Goal: Task Accomplishment & Management: Use online tool/utility

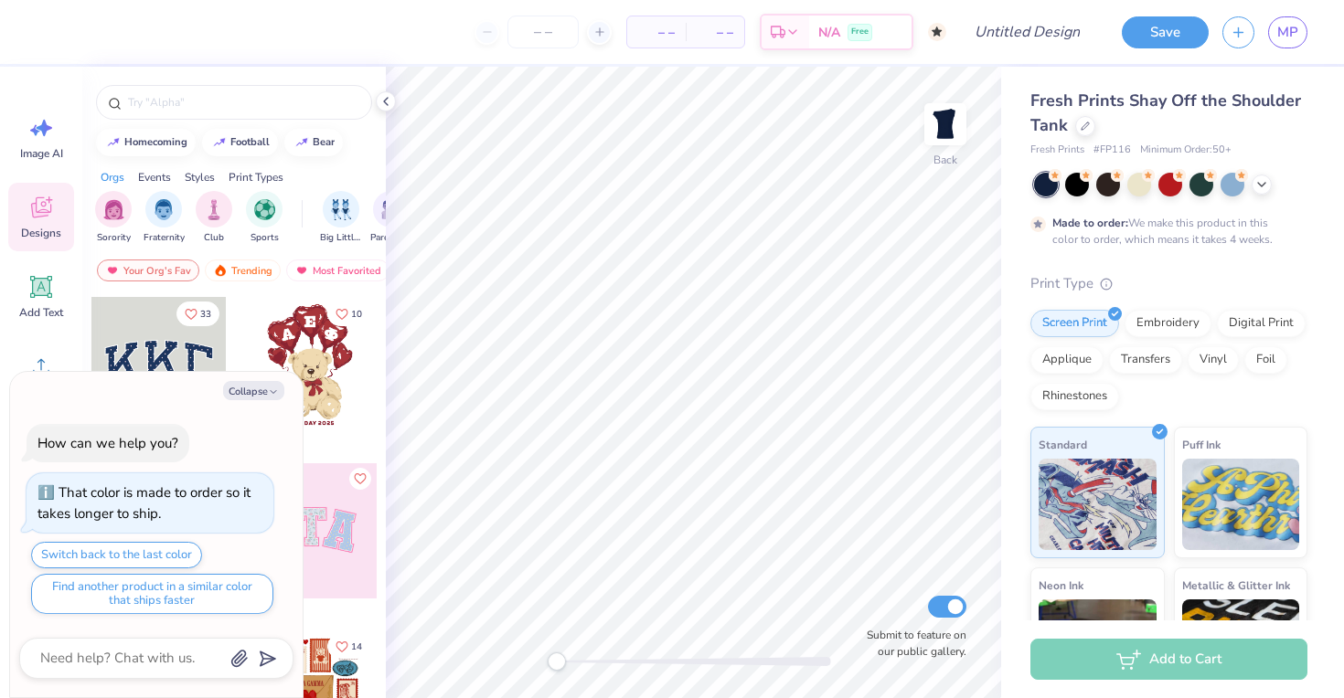
click at [1251, 186] on div at bounding box center [1170, 185] width 273 height 24
click at [1254, 186] on icon at bounding box center [1261, 183] width 15 height 15
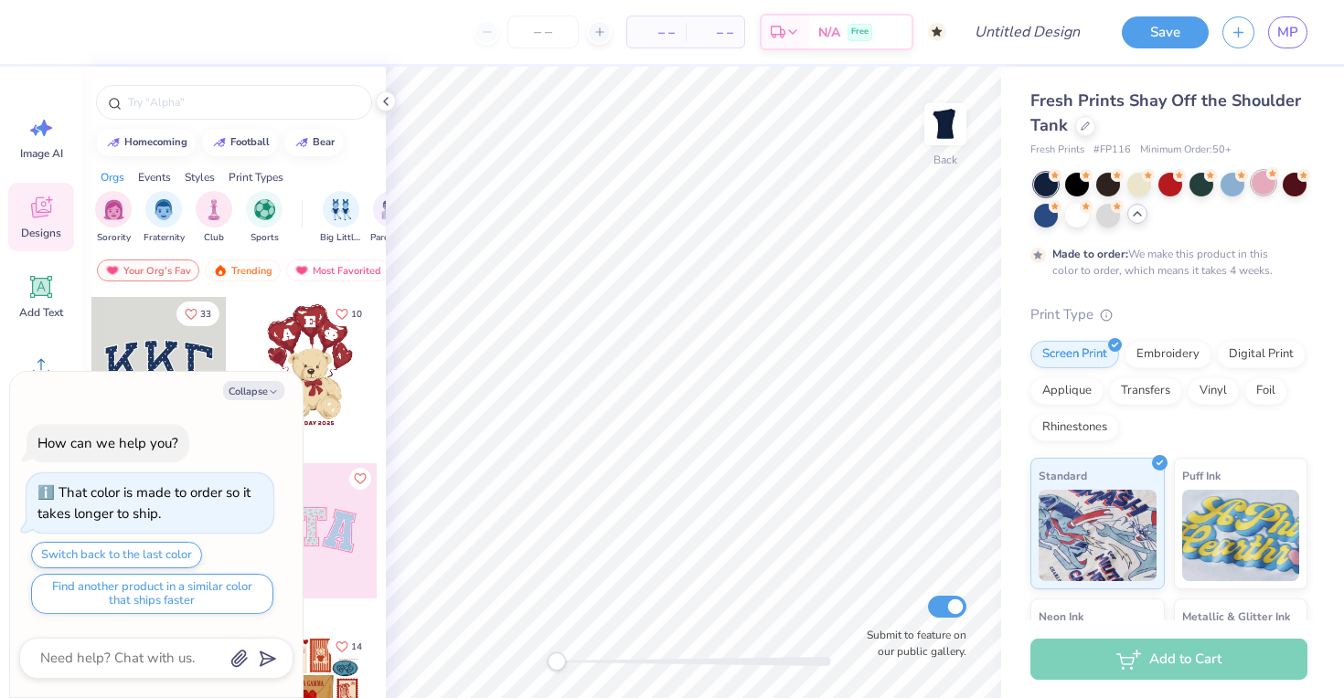
click at [1260, 185] on div at bounding box center [1263, 183] width 24 height 24
click at [1308, 171] on circle at bounding box center [1303, 173] width 13 height 13
click at [1047, 214] on div at bounding box center [1046, 214] width 24 height 24
click at [1070, 219] on div at bounding box center [1077, 214] width 24 height 24
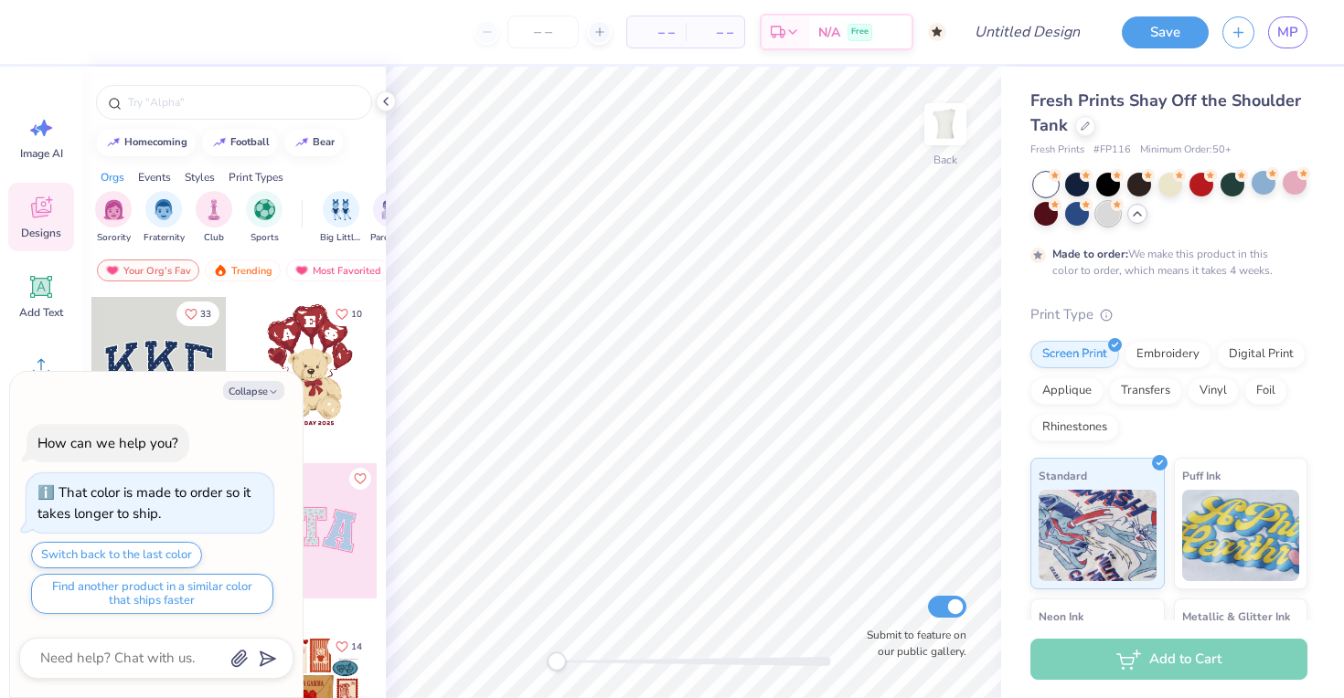
click at [1101, 219] on div at bounding box center [1108, 214] width 24 height 24
click at [1099, 219] on div at bounding box center [1108, 214] width 24 height 24
click at [1168, 186] on div at bounding box center [1170, 183] width 24 height 24
click at [1081, 218] on div at bounding box center [1077, 214] width 24 height 24
click at [269, 389] on icon "button" at bounding box center [273, 392] width 11 height 11
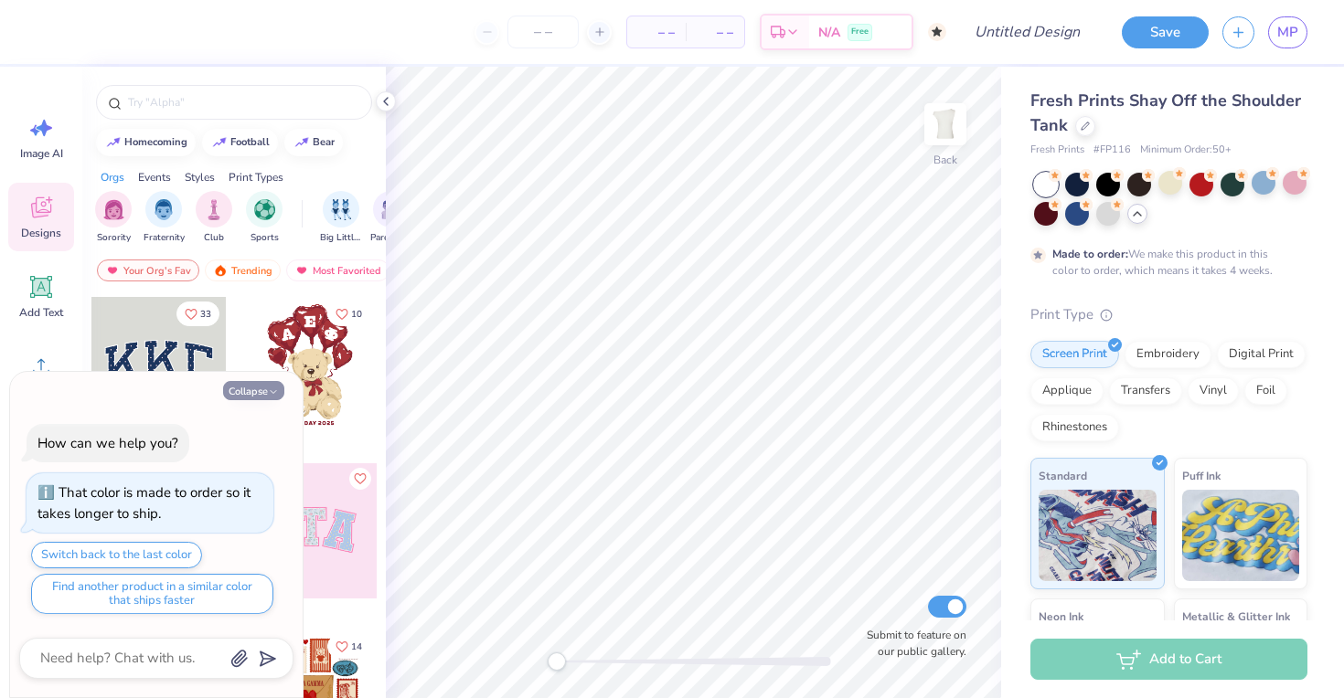
type textarea "x"
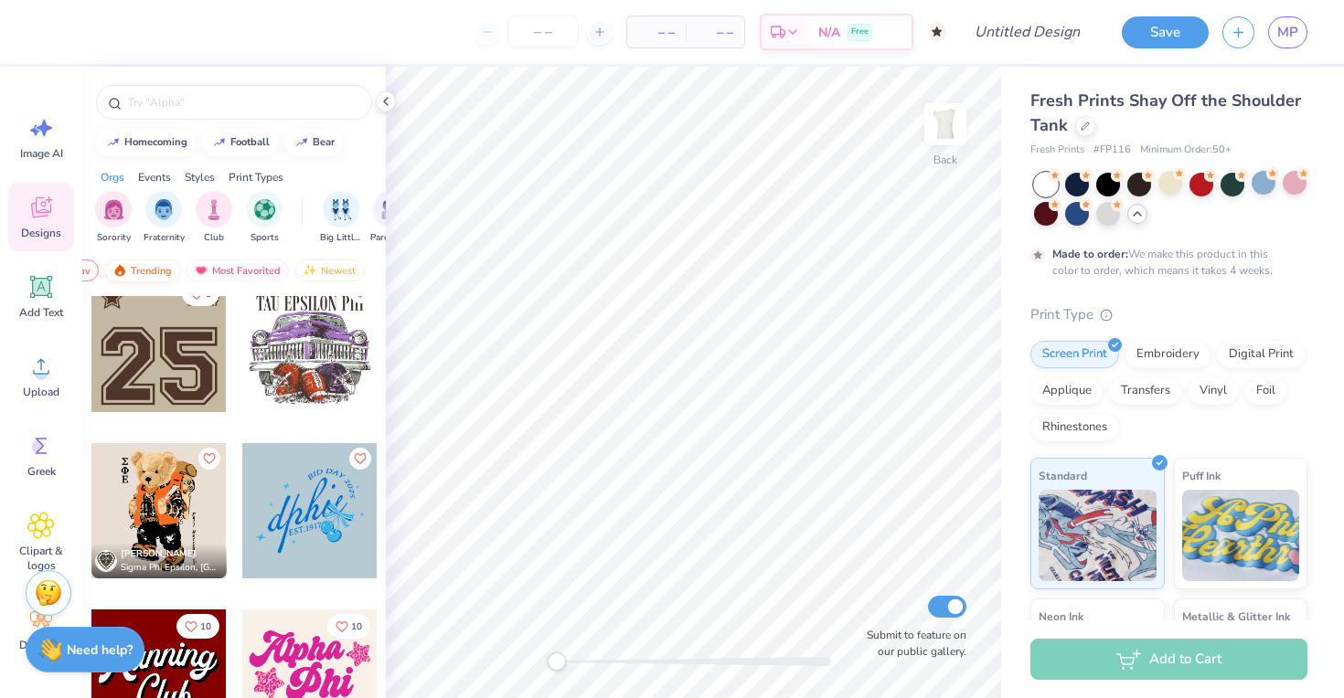
scroll to position [0, 106]
click at [301, 266] on img at bounding box center [304, 270] width 15 height 13
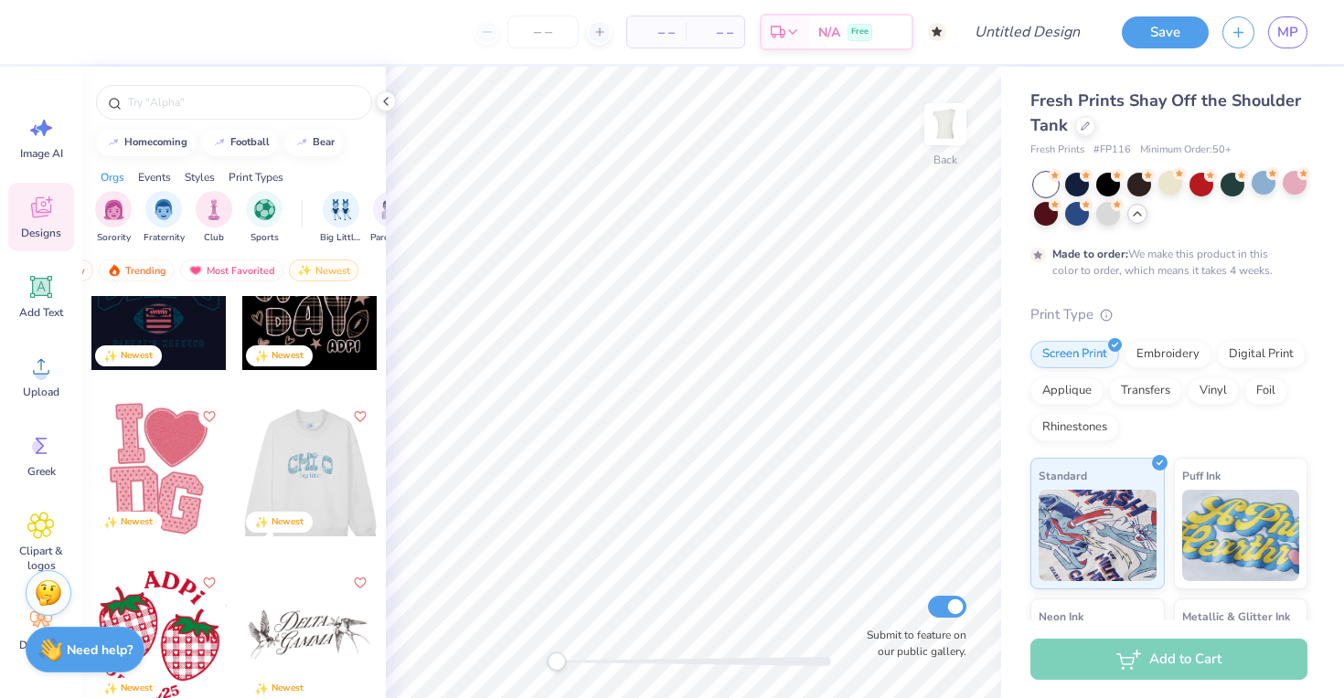
scroll to position [274, 0]
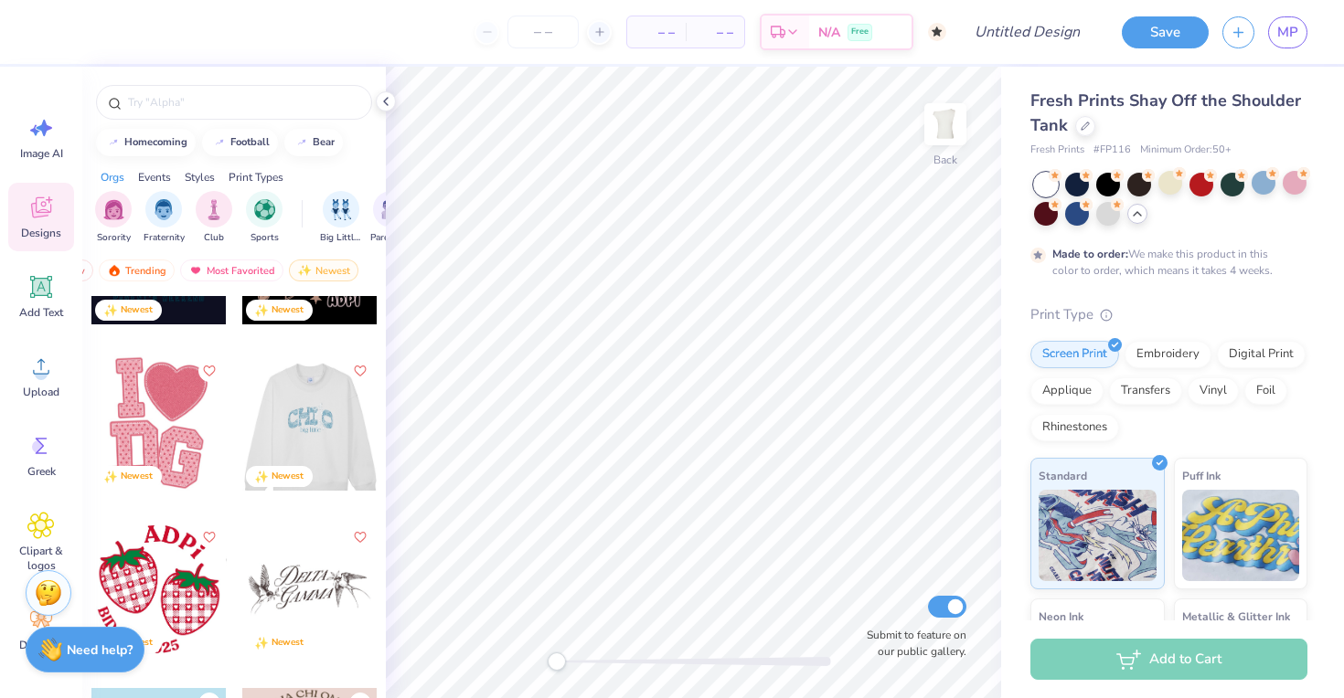
click at [306, 432] on div at bounding box center [308, 423] width 135 height 135
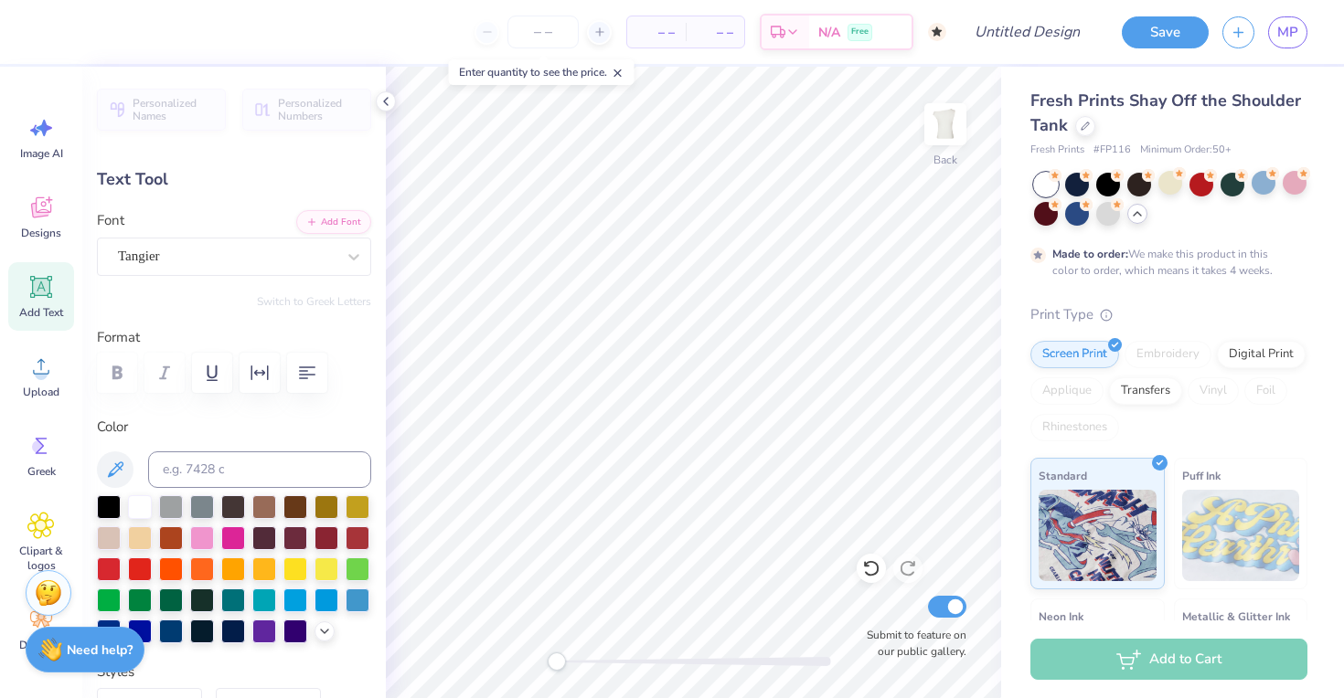
scroll to position [0, 0]
type textarea "delta xi"
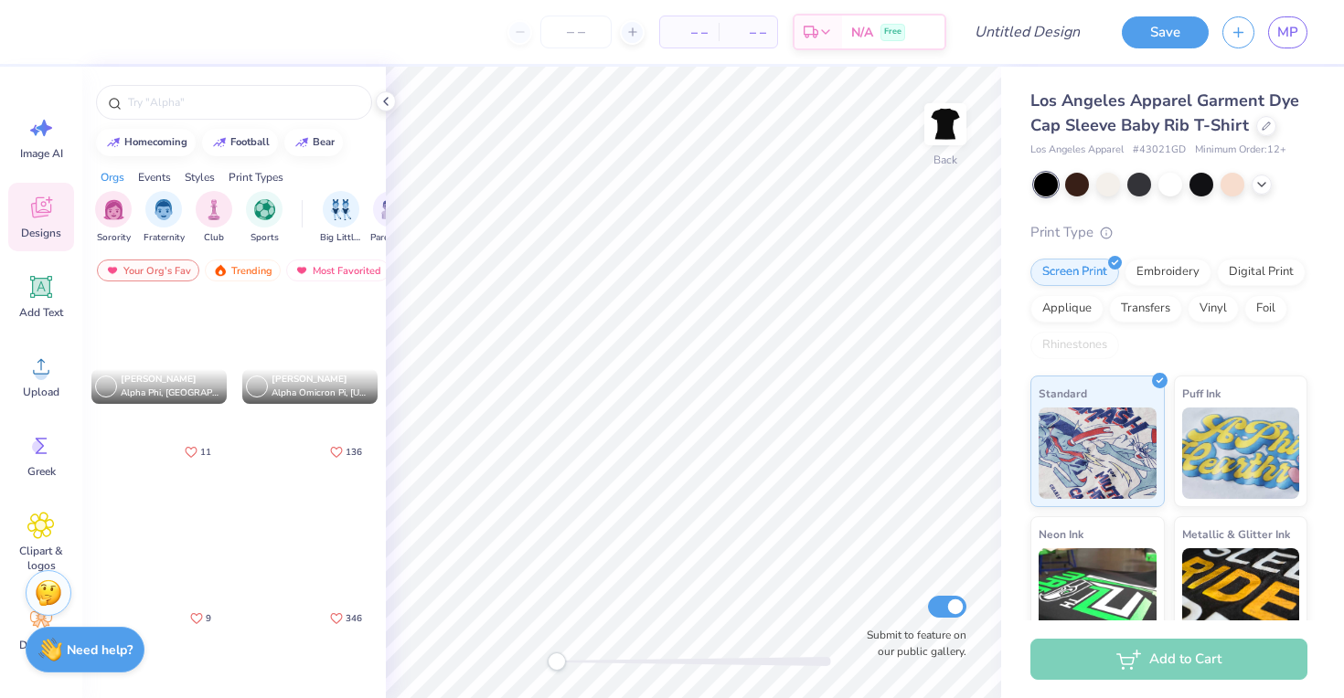
scroll to position [12190, 0]
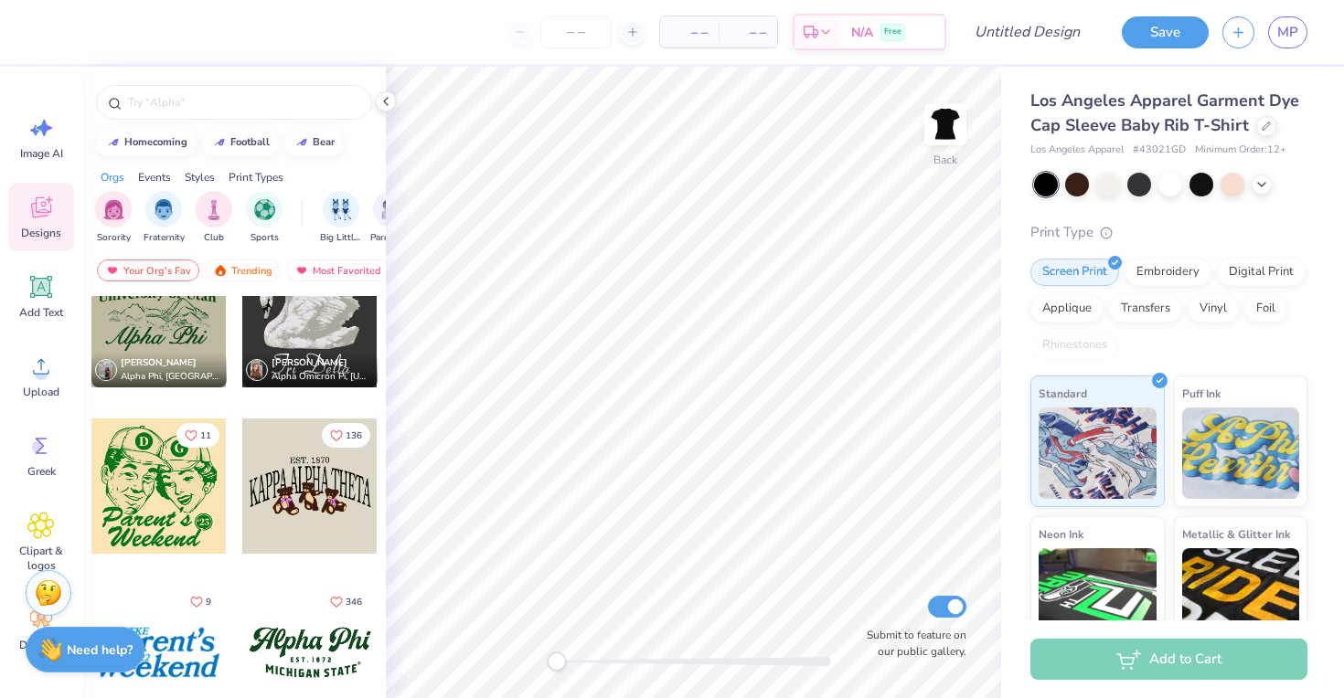
click at [315, 467] on div at bounding box center [309, 486] width 135 height 135
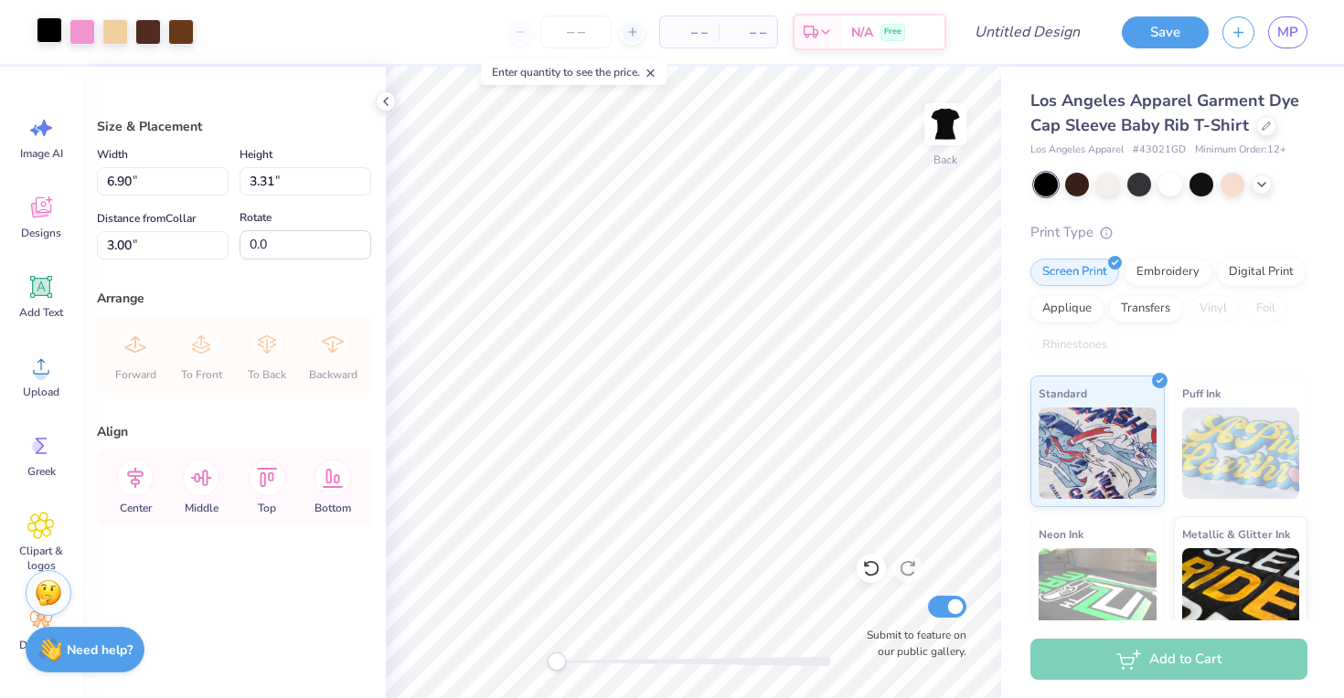
click at [53, 34] on div at bounding box center [50, 30] width 26 height 26
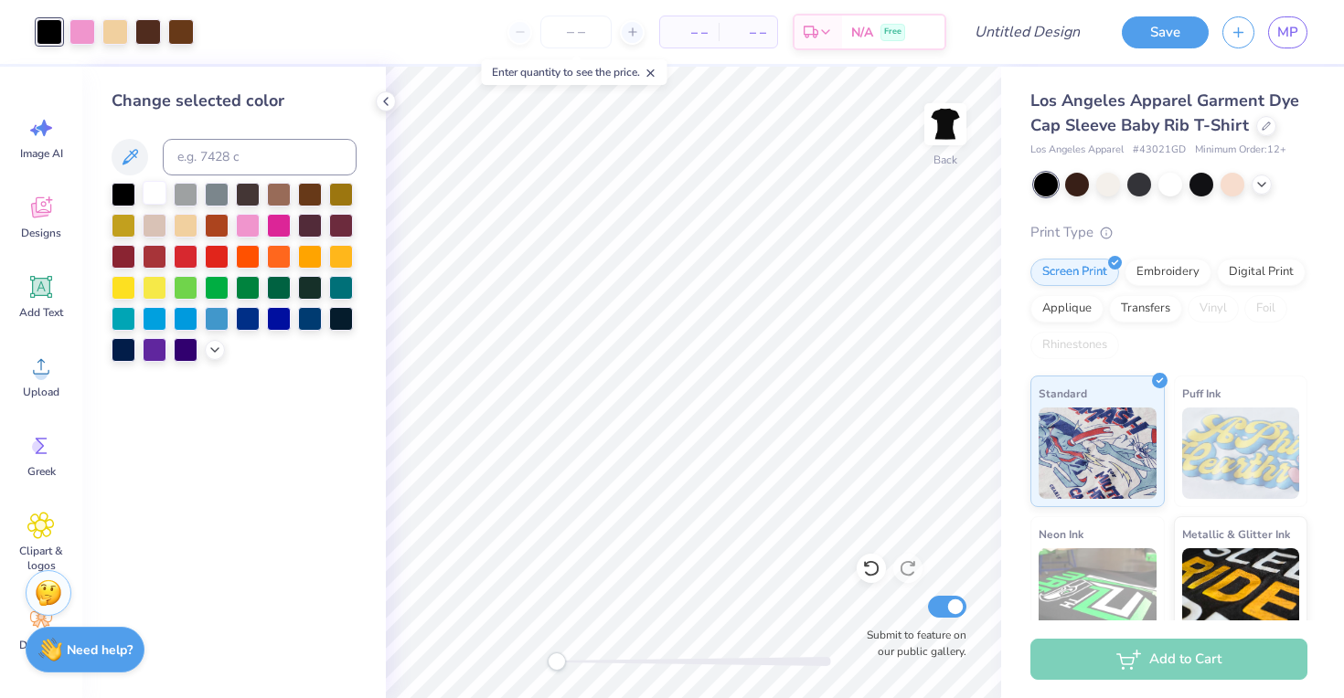
click at [157, 188] on div at bounding box center [155, 193] width 24 height 24
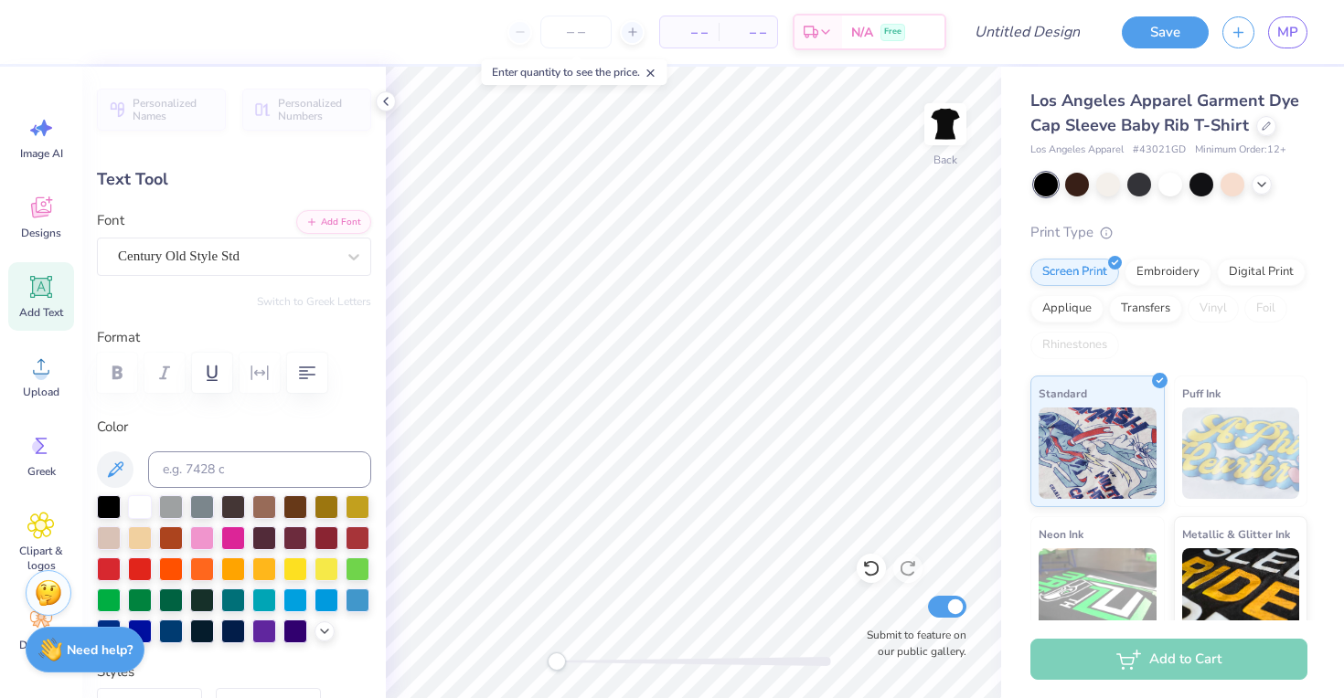
scroll to position [0, 0]
type textarea "DELTA PHI EPSILON"
type input "2.23"
type input "0.38"
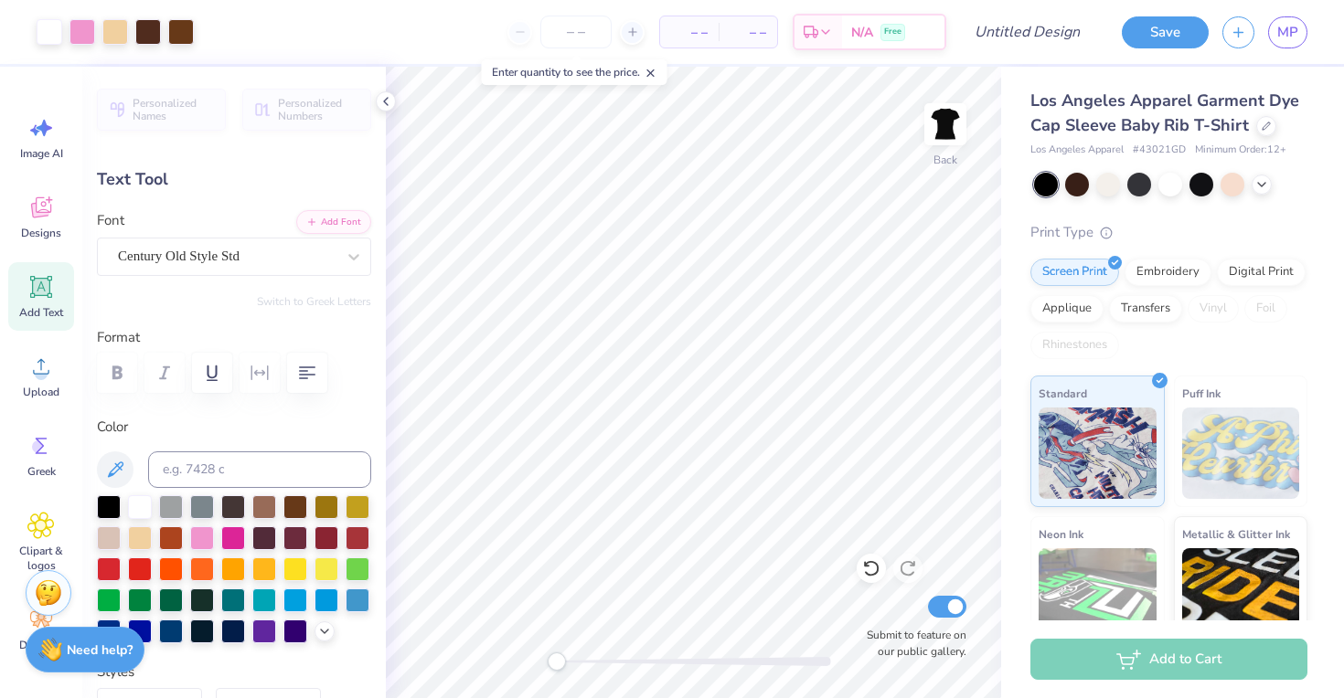
type input "3.00"
type input "-1.1"
type textarea "EST. 1917"
type input "0.0"
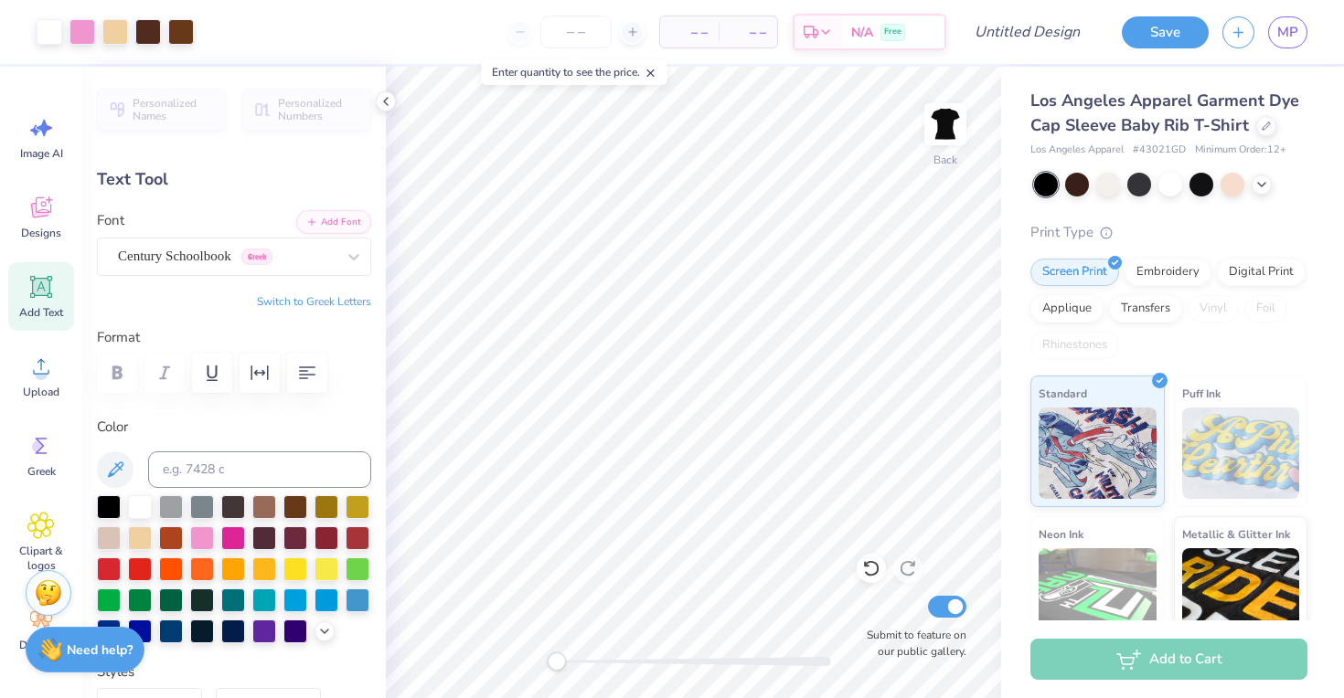
type input "6.95"
type input "2.36"
type input "3.52"
type input "8.57"
type input "2.91"
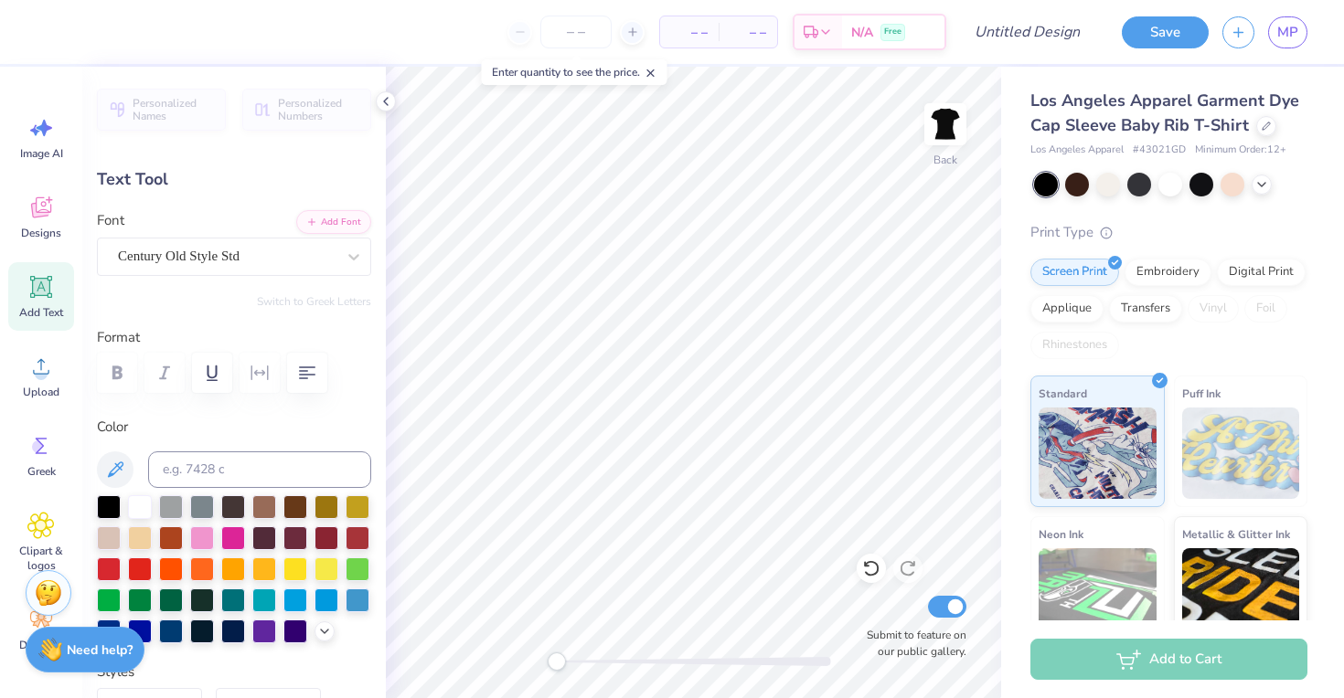
type input "3.58"
type input "6.95"
type input "2.36"
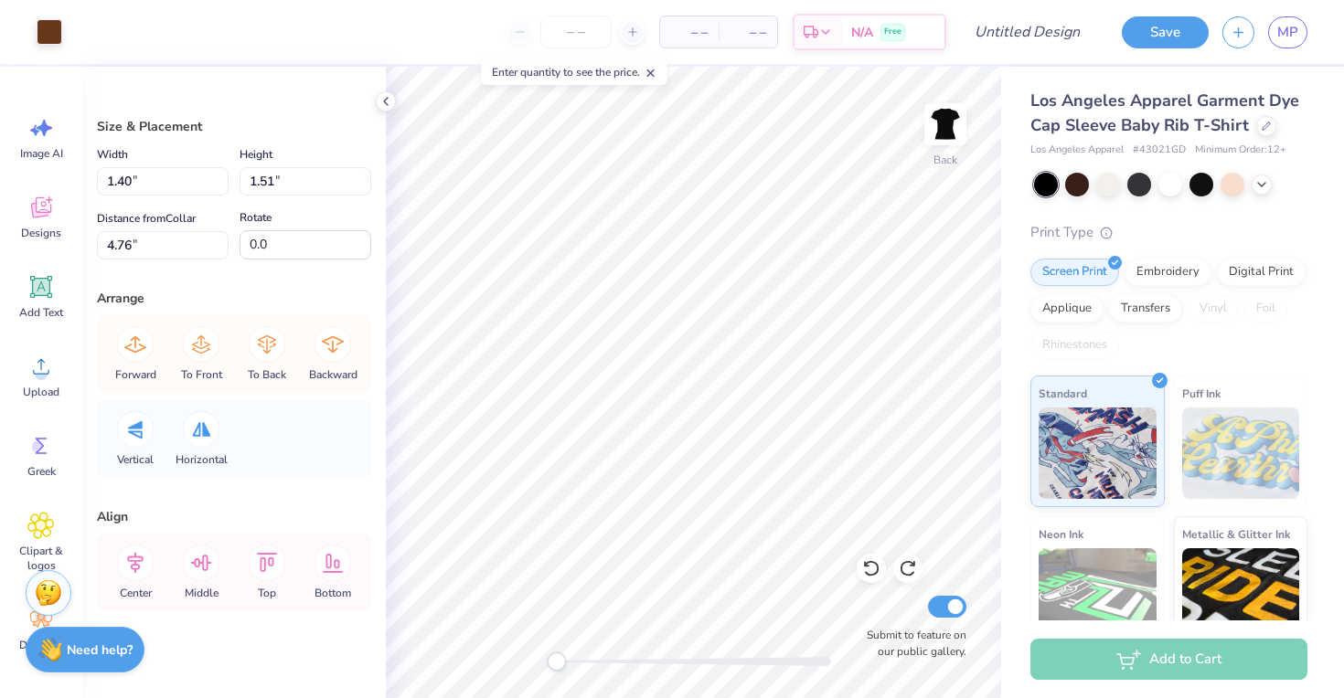
type input "1.14"
type input "1.39"
type input "4.83"
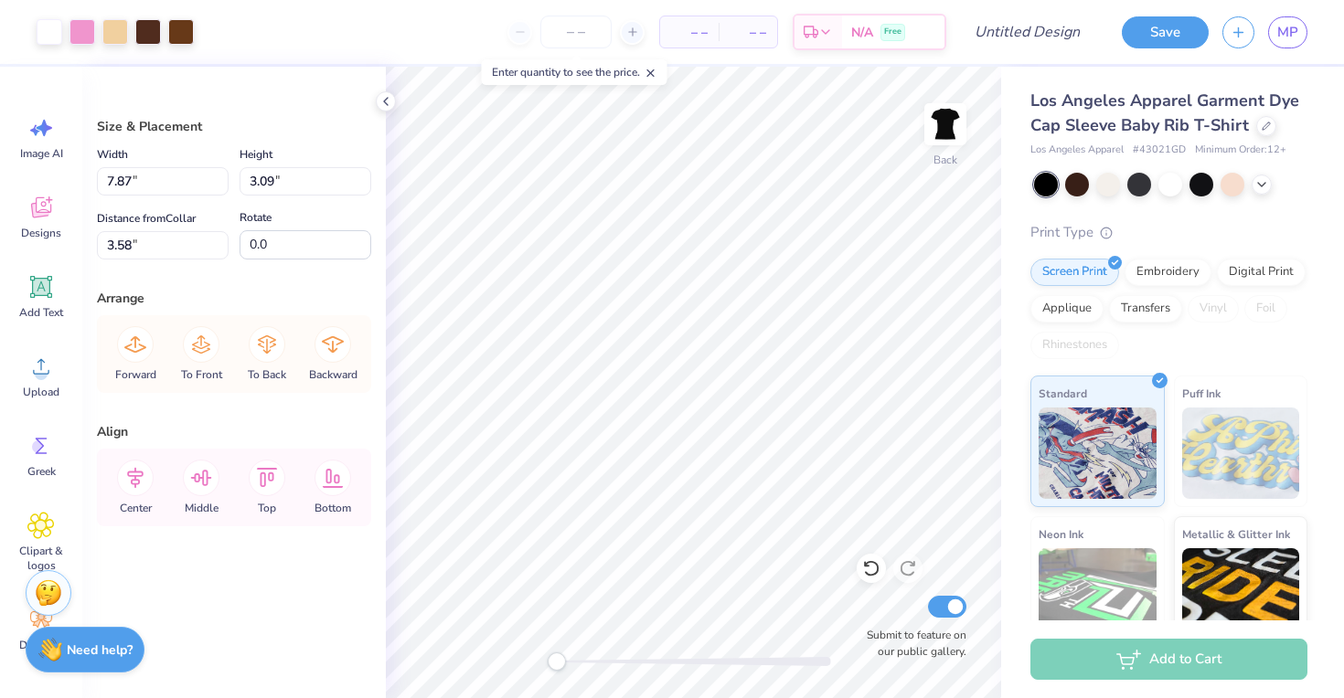
type input "7.87"
type input "3.09"
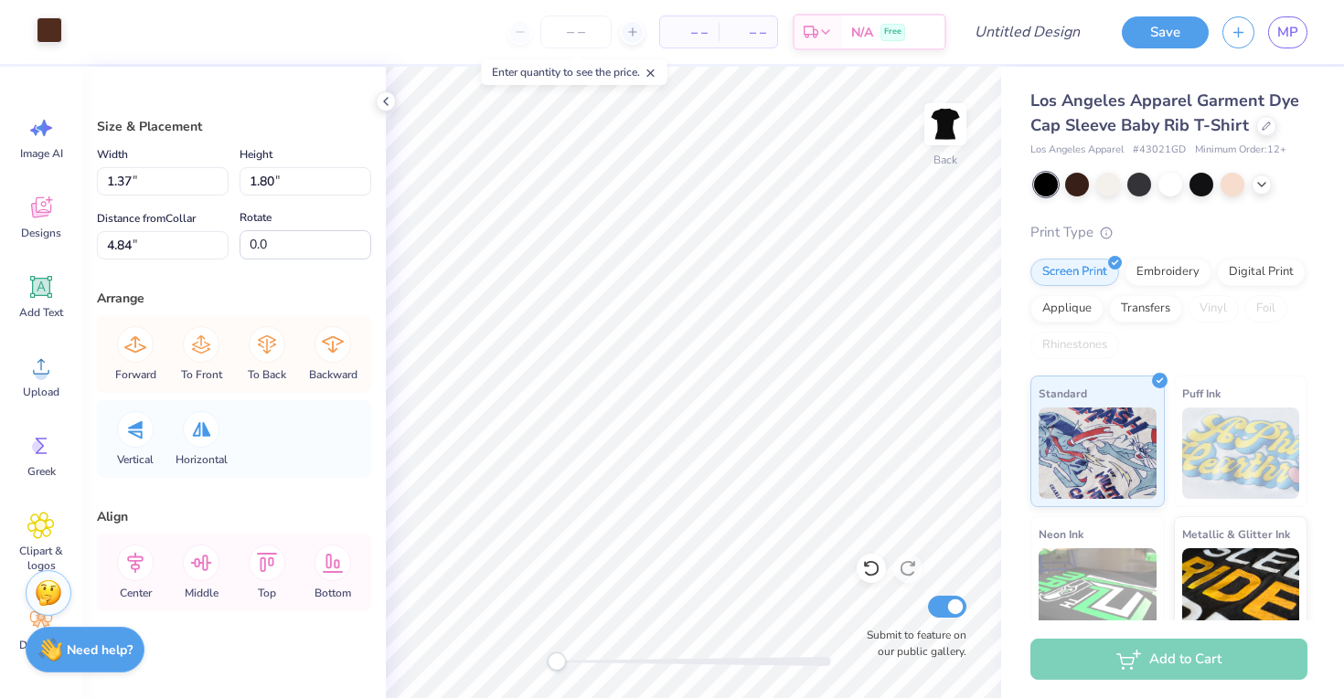
click at [44, 27] on div at bounding box center [50, 30] width 26 height 26
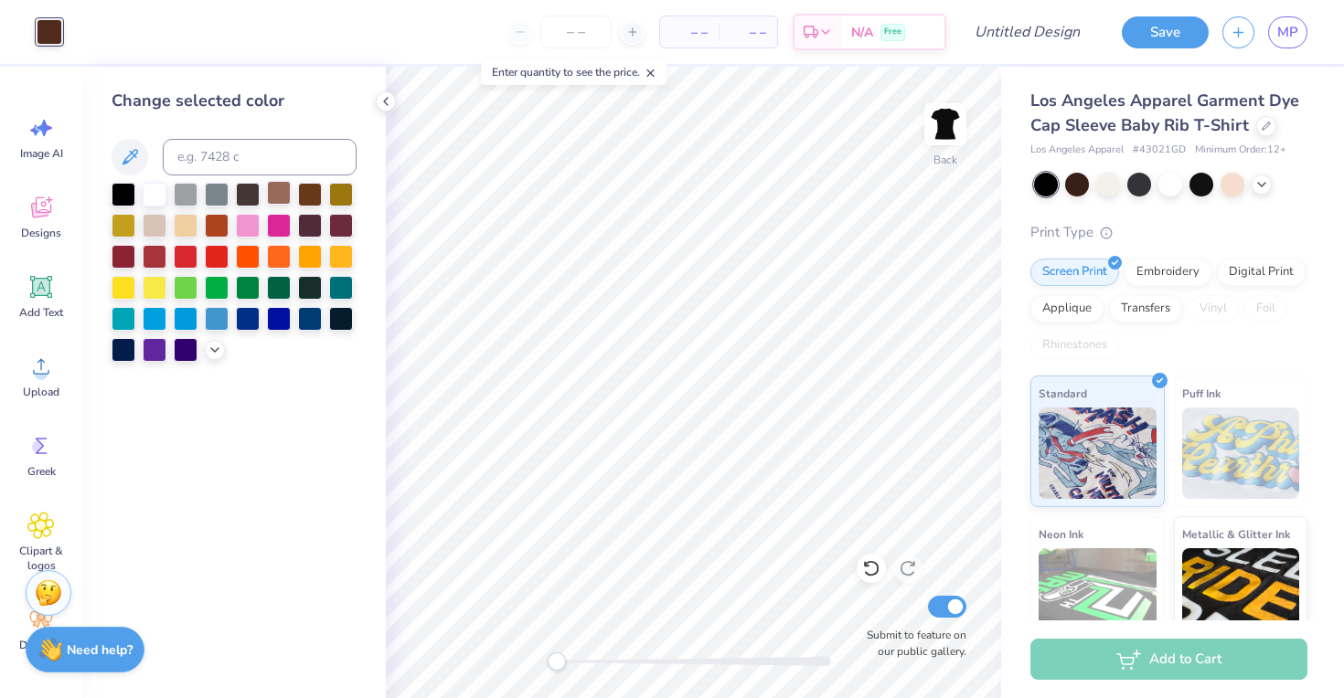
click at [270, 192] on div at bounding box center [279, 193] width 24 height 24
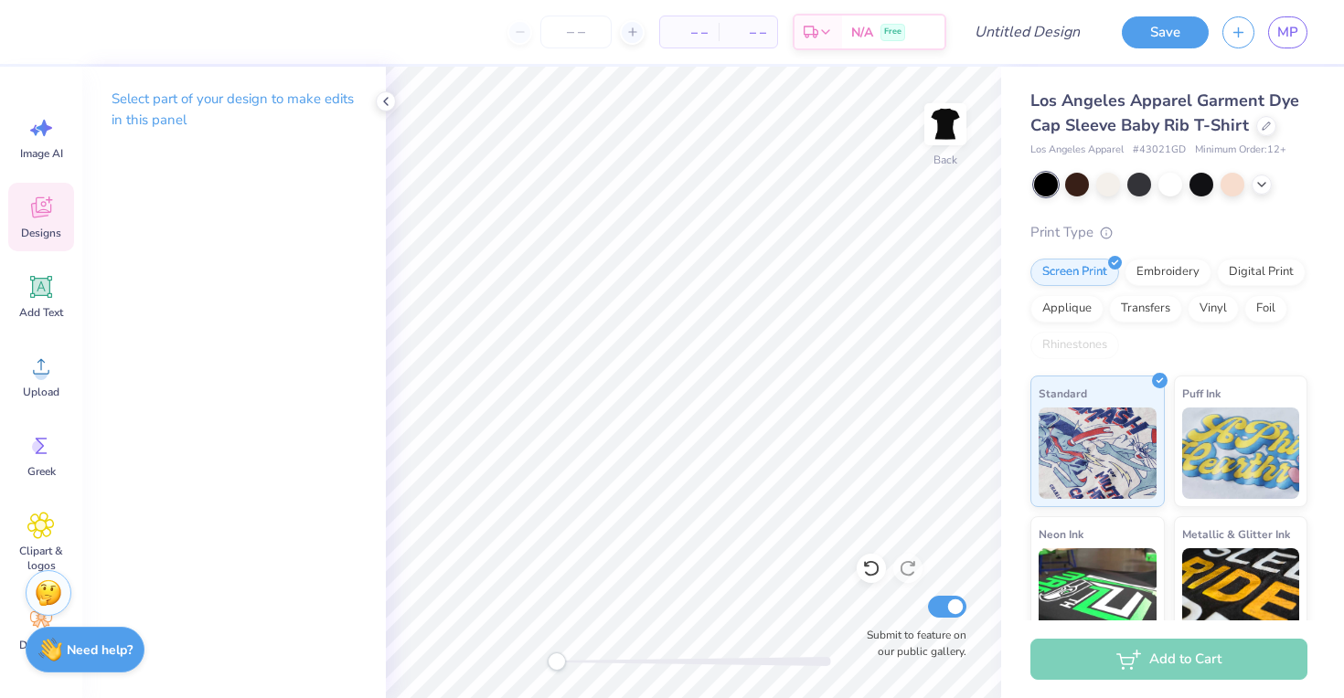
click at [58, 211] on div "Designs" at bounding box center [41, 217] width 66 height 69
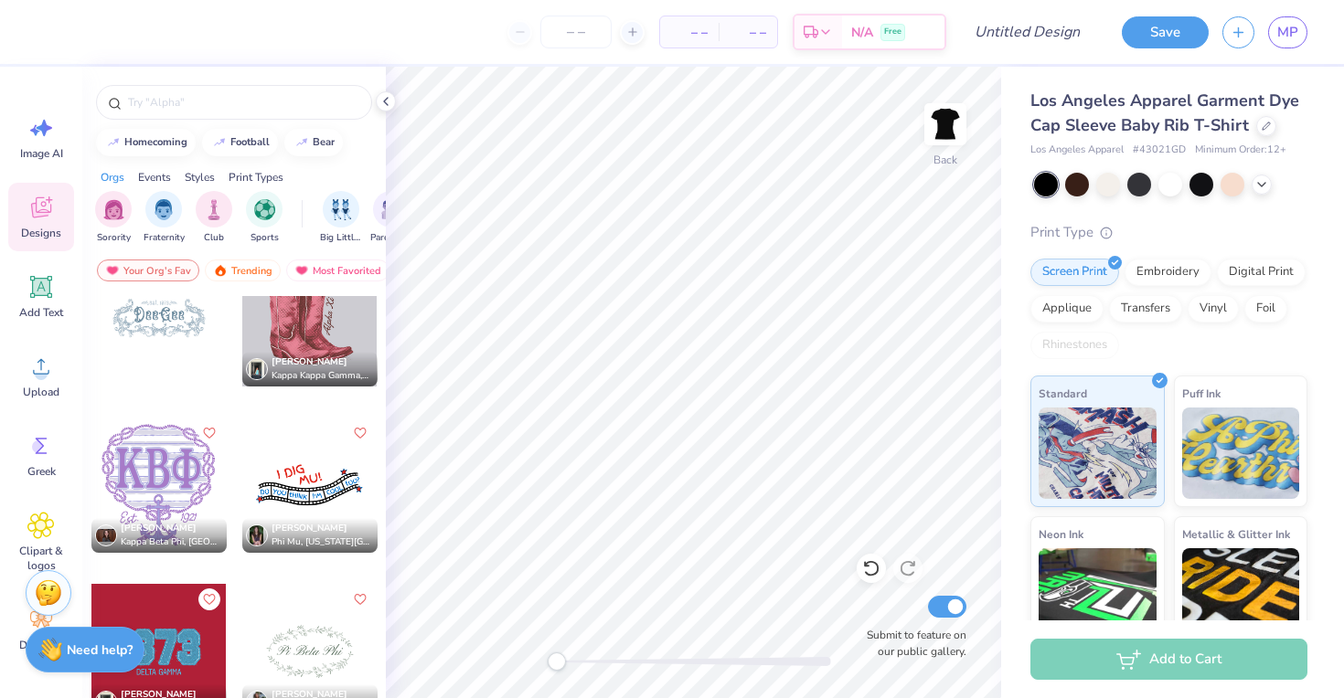
scroll to position [23505, 0]
click at [1259, 176] on icon at bounding box center [1261, 183] width 15 height 15
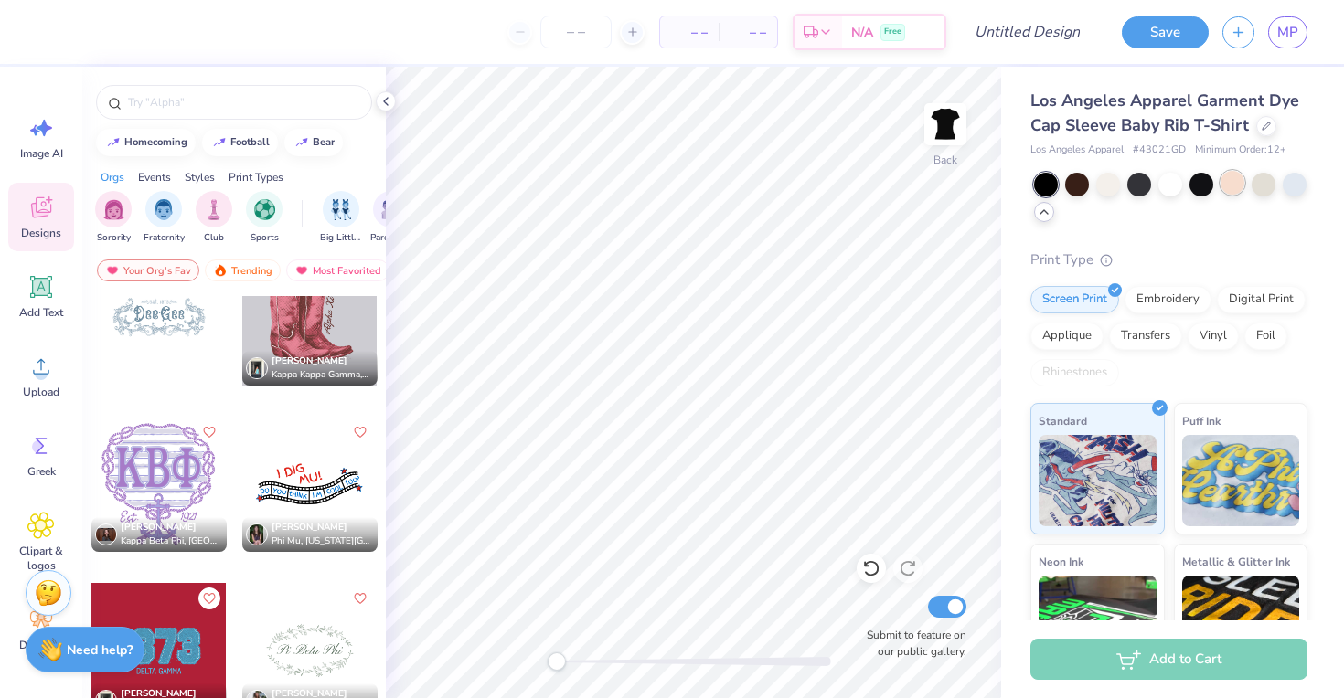
click at [1226, 184] on div at bounding box center [1232, 183] width 24 height 24
click at [1262, 184] on div at bounding box center [1263, 183] width 24 height 24
click at [1281, 187] on div at bounding box center [1170, 198] width 273 height 51
click at [1287, 187] on div at bounding box center [1295, 183] width 24 height 24
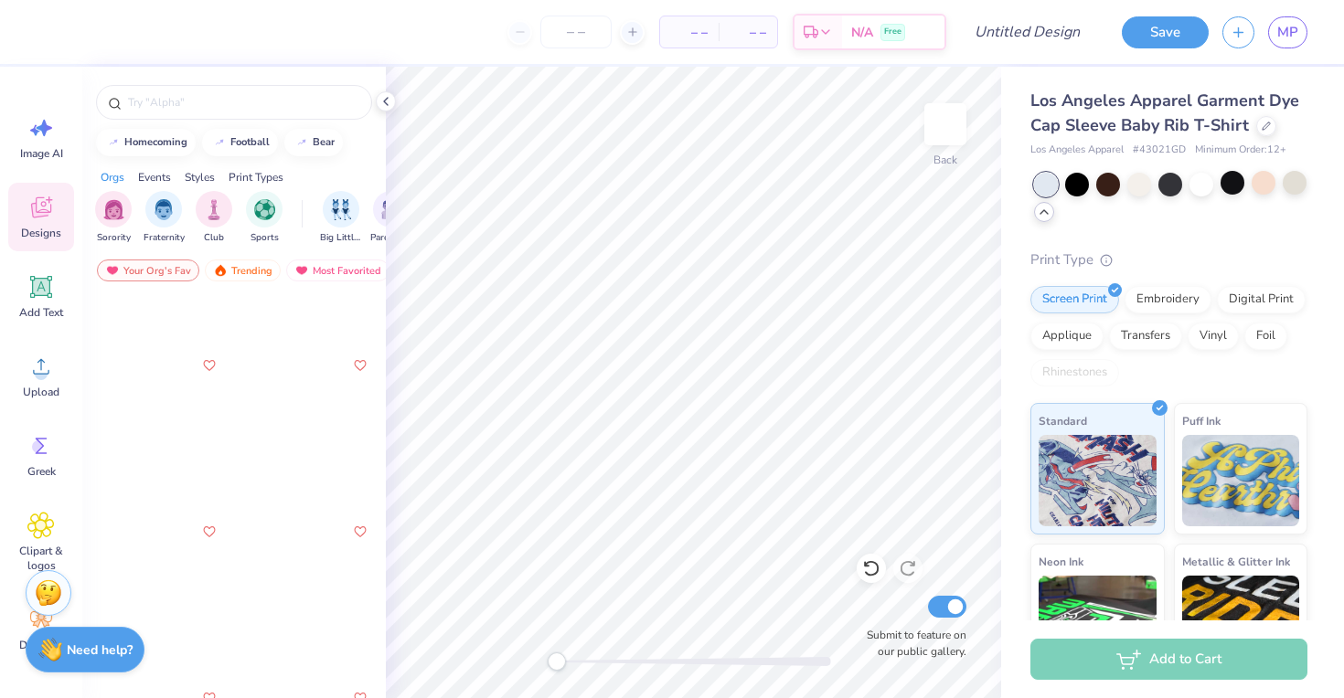
scroll to position [25082, 0]
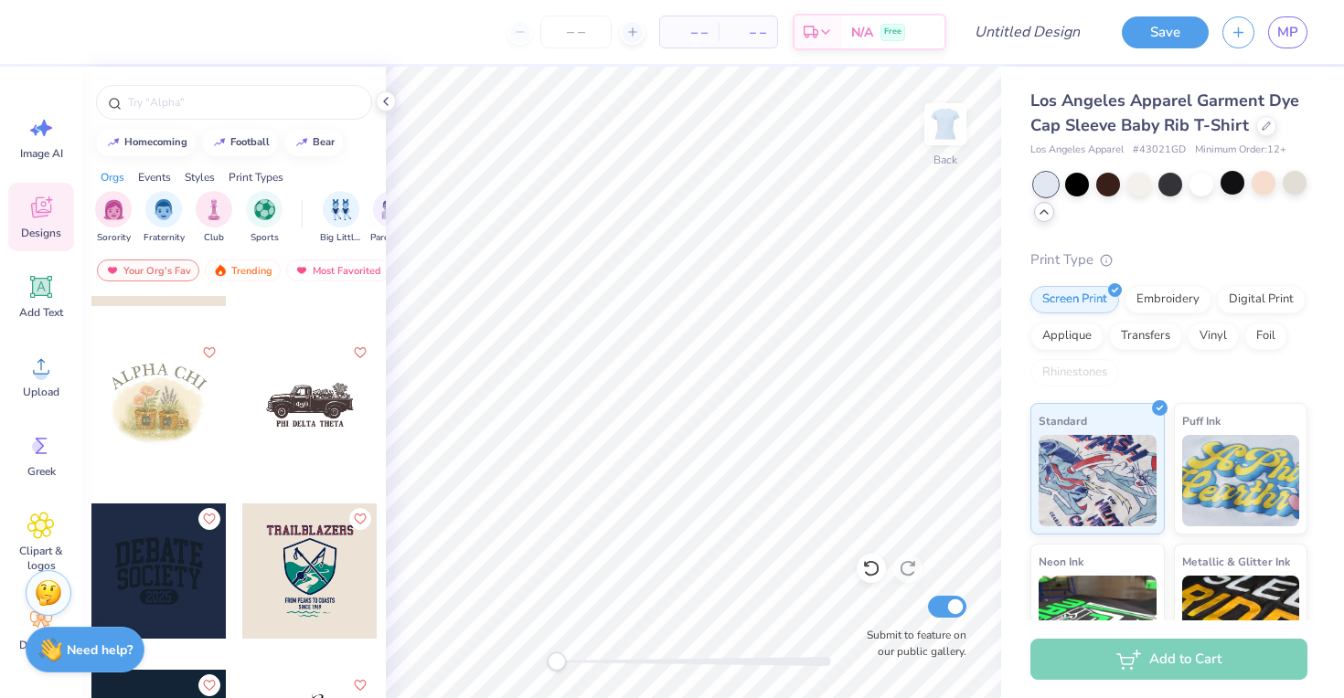
click at [166, 378] on div at bounding box center [158, 404] width 135 height 135
click at [189, 389] on div at bounding box center [158, 404] width 135 height 135
click at [161, 434] on div at bounding box center [158, 404] width 135 height 135
click at [91, 434] on div at bounding box center [23, 404] width 135 height 135
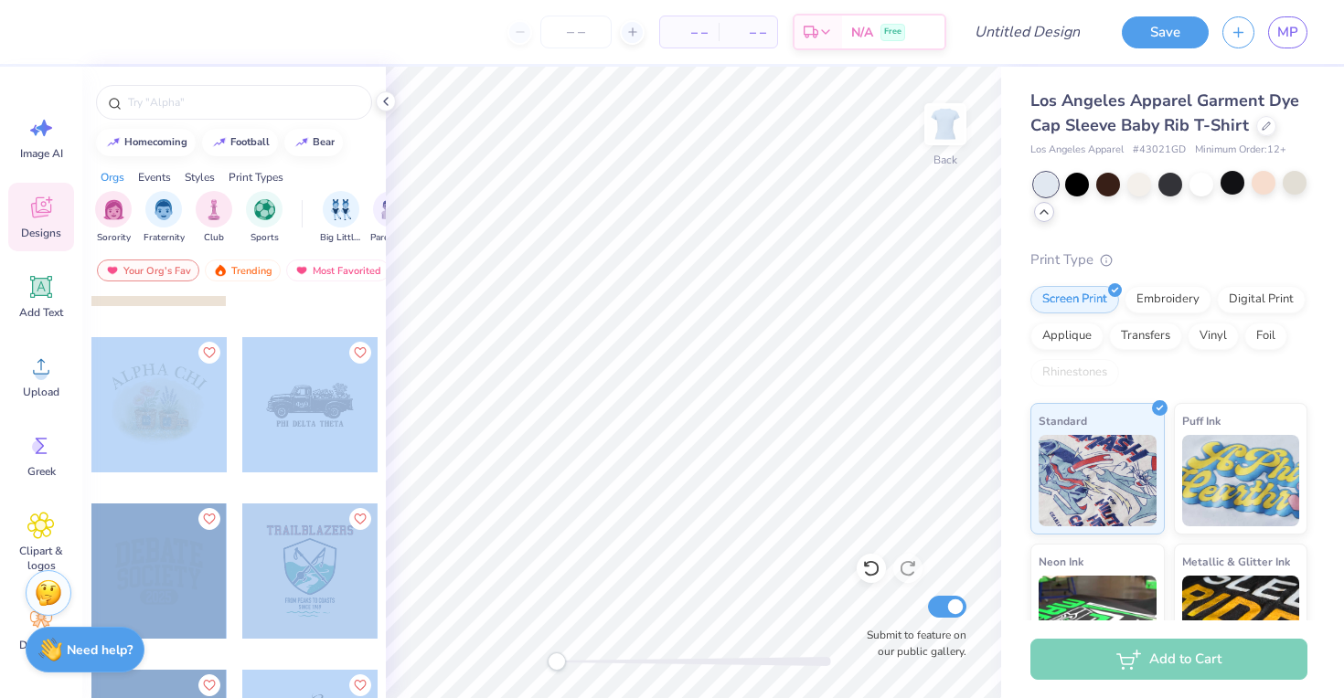
click at [708, 384] on div "– – Per Item – – Total Est. Delivery N/A Free Design Title Save MP Image AI Des…" at bounding box center [672, 349] width 1344 height 698
click at [214, 474] on div at bounding box center [158, 418] width 137 height 165
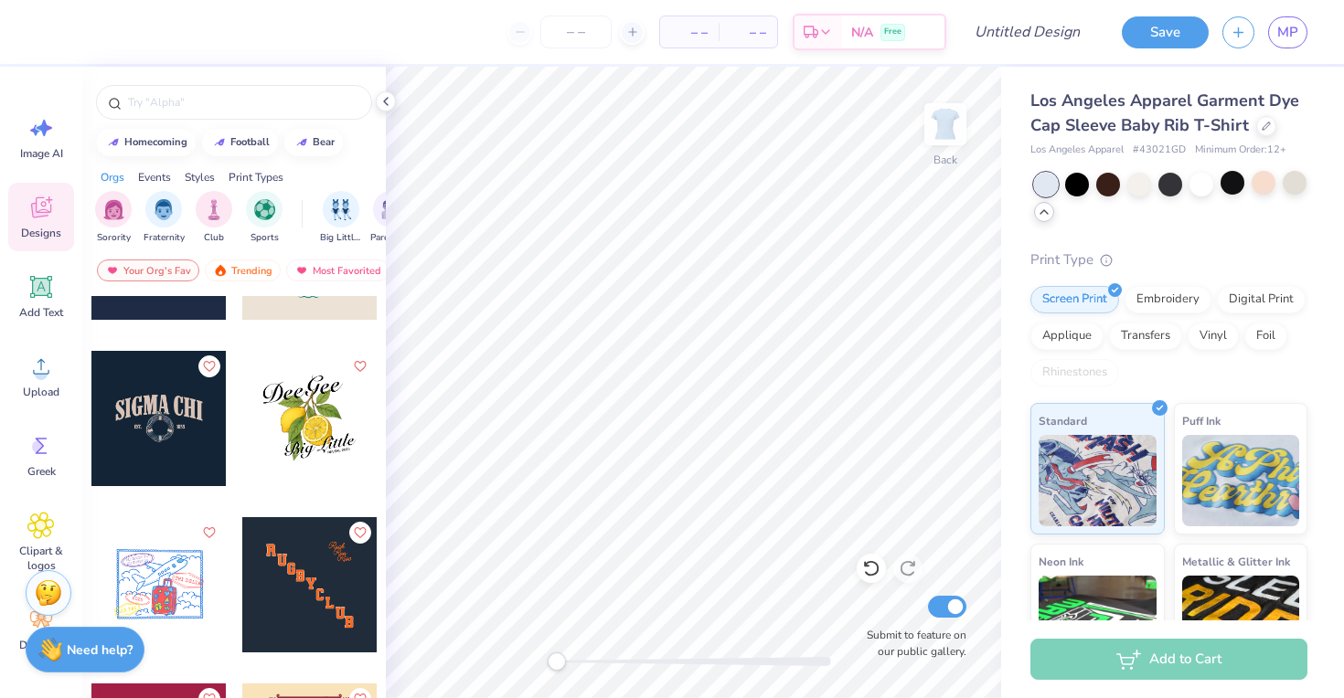
scroll to position [25400, 0]
click at [290, 426] on div at bounding box center [309, 419] width 135 height 135
click at [1255, 306] on div "Digital Print" at bounding box center [1261, 296] width 89 height 27
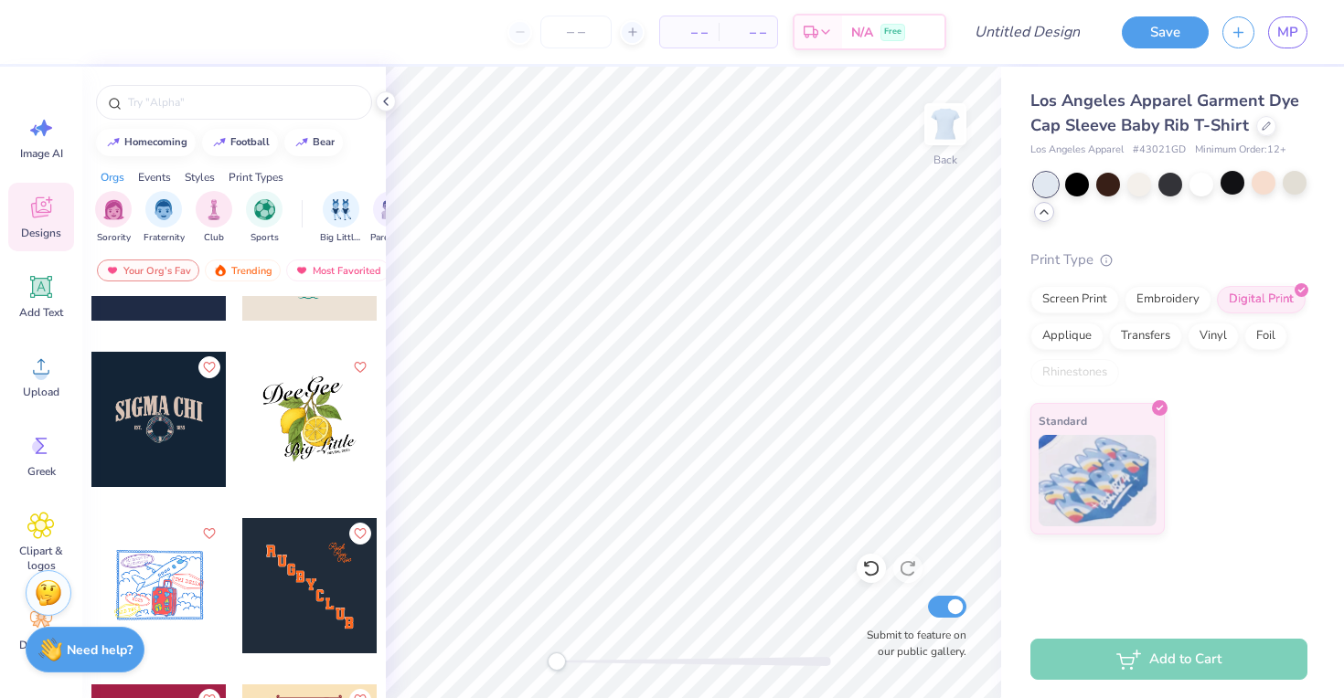
click at [315, 401] on div at bounding box center [309, 419] width 135 height 135
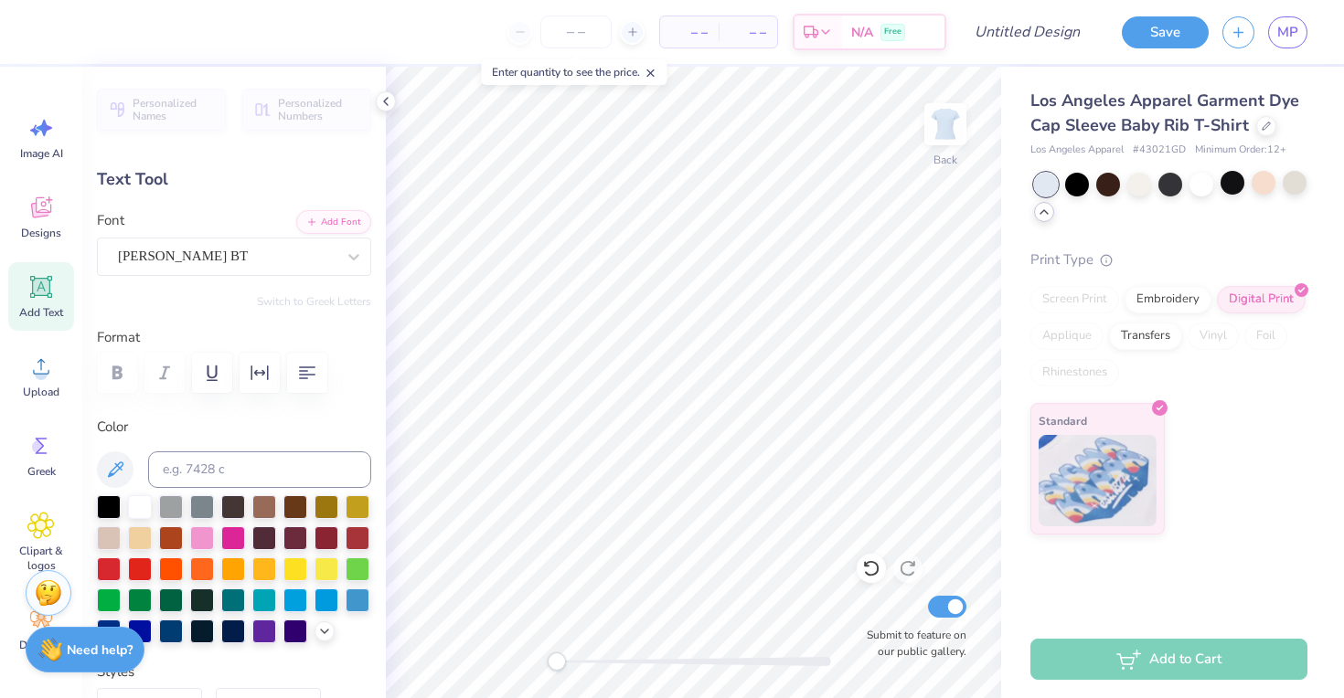
scroll to position [0, 0]
type textarea "DPHIE"
type input "0.0"
type input "8.25"
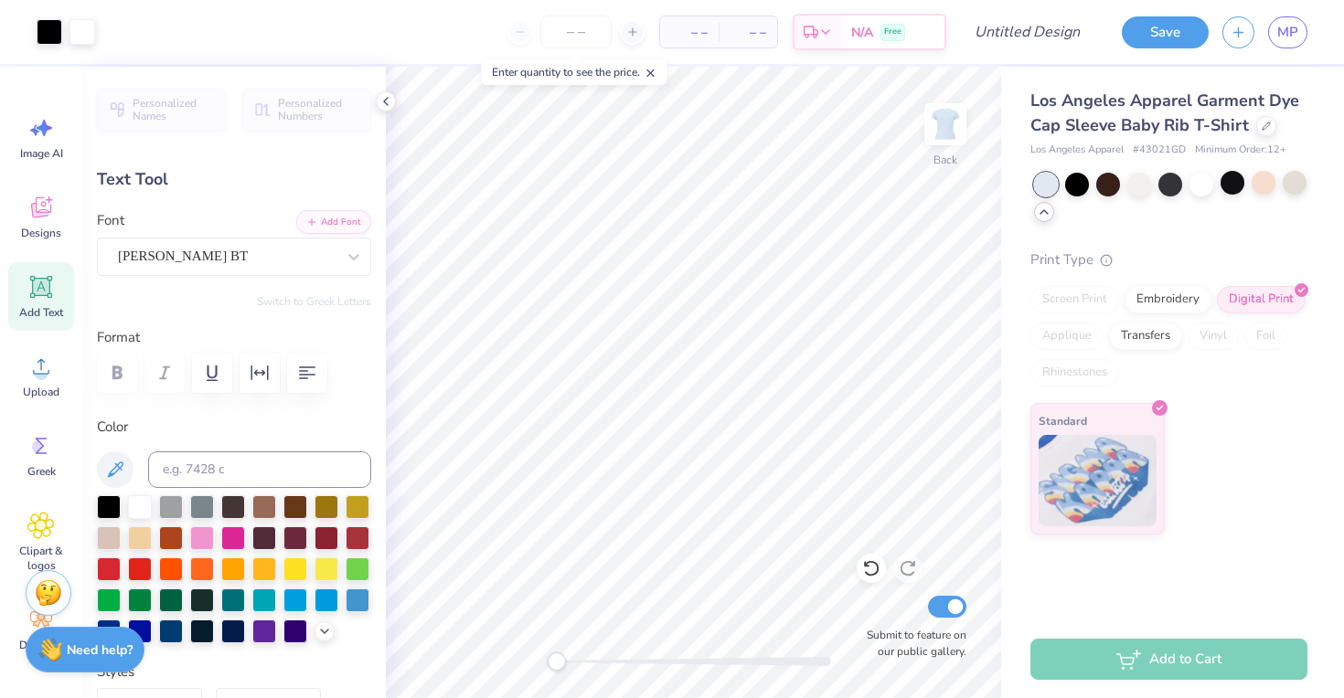
type input "2.85"
type input "2.64"
type input "-9.5"
type textarea "DELTA PHI EPSILON"
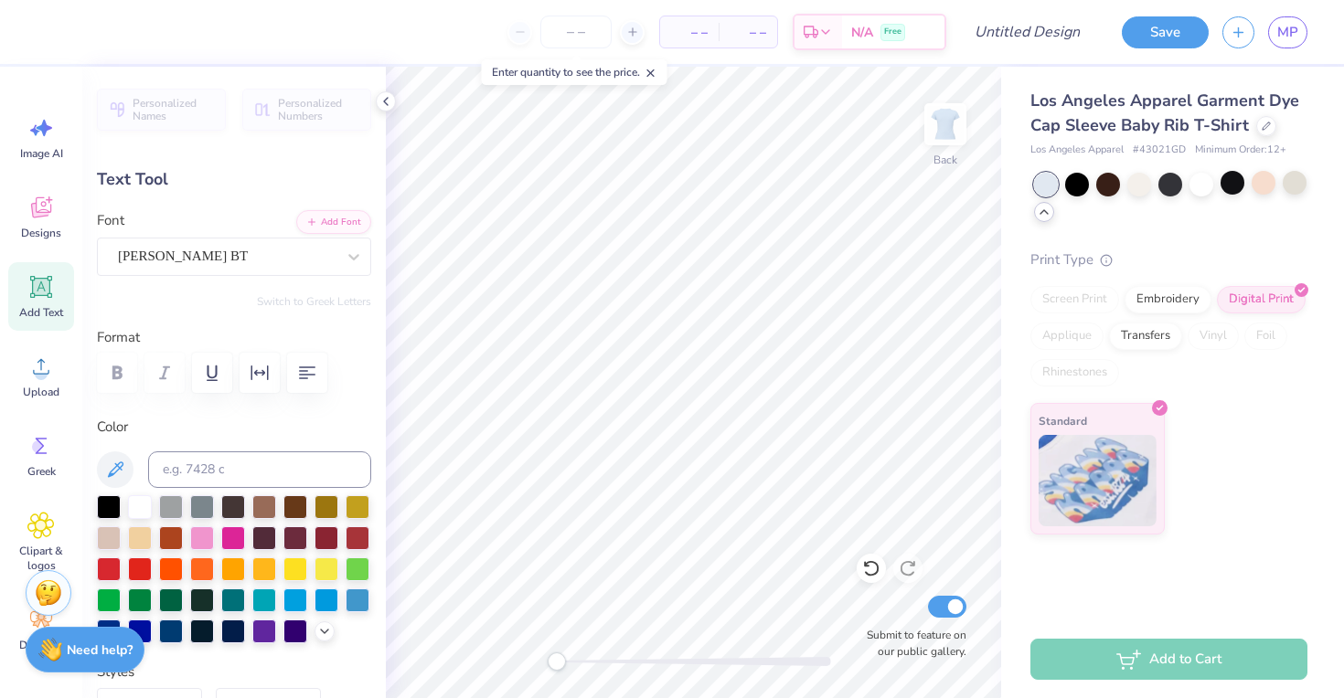
scroll to position [0, 6]
type input "0.0"
type input "12.45"
type input "2.80"
type input "2.49"
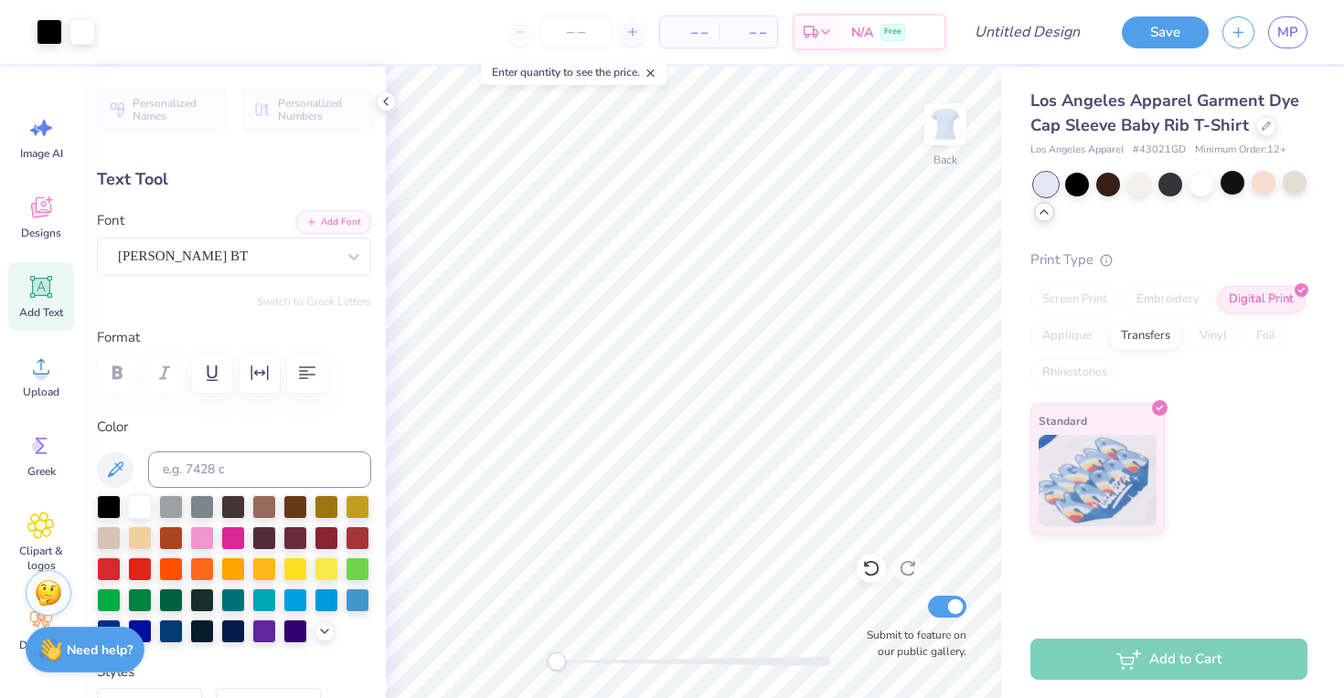
type input "-9.5"
type textarea "DPHIE"
type input "0.0"
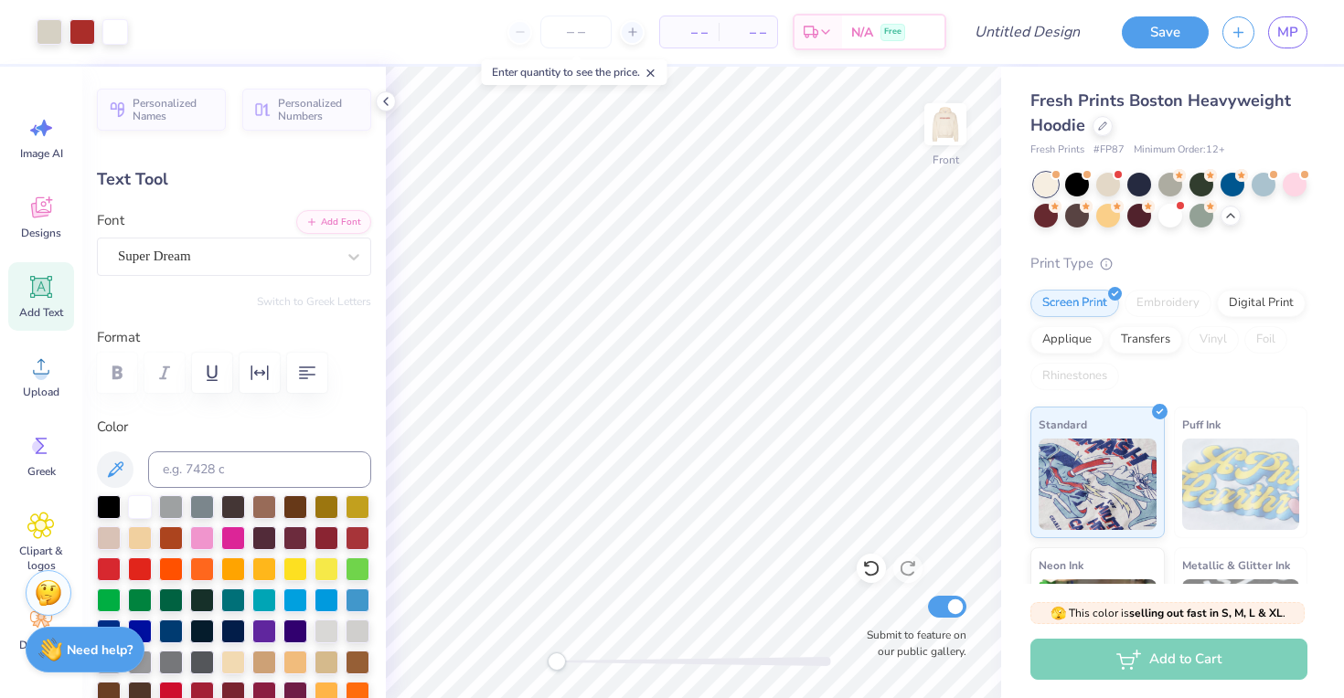
scroll to position [270, 0]
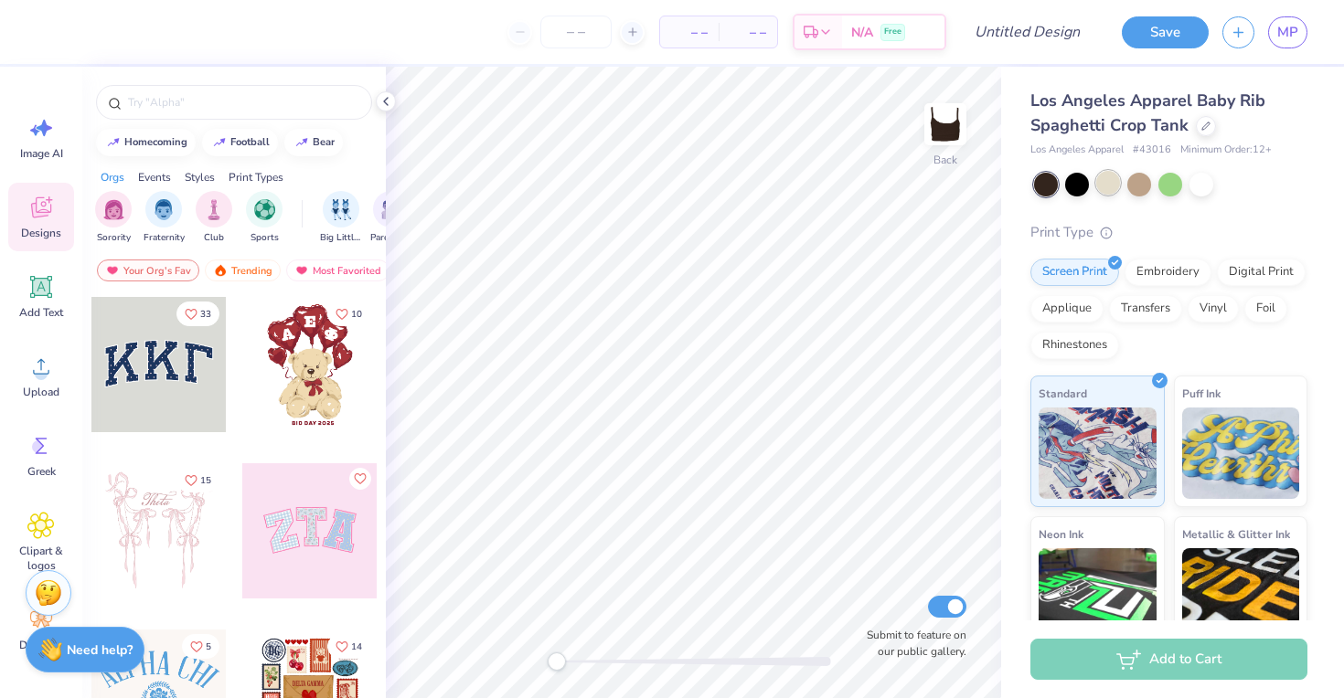
click at [1109, 184] on div at bounding box center [1108, 183] width 24 height 24
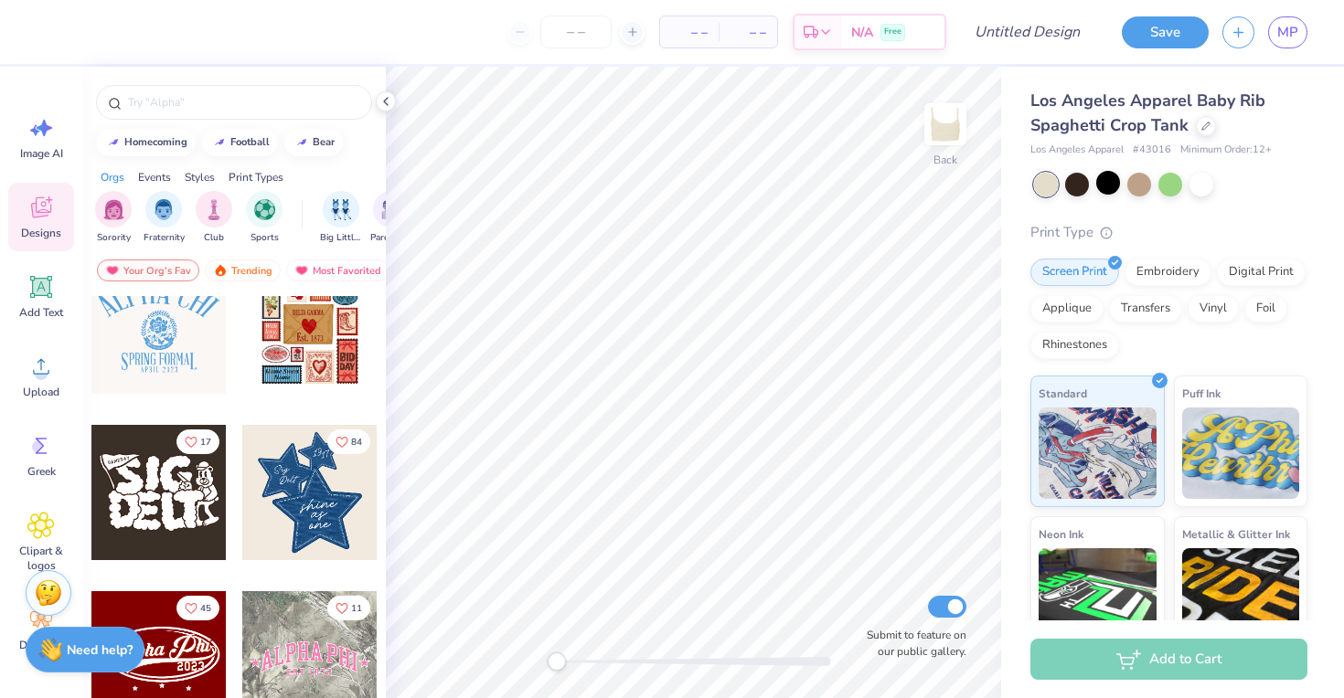
scroll to position [295, 0]
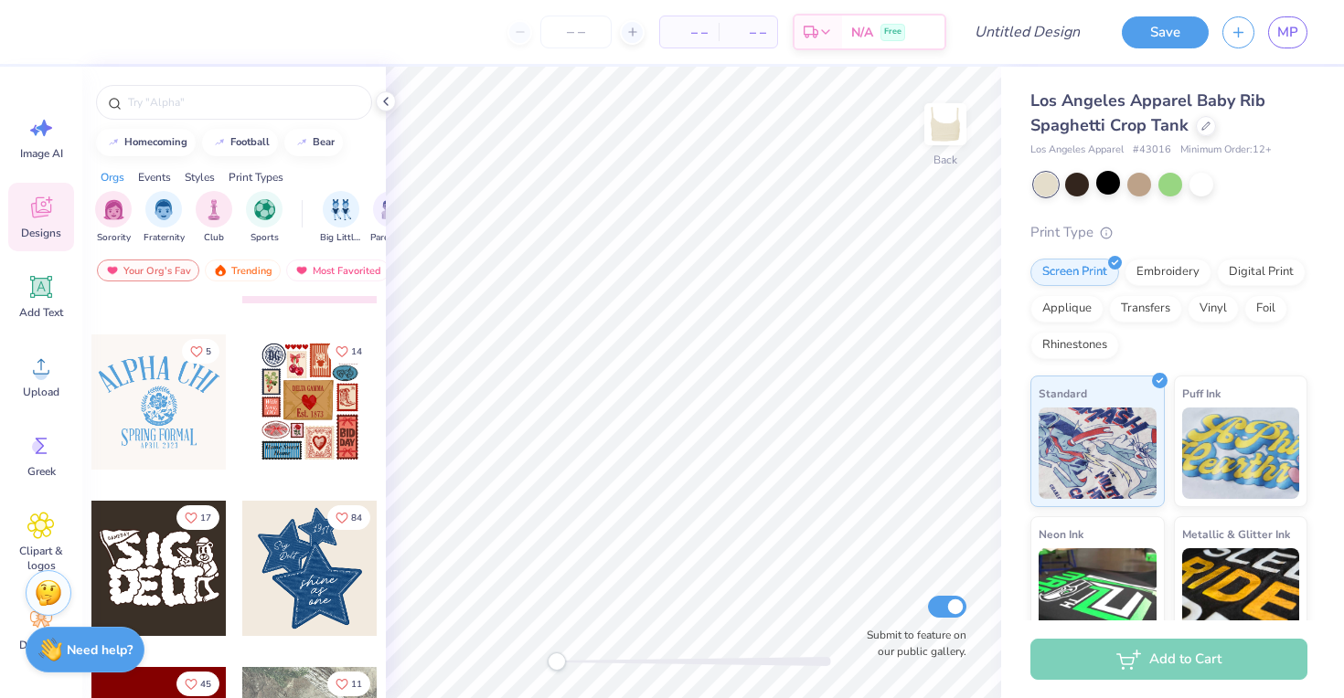
click at [155, 392] on div at bounding box center [158, 402] width 135 height 135
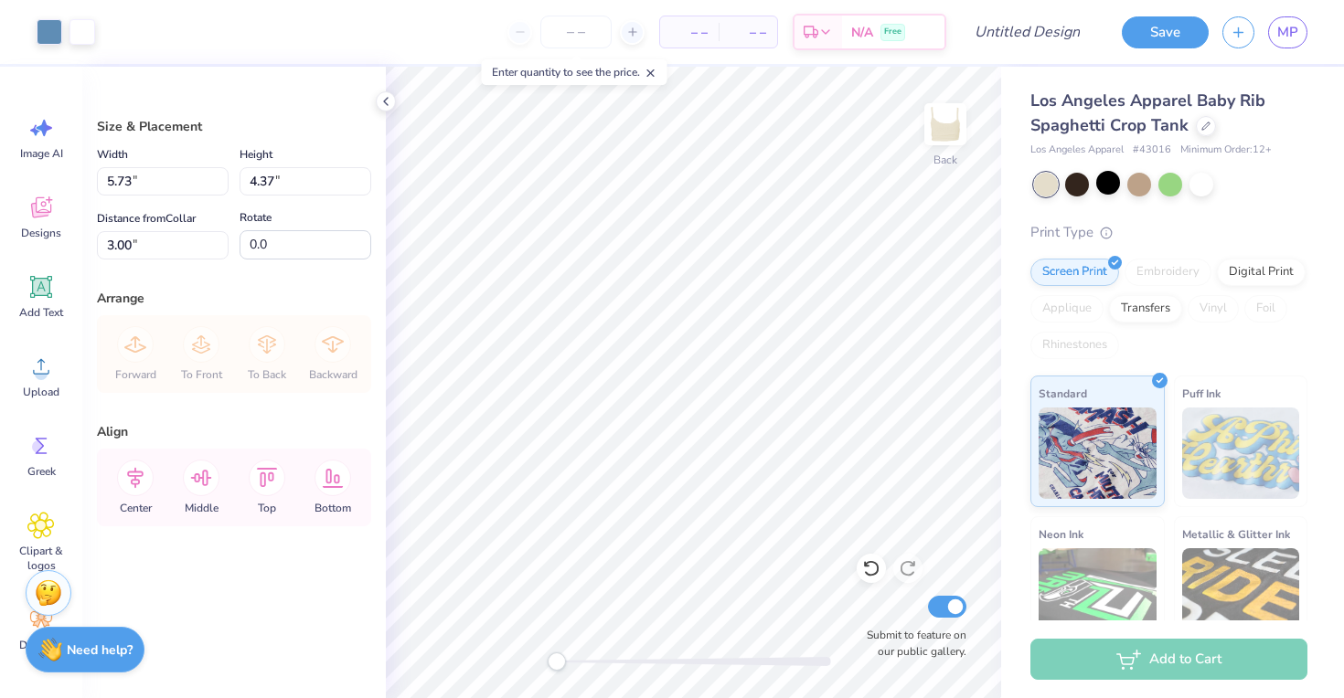
click at [1223, 184] on div at bounding box center [1170, 185] width 273 height 24
click at [1203, 183] on div at bounding box center [1201, 183] width 24 height 24
type input "1.72"
click at [1054, 177] on div at bounding box center [1046, 185] width 24 height 24
click at [1117, 177] on div at bounding box center [1108, 183] width 24 height 24
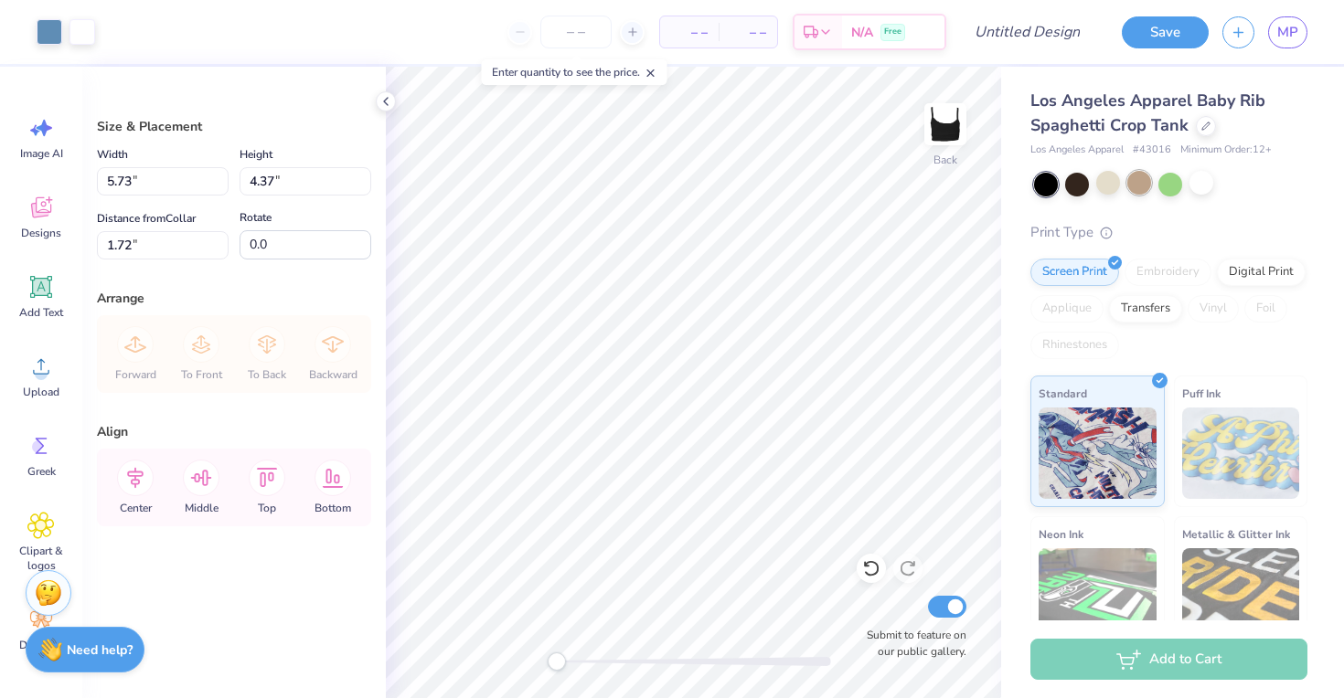
click at [1133, 177] on div at bounding box center [1139, 183] width 24 height 24
click at [1136, 183] on div at bounding box center [1139, 183] width 24 height 24
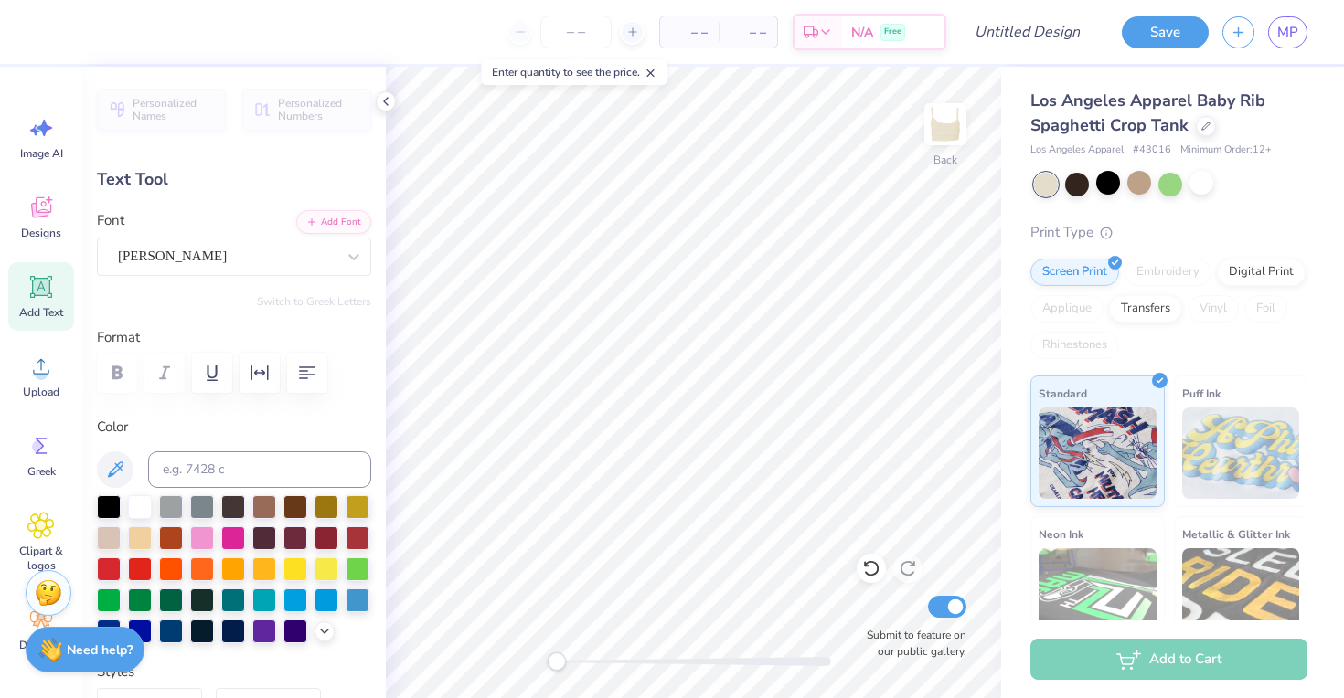
scroll to position [0, 0]
type textarea "DELTA PHI EPSILON"
type input "2.85"
type input "0.57"
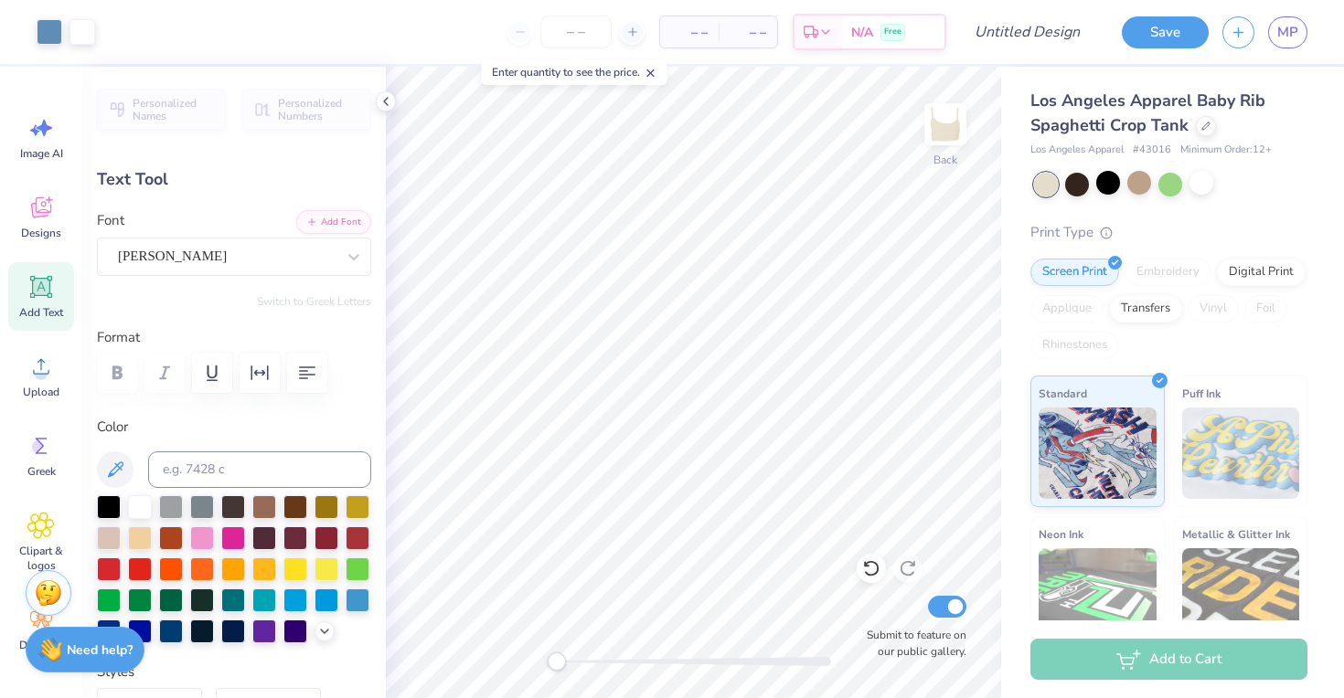
type input "5.16"
type input "0.29"
type input "0.81"
type input "5.15"
type input "0.30"
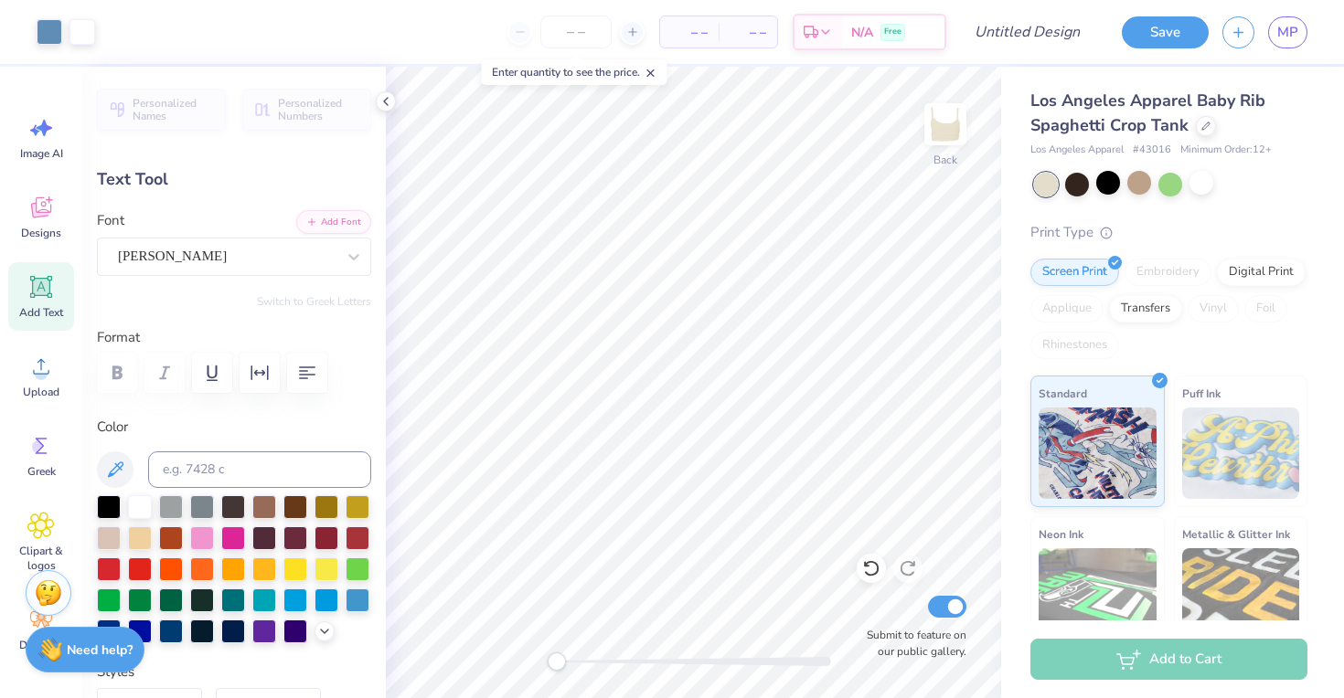
type input "0.79"
type input "1.13"
type input "0.28"
type input "4.67"
drag, startPoint x: 563, startPoint y: 665, endPoint x: 702, endPoint y: 663, distance: 139.0
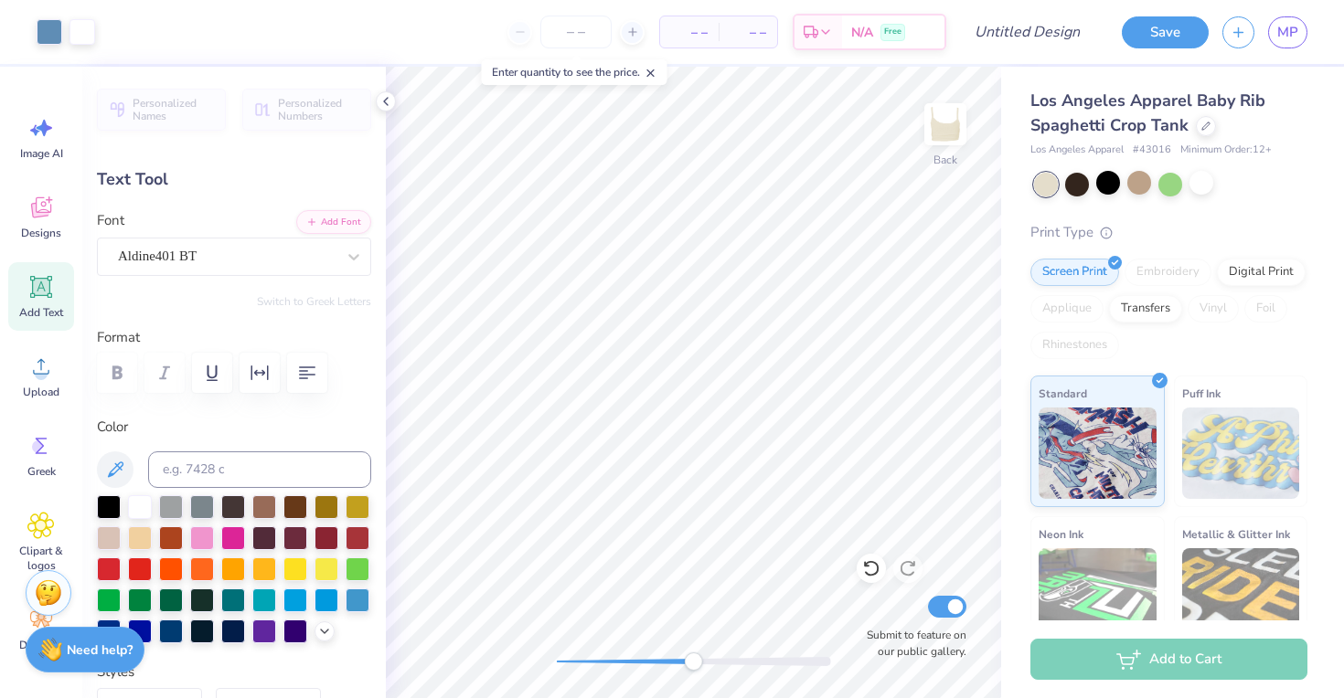
click at [702, 663] on div "Accessibility label" at bounding box center [693, 662] width 18 height 18
type textarea "ESTABLISHED 1917"
click at [27, 302] on div "Add Text" at bounding box center [41, 296] width 66 height 69
type input "2.91"
type input "0.84"
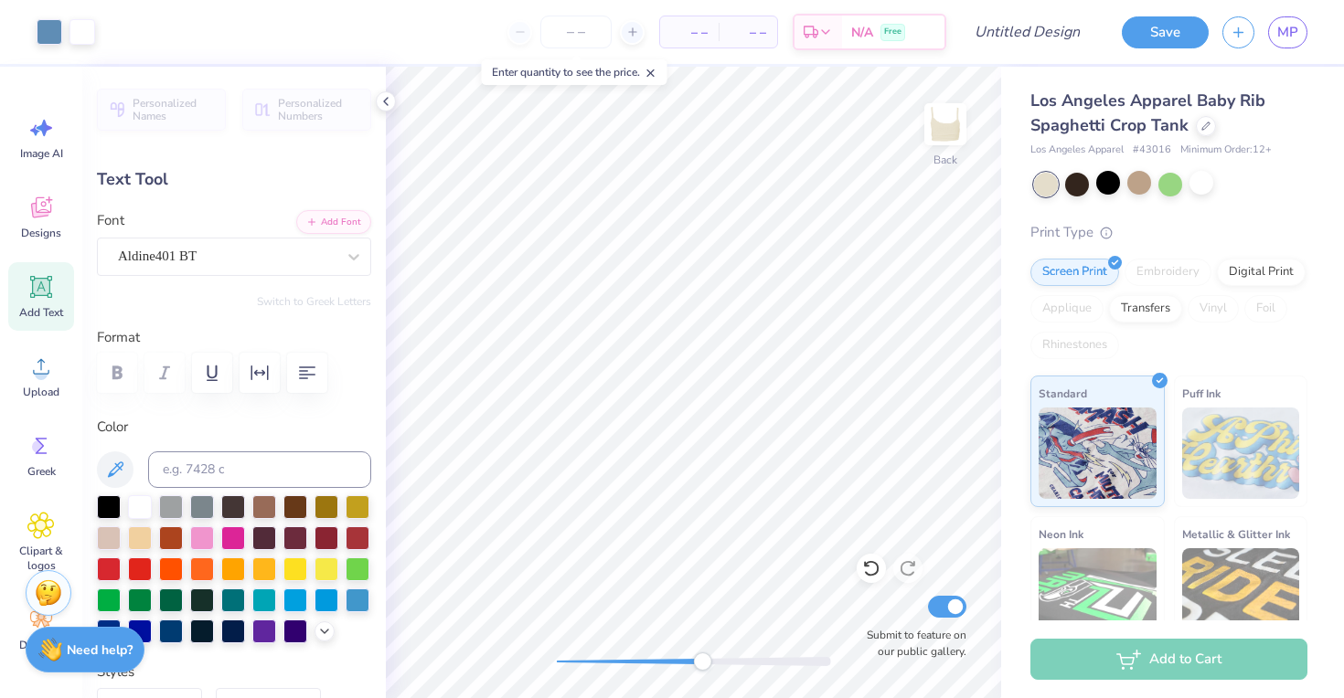
type input "3.83"
click at [519, 666] on div "Back Submit to feature on our public gallery." at bounding box center [693, 383] width 615 height 632
type input "9.54"
type input "2.25"
type input "1.45"
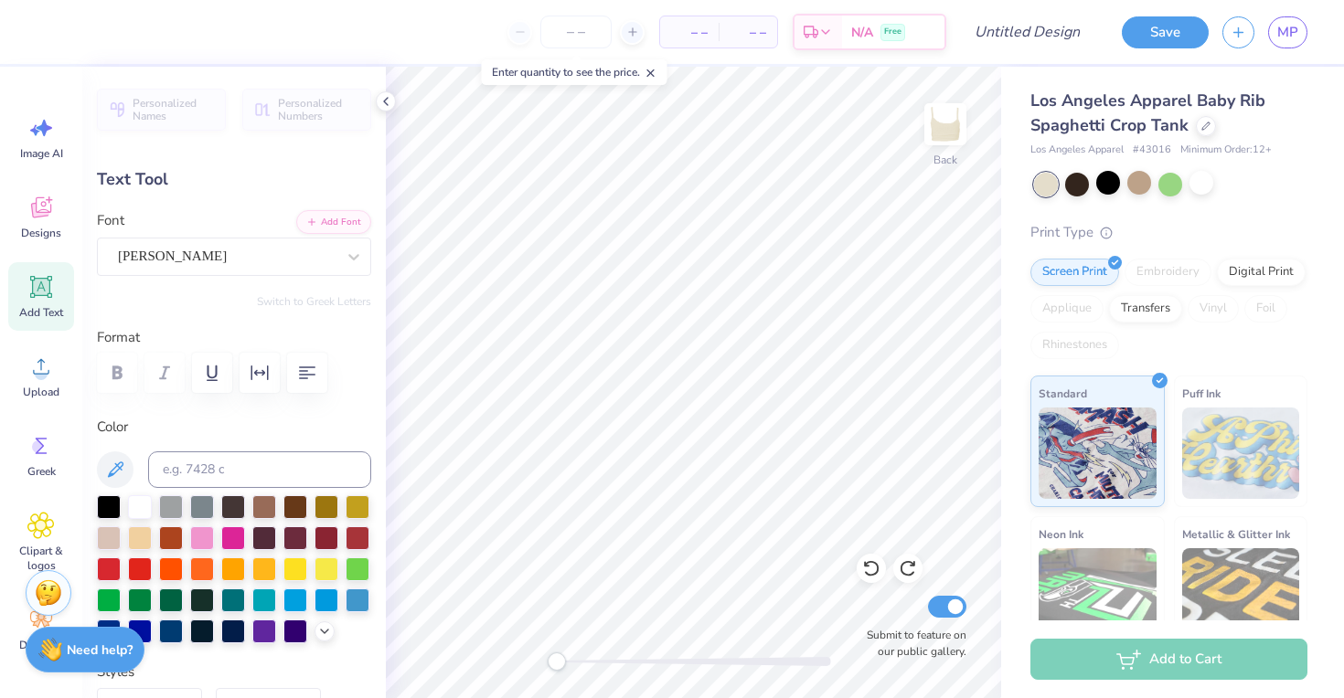
scroll to position [0, 3]
type input "1.73"
type input "0.27"
type input "5.81"
click at [37, 296] on icon at bounding box center [40, 286] width 27 height 27
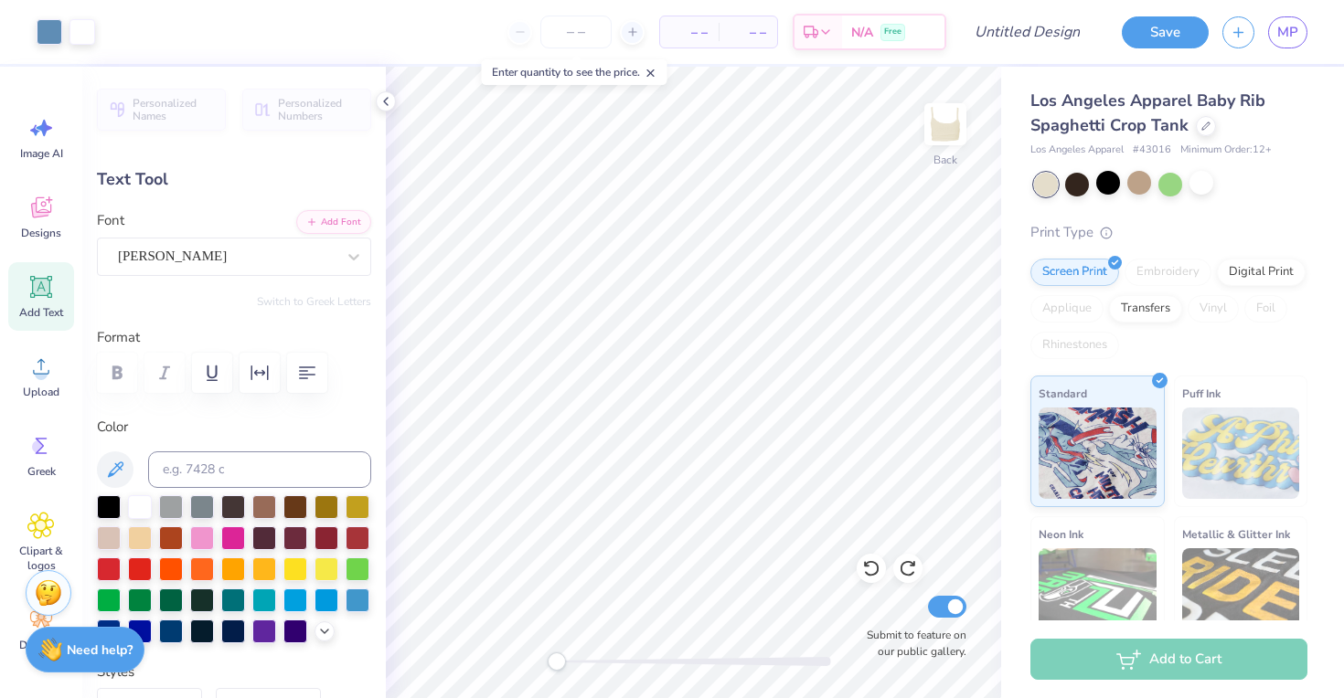
type input "2.91"
type input "0.84"
type input "3.83"
paste textarea "PHI"
type textarea "PHI"
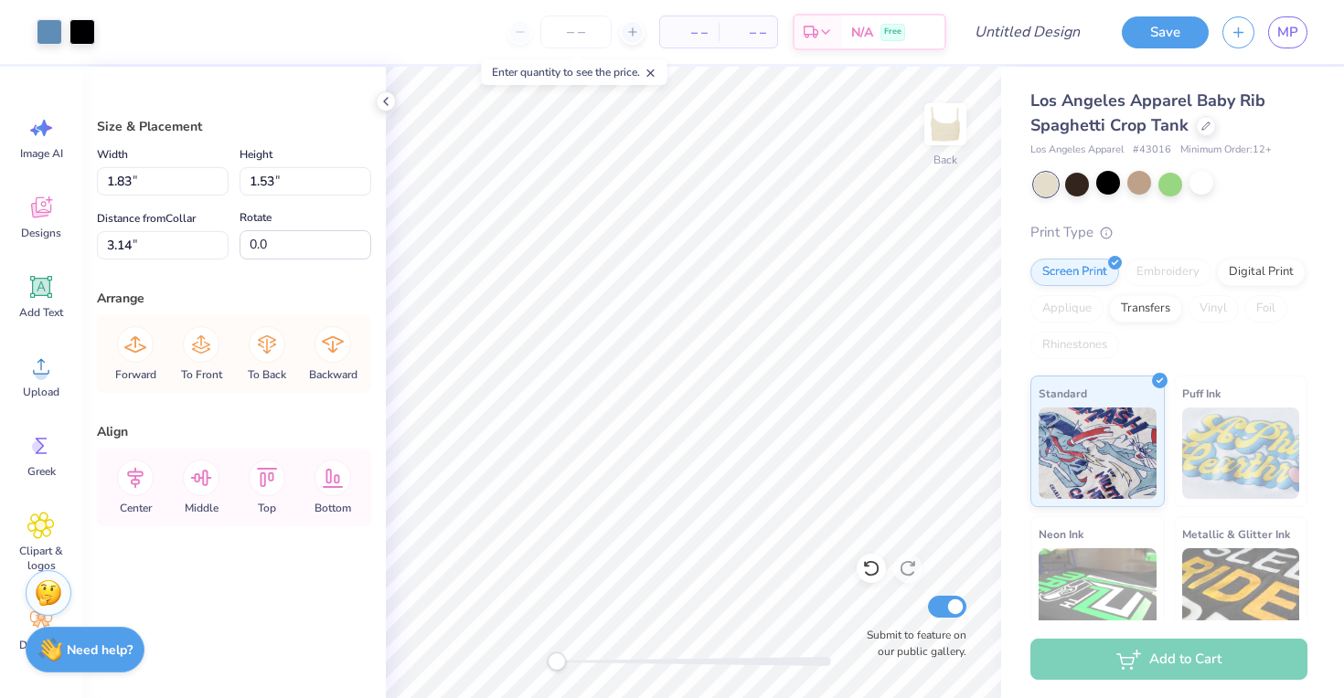
type input "4.25"
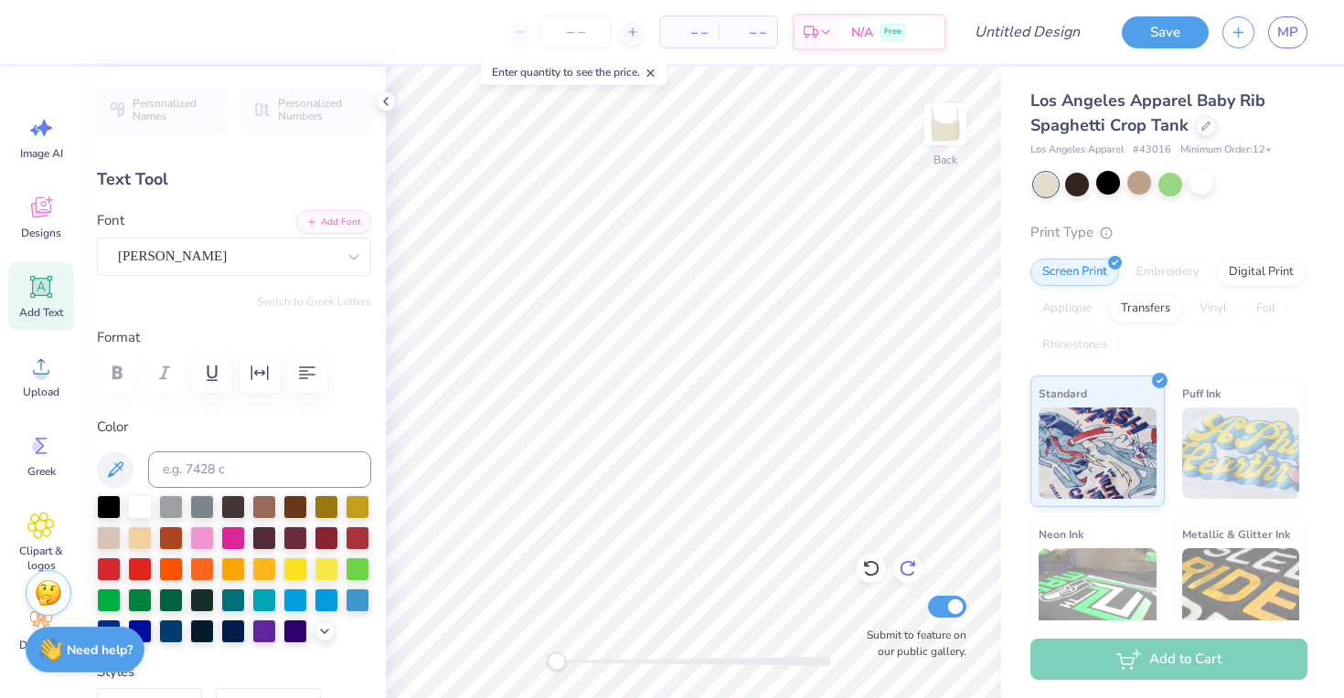
click at [914, 576] on icon at bounding box center [908, 568] width 18 height 18
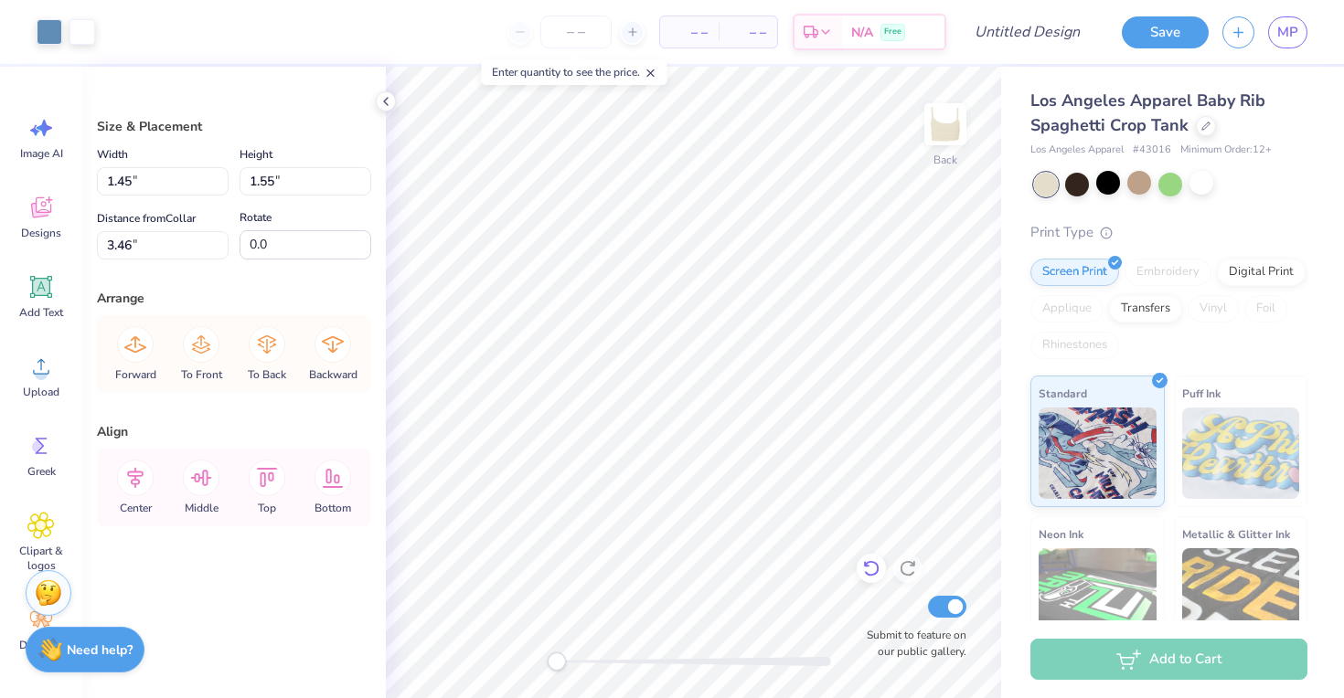
type input "3.12"
type input "1.72"
type input "1.85"
type input "3.13"
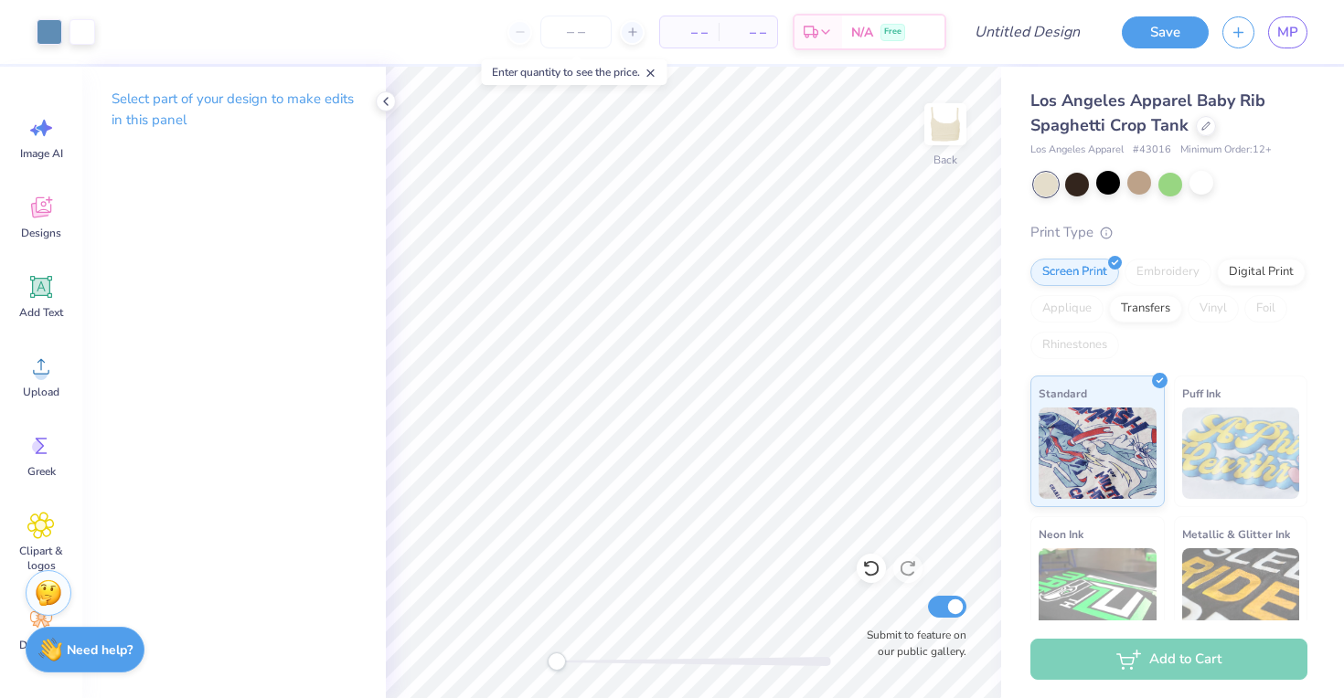
click at [461, 668] on div "Back Submit to feature on our public gallery." at bounding box center [693, 383] width 615 height 632
drag, startPoint x: 548, startPoint y: 660, endPoint x: 367, endPoint y: 660, distance: 181.0
click at [369, 660] on div "Art colors – – Per Item – – Total Est. Delivery N/A Free Design Title Save MP I…" at bounding box center [672, 349] width 1344 height 698
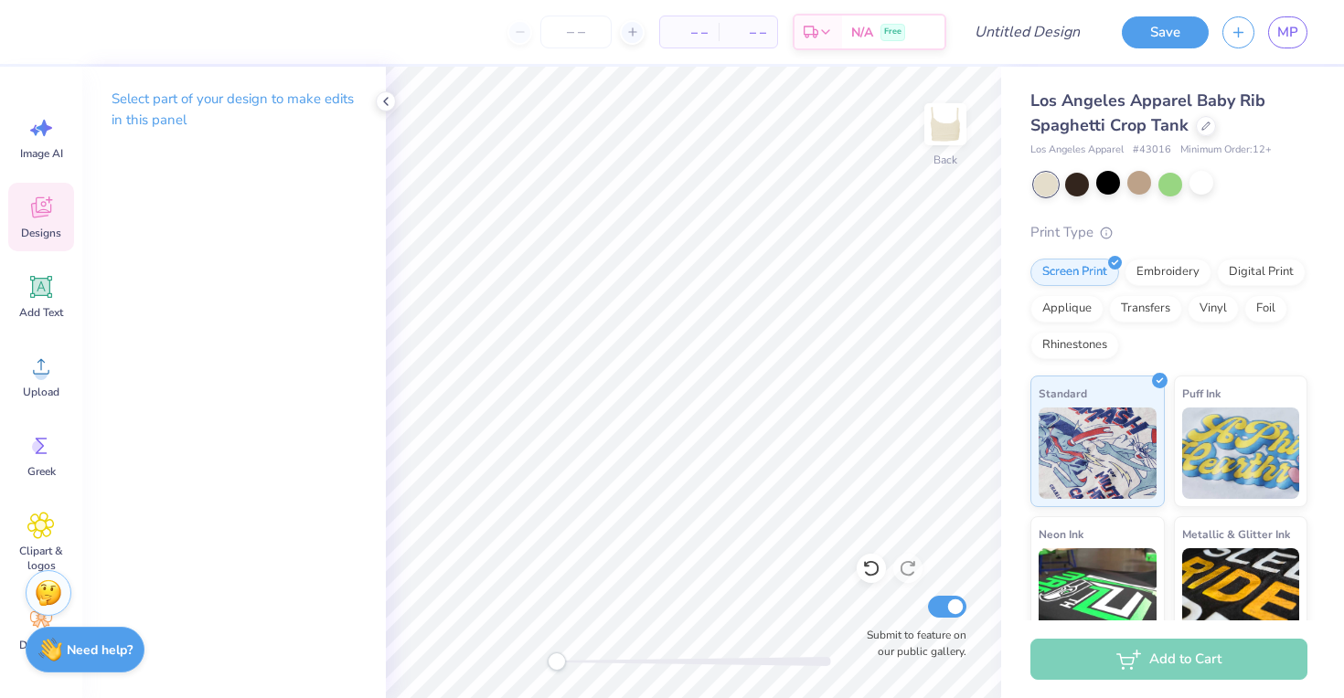
click at [33, 228] on span "Designs" at bounding box center [41, 233] width 40 height 15
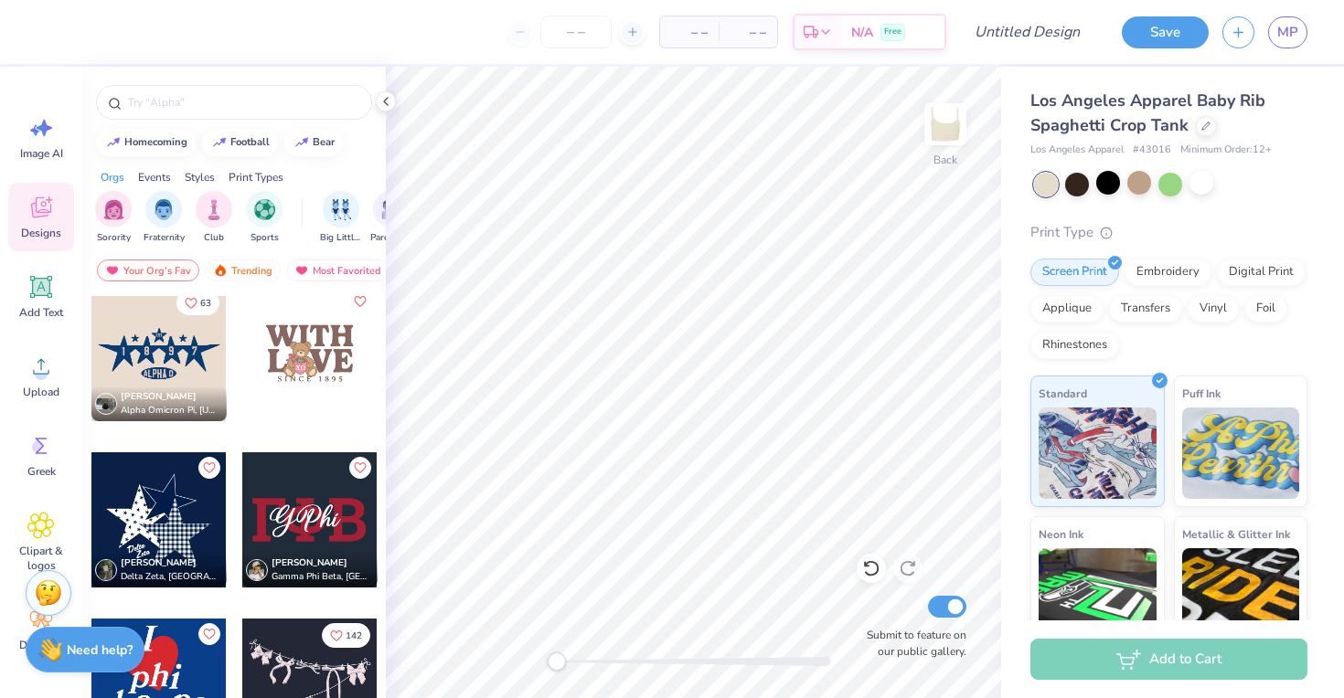
scroll to position [3341, 0]
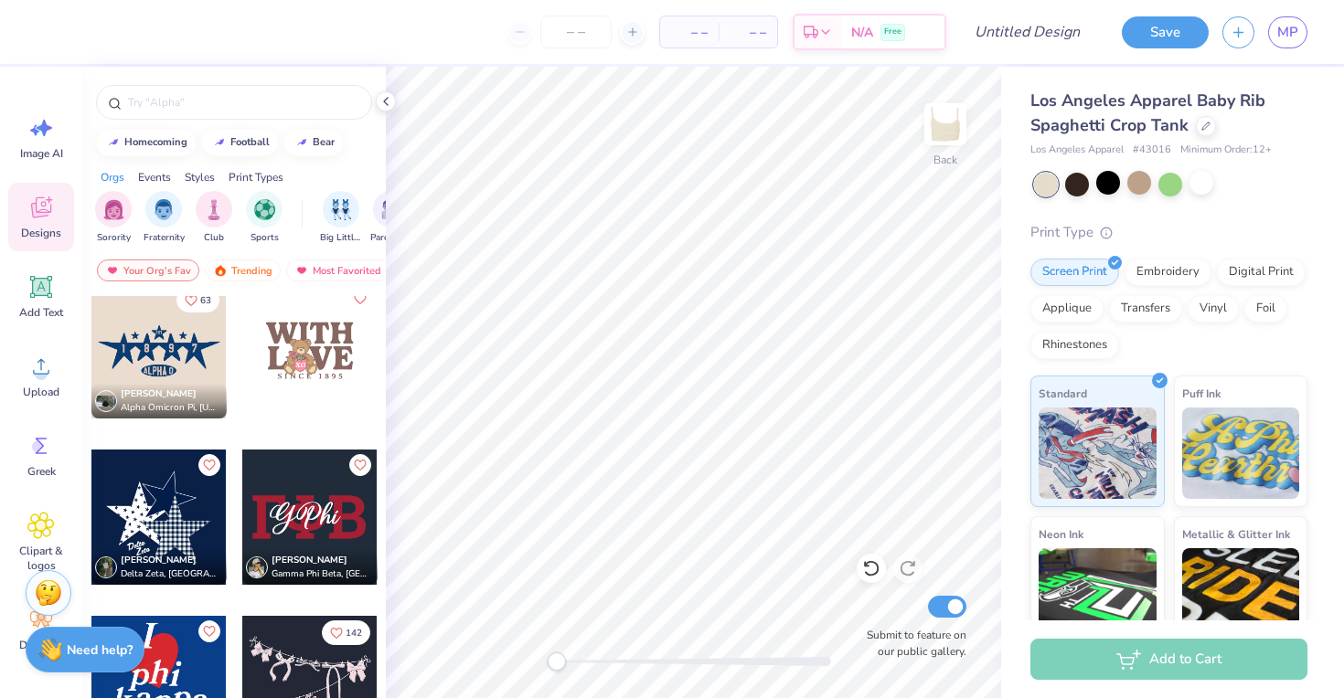
click at [178, 339] on div at bounding box center [158, 350] width 135 height 135
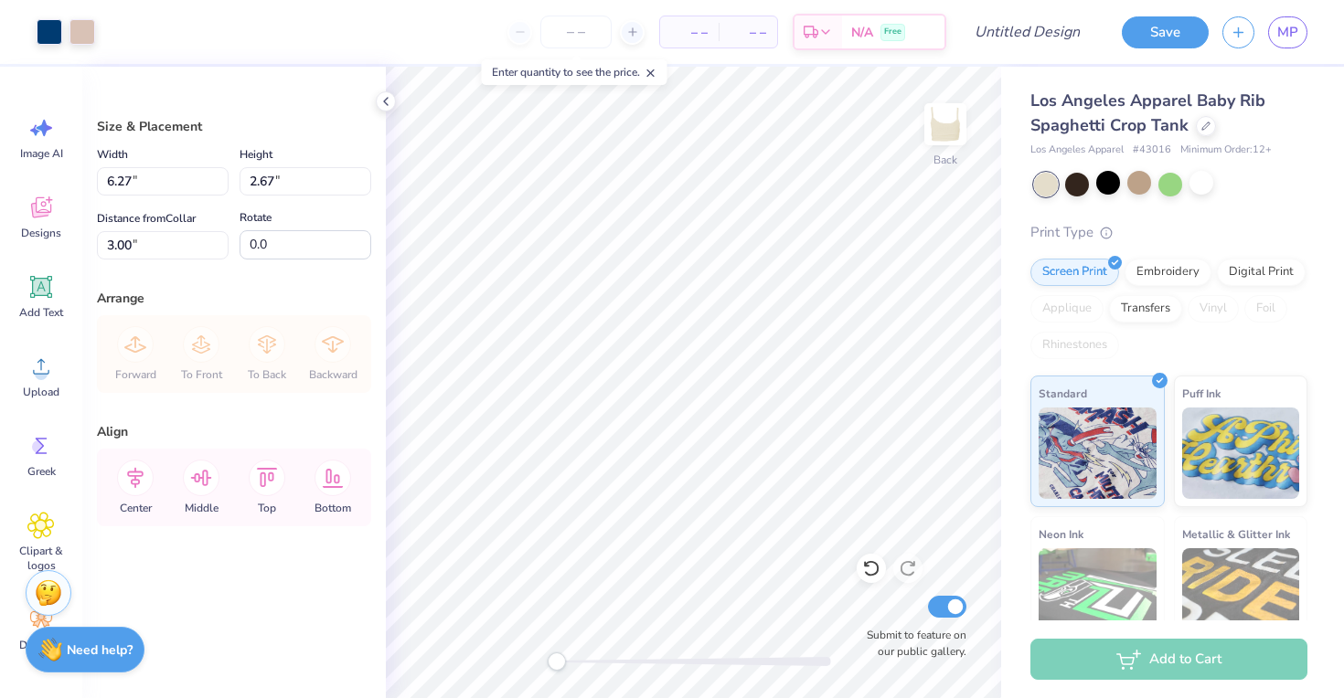
type input "1.00"
type input "7.62"
type input "3.24"
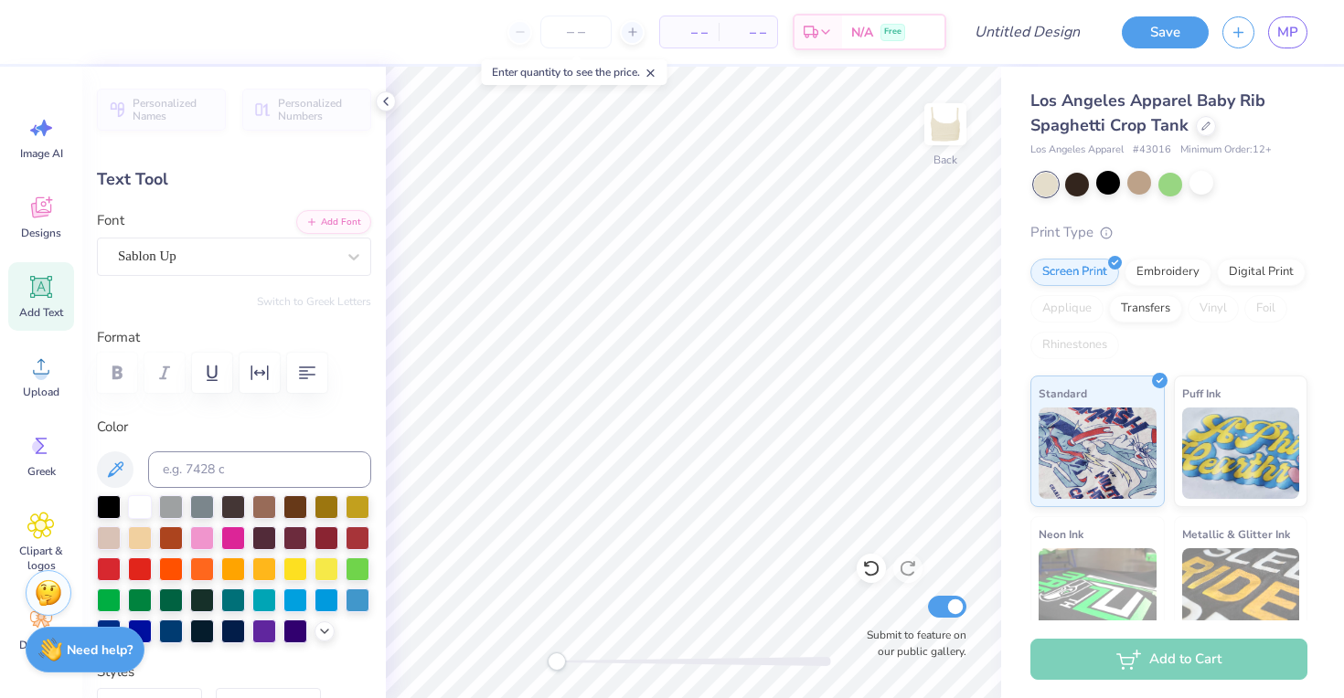
type textarea "9"
type textarea "1"
type input "0.26"
type input "0.57"
type input "4.59"
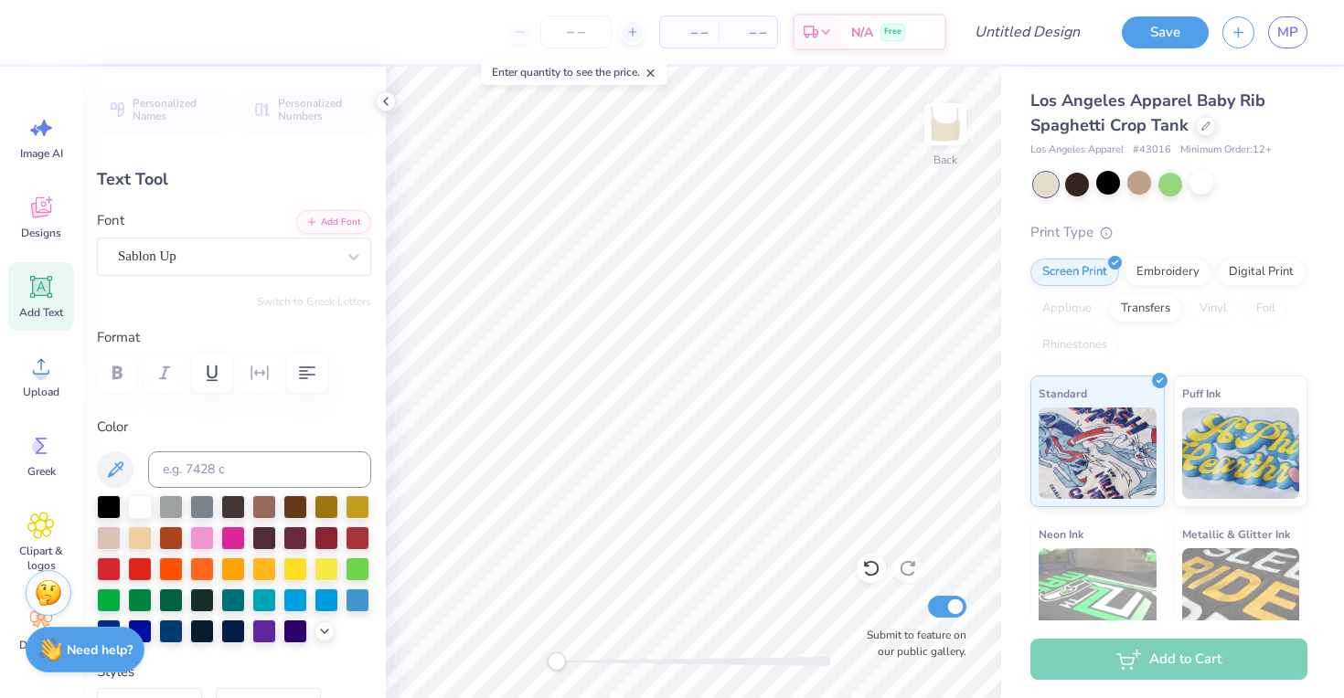
type input "0.24"
type input "0.55"
type input "4.58"
type input "0.26"
type input "0.58"
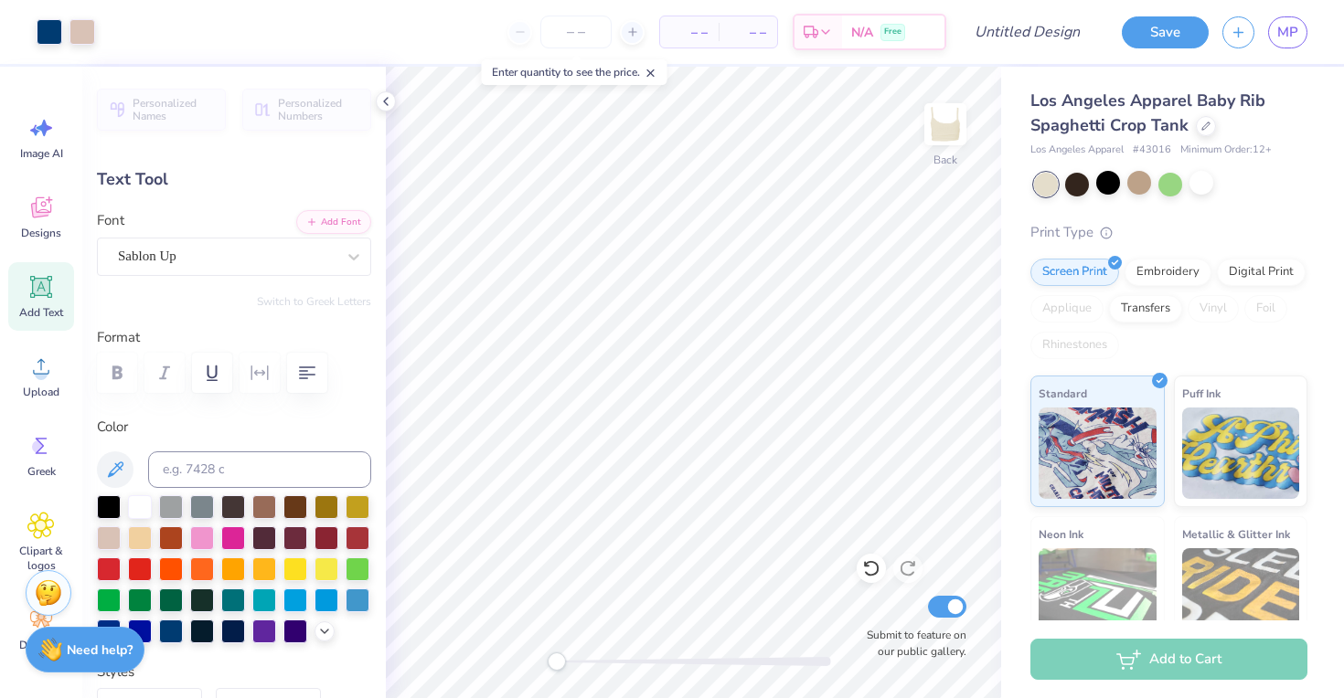
type input "0.24"
type input "0.55"
type input "0.54"
type input "0.52"
type input "4.61"
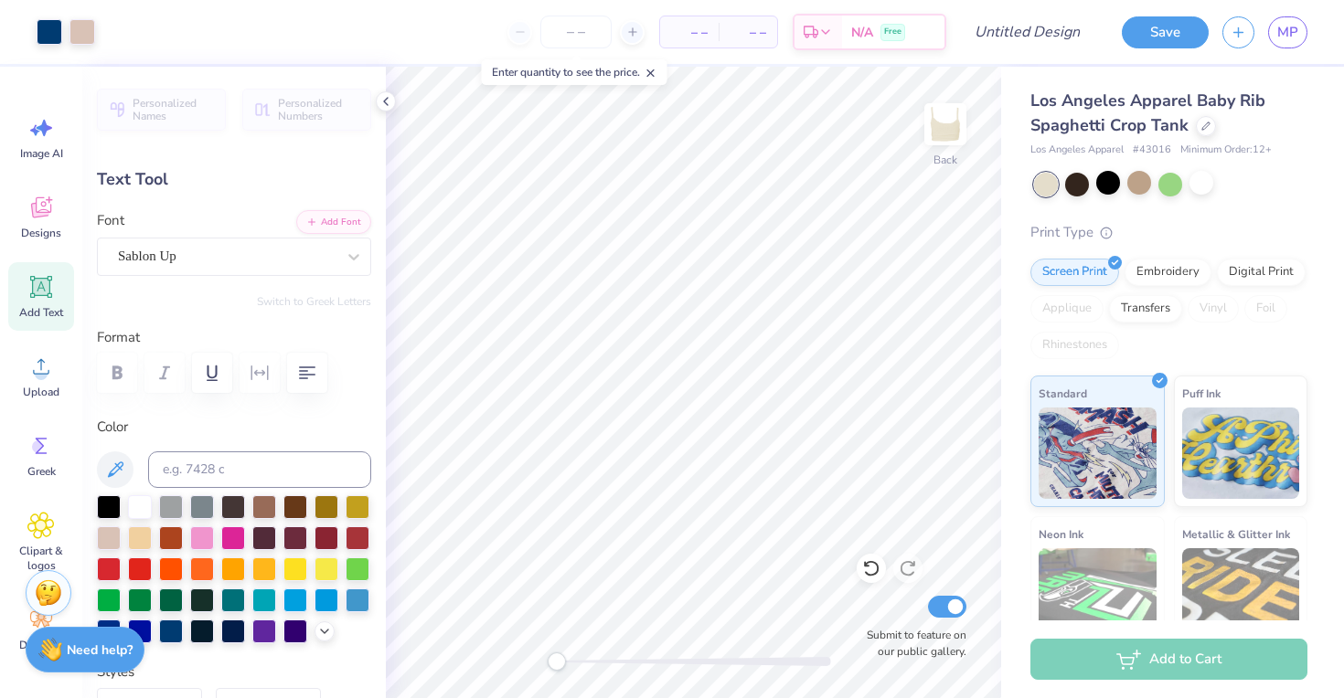
type input "0.26"
type input "0.57"
type input "4.59"
type input "0.43"
type input "4.74"
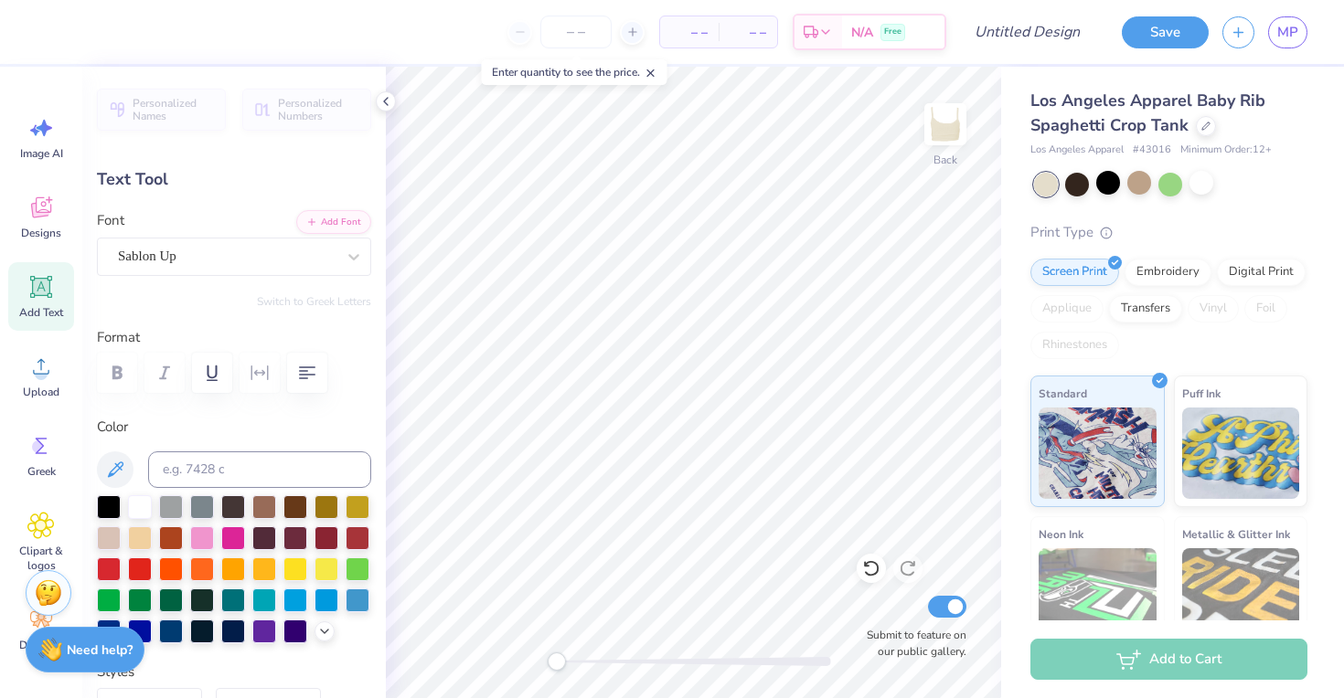
type textarea "H"
type input "0.44"
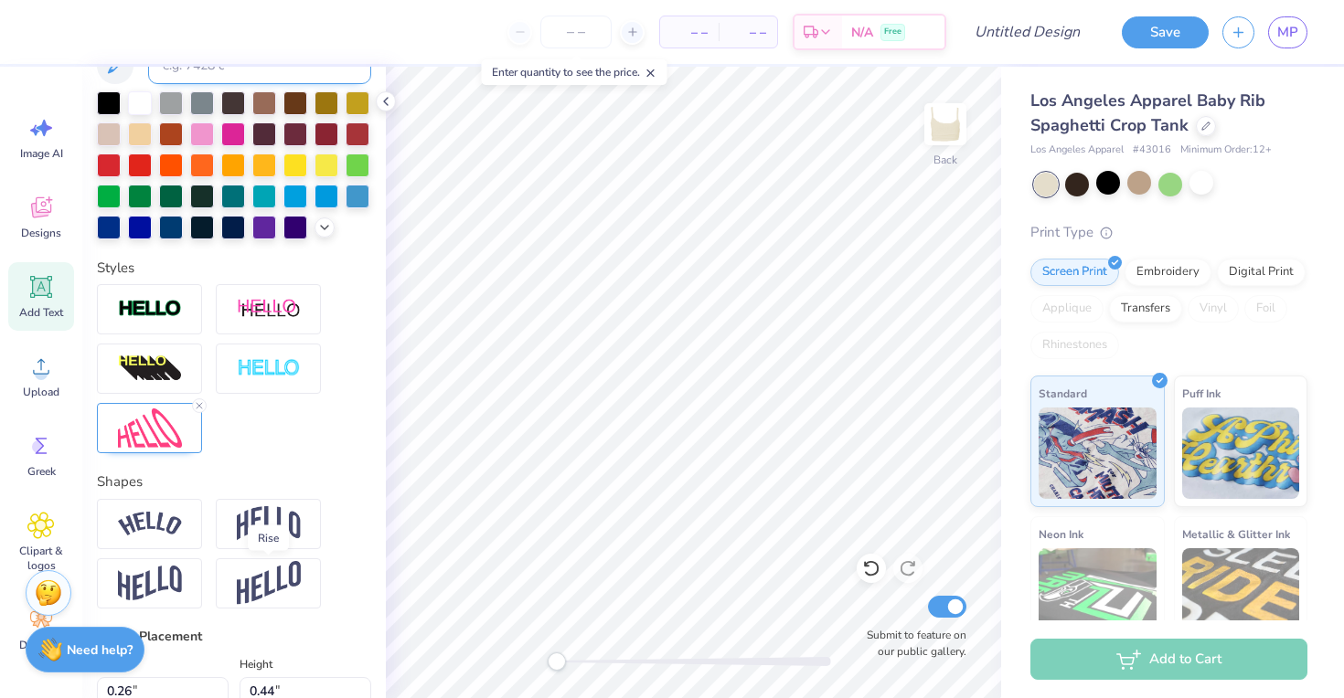
scroll to position [407, 0]
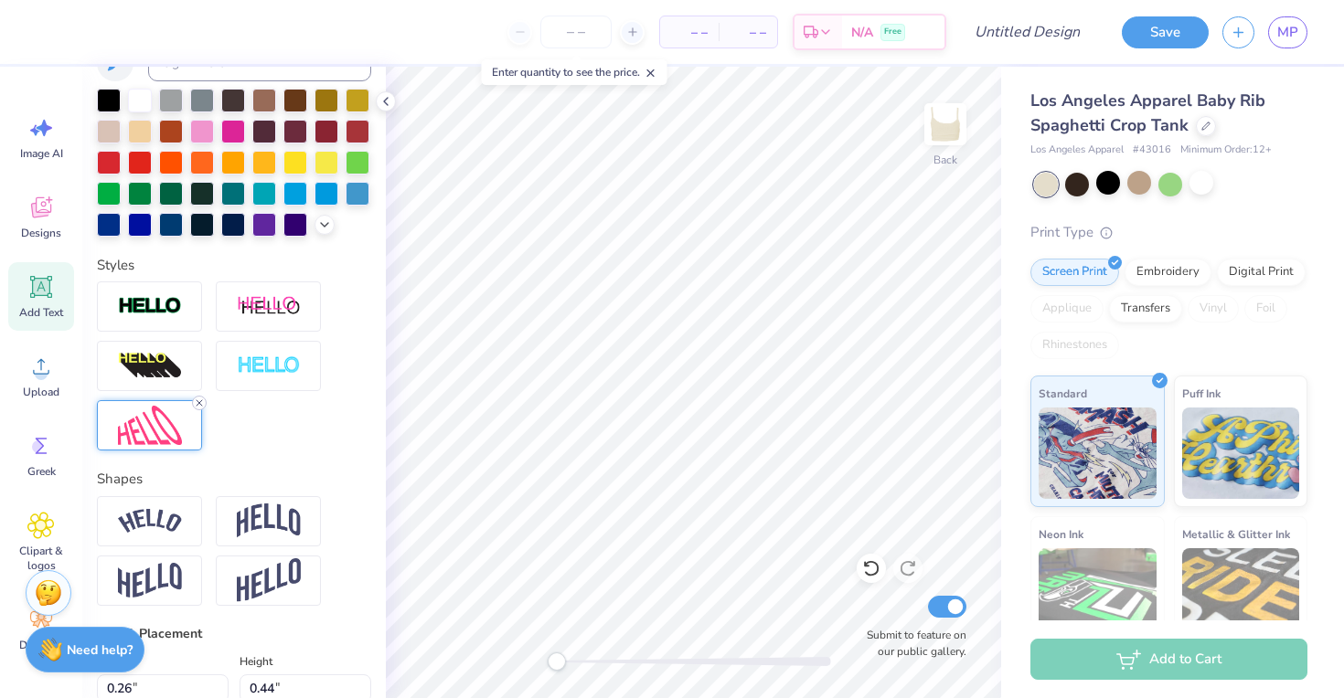
click at [197, 399] on icon at bounding box center [199, 403] width 11 height 11
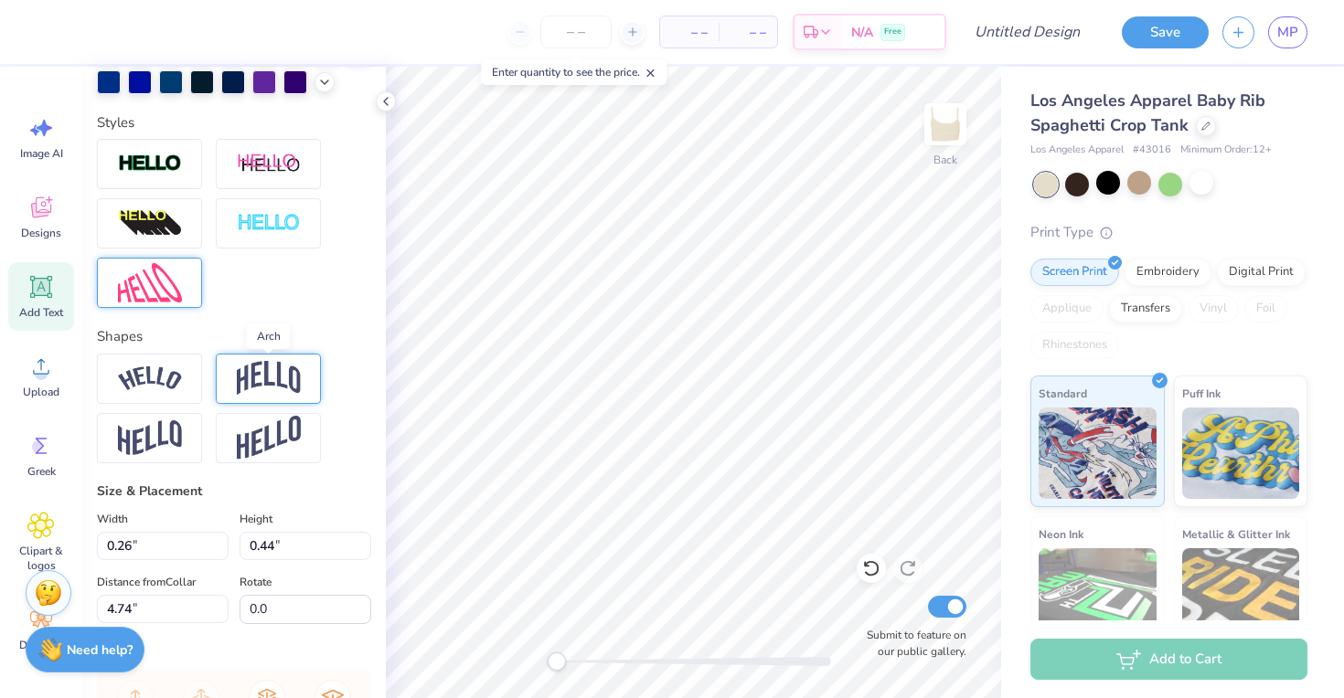
scroll to position [545, 0]
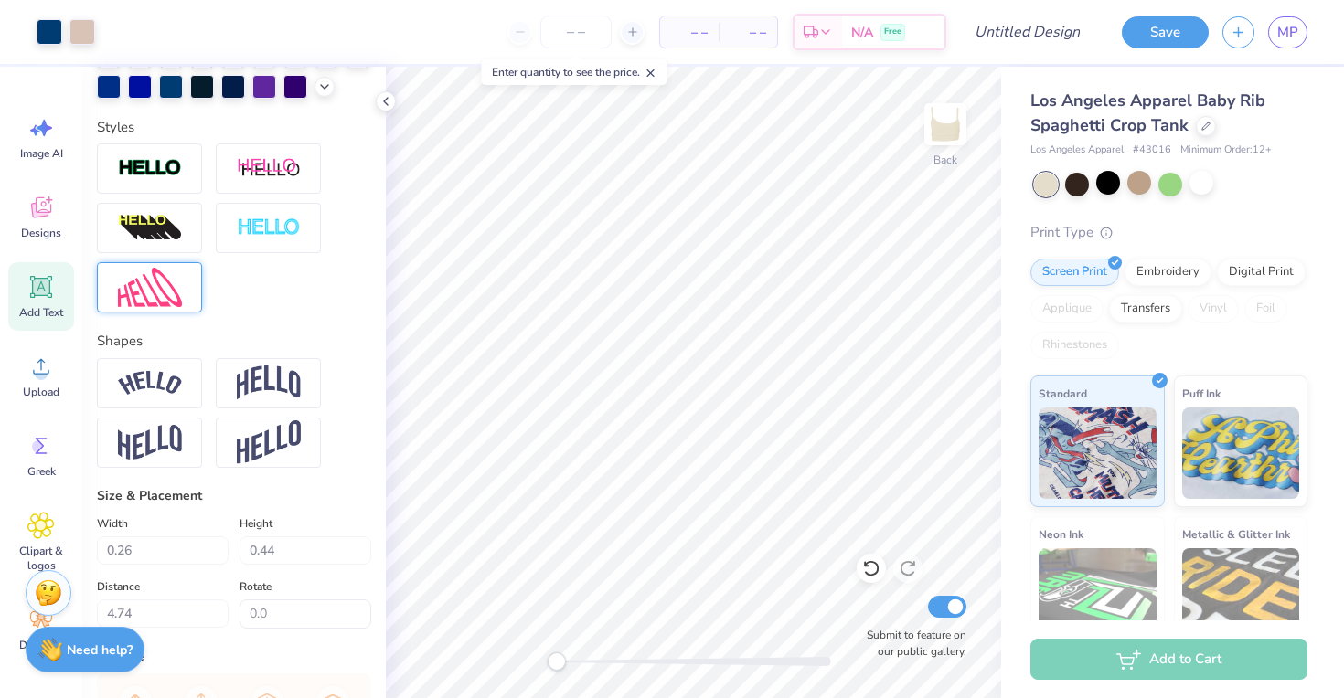
type input "0.19"
type input "0.36"
click at [219, 545] on input "0.2" at bounding box center [163, 551] width 132 height 28
type input "0.21"
click at [219, 545] on input "0.21" at bounding box center [163, 551] width 132 height 28
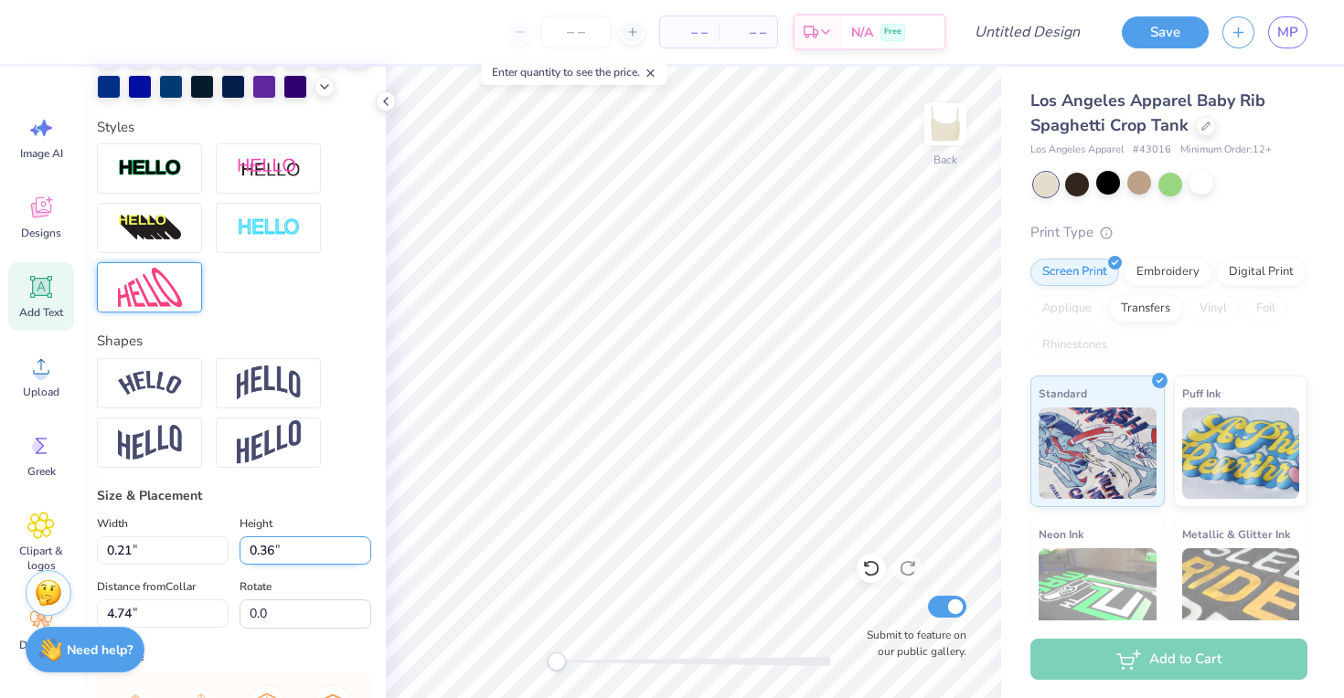
click at [364, 545] on input "0.37" at bounding box center [306, 551] width 132 height 28
click at [364, 545] on input "0.38" at bounding box center [306, 551] width 132 height 28
type input "0.39"
type input "4.73"
click at [364, 545] on input "0.39" at bounding box center [306, 551] width 132 height 28
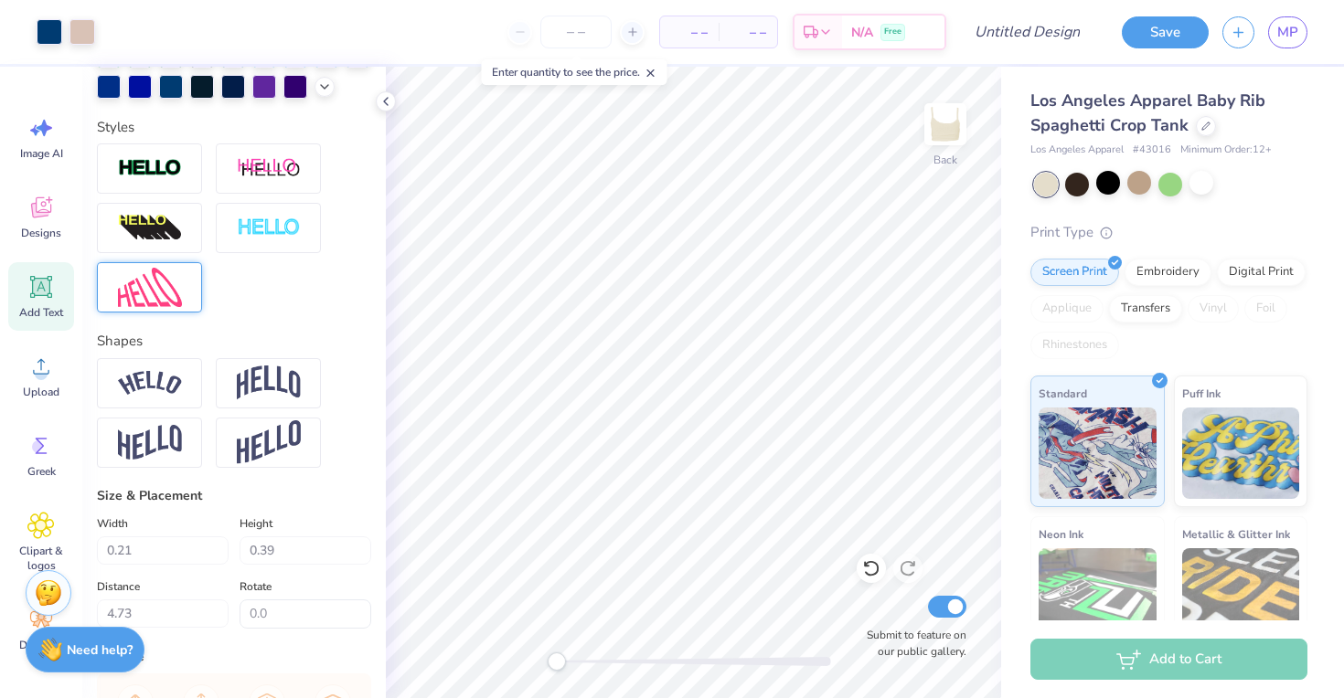
type input "0.38"
type input "0.29"
type input "0.53"
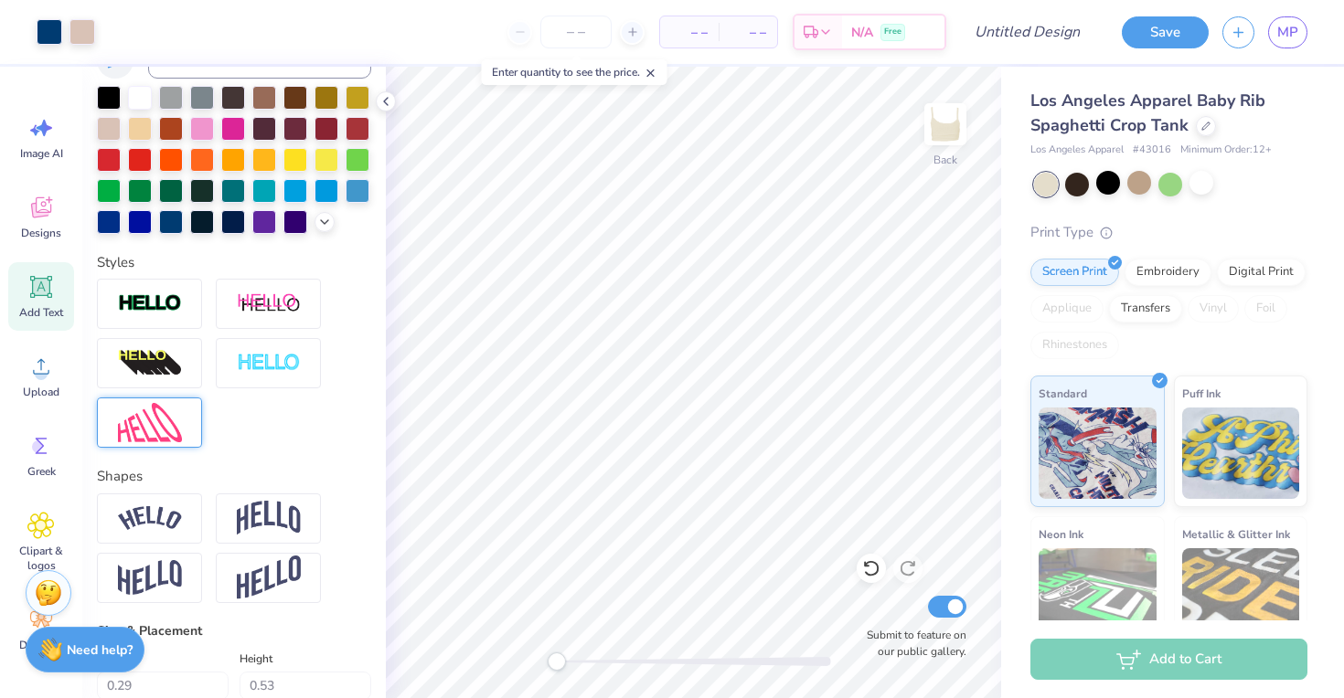
type input "4.59"
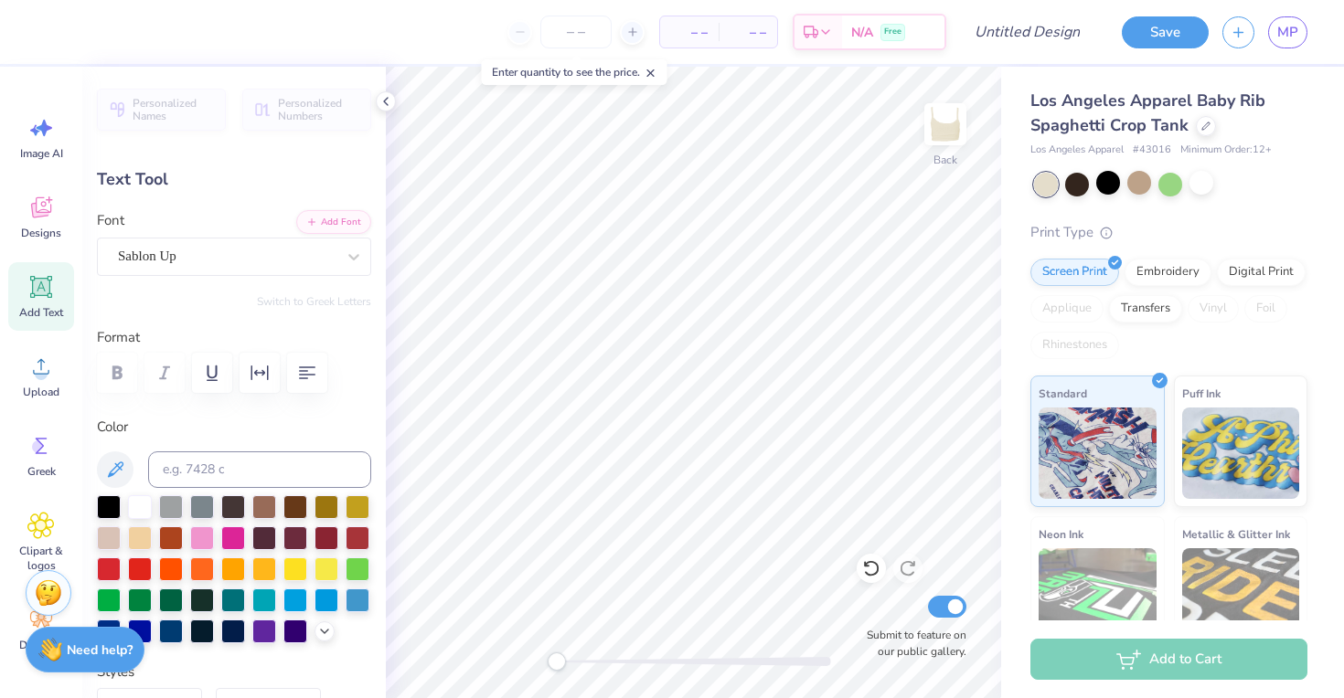
type textarea "DP"
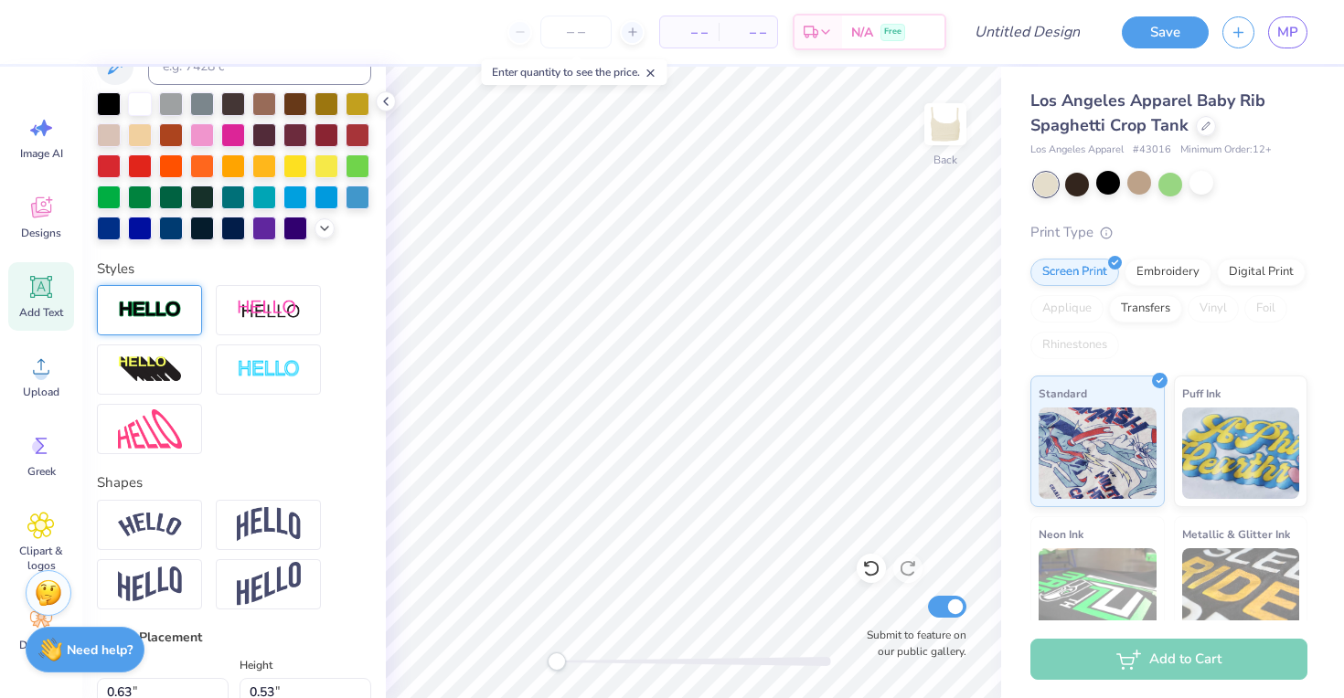
scroll to position [402, 0]
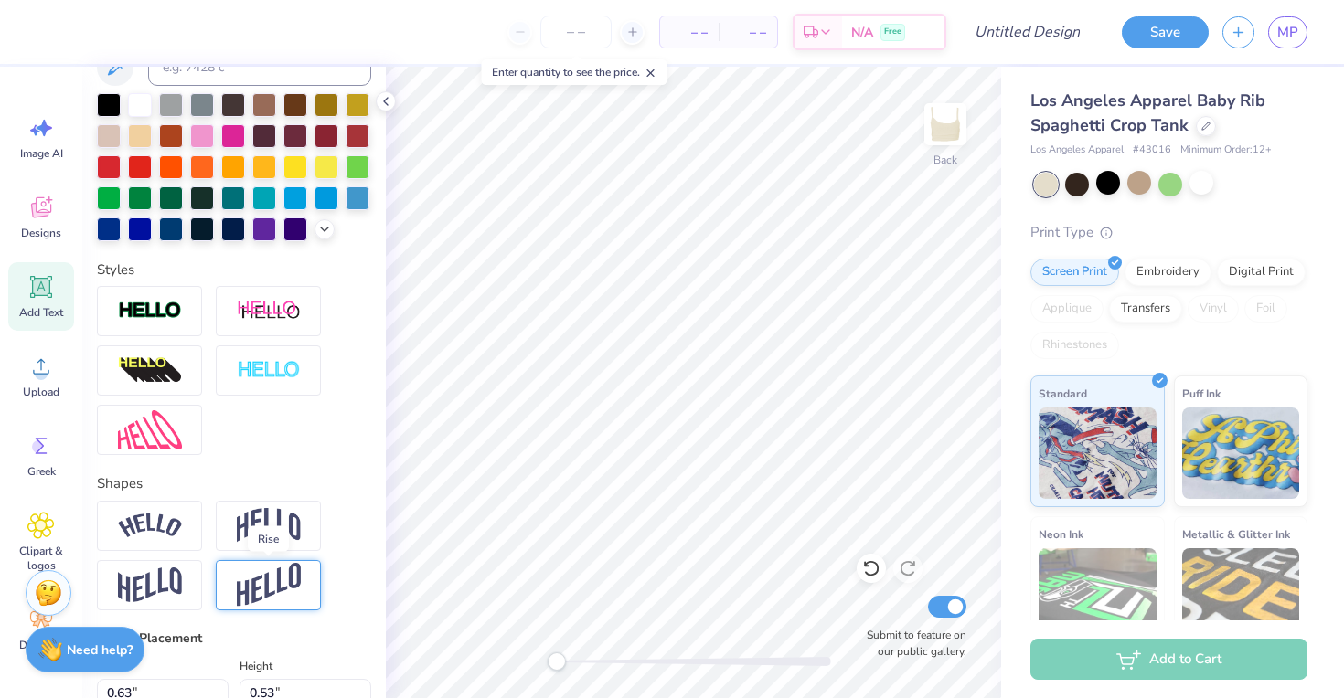
click at [261, 587] on img at bounding box center [269, 585] width 64 height 45
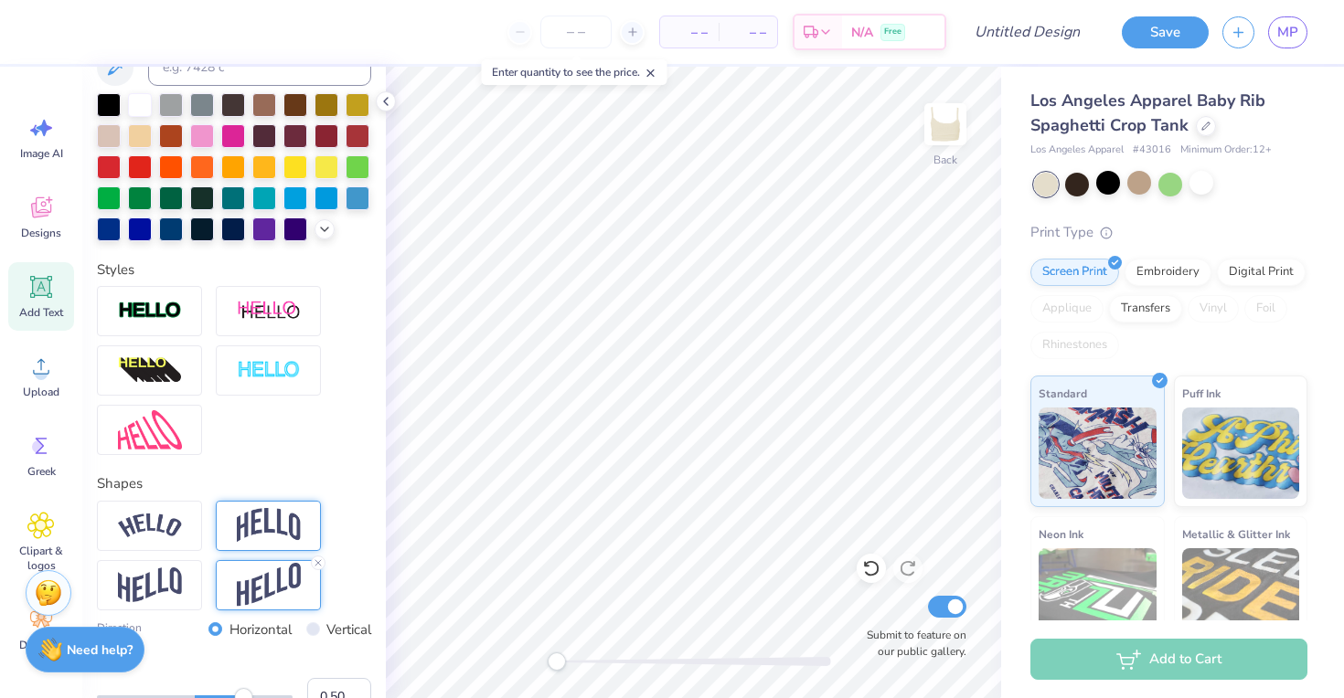
click at [252, 526] on img at bounding box center [269, 525] width 64 height 35
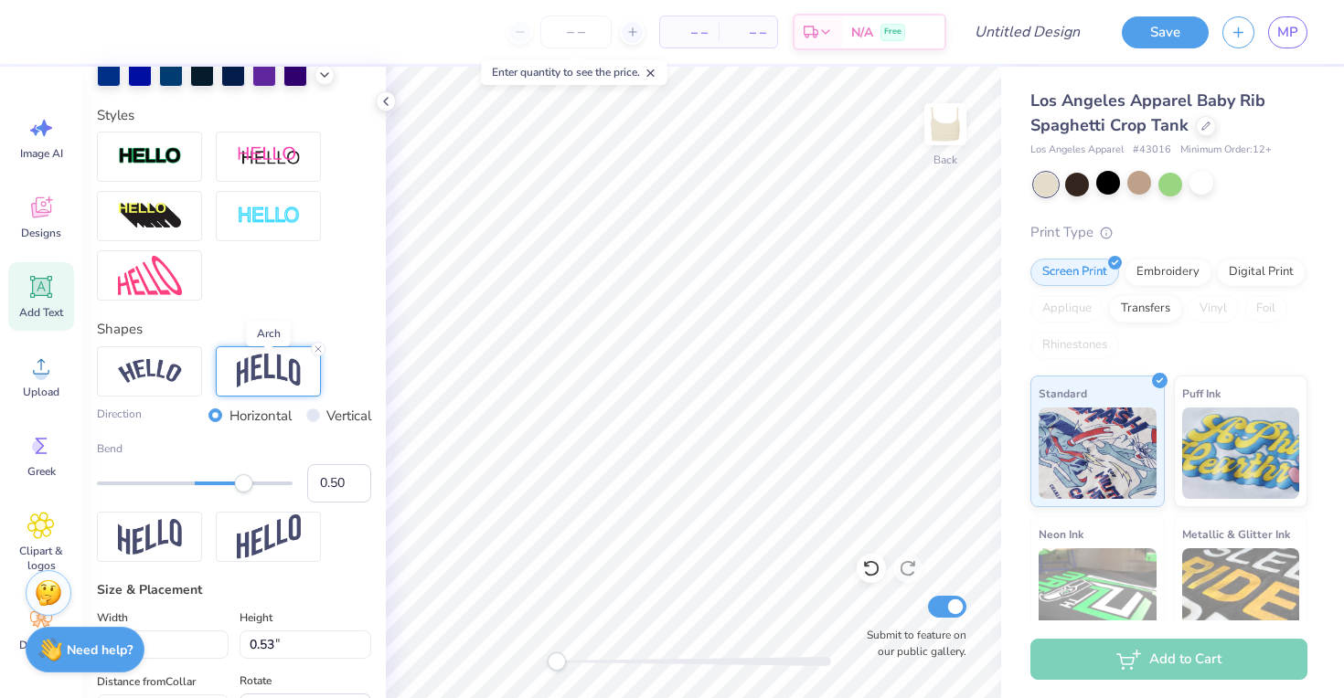
scroll to position [547, 0]
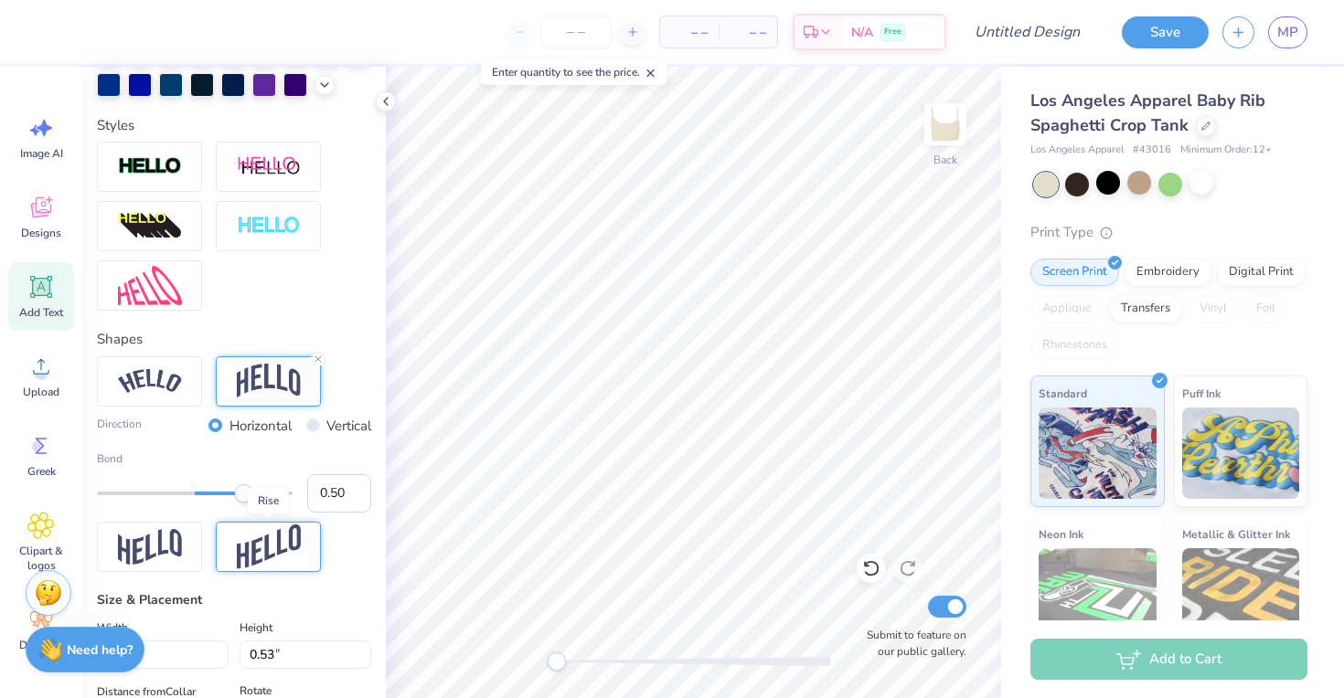
click at [259, 547] on img at bounding box center [269, 547] width 64 height 45
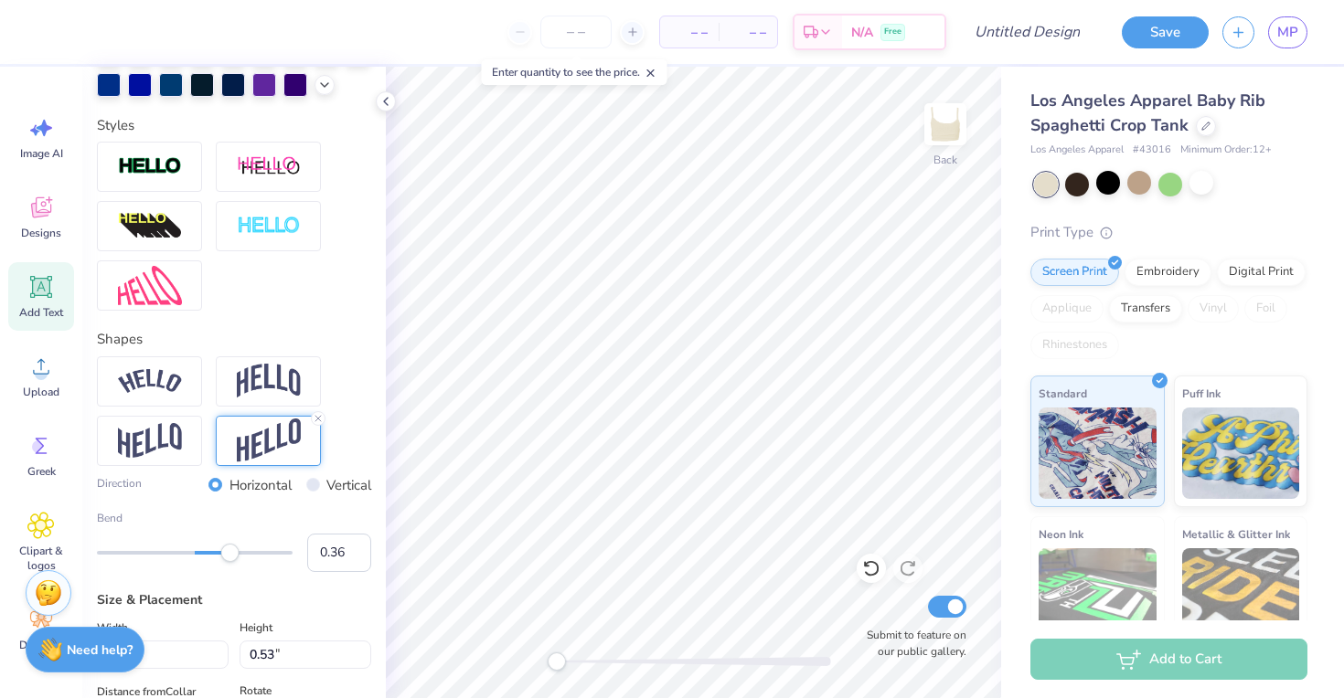
type input "0.37"
drag, startPoint x: 243, startPoint y: 552, endPoint x: 232, endPoint y: 552, distance: 11.0
click at [231, 552] on div "Accessibility label" at bounding box center [230, 553] width 18 height 18
type input "0.12"
drag, startPoint x: 232, startPoint y: 552, endPoint x: 207, endPoint y: 556, distance: 25.9
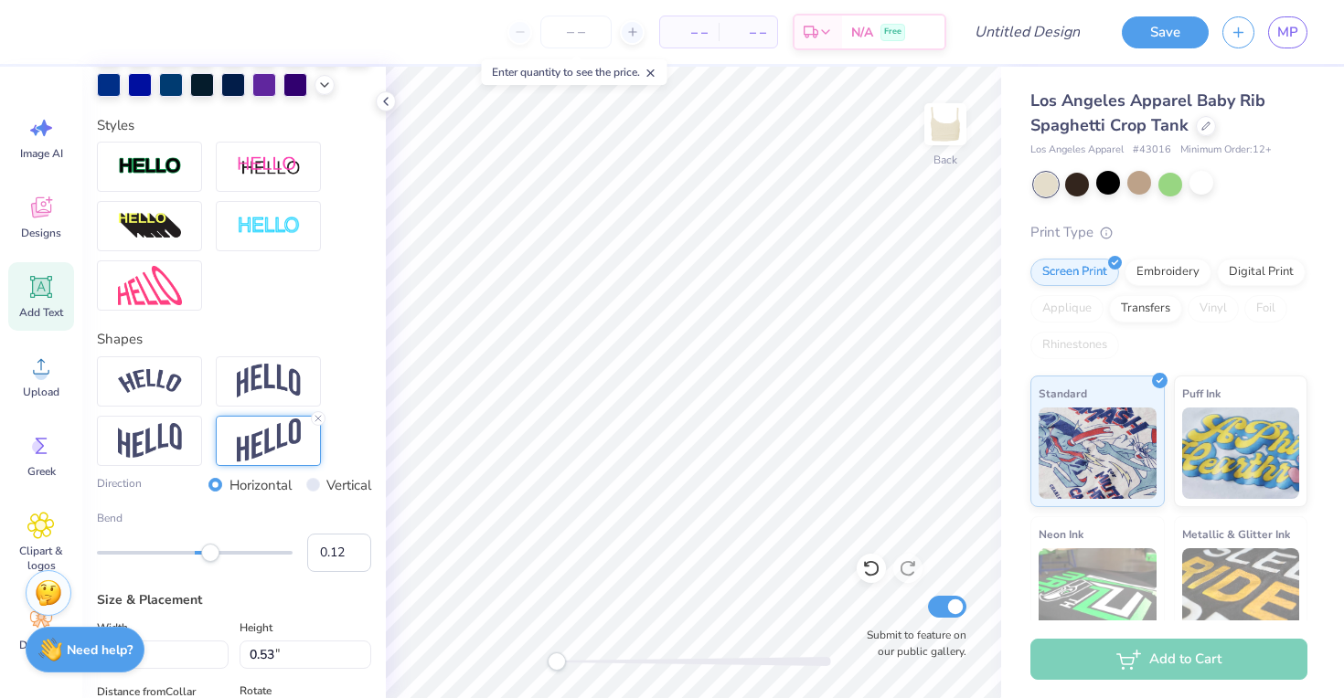
click at [207, 556] on div "Accessibility label" at bounding box center [210, 553] width 18 height 18
type input "0.65"
type input "4.53"
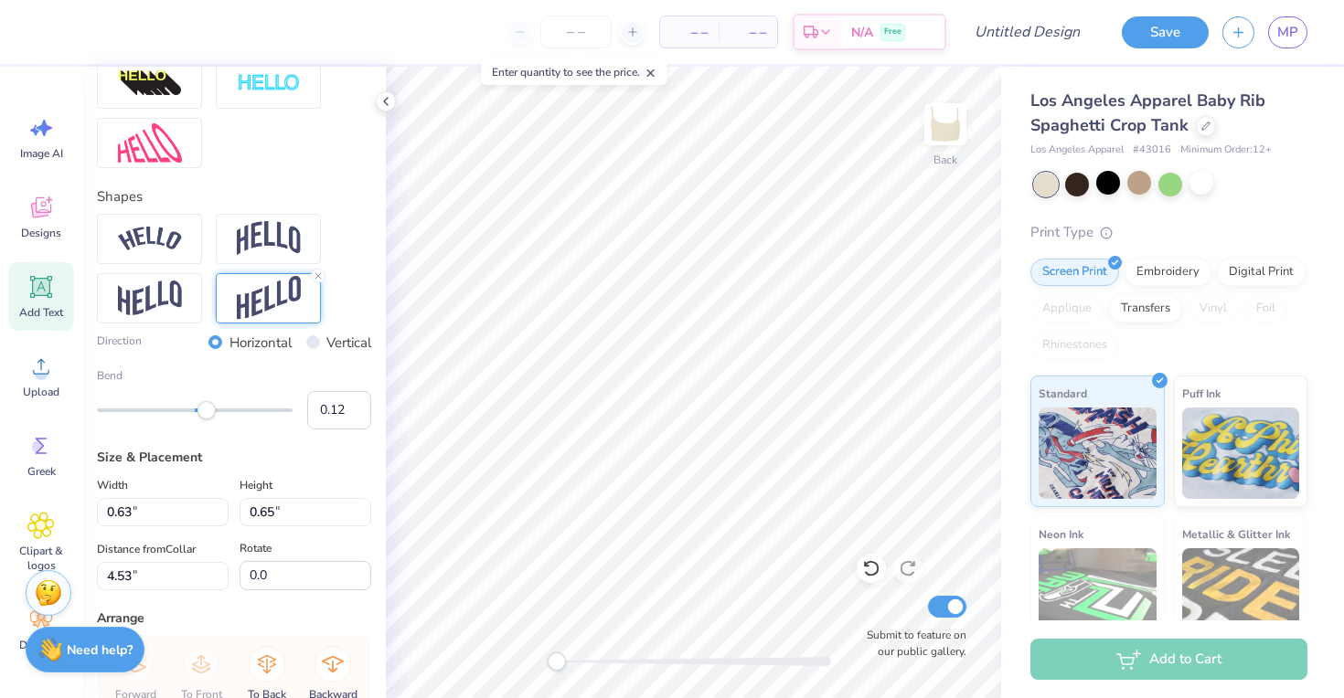
scroll to position [688, 0]
click at [222, 518] on input "0.62" at bounding box center [163, 513] width 132 height 28
click at [222, 518] on input "0.61" at bounding box center [163, 513] width 132 height 28
click at [222, 518] on input "0.6" at bounding box center [163, 513] width 132 height 28
type input "0.59"
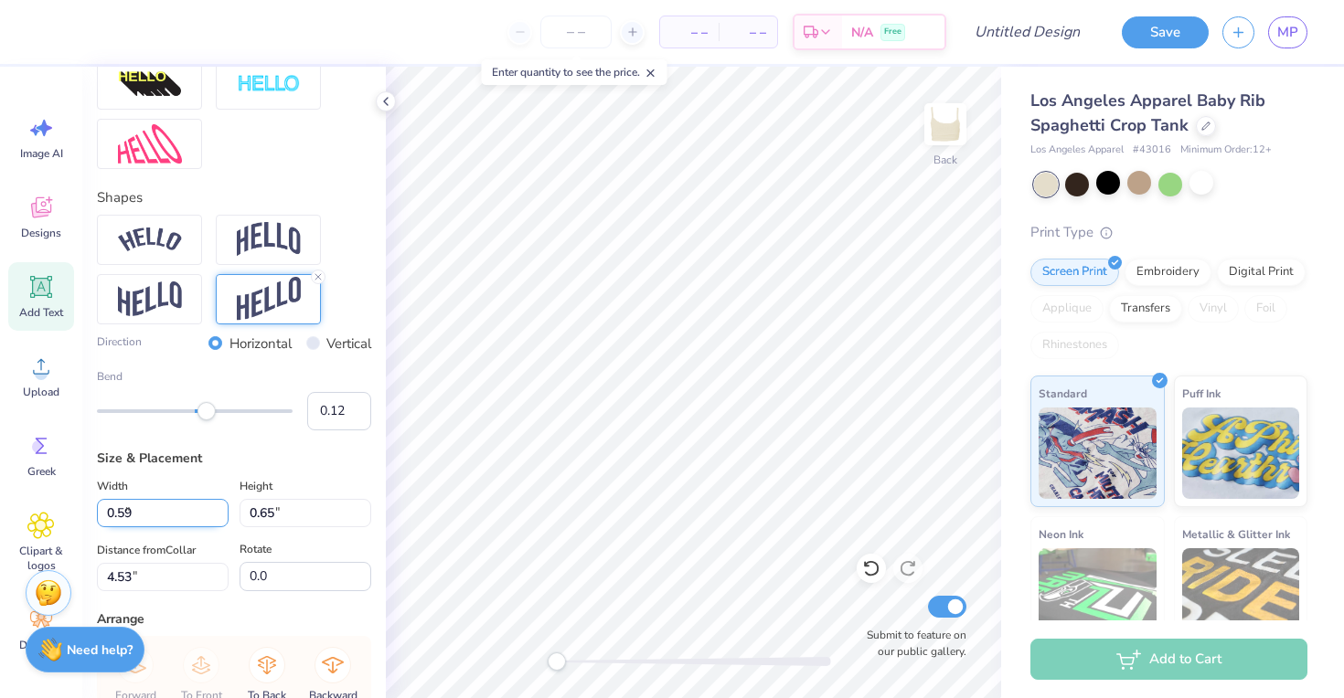
click at [222, 518] on input "0.59" at bounding box center [163, 513] width 132 height 28
click at [361, 517] on input "0.64" at bounding box center [306, 513] width 132 height 28
click at [361, 517] on input "0.63" at bounding box center [306, 513] width 132 height 28
type input "0.62"
type input "4.55"
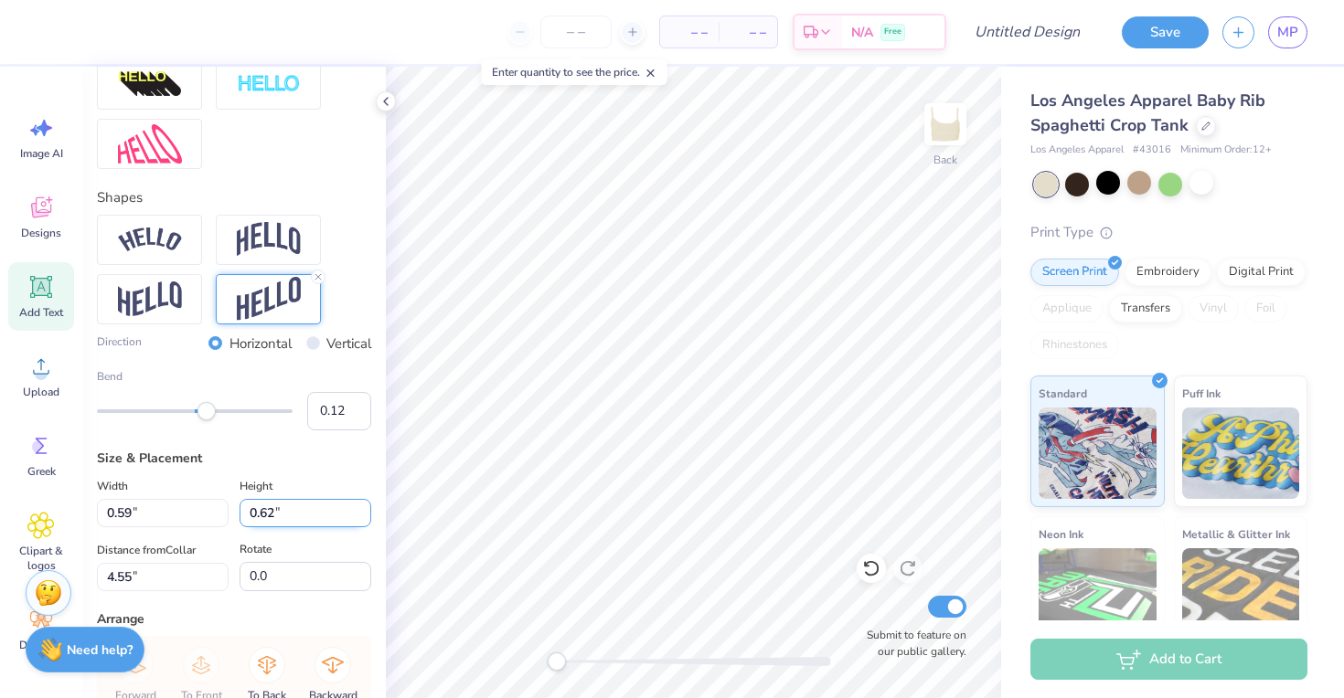
click at [361, 517] on input "0.62" at bounding box center [306, 513] width 132 height 28
type input "0.61"
click at [361, 517] on input "0.61" at bounding box center [306, 513] width 132 height 28
type input "0.29"
type input "0.53"
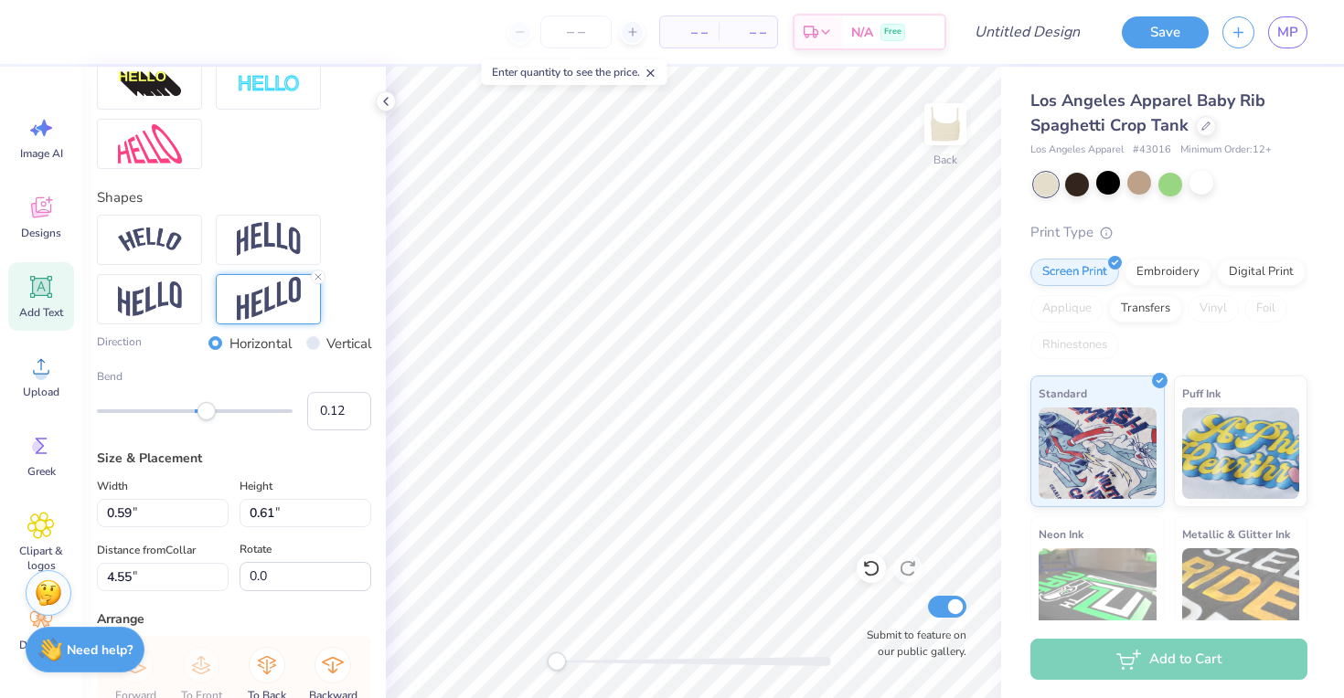
type input "4.59"
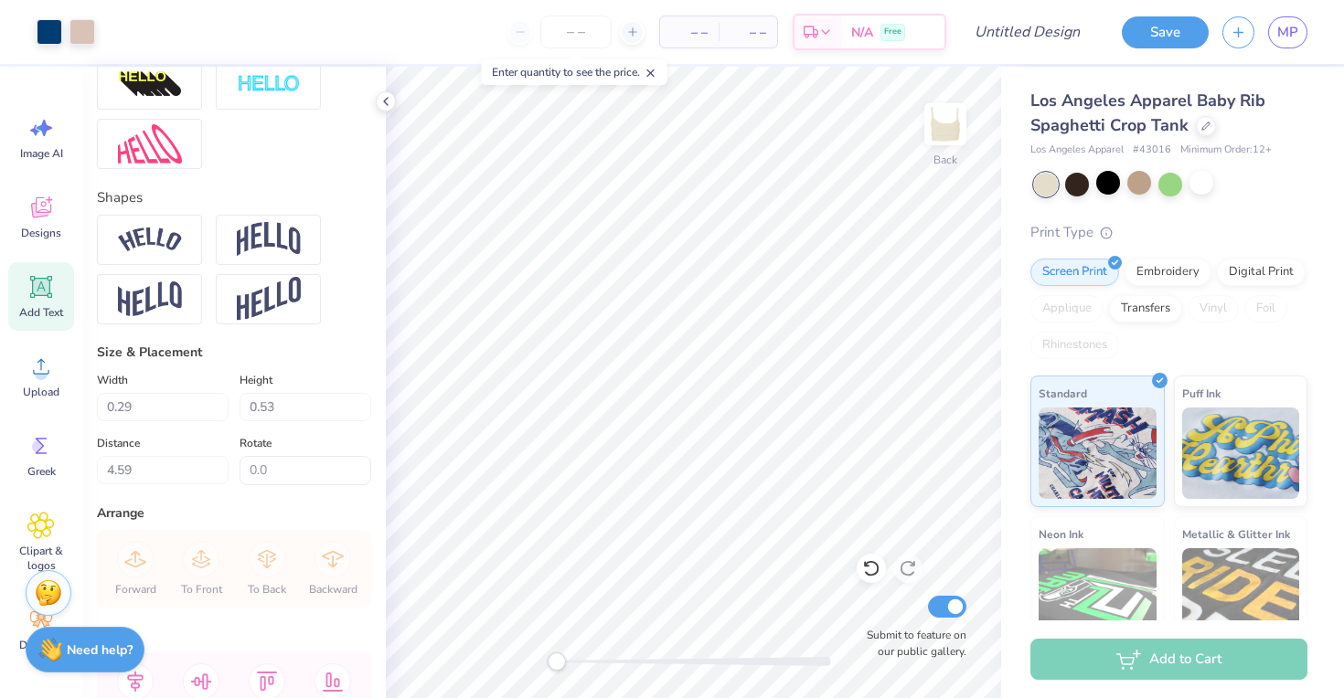
type input "0.59"
type input "0.61"
type input "4.55"
click at [364, 416] on input "0.61" at bounding box center [306, 407] width 132 height 28
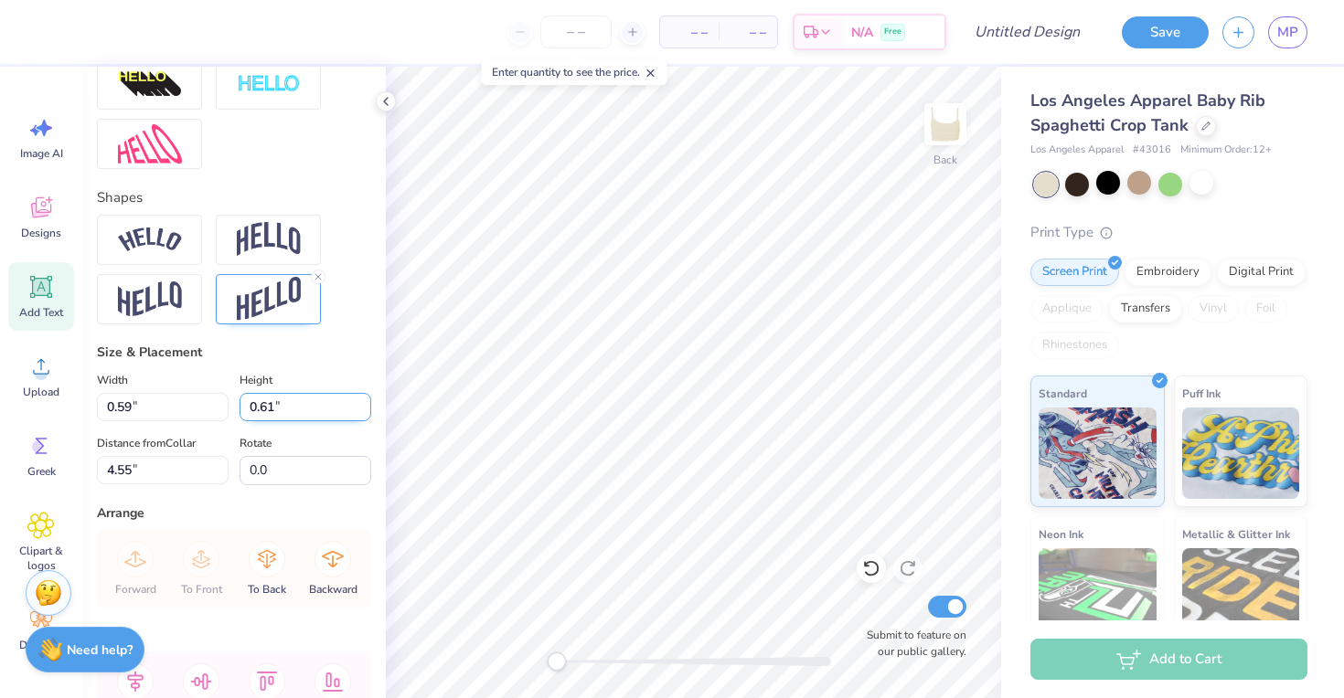
click at [364, 416] on input "0.61" at bounding box center [306, 407] width 132 height 28
click at [364, 414] on input "0.6" at bounding box center [306, 407] width 132 height 28
type input "0.59"
click at [364, 414] on input "0.59" at bounding box center [306, 407] width 132 height 28
click at [219, 415] on input "0.58" at bounding box center [163, 407] width 132 height 28
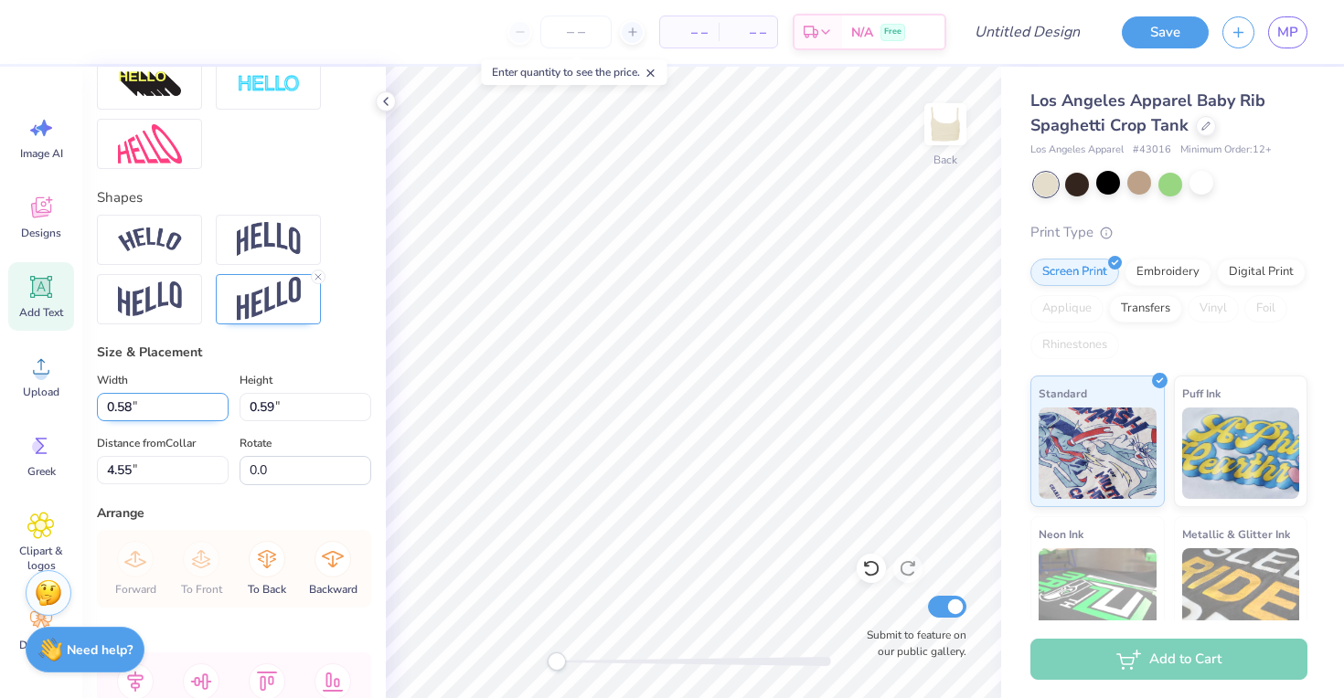
click at [219, 415] on input "0.57" at bounding box center [163, 407] width 132 height 28
type input "0.56"
click at [219, 415] on input "0.56" at bounding box center [163, 407] width 132 height 28
type input "4.56"
type input "0.57"
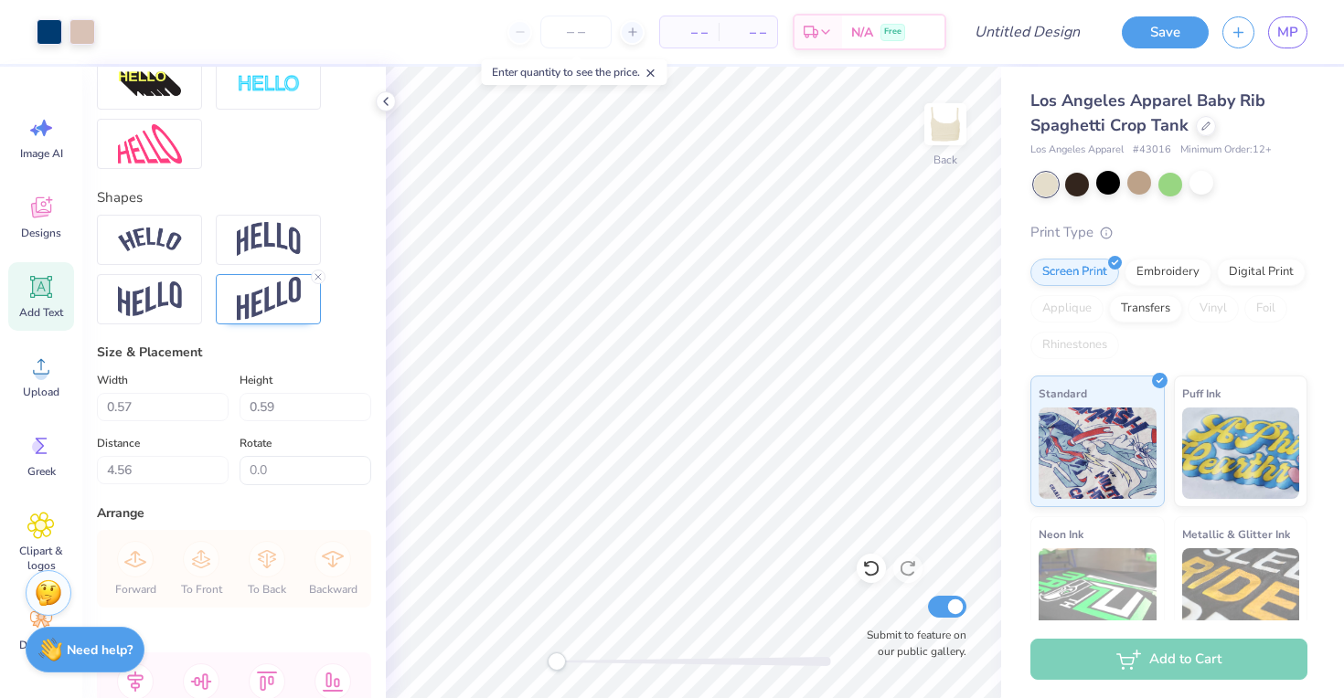
type input "4.55"
click at [229, 412] on div "Width 0.57 0.57 " Height 0.59 0.59 "" at bounding box center [234, 395] width 274 height 52
click at [225, 412] on input "0.56" at bounding box center [163, 407] width 132 height 28
click at [225, 412] on input "0.55" at bounding box center [163, 407] width 132 height 28
click at [225, 412] on input "0.54" at bounding box center [163, 407] width 132 height 28
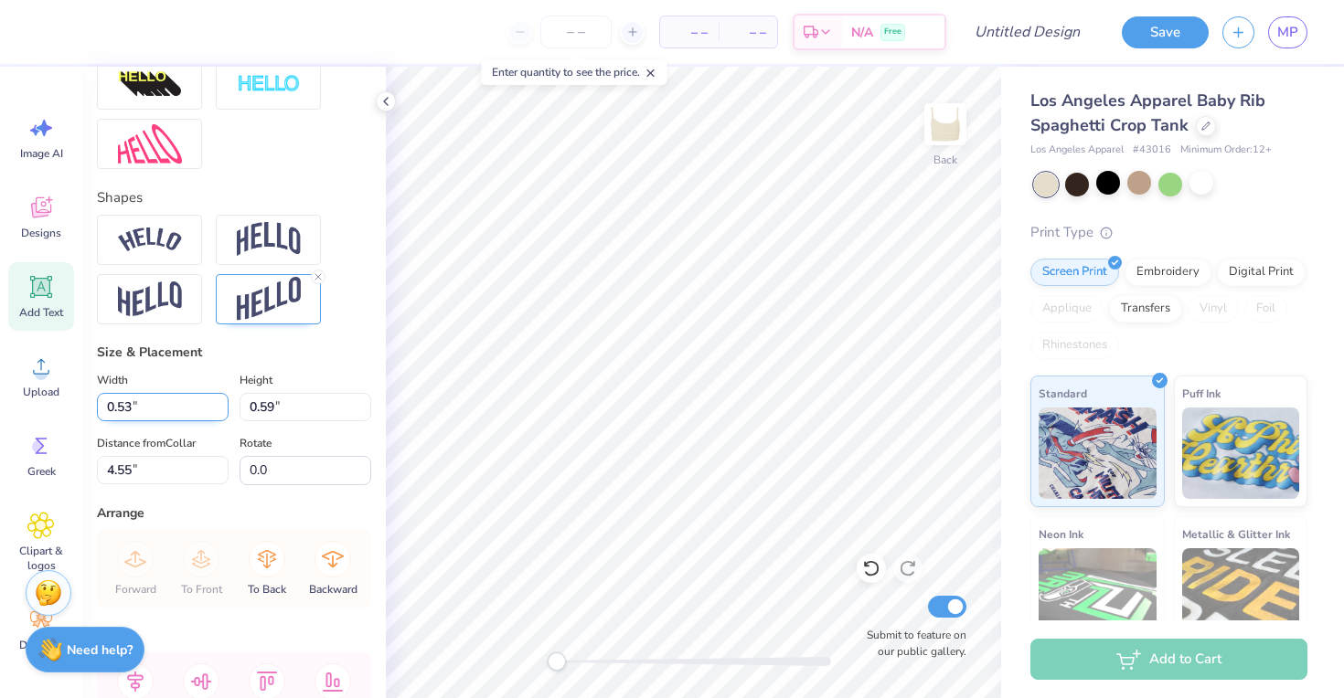
click at [225, 412] on input "0.53" at bounding box center [163, 407] width 132 height 28
click at [225, 412] on input "0.52" at bounding box center [163, 407] width 132 height 28
click at [225, 412] on input "0.51" at bounding box center [163, 407] width 132 height 28
type input "0.5"
click at [225, 412] on input "0.5" at bounding box center [163, 407] width 132 height 28
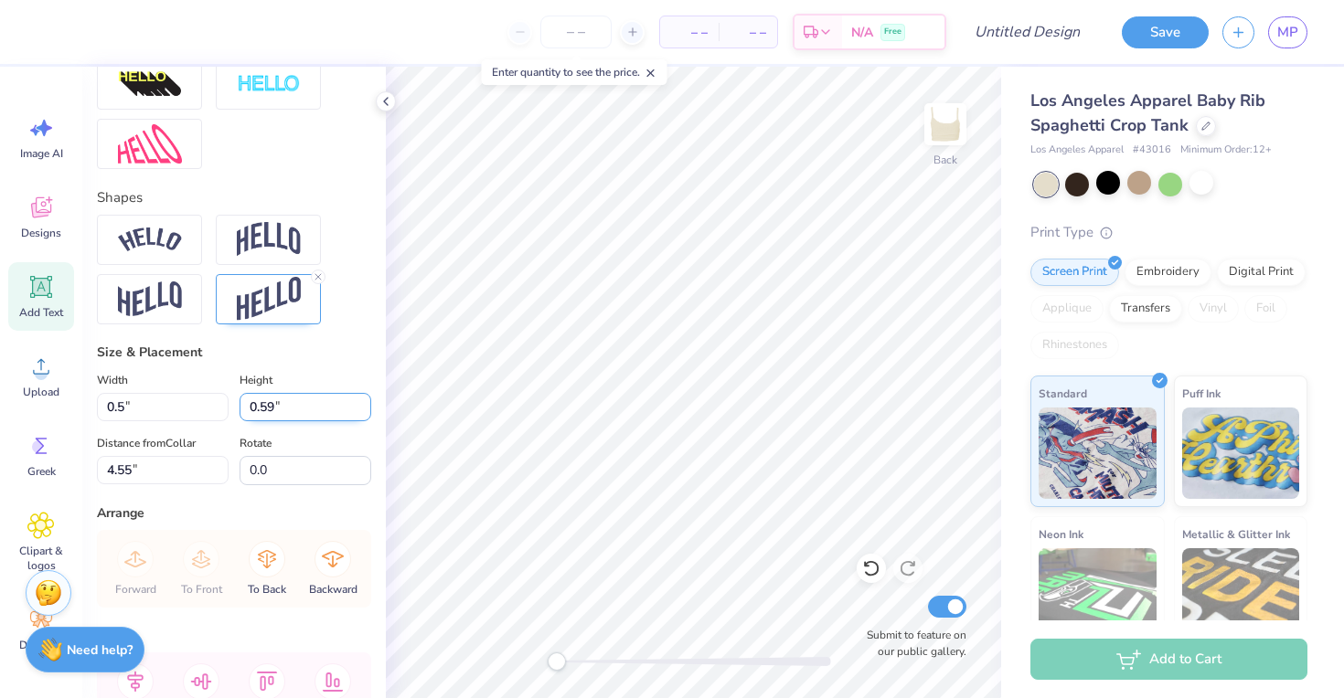
click at [365, 413] on input "0.58" at bounding box center [306, 407] width 132 height 28
click at [365, 413] on input "0.57" at bounding box center [306, 407] width 132 height 28
type input "0.56"
click at [365, 413] on input "0.56" at bounding box center [306, 407] width 132 height 28
type input "0.50"
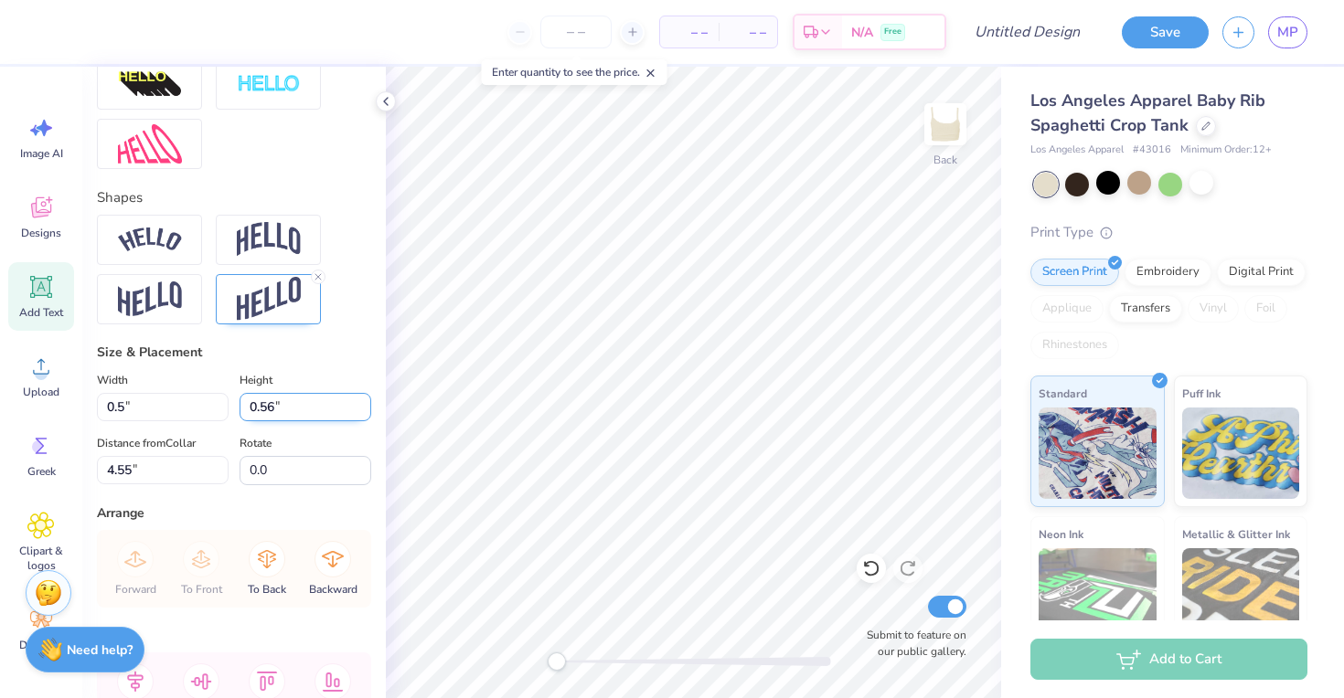
type input "4.58"
click at [365, 413] on input "0.55" at bounding box center [306, 407] width 132 height 28
click at [365, 413] on input "0.54" at bounding box center [306, 407] width 132 height 28
click at [365, 413] on input "0.53" at bounding box center [306, 407] width 132 height 28
type input "0.52"
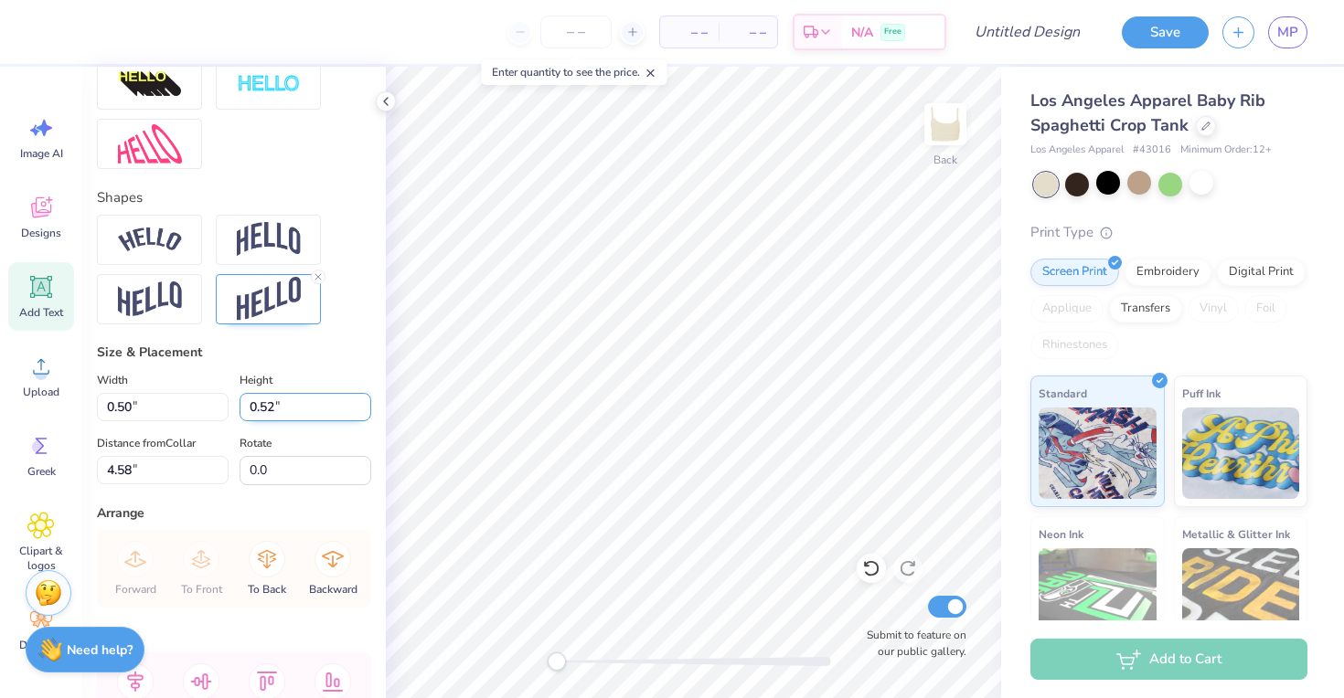
click at [365, 413] on input "0.52" at bounding box center [306, 407] width 132 height 28
type input "0.29"
type input "0.53"
type input "4.55"
click at [365, 407] on input "0.52" at bounding box center [306, 407] width 132 height 28
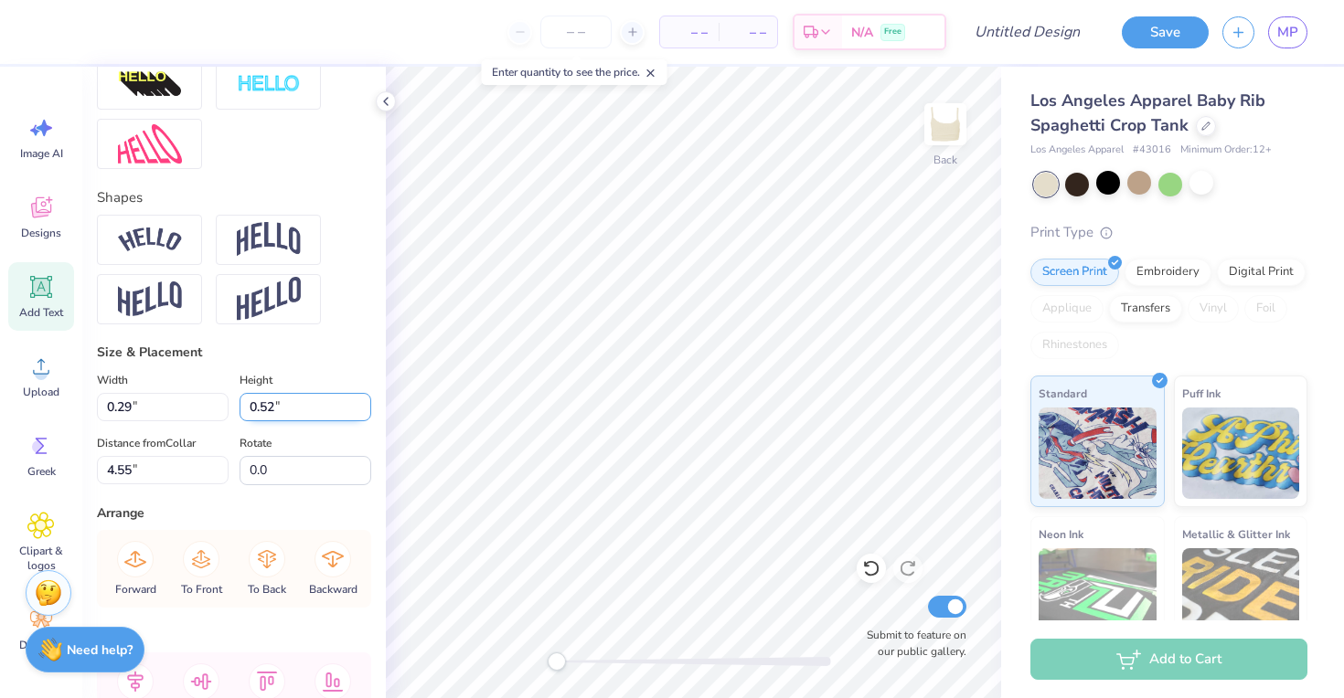
click at [367, 418] on input "0.52" at bounding box center [306, 407] width 132 height 28
click at [366, 416] on input "0.51" at bounding box center [306, 407] width 132 height 28
click at [366, 416] on input "0.5" at bounding box center [306, 407] width 132 height 28
click at [366, 416] on input "0.49" at bounding box center [306, 407] width 132 height 28
click at [366, 416] on input "0.48" at bounding box center [306, 407] width 132 height 28
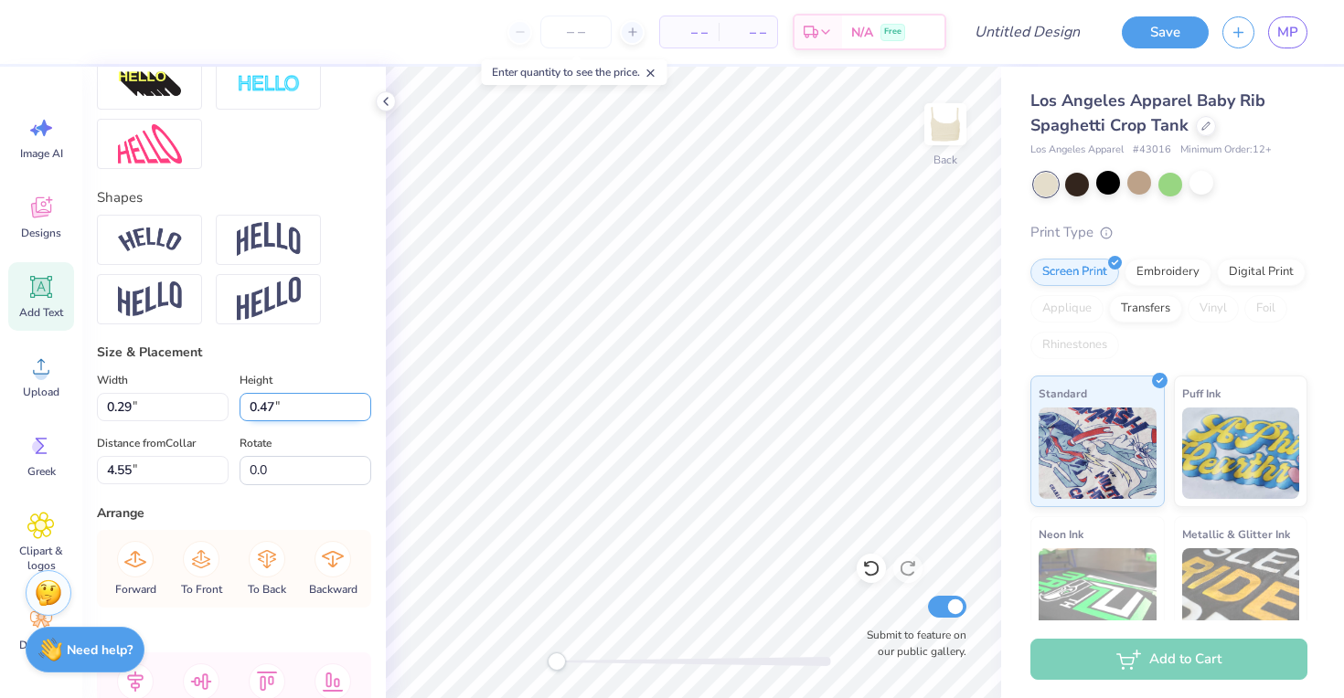
type input "0.47"
click at [366, 416] on input "0.47" at bounding box center [306, 407] width 132 height 28
type input "0.50"
type input "0.52"
type input "4.58"
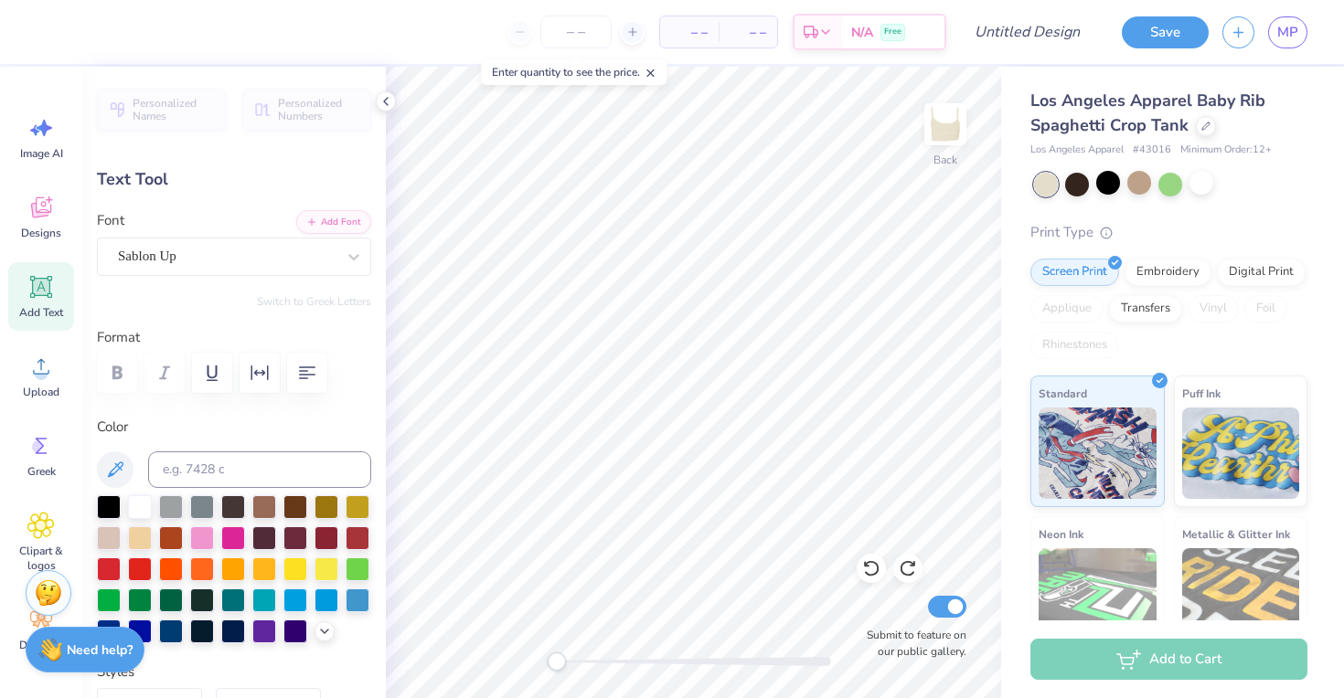
type input "0.50"
type input "0.52"
type input "4.58"
type textarea "P"
type input "0.29"
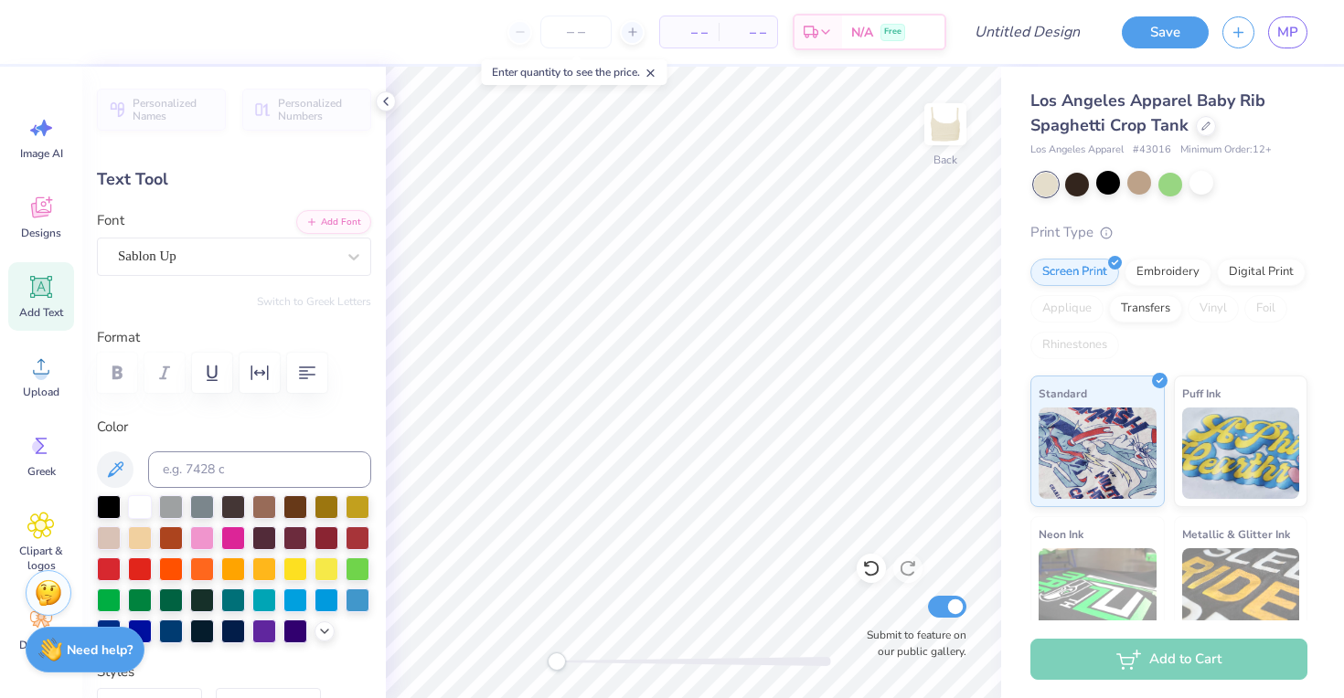
type input "0.53"
type input "4.55"
type input "0.23"
type input "0.51"
type input "4.56"
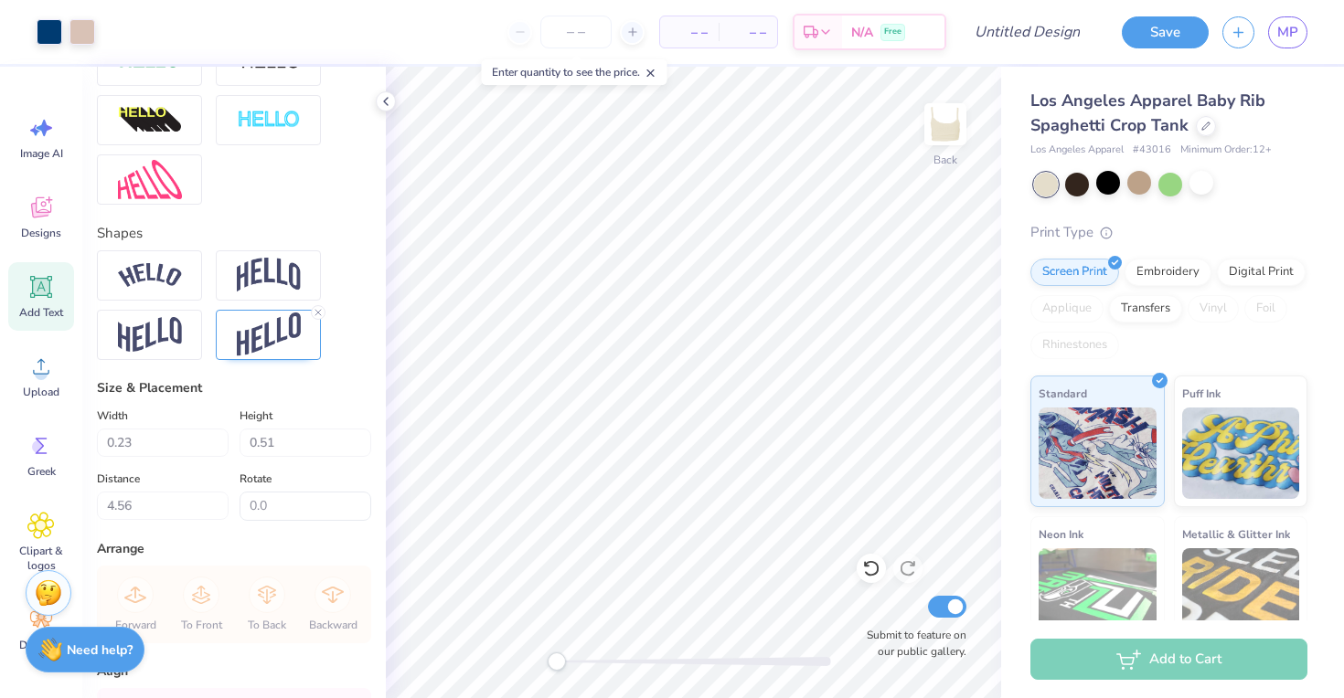
scroll to position [675, 0]
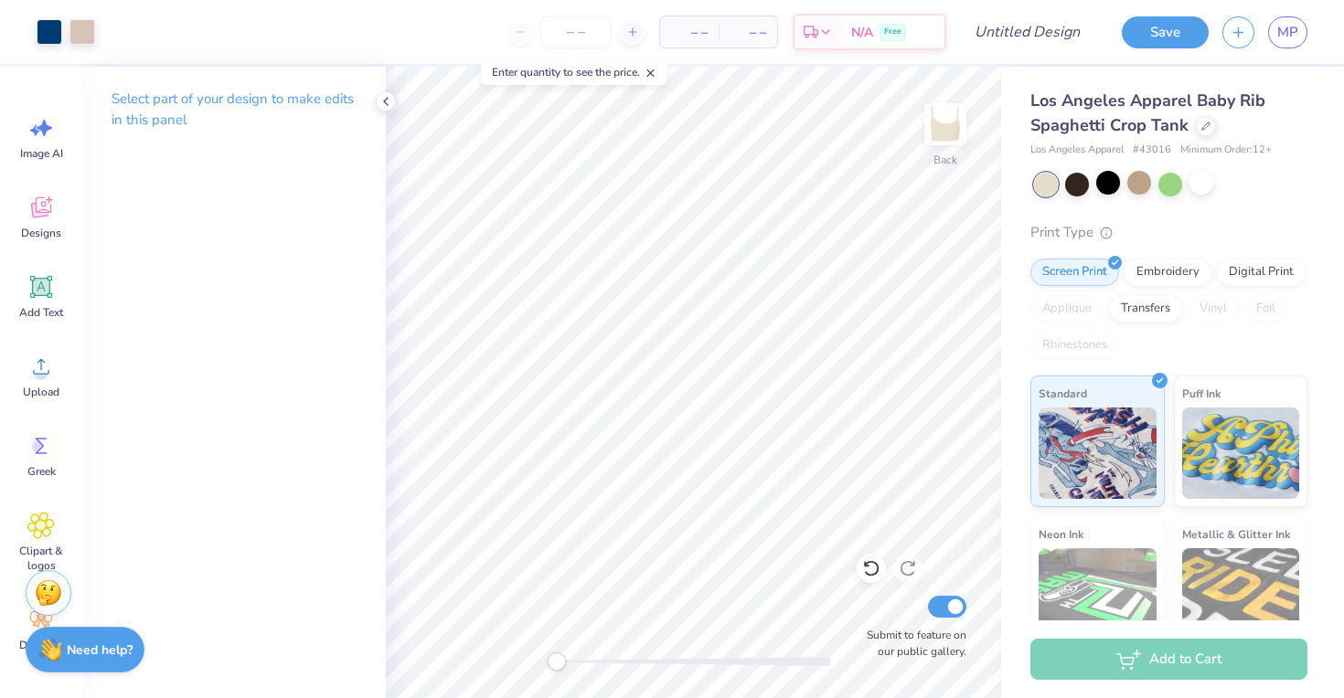
click at [861, 603] on div "Back Submit to feature on our public gallery." at bounding box center [693, 383] width 615 height 632
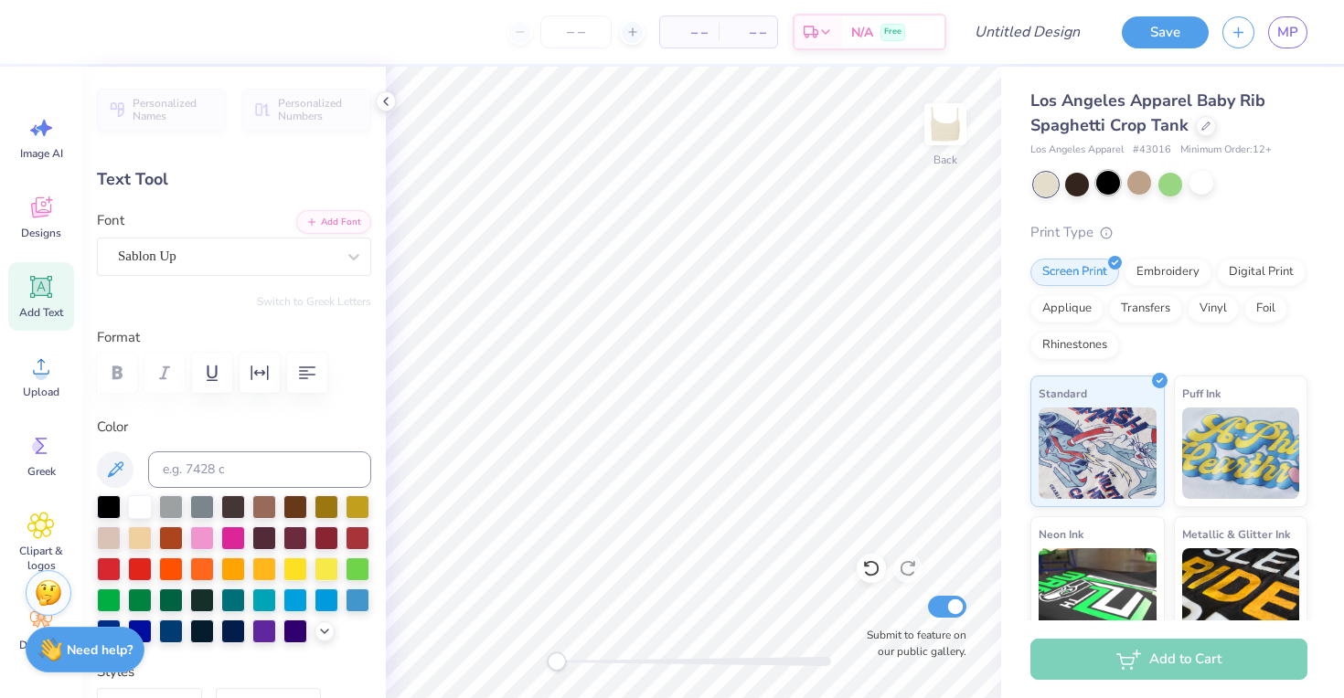
click at [1101, 187] on div at bounding box center [1108, 183] width 24 height 24
click at [1091, 180] on div at bounding box center [1170, 185] width 273 height 24
click at [1076, 180] on div at bounding box center [1077, 183] width 24 height 24
click at [1200, 187] on div at bounding box center [1201, 183] width 24 height 24
click at [1104, 187] on div at bounding box center [1108, 183] width 24 height 24
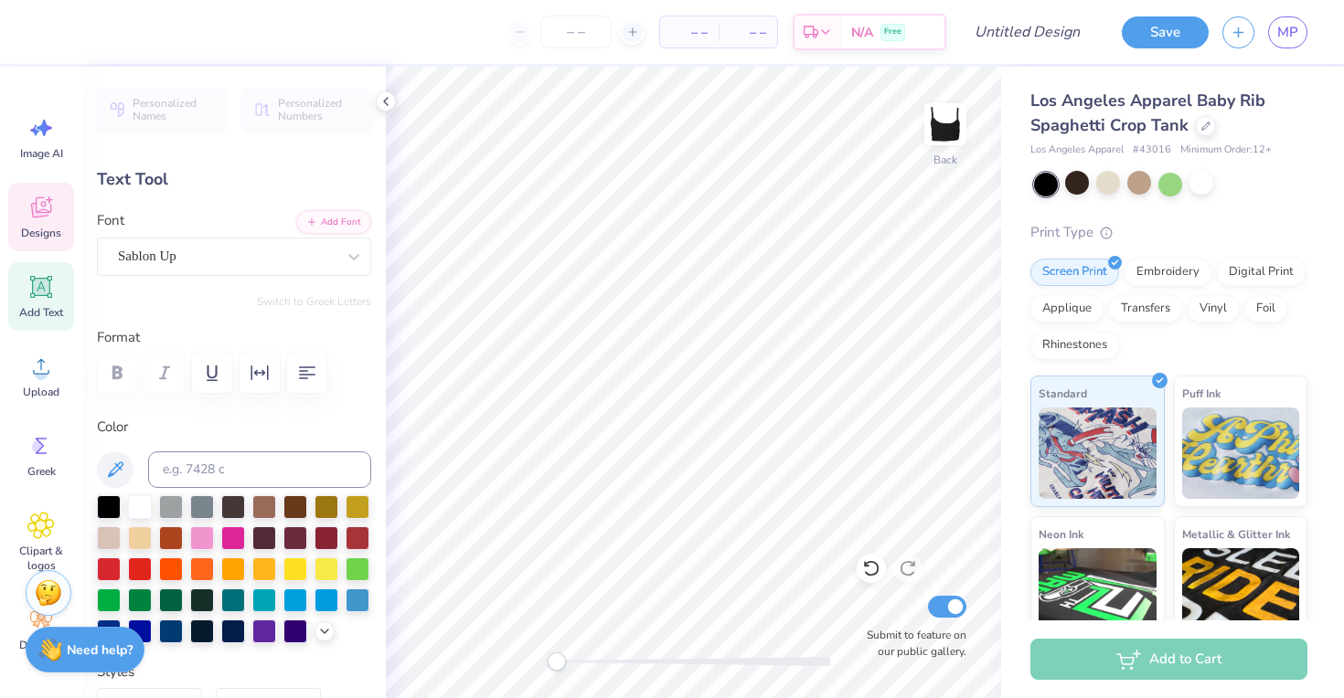
click at [63, 232] on div "Designs" at bounding box center [41, 217] width 66 height 69
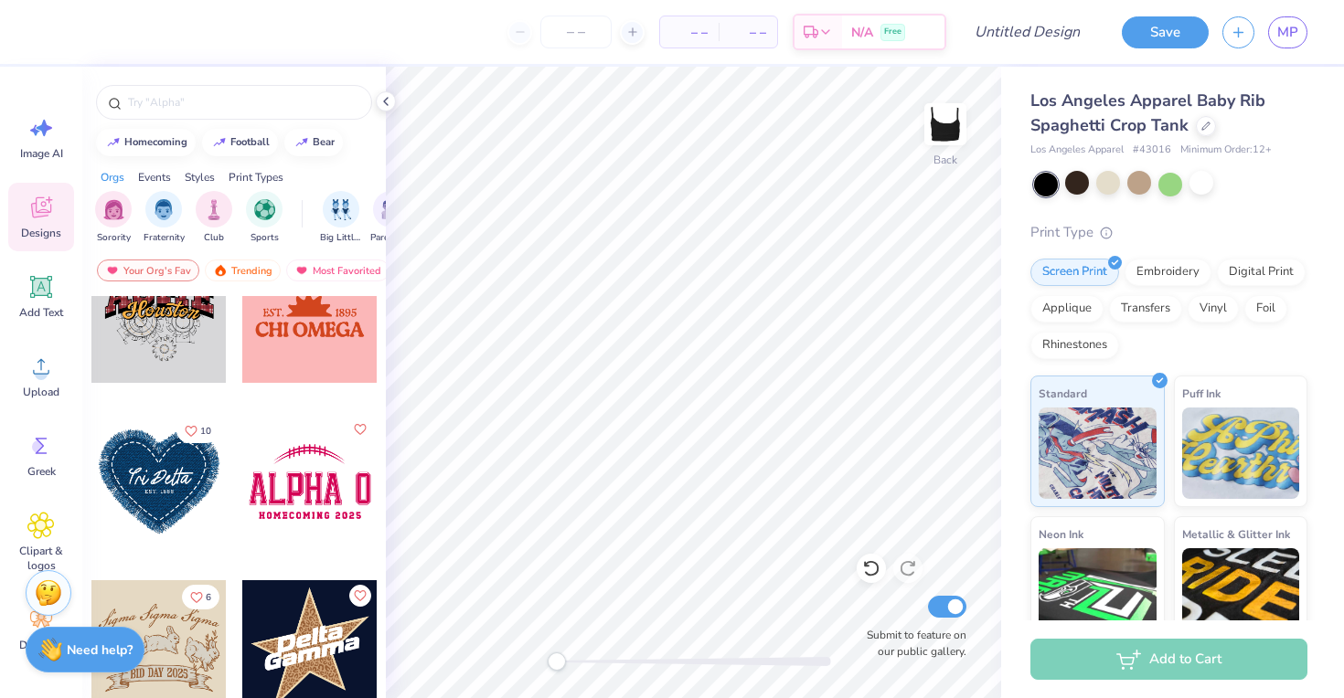
scroll to position [15653, 0]
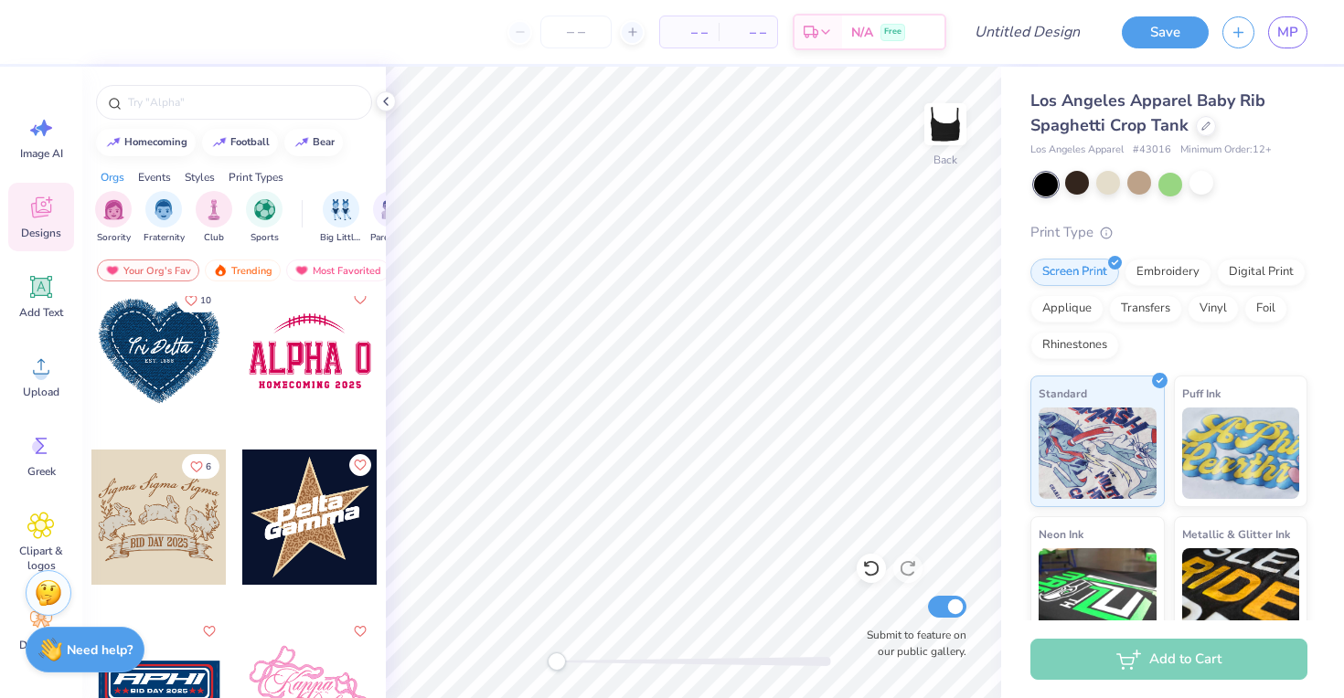
click at [310, 521] on div at bounding box center [309, 517] width 135 height 135
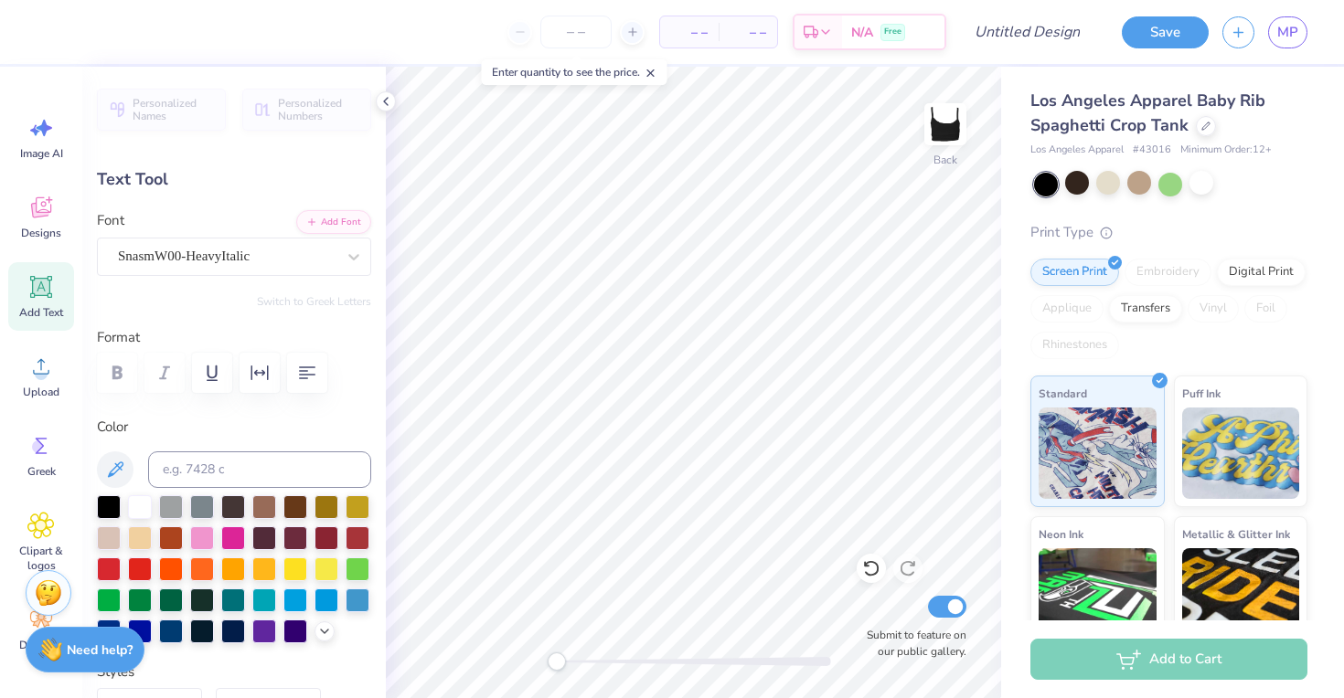
scroll to position [0, 0]
type input "3.89"
type input "1.37"
type input "3.07"
click at [865, 567] on icon at bounding box center [867, 565] width 4 height 4
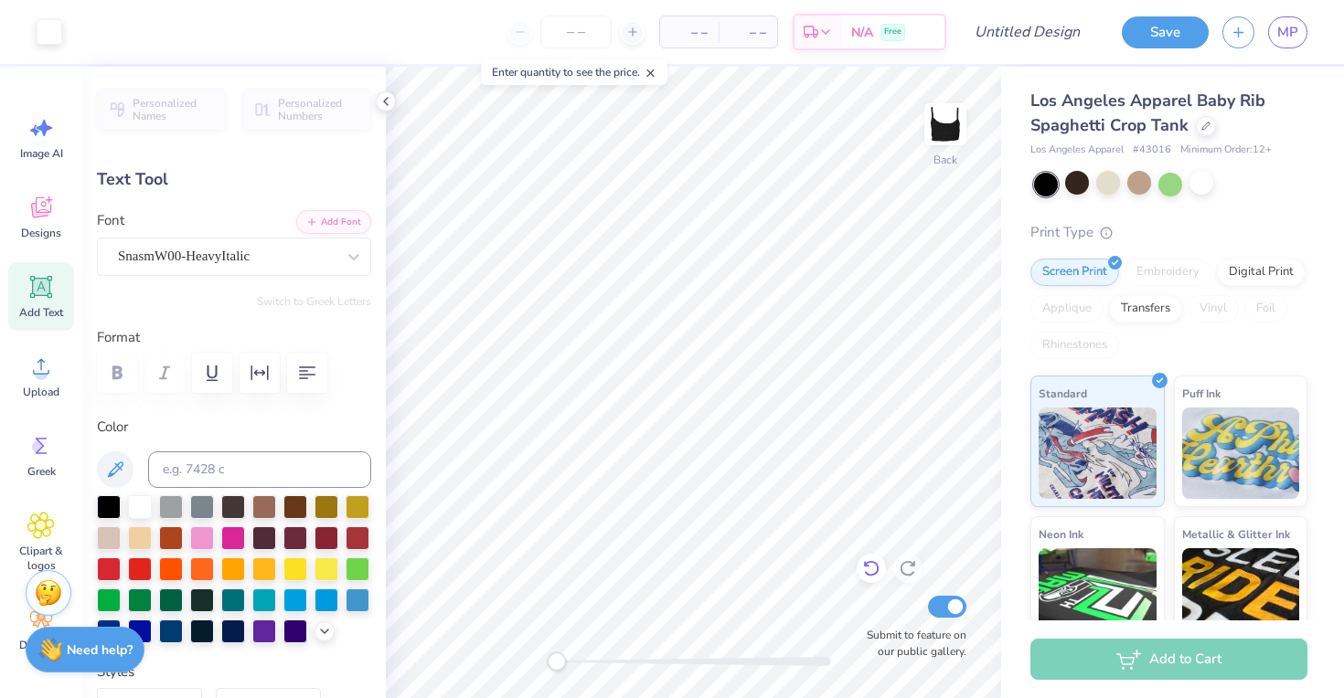
type input "0.0"
click at [27, 297] on icon at bounding box center [40, 286] width 27 height 27
type input "2.91"
type input "0.84"
type input "3.83"
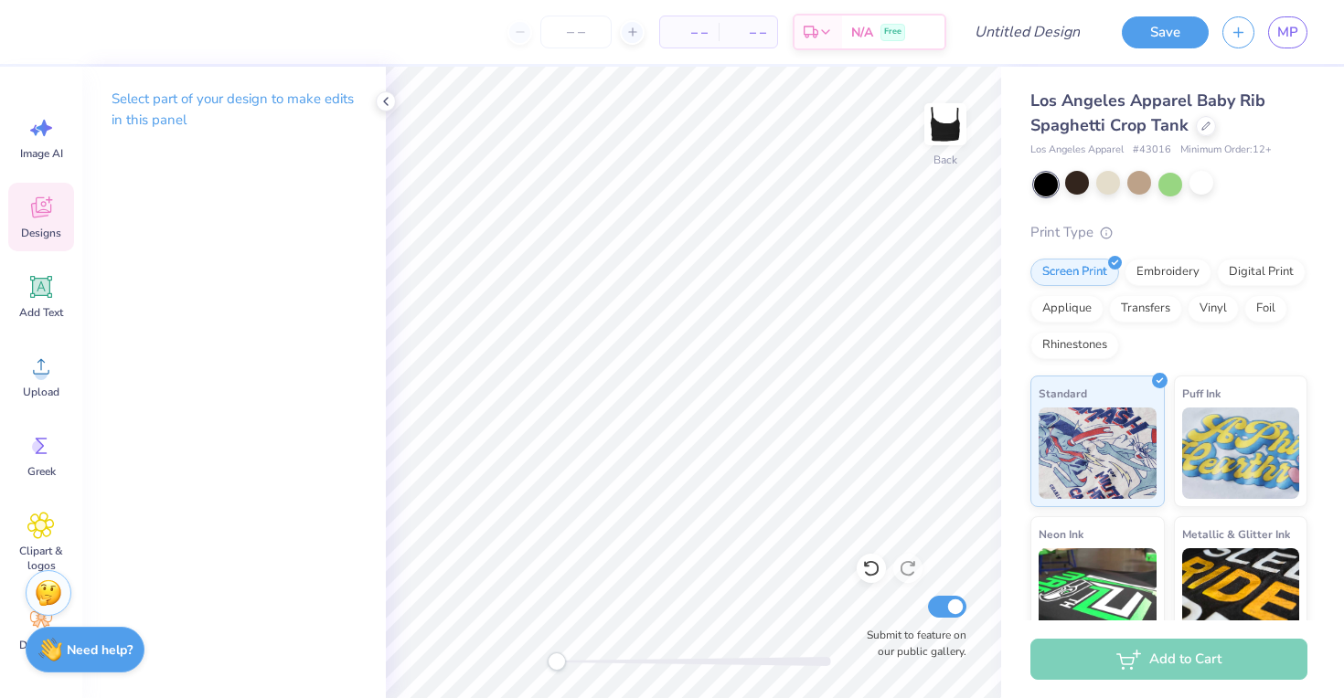
click at [33, 232] on span "Designs" at bounding box center [41, 233] width 40 height 15
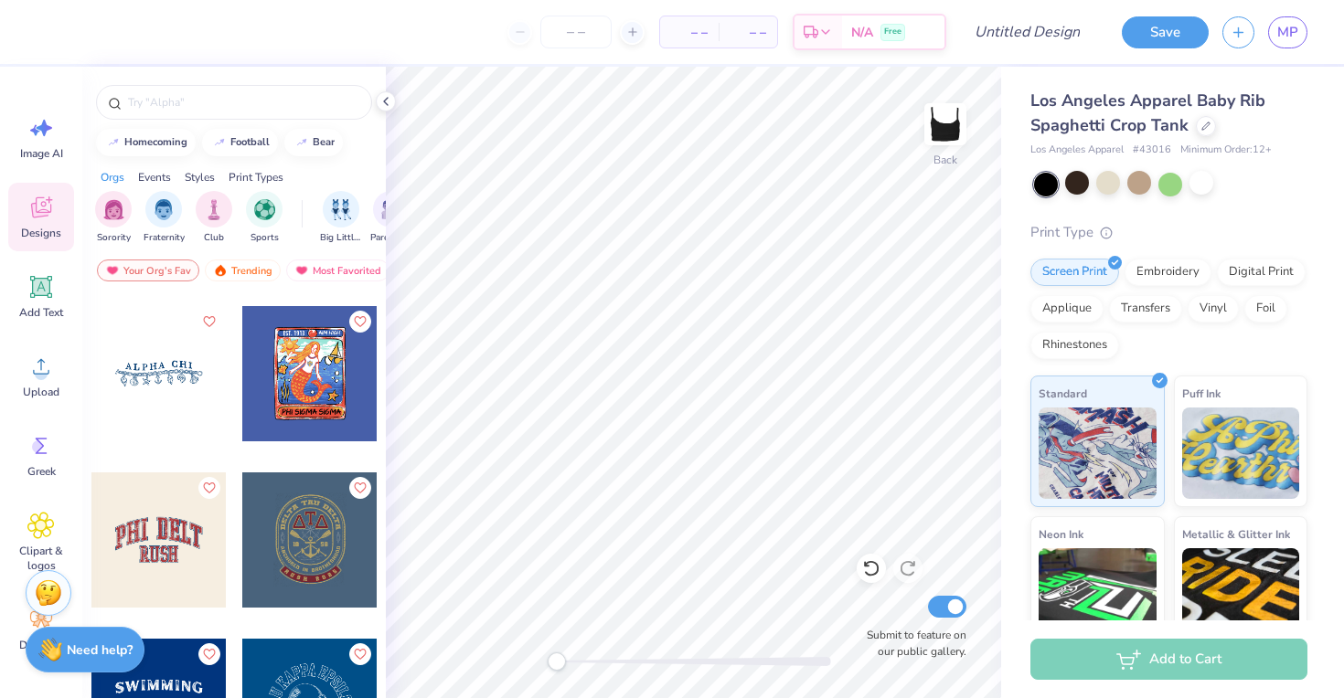
scroll to position [21613, 0]
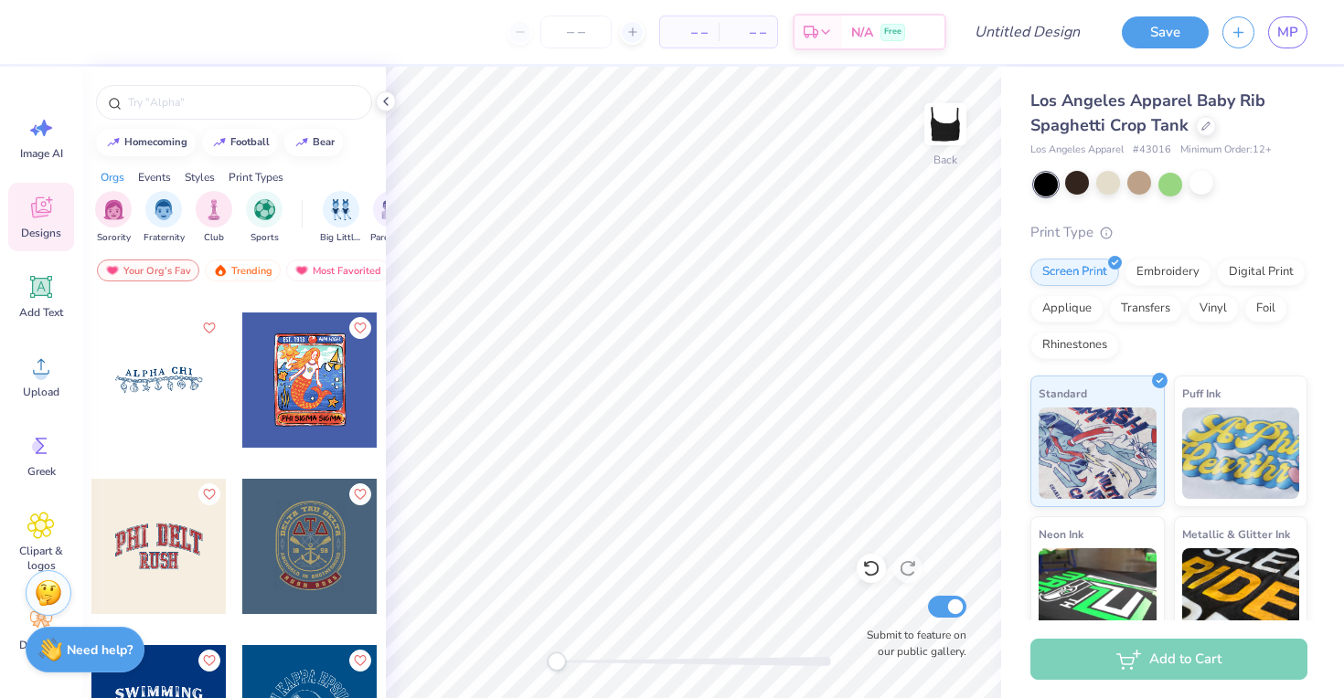
click at [185, 396] on div at bounding box center [158, 380] width 135 height 135
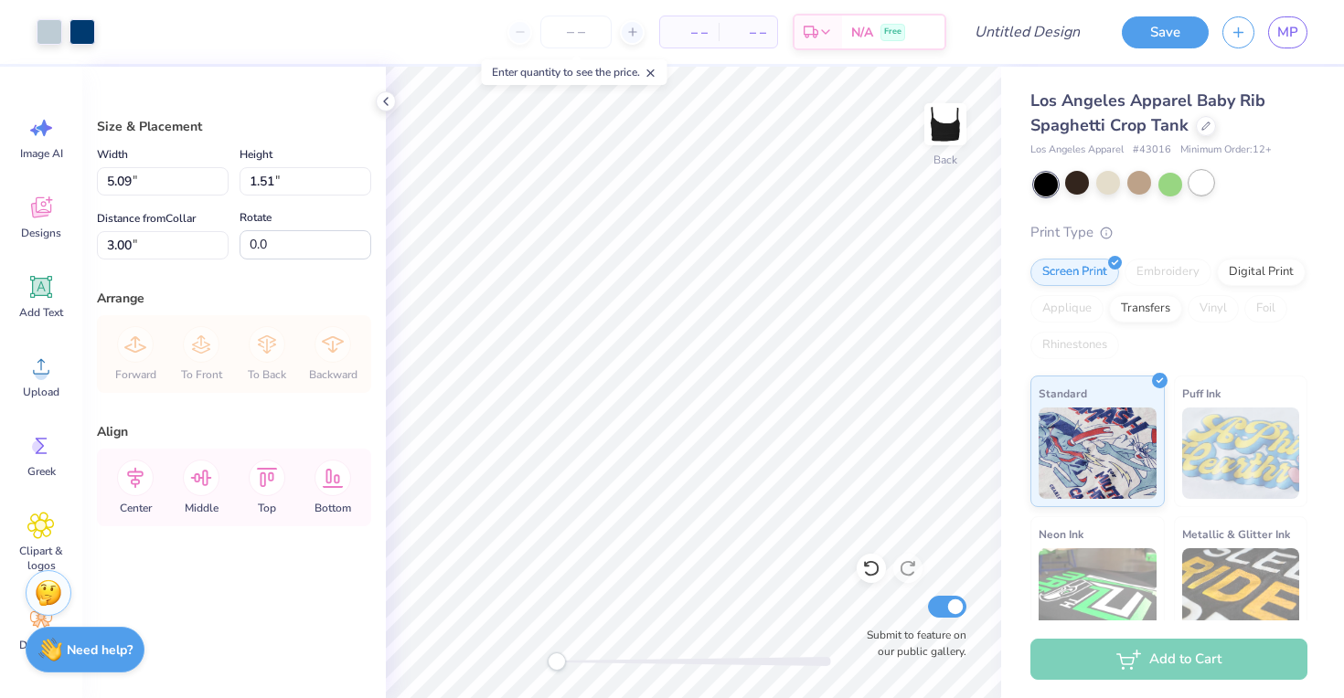
click at [1196, 183] on div at bounding box center [1201, 183] width 24 height 24
click at [1134, 180] on div at bounding box center [1139, 183] width 24 height 24
type input "1.29"
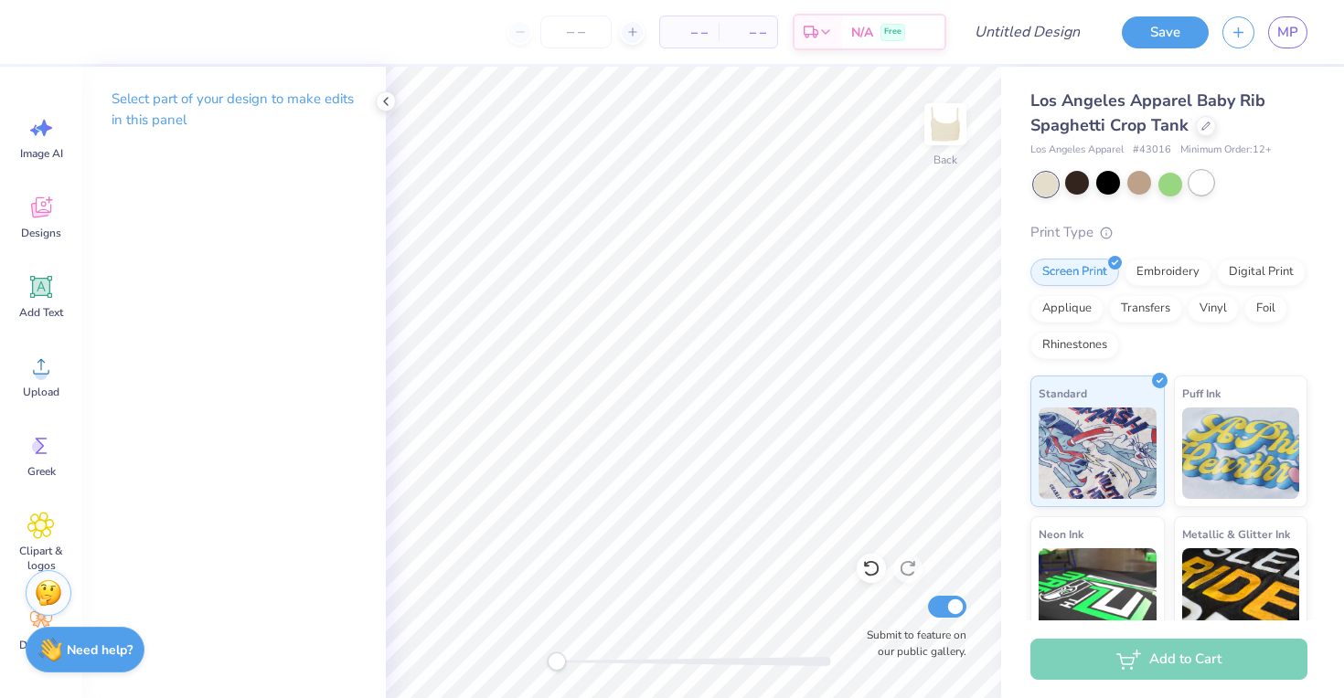
click at [1194, 181] on div at bounding box center [1201, 183] width 24 height 24
click at [27, 230] on span "Designs" at bounding box center [41, 233] width 40 height 15
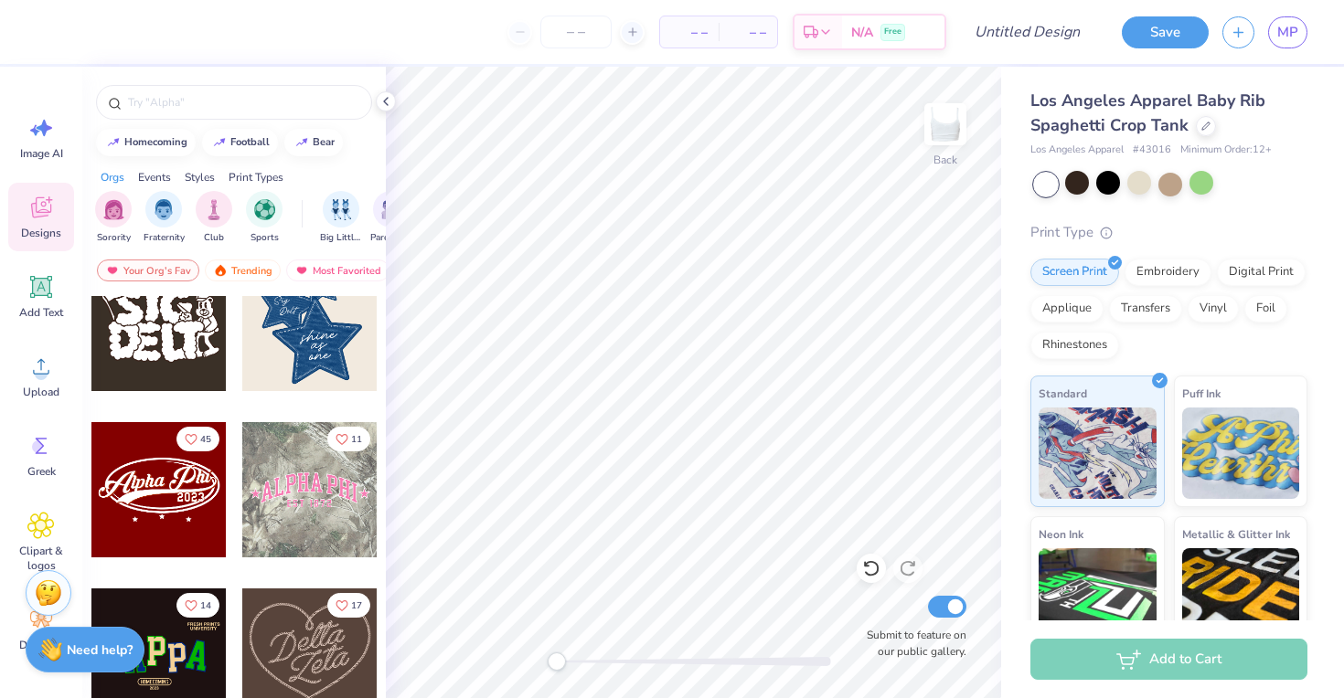
scroll to position [546, 0]
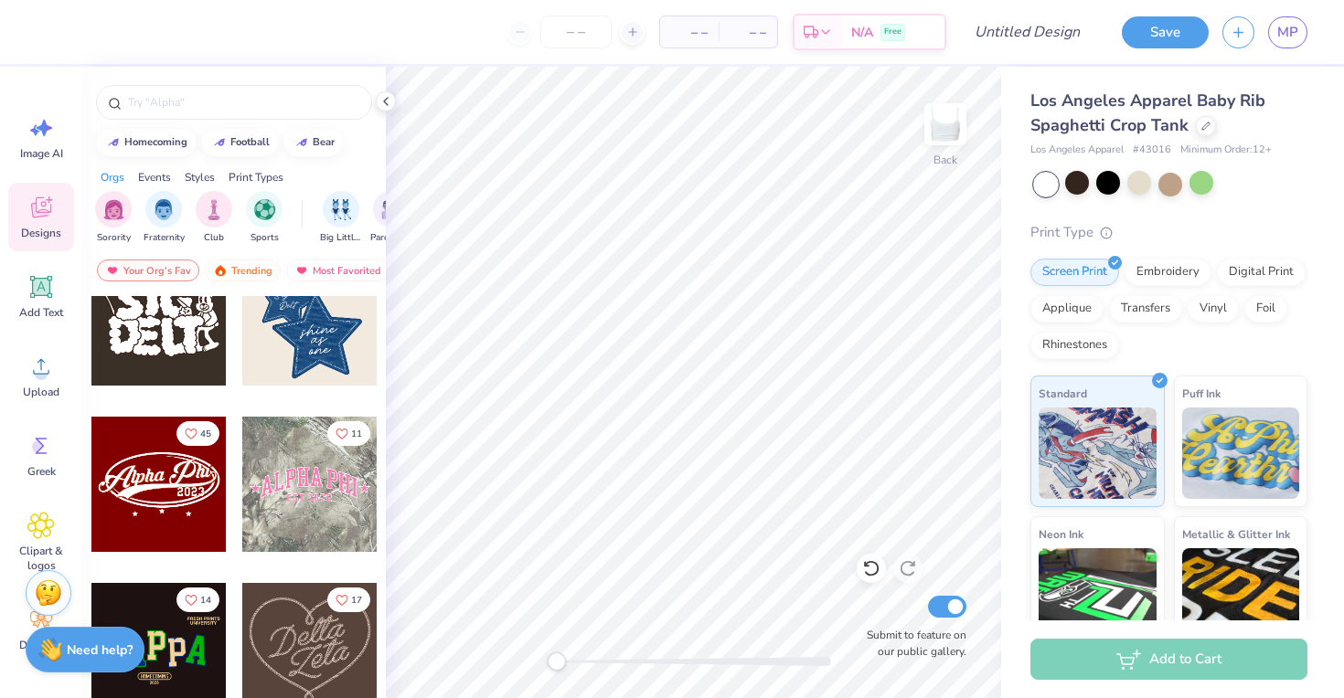
click at [167, 504] on div at bounding box center [158, 484] width 135 height 135
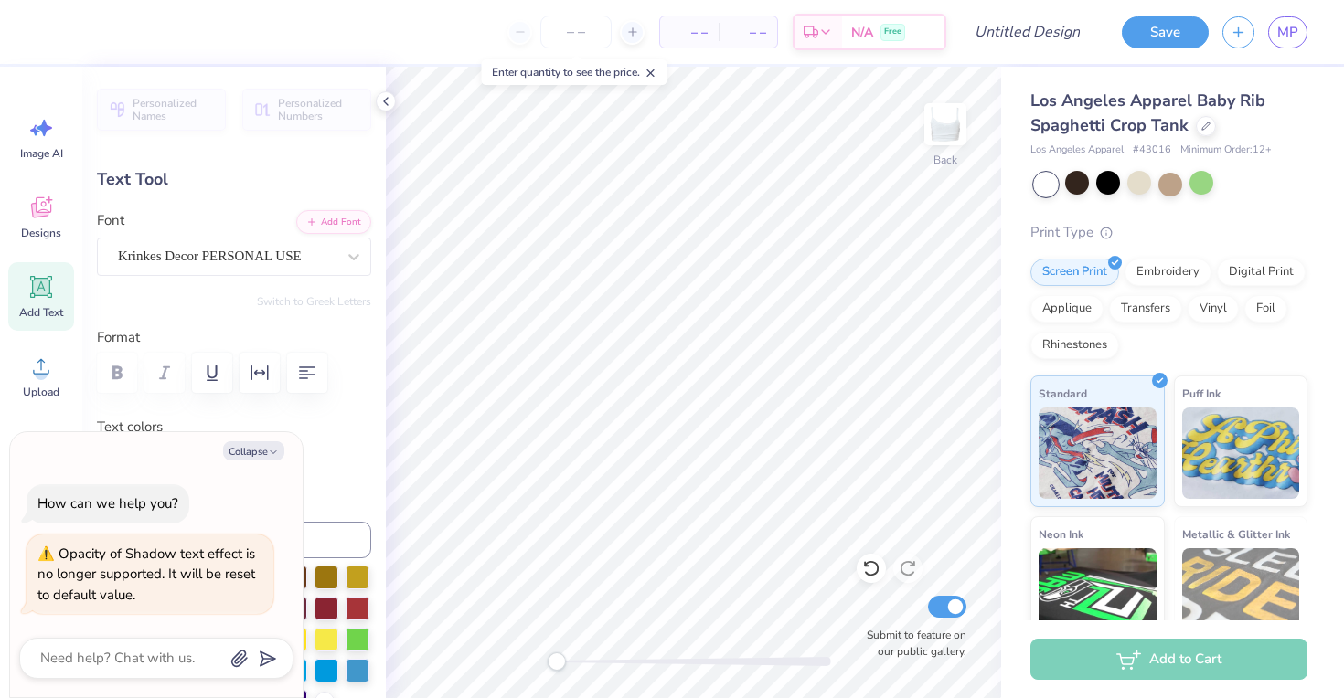
type textarea "x"
type textarea "D"
type textarea "x"
type textarea "DP"
type textarea "x"
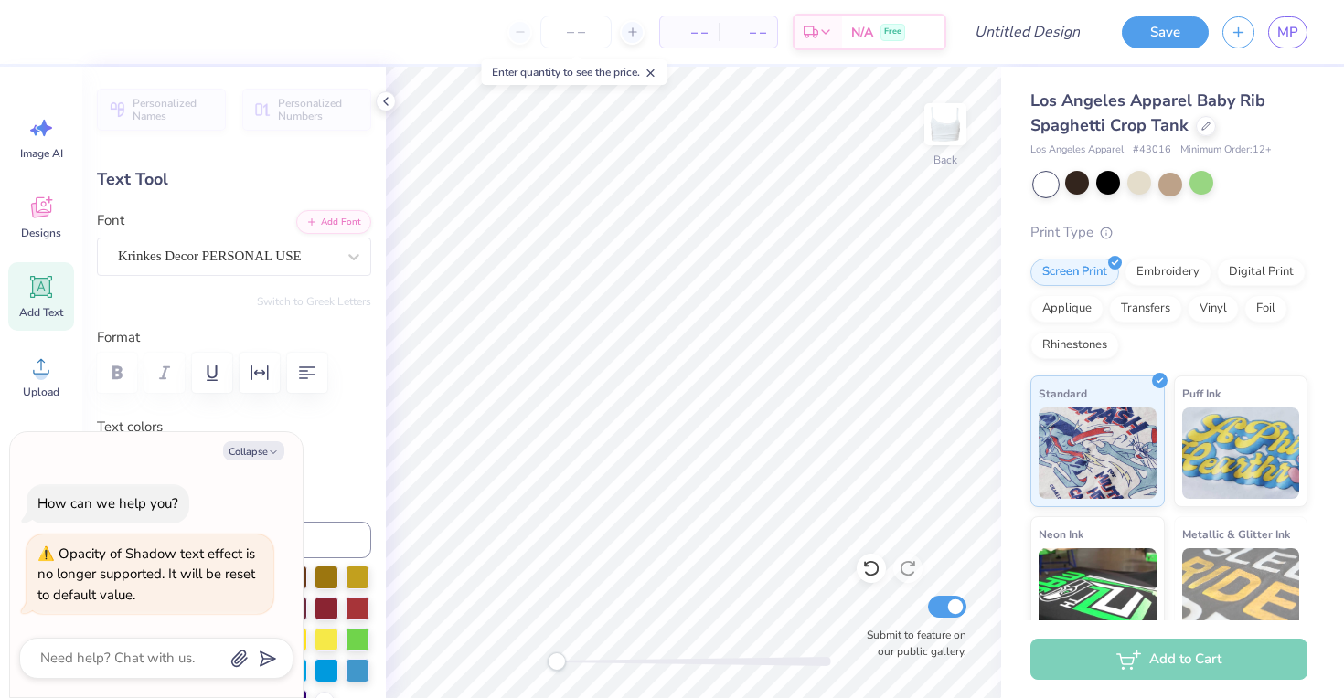
type textarea "D"
type textarea "x"
type textarea "De"
type textarea "x"
type textarea "Del"
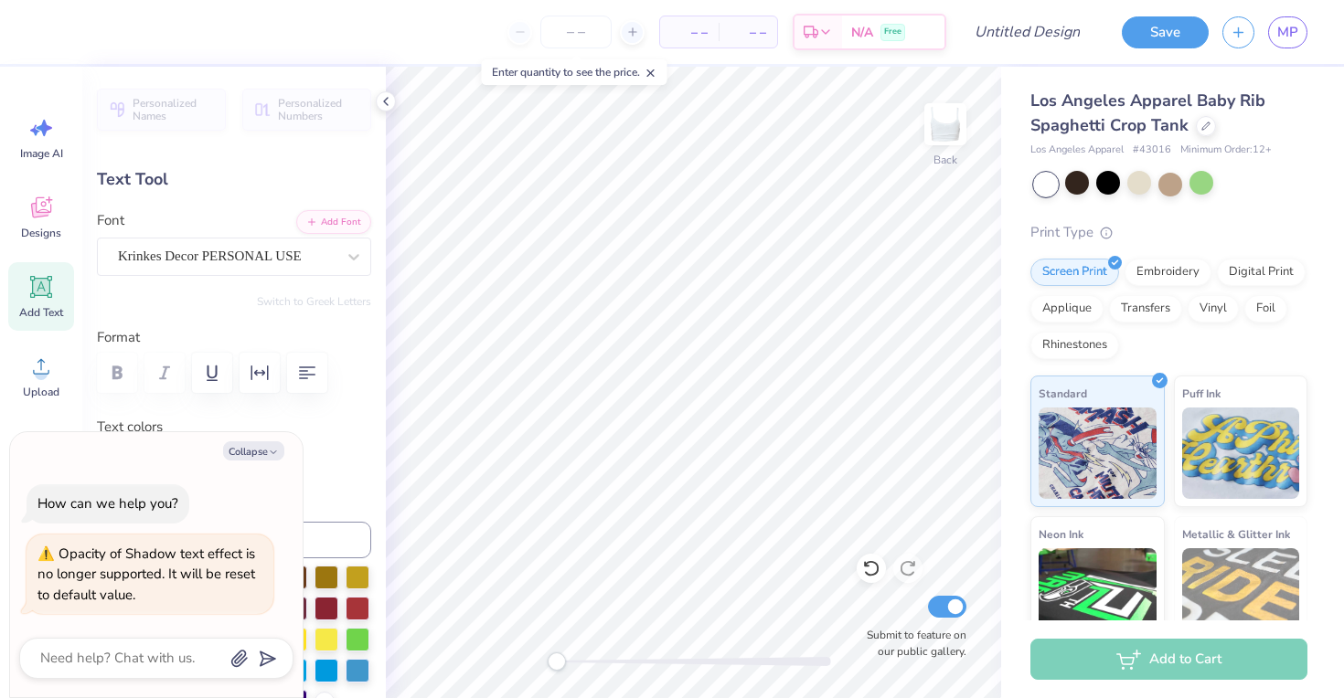
type textarea "x"
type textarea "Delt"
type textarea "x"
type textarea "Delta"
type textarea "x"
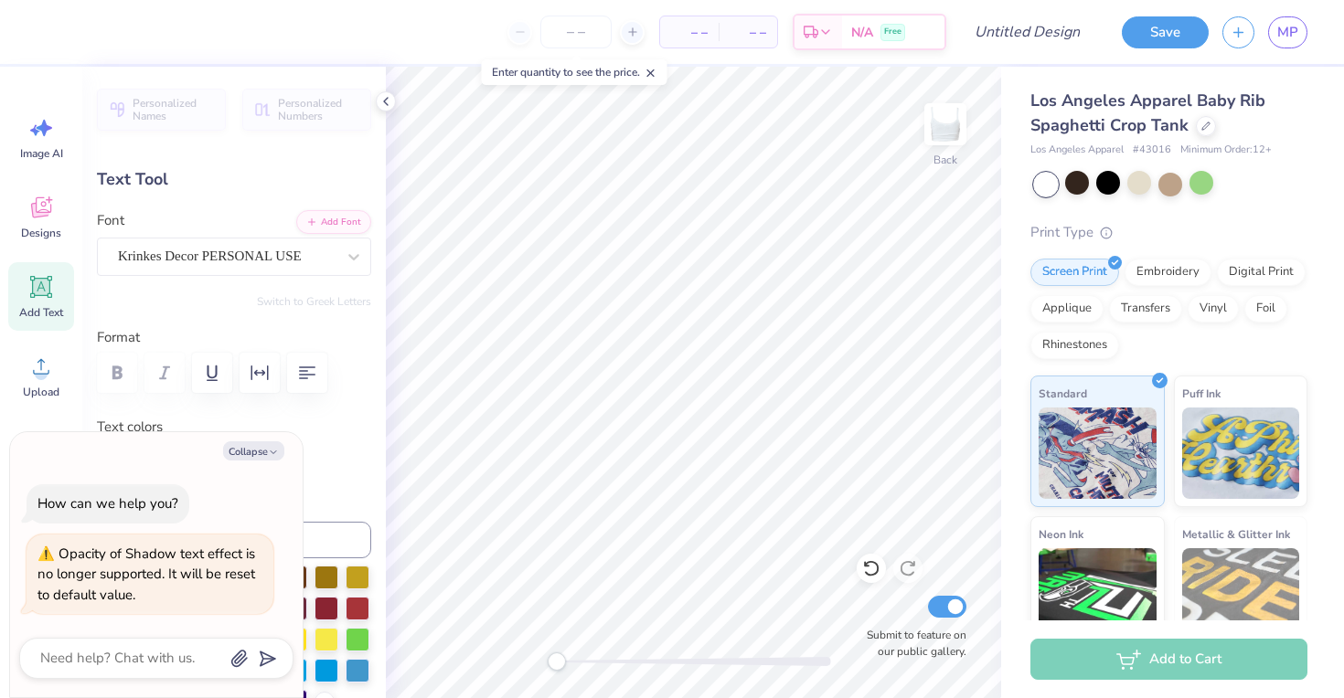
type textarea "Delta"
type textarea "x"
type textarea "Delta P"
type textarea "x"
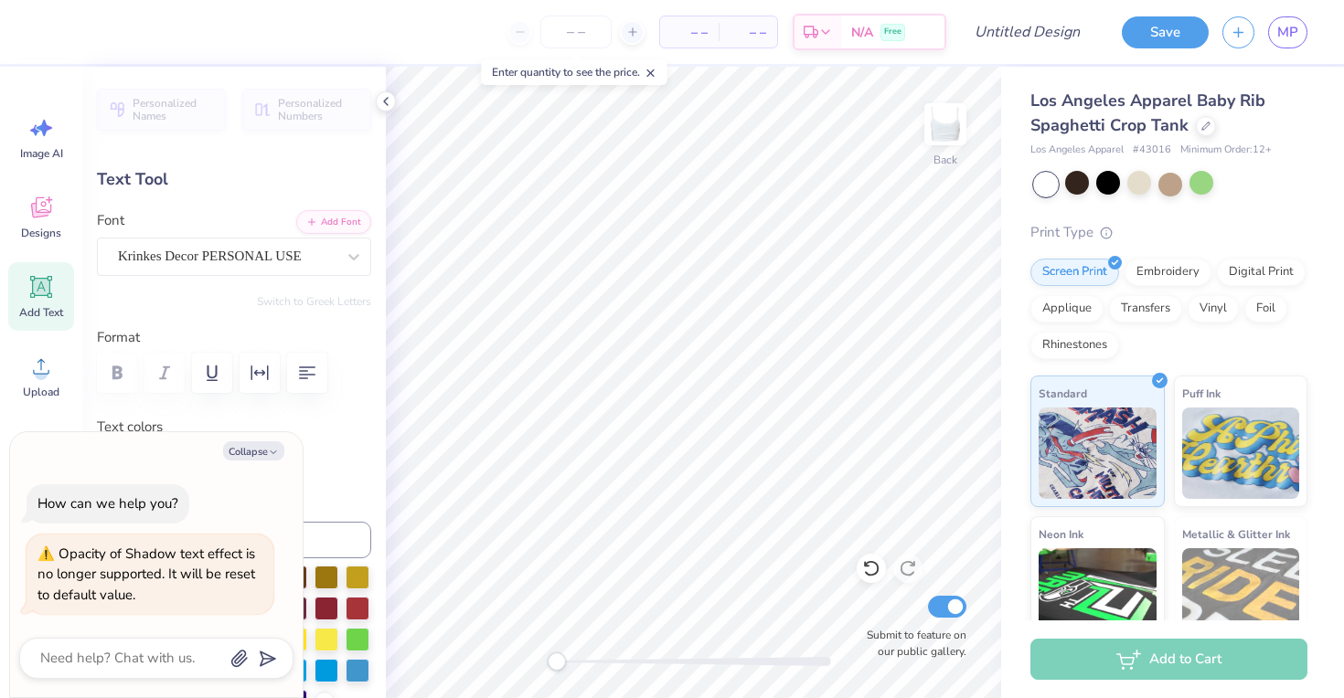
scroll to position [0, 2]
type textarea "Delta Phi"
type textarea "x"
type textarea "Delta Phi"
type textarea "x"
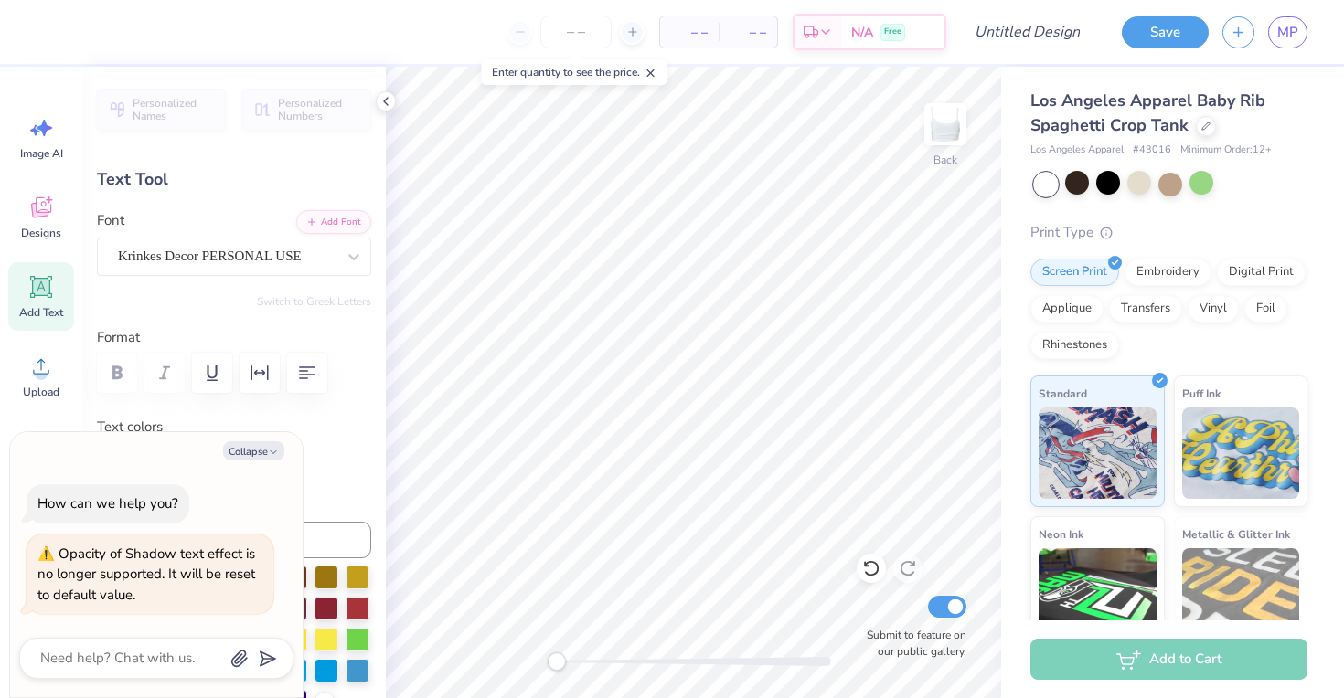
type textarea "Delta Phi E"
type textarea "x"
type textarea "Delta Phi Ep"
type textarea "x"
type textarea "Delta Phi Eps"
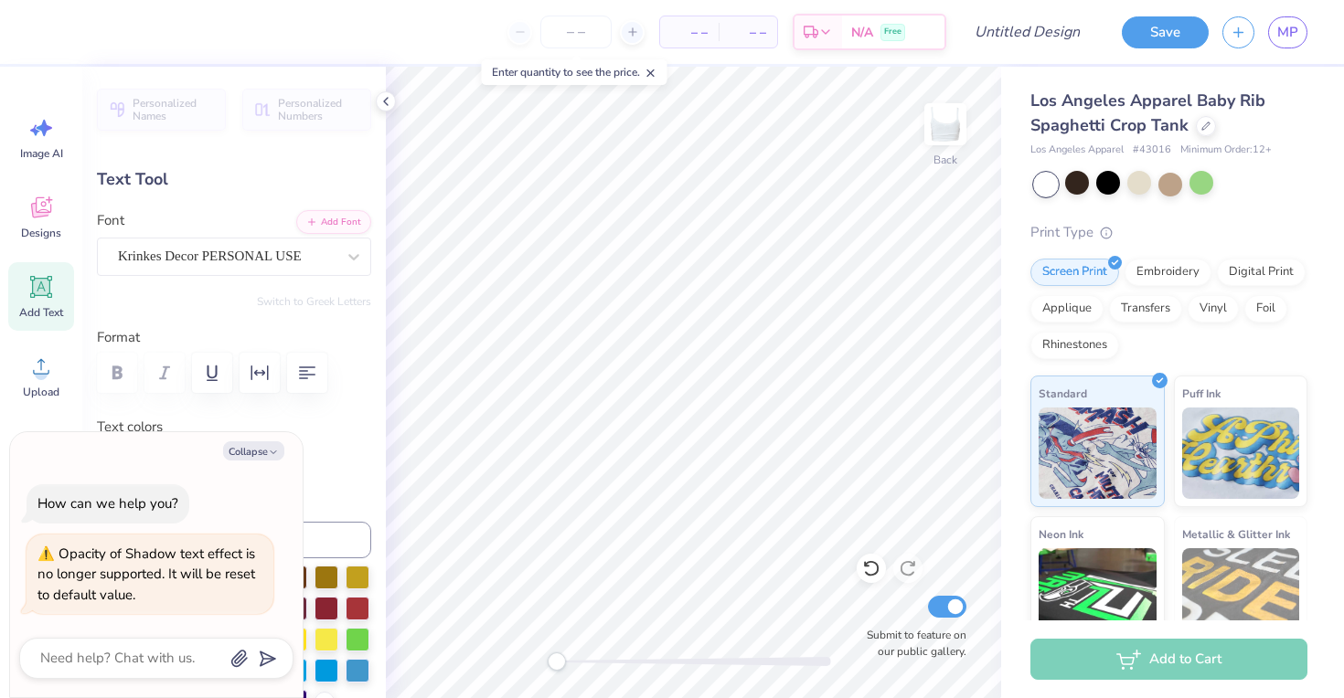
type textarea "x"
type textarea "Delta Phi Epsi"
type textarea "x"
type textarea "Delta Phi Epsil"
type textarea "x"
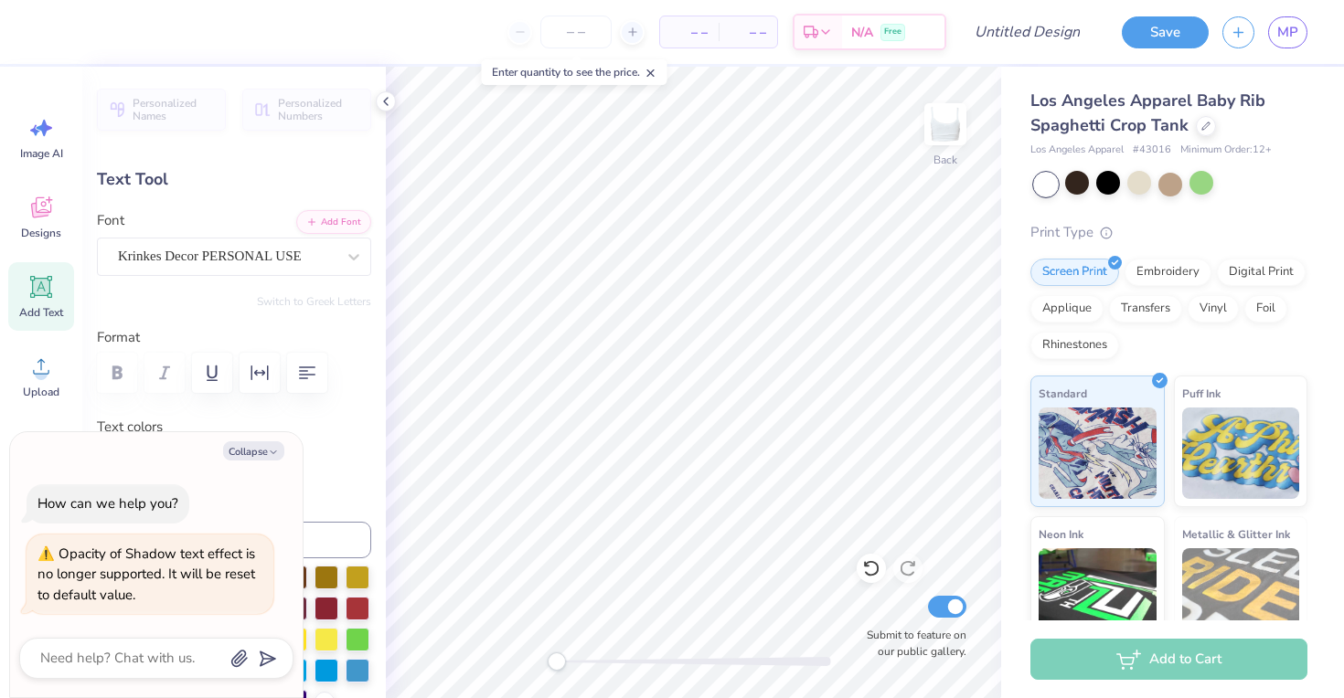
type textarea "Delta Phi Epsilo"
type textarea "x"
type textarea "Delta Phi Epsilon"
type textarea "x"
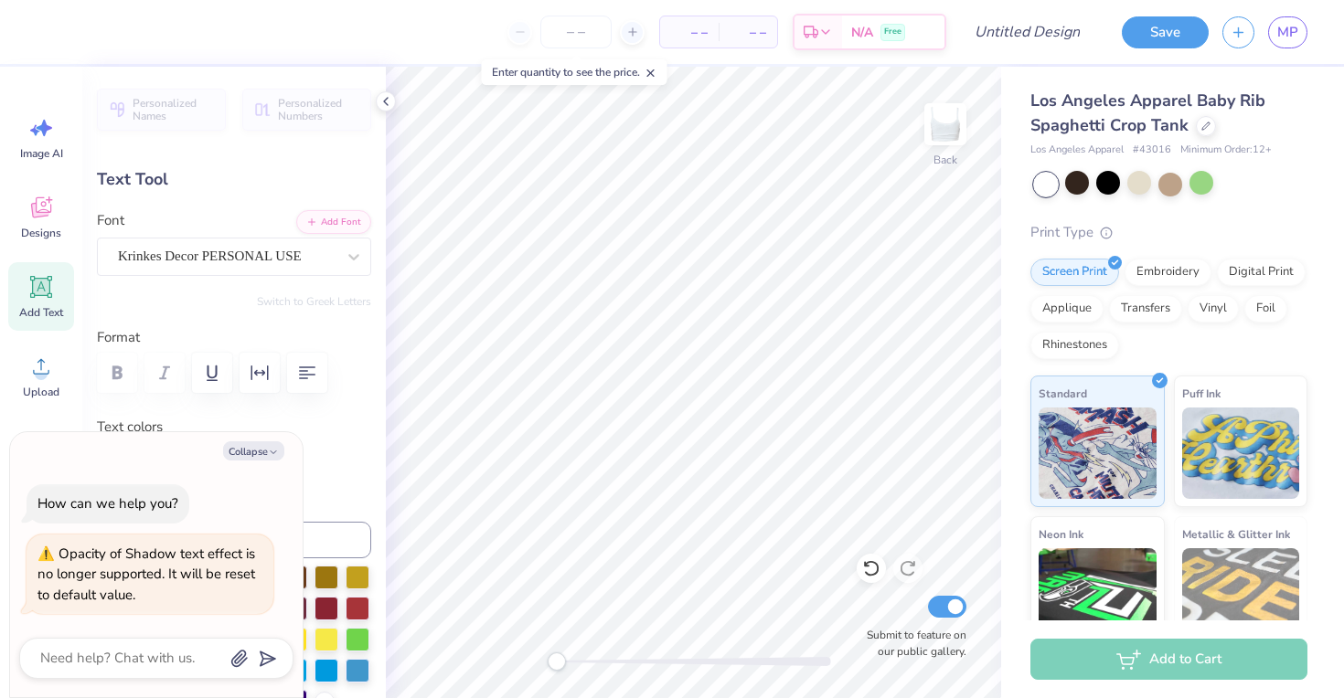
type textarea "Delta Phi Epsilon"
type textarea "x"
type textarea "Delta Phi Epsilon"
type textarea "x"
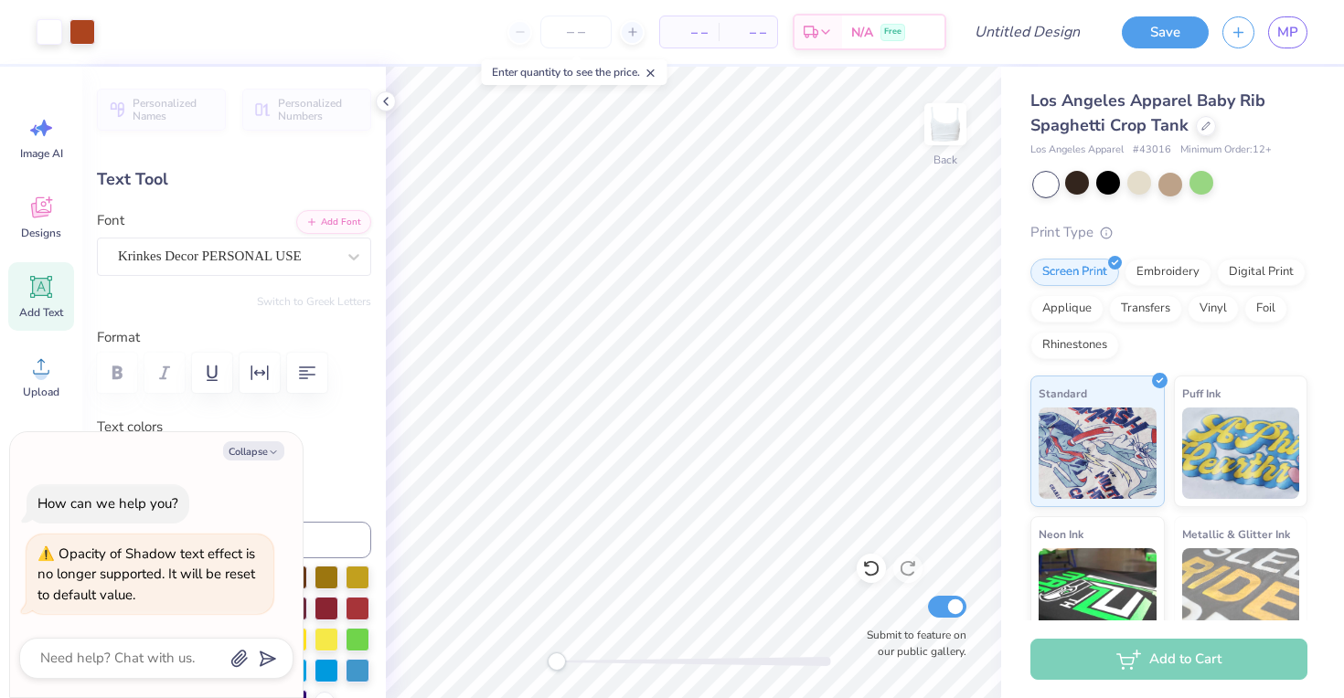
type input "0.0"
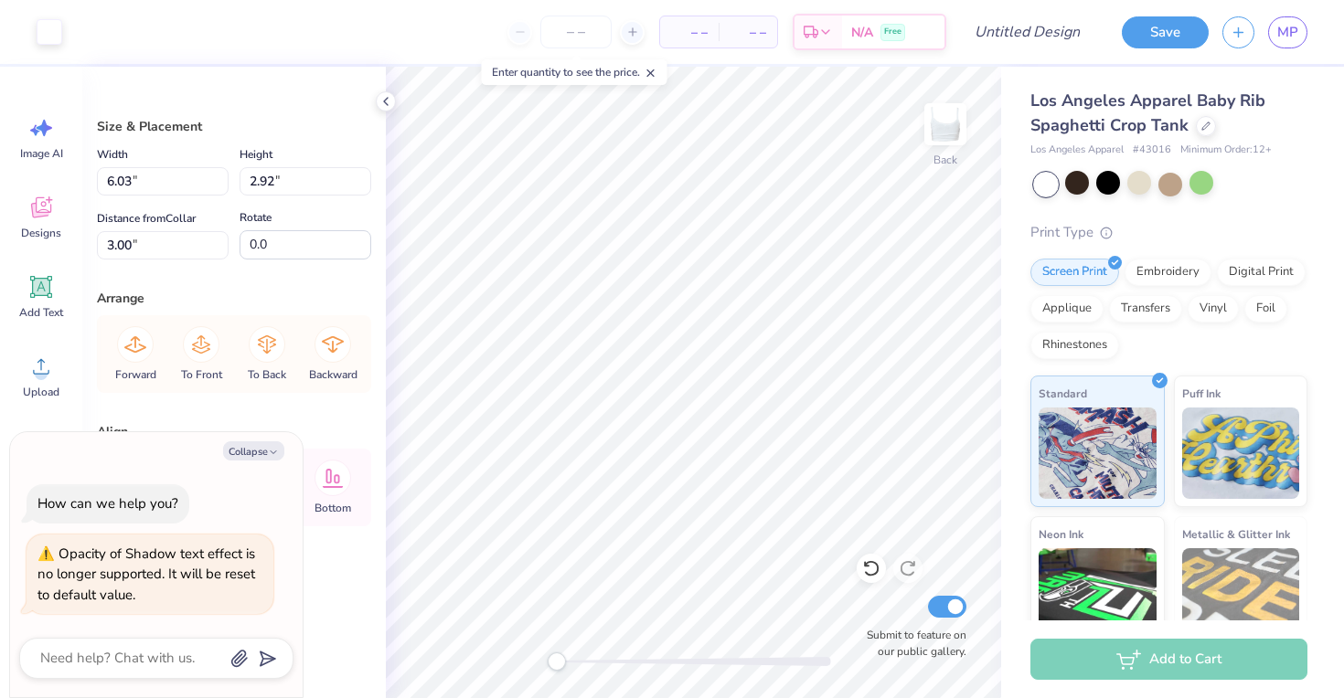
type textarea "x"
type input "6.38"
type input "3.09"
type textarea "x"
type input "2.86"
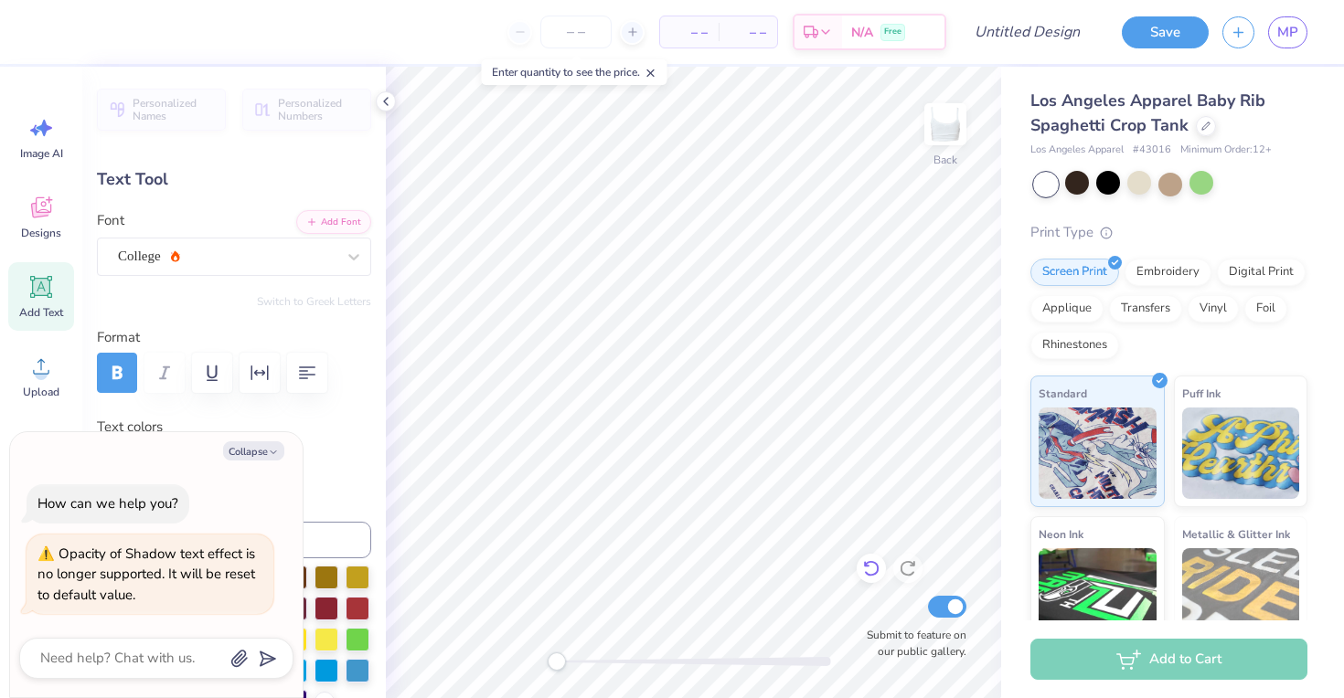
type textarea "x"
type textarea "1"
type textarea "x"
type textarea "19"
type textarea "x"
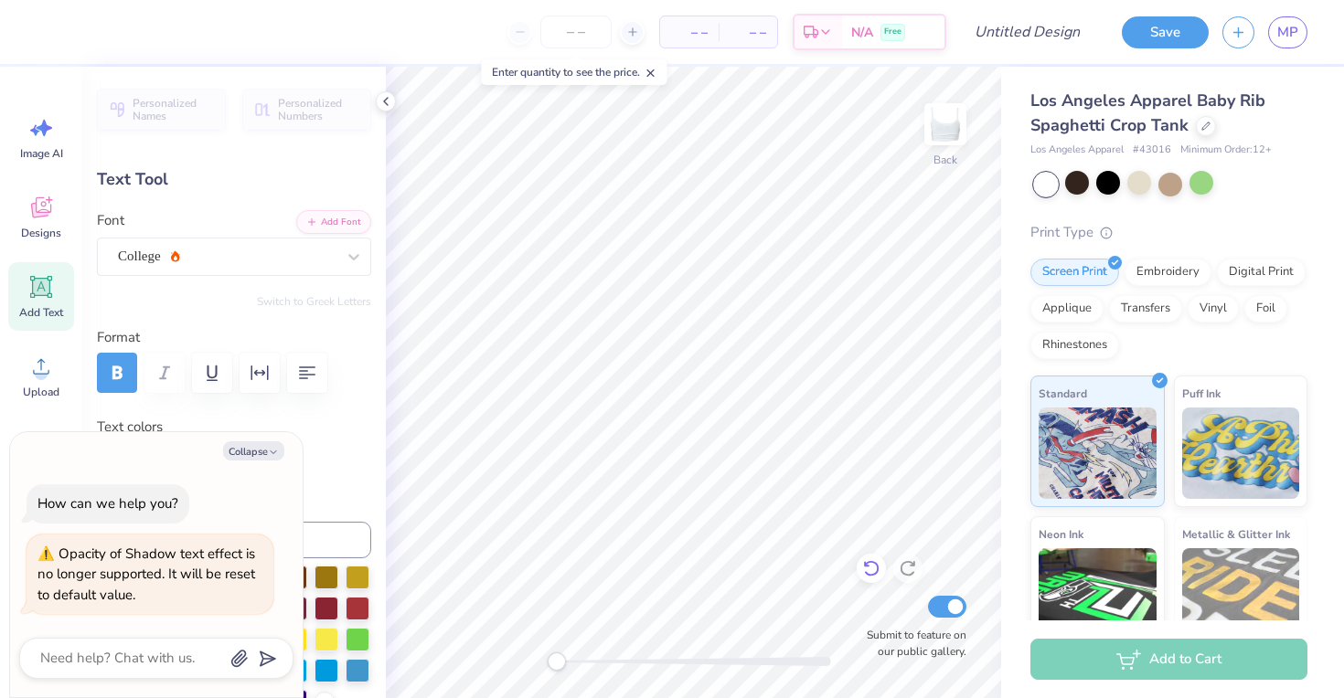
type textarea "191"
type textarea "x"
type textarea "1917"
click at [1099, 187] on div at bounding box center [1108, 183] width 24 height 24
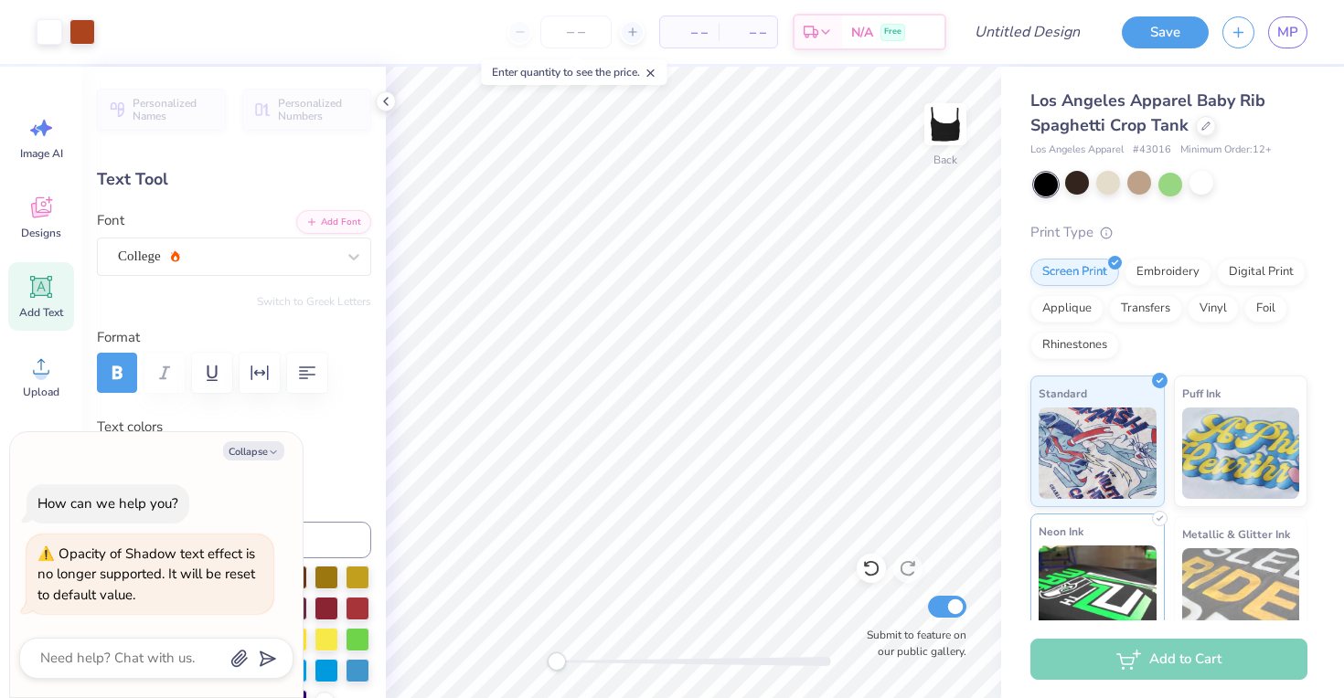
click at [1038, 613] on div "Art colors – – Per Item – – Total Est. Delivery N/A Free Design Title Save MP I…" at bounding box center [672, 349] width 1344 height 698
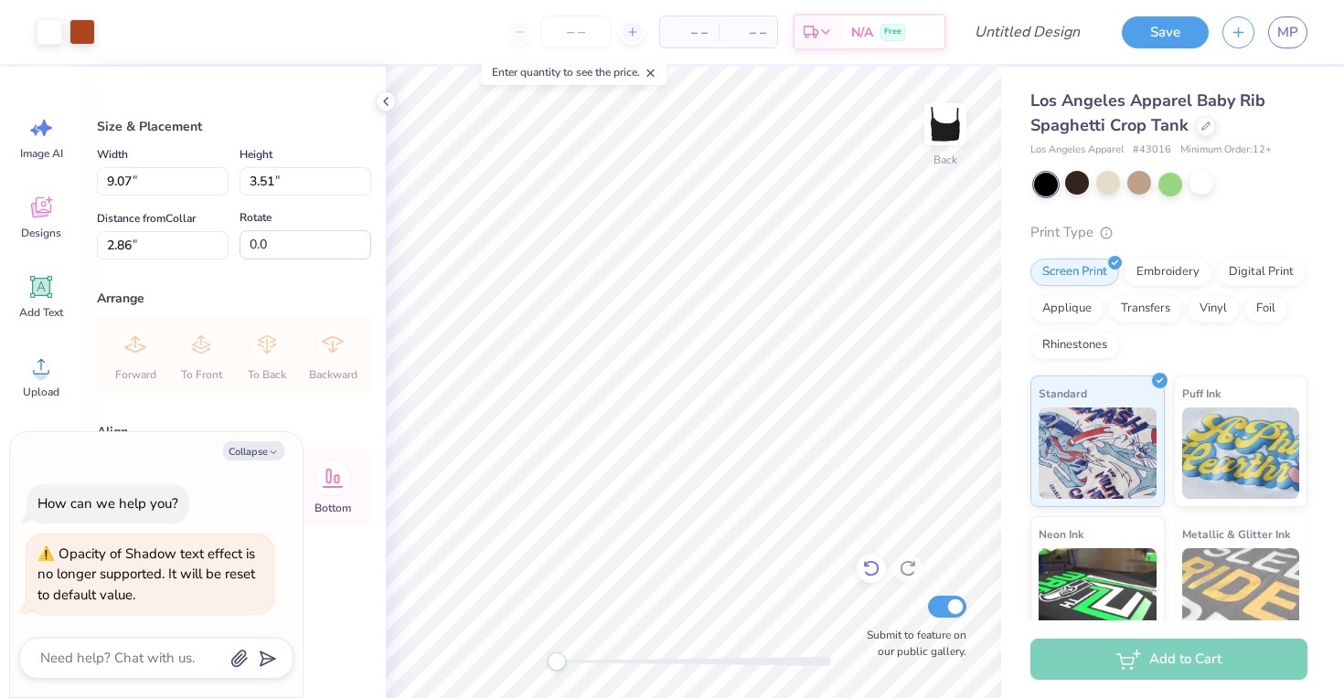
type textarea "x"
type input "2.37"
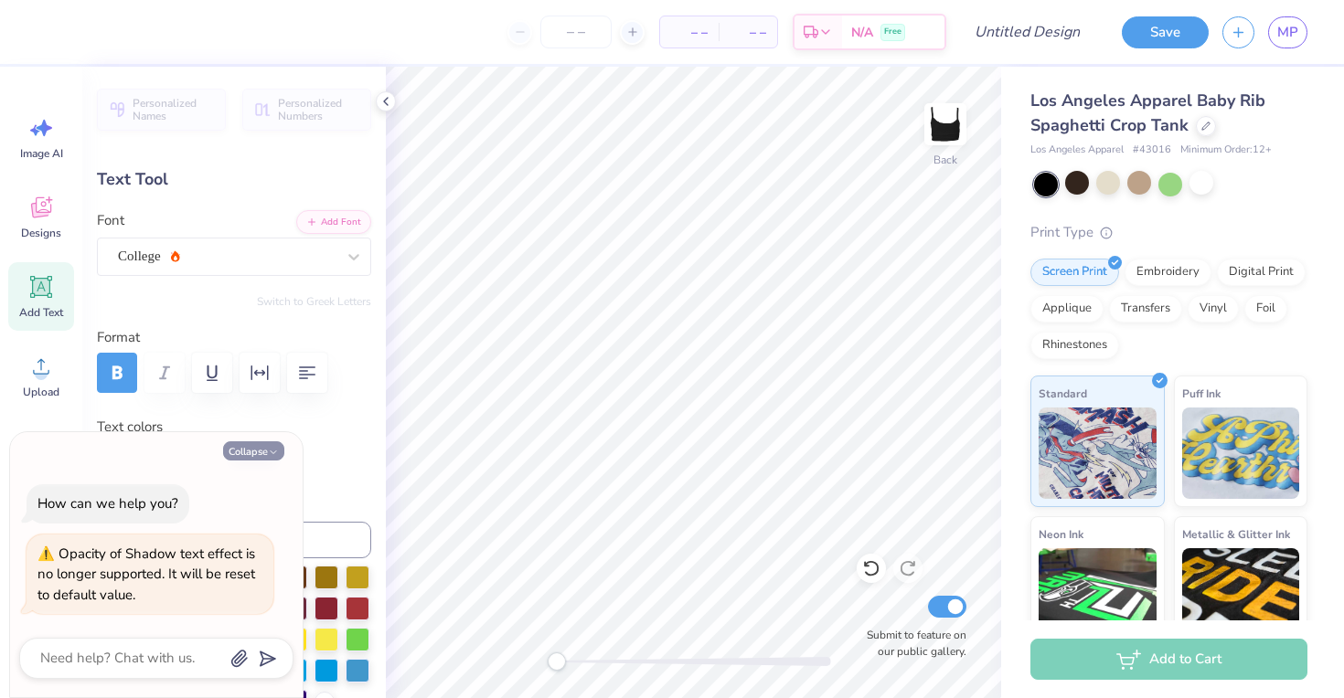
click at [272, 450] on icon "button" at bounding box center [273, 452] width 11 height 11
type textarea "x"
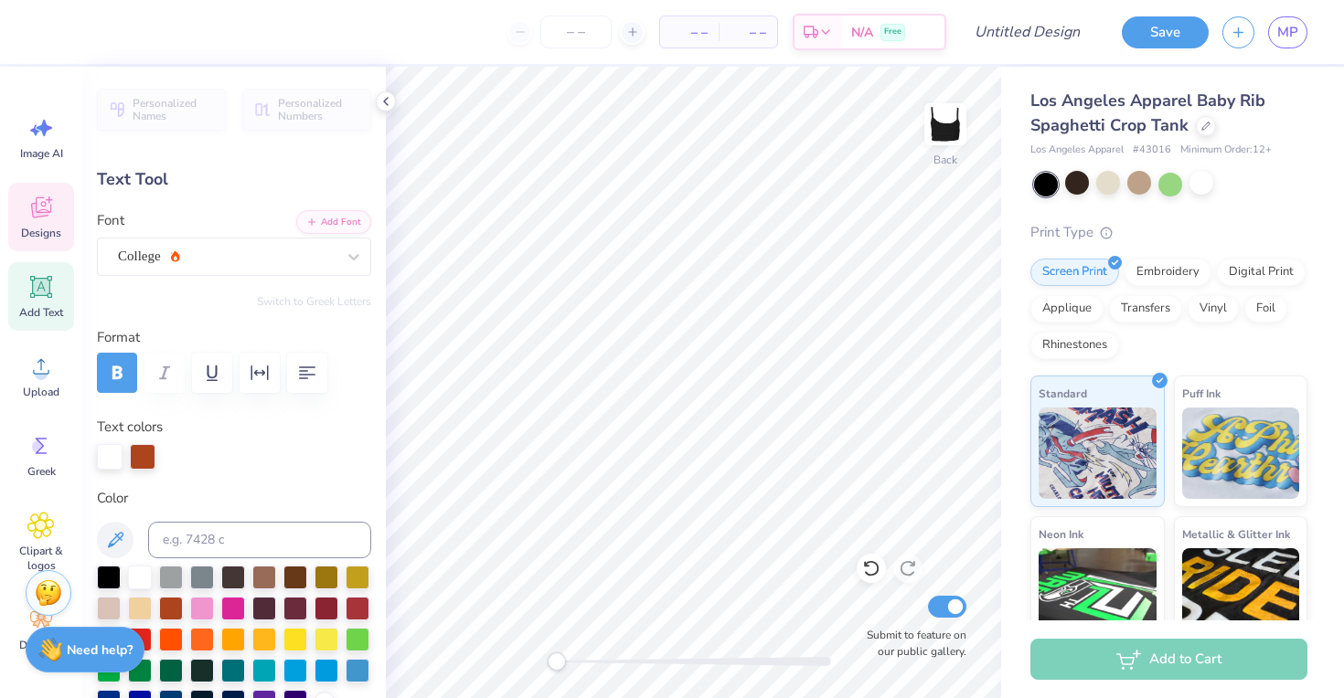
click at [58, 215] on div "Designs" at bounding box center [41, 217] width 66 height 69
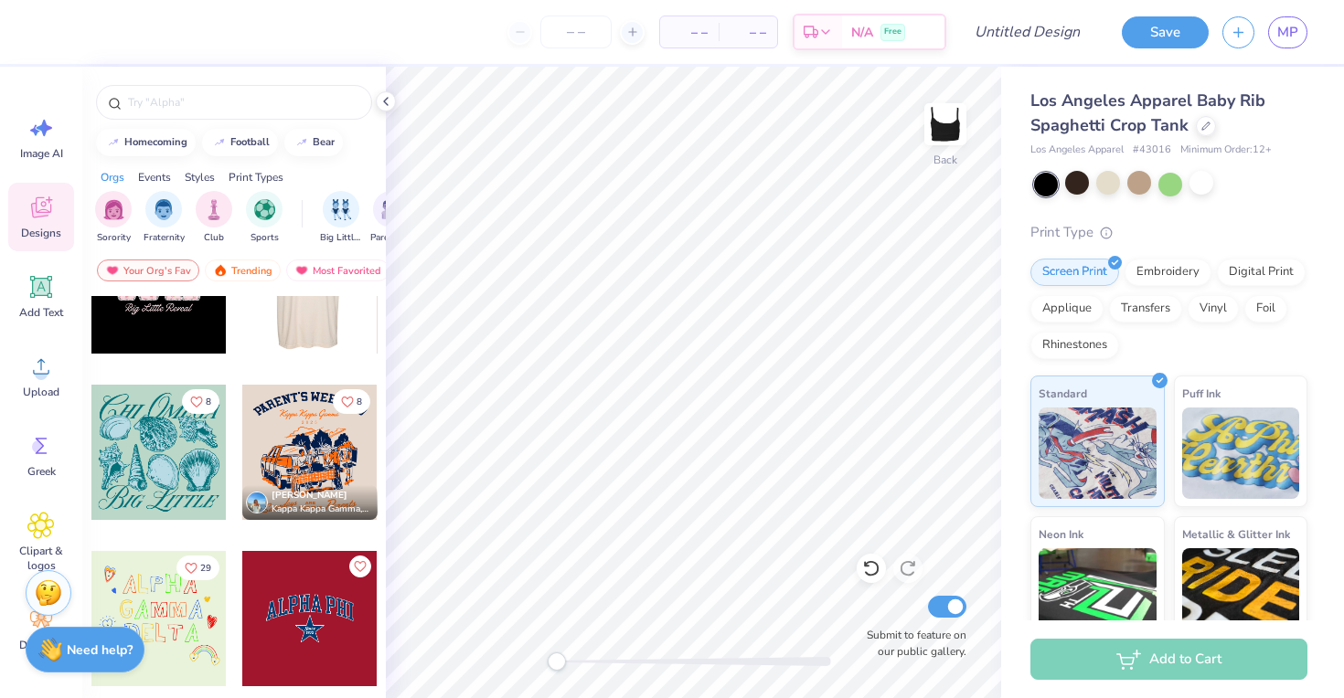
scroll to position [4236, 0]
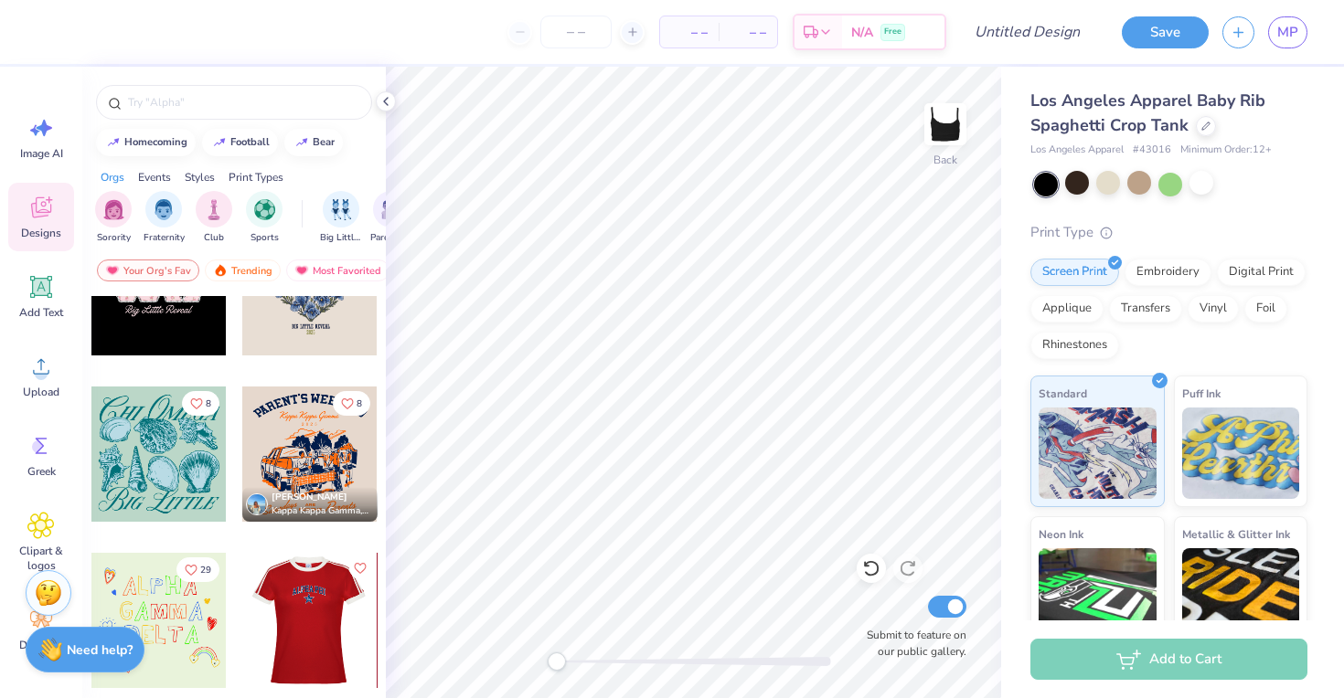
click at [316, 618] on div at bounding box center [308, 620] width 135 height 135
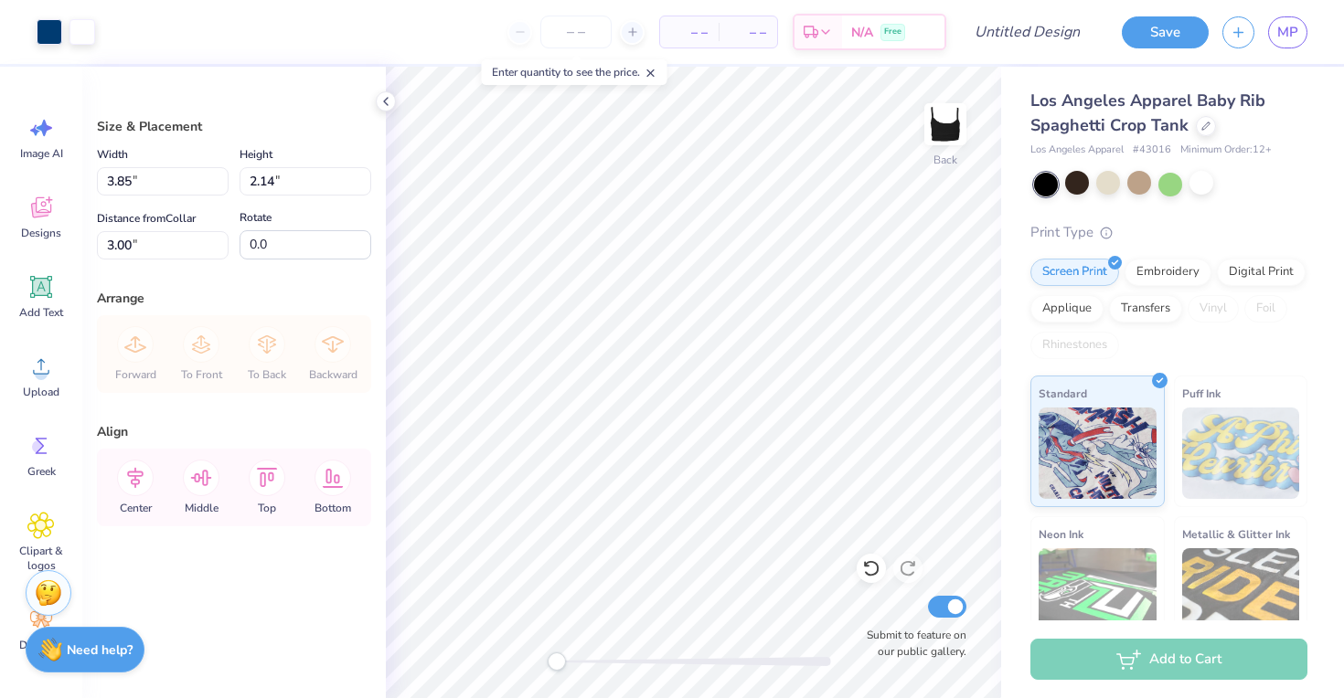
type input "1.79"
type input "5.89"
type input "3.27"
click at [1211, 183] on div at bounding box center [1201, 183] width 24 height 24
type input "1.94"
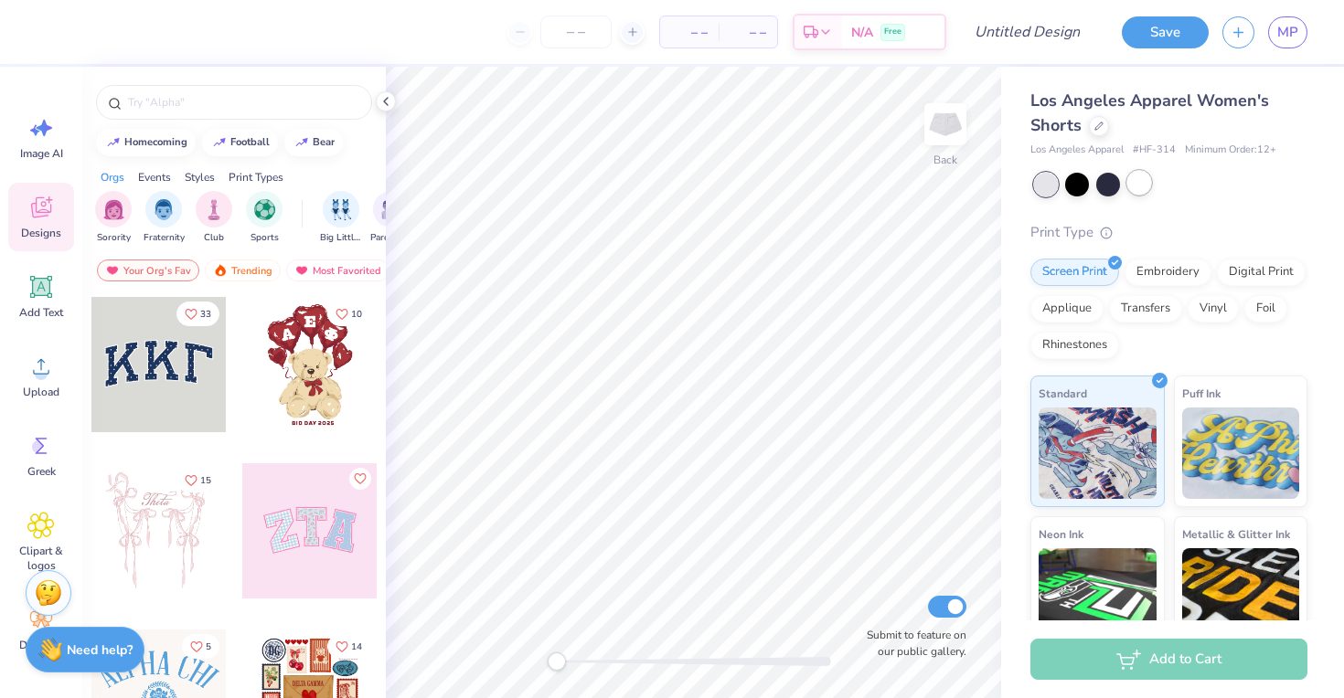
click at [1132, 180] on div at bounding box center [1139, 183] width 24 height 24
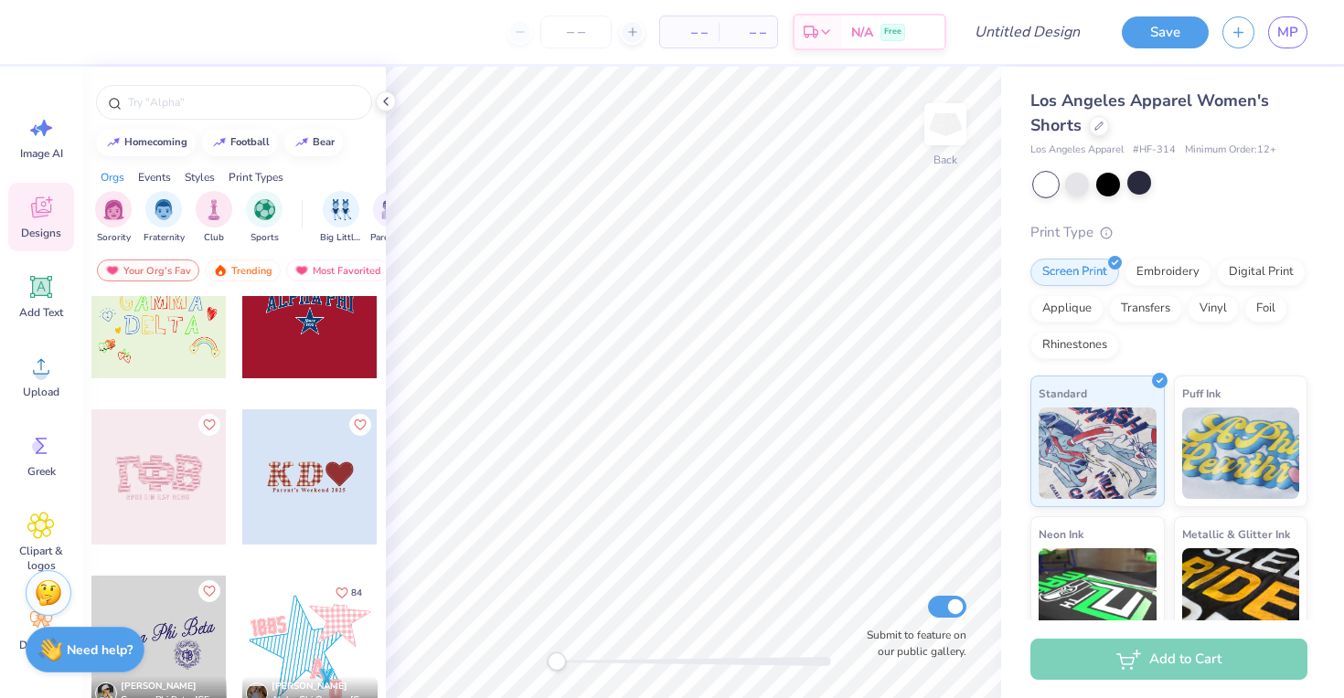
scroll to position [4551, 0]
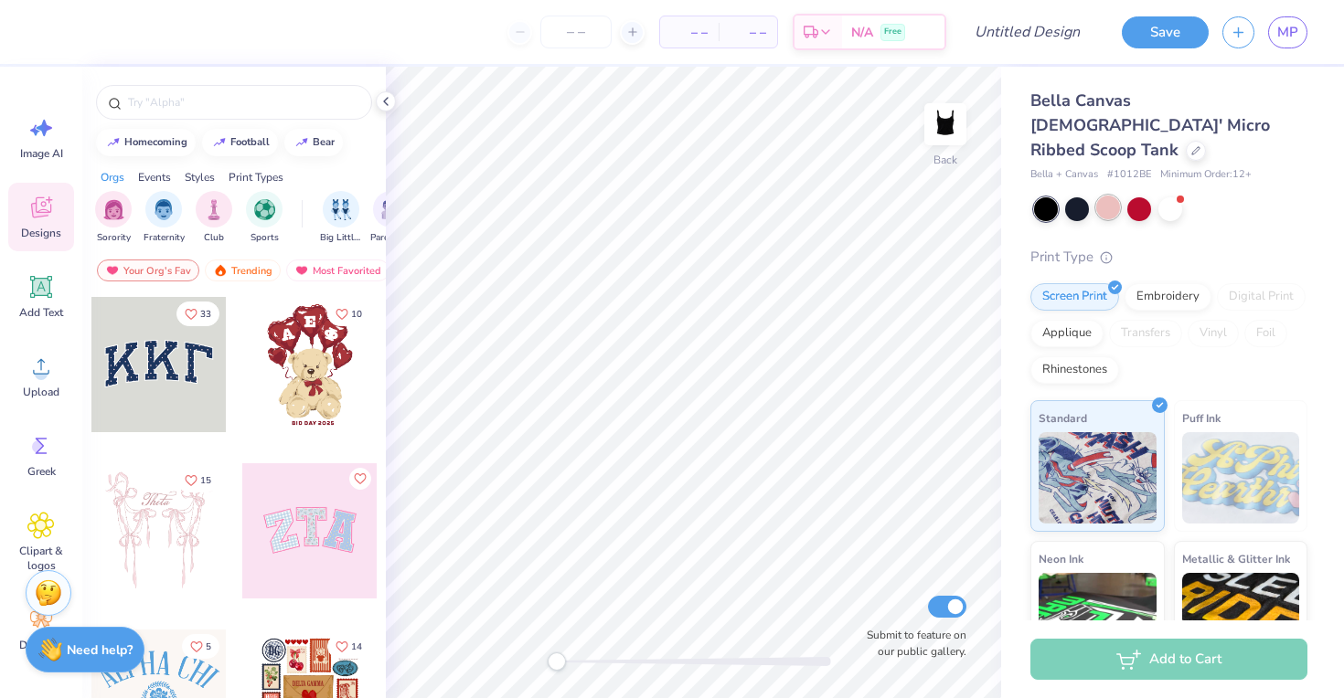
click at [1114, 196] on div at bounding box center [1108, 208] width 24 height 24
click at [1165, 196] on div at bounding box center [1170, 208] width 24 height 24
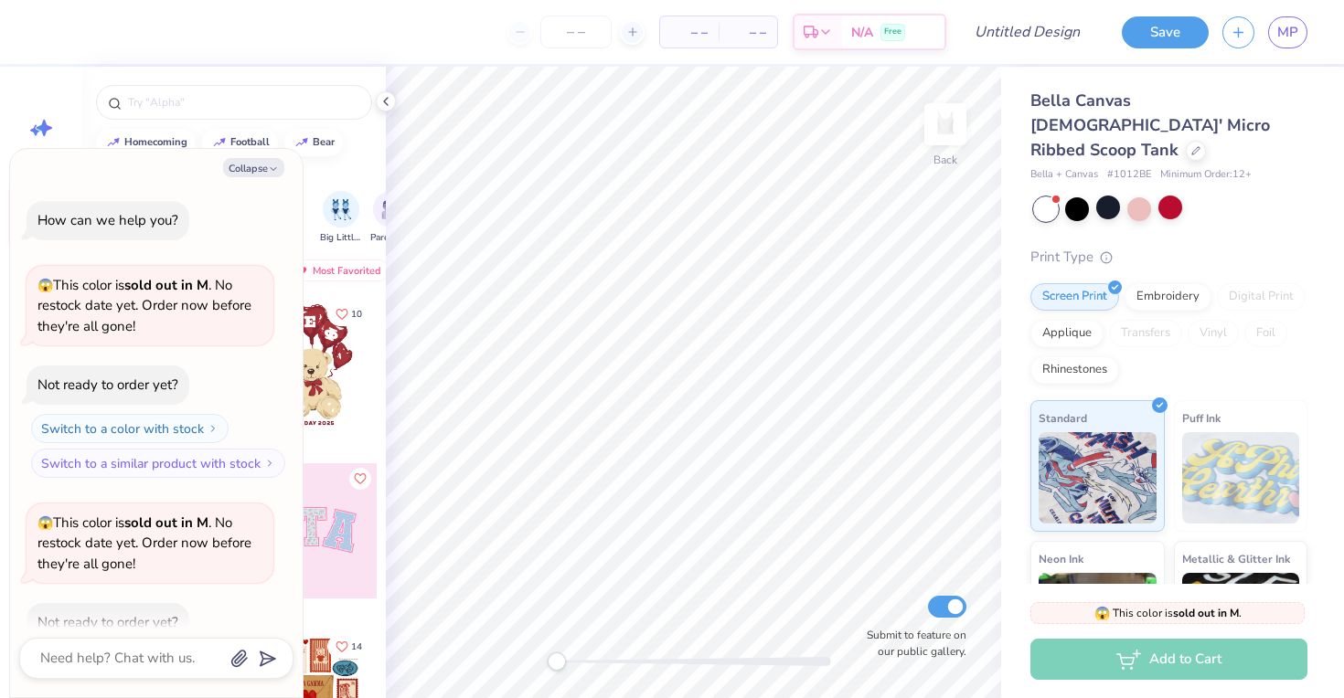
scroll to position [101, 0]
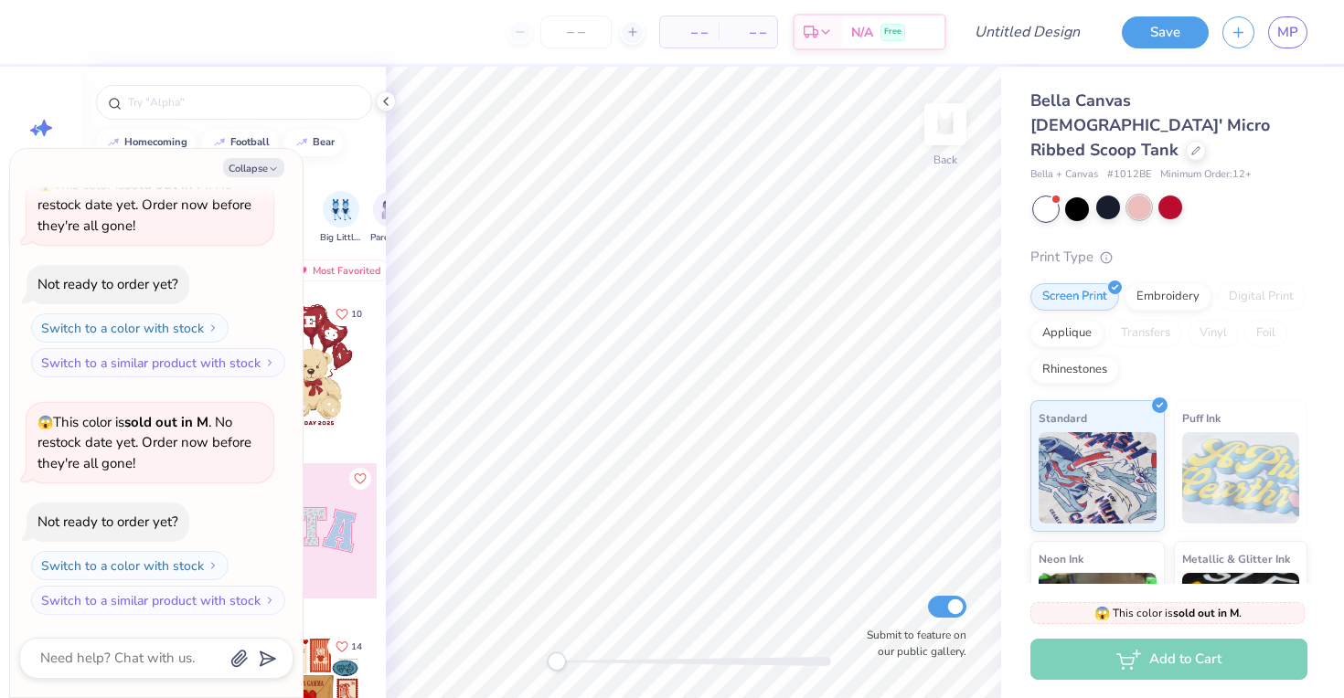
click at [1143, 196] on div at bounding box center [1139, 208] width 24 height 24
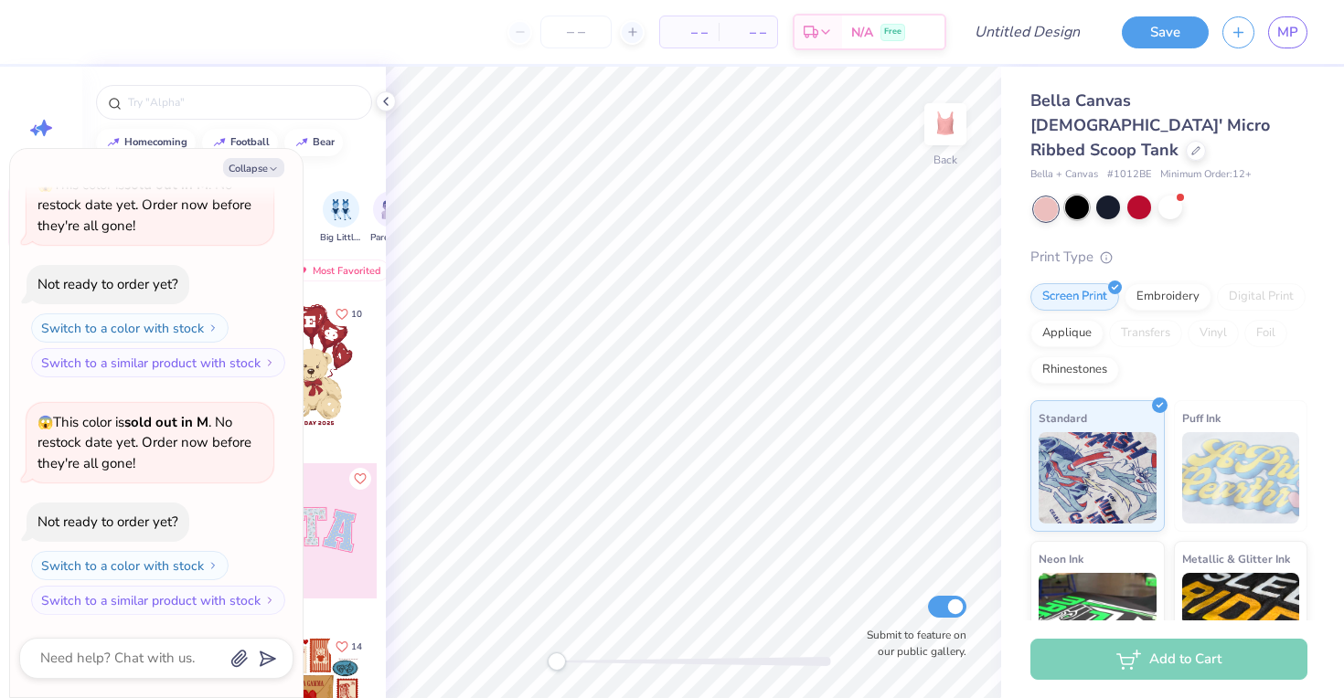
click at [1085, 196] on div at bounding box center [1077, 208] width 24 height 24
click at [1072, 196] on div at bounding box center [1077, 208] width 24 height 24
click at [1173, 196] on div at bounding box center [1170, 208] width 24 height 24
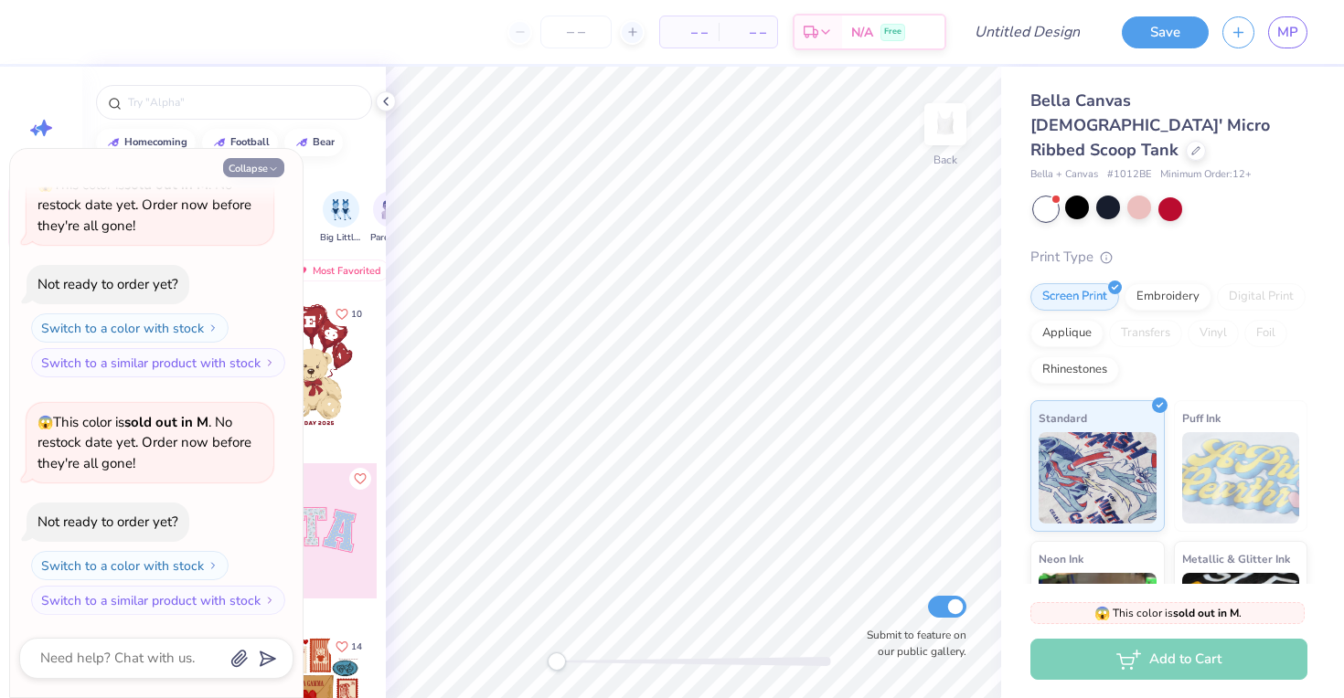
click at [270, 163] on button "Collapse" at bounding box center [253, 167] width 61 height 19
type textarea "x"
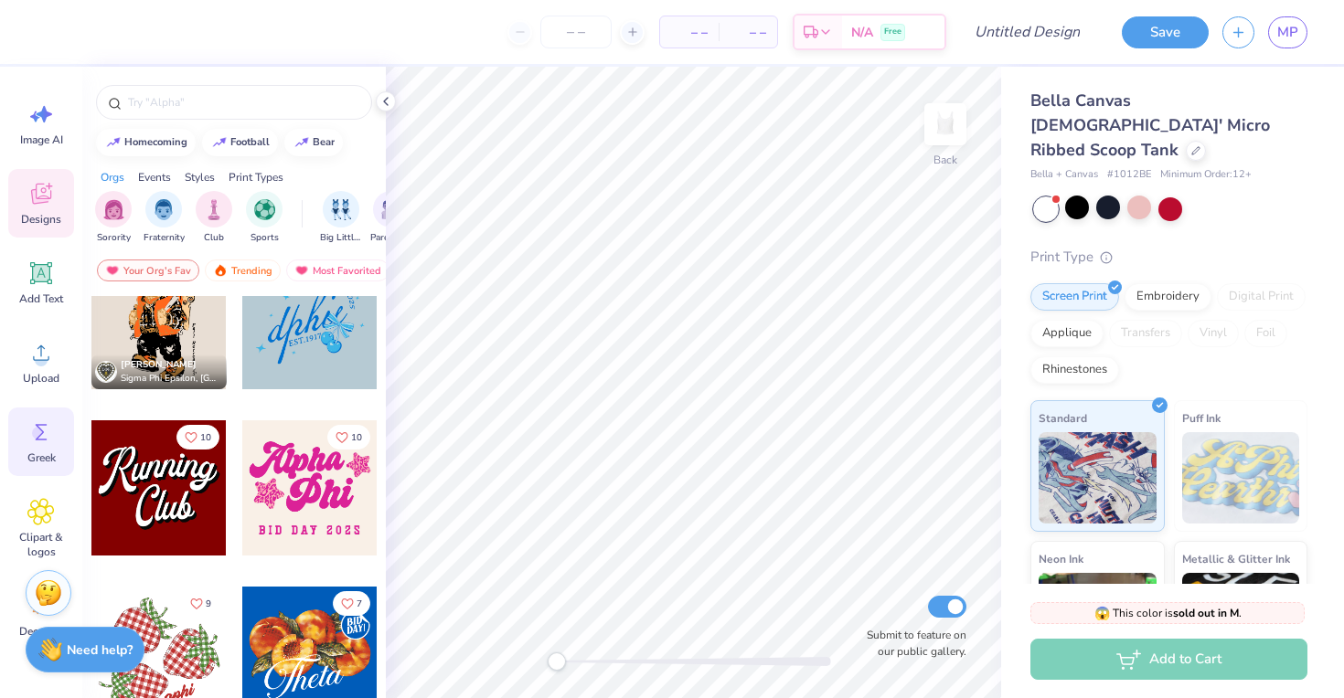
scroll to position [15, 0]
click at [39, 495] on div "Clipart & logos" at bounding box center [41, 527] width 66 height 83
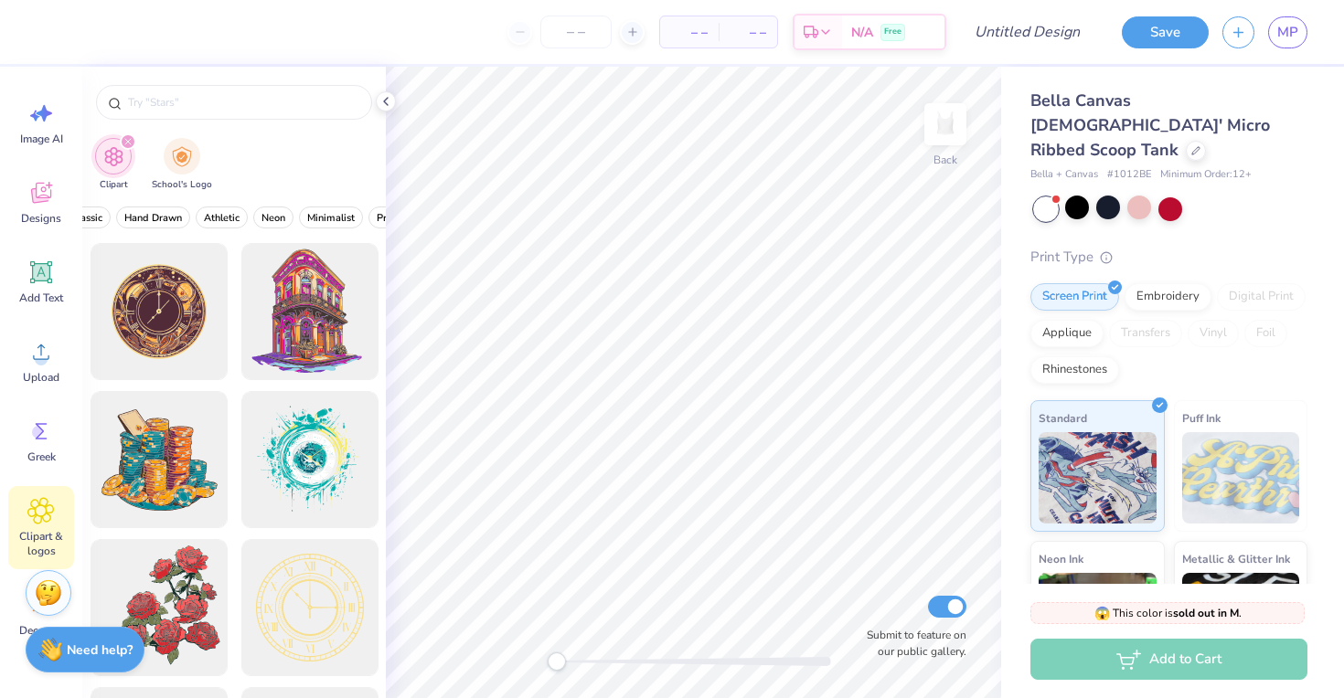
scroll to position [0, 756]
click at [293, 222] on button "Preppy" at bounding box center [277, 218] width 50 height 22
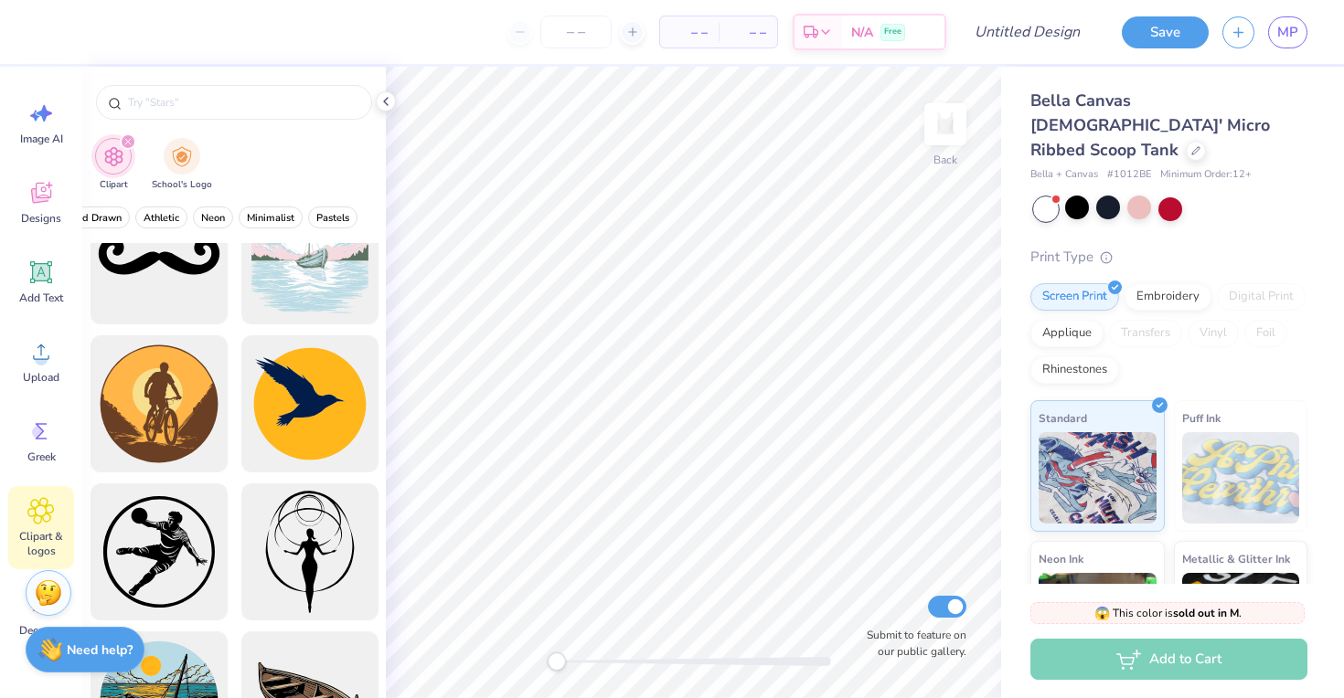
scroll to position [5223, 0]
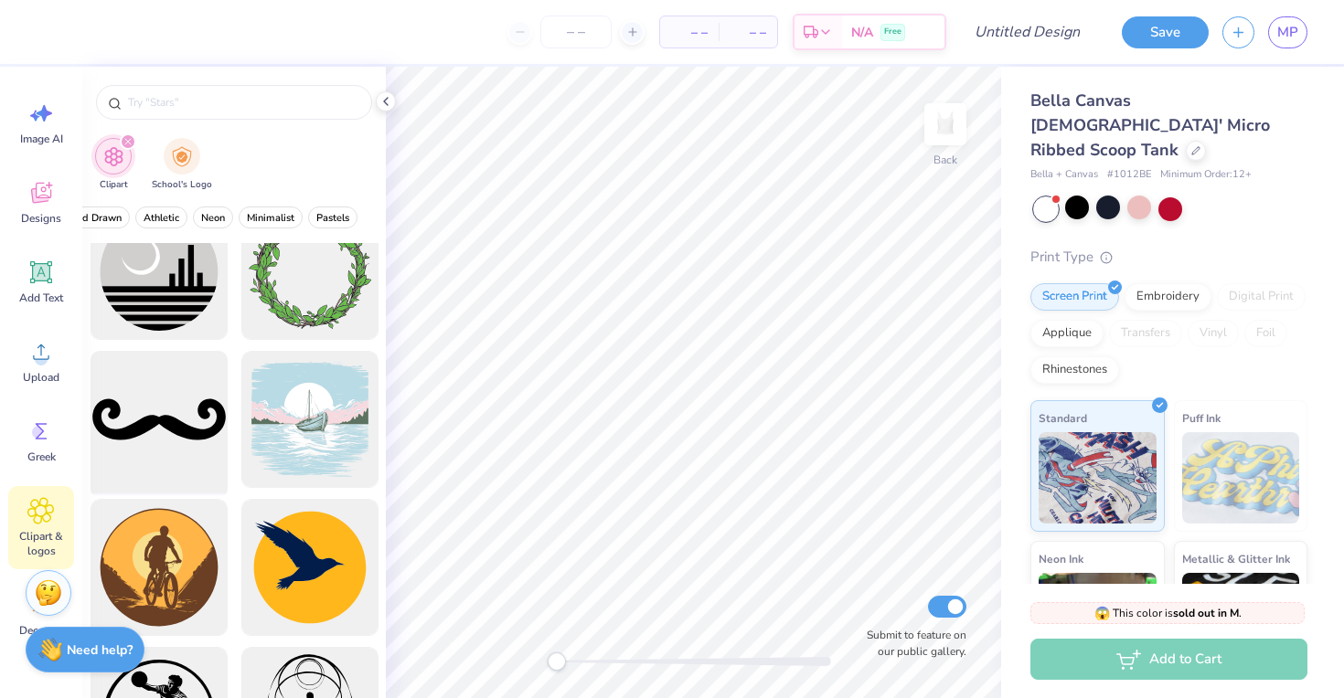
click at [198, 413] on div at bounding box center [158, 420] width 151 height 151
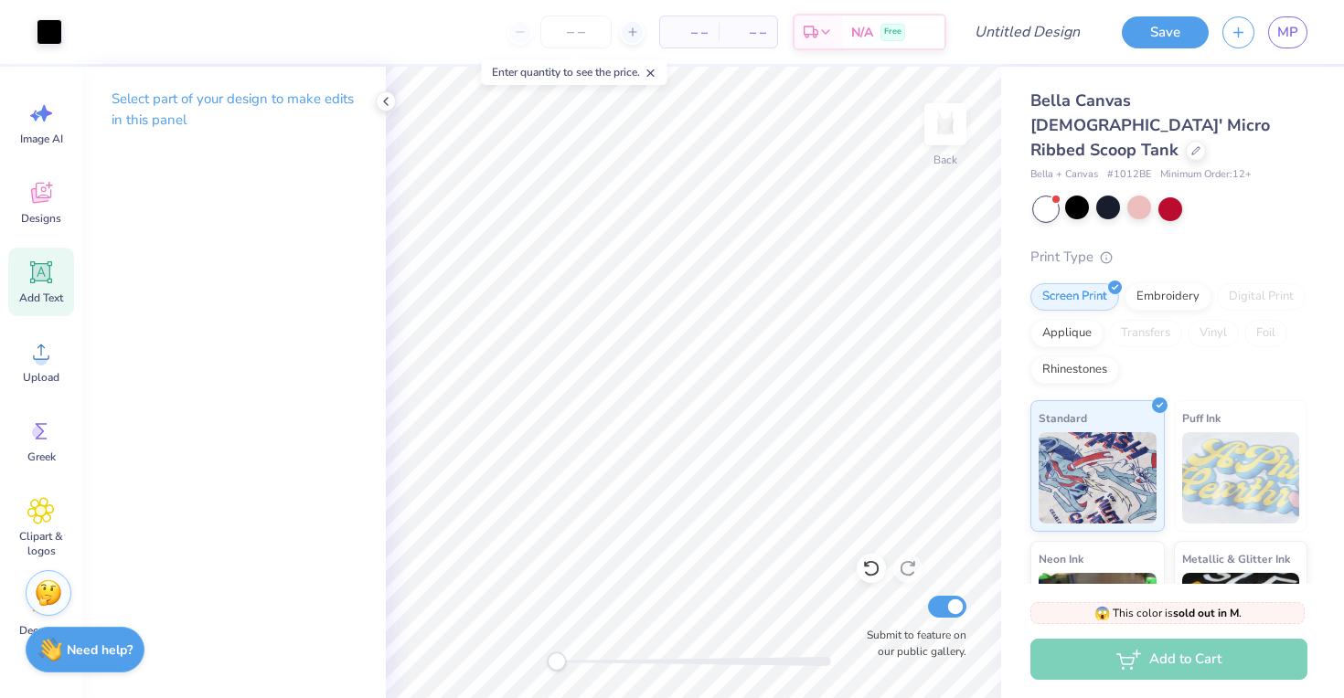
click at [46, 283] on icon at bounding box center [40, 272] width 27 height 27
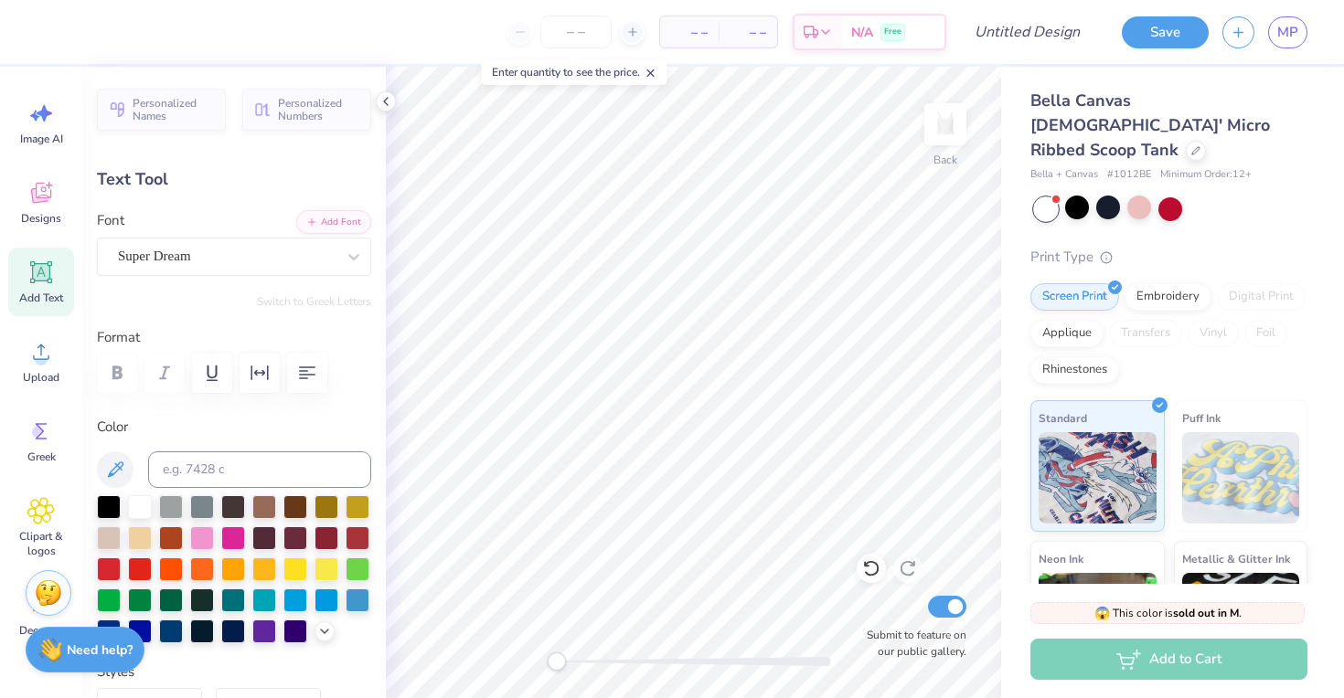
scroll to position [0, 3]
type textarea "dphie queef"
type input "8.96"
type input "1.58"
type input "4.71"
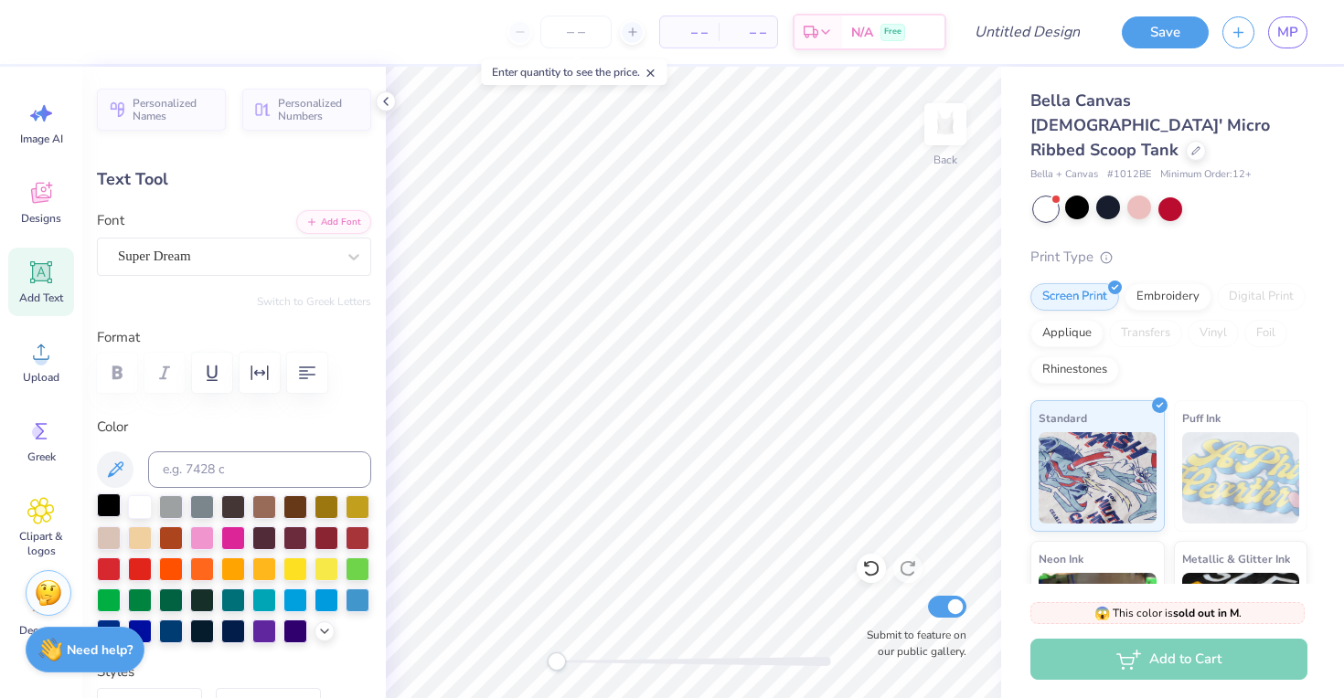
click at [113, 508] on div at bounding box center [109, 506] width 24 height 24
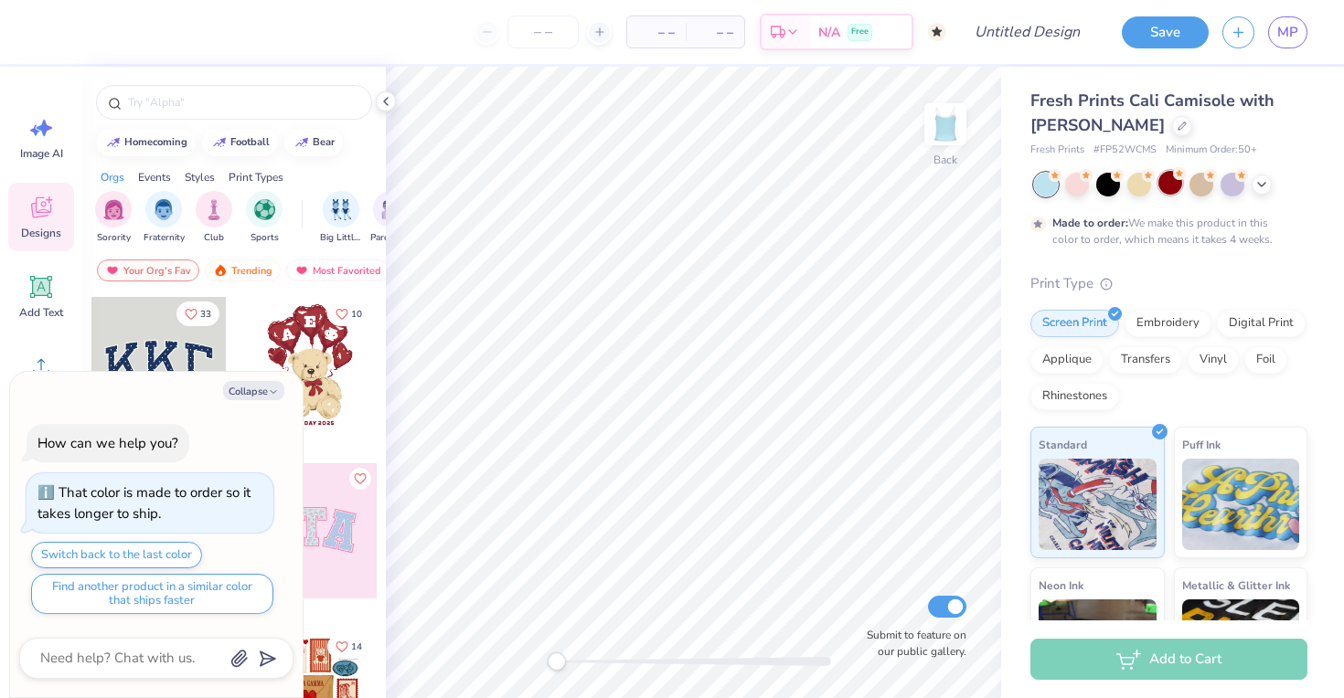
click at [1166, 192] on div at bounding box center [1170, 183] width 24 height 24
click at [280, 390] on button "Collapse" at bounding box center [253, 390] width 61 height 19
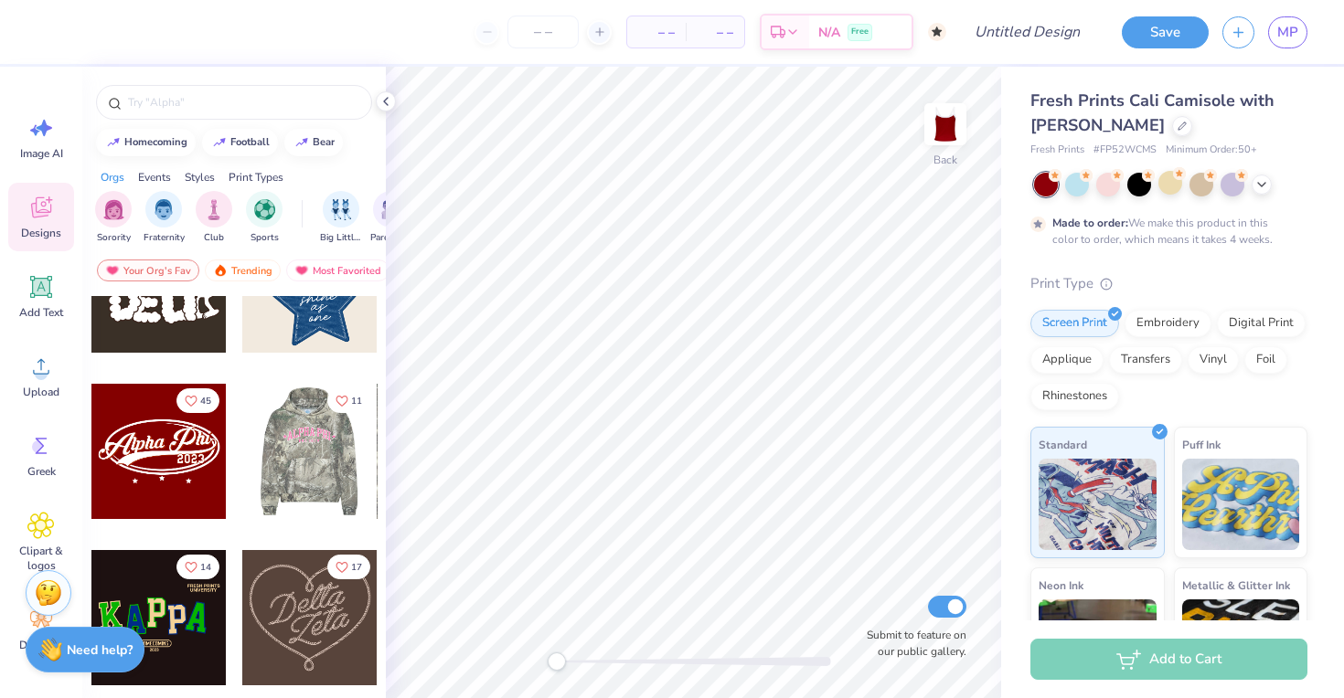
scroll to position [584, 0]
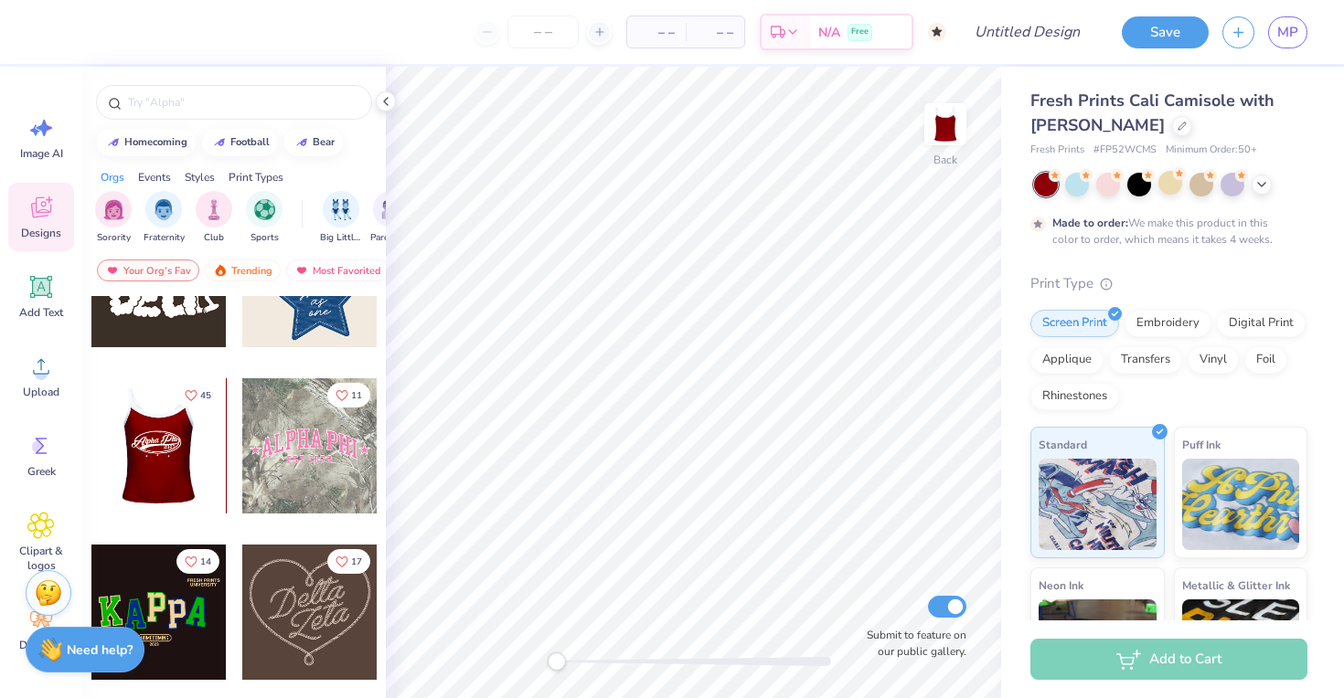
click at [201, 469] on div at bounding box center [159, 445] width 406 height 135
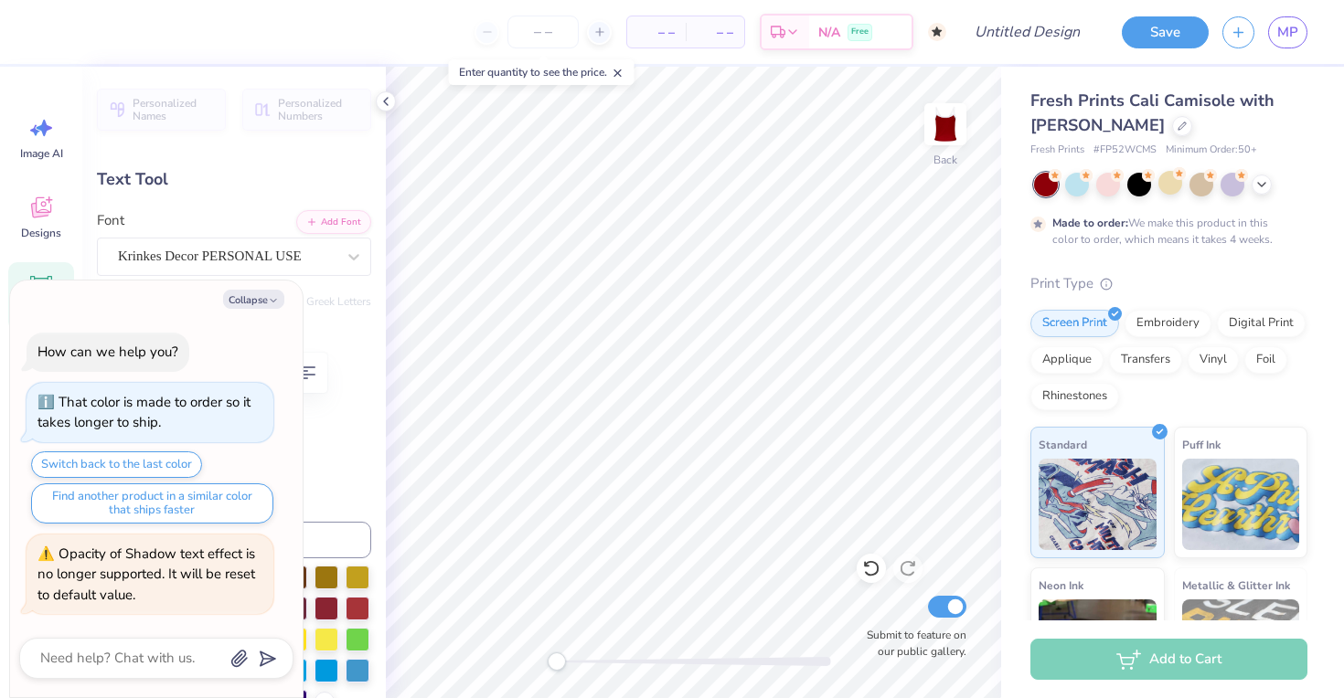
type textarea "x"
type textarea "Phi0"
type textarea "x"
type textarea "D"
type textarea "x"
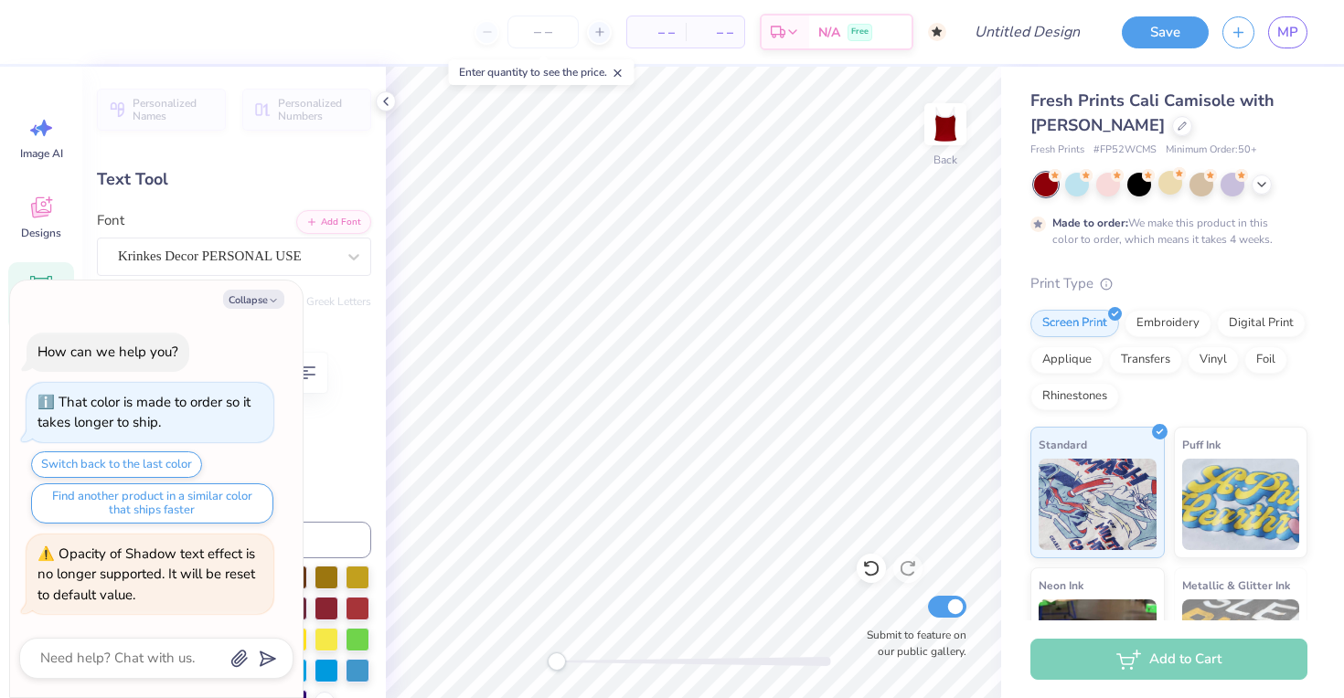
type textarea "Dp"
type textarea "x"
type textarea "D"
type textarea "x"
type textarea "DP"
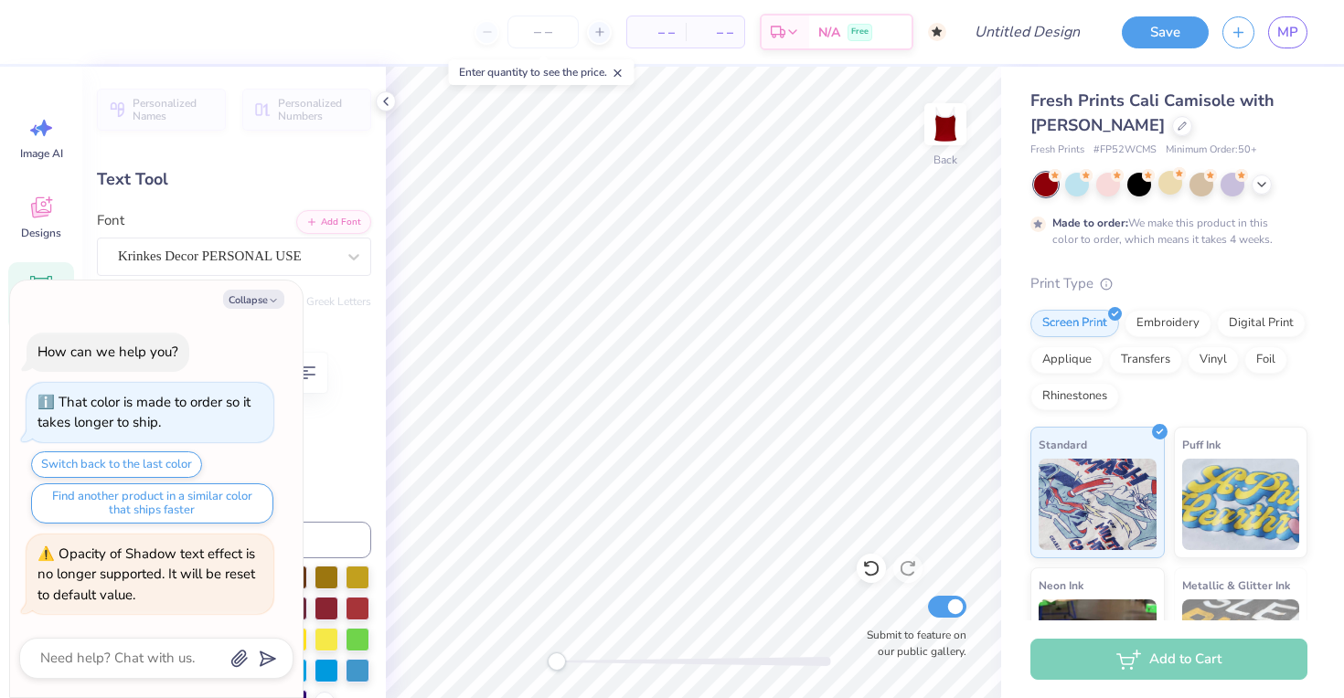
type textarea "x"
type textarea "DPh"
type textarea "x"
type textarea "DPhi"
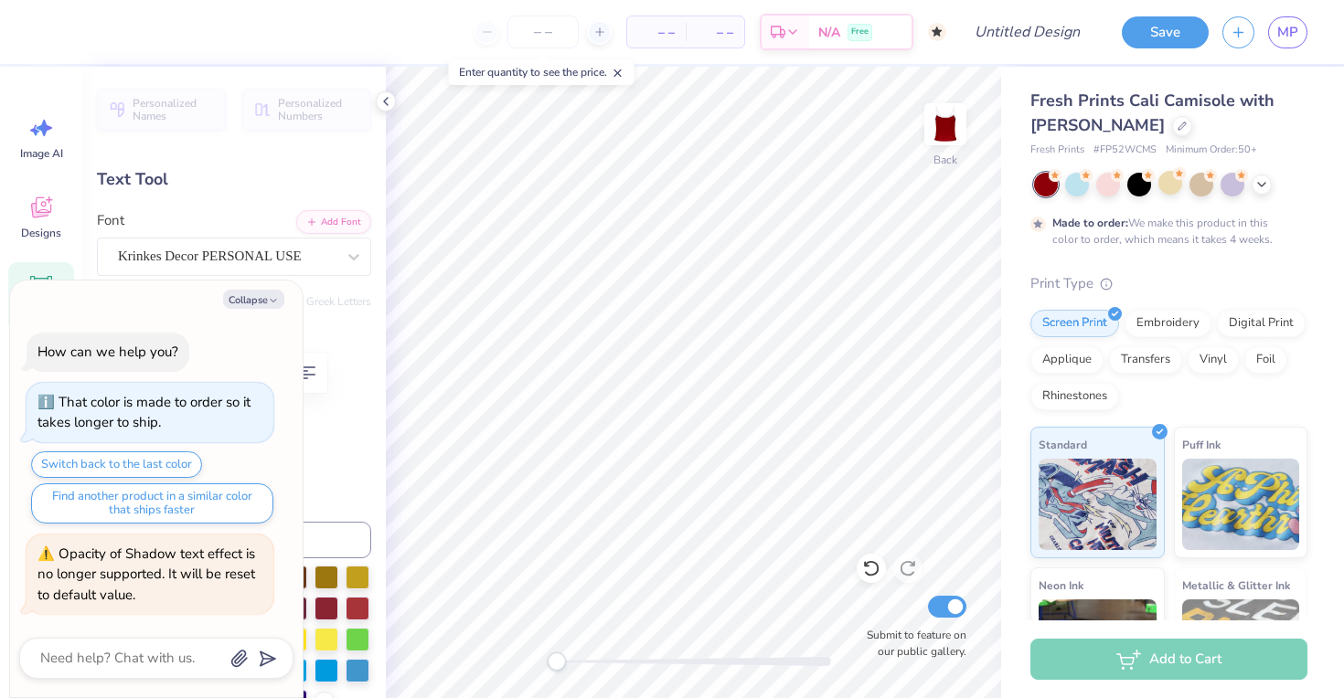
type textarea "x"
type textarea "DPhiE"
type textarea "x"
type input "1.57"
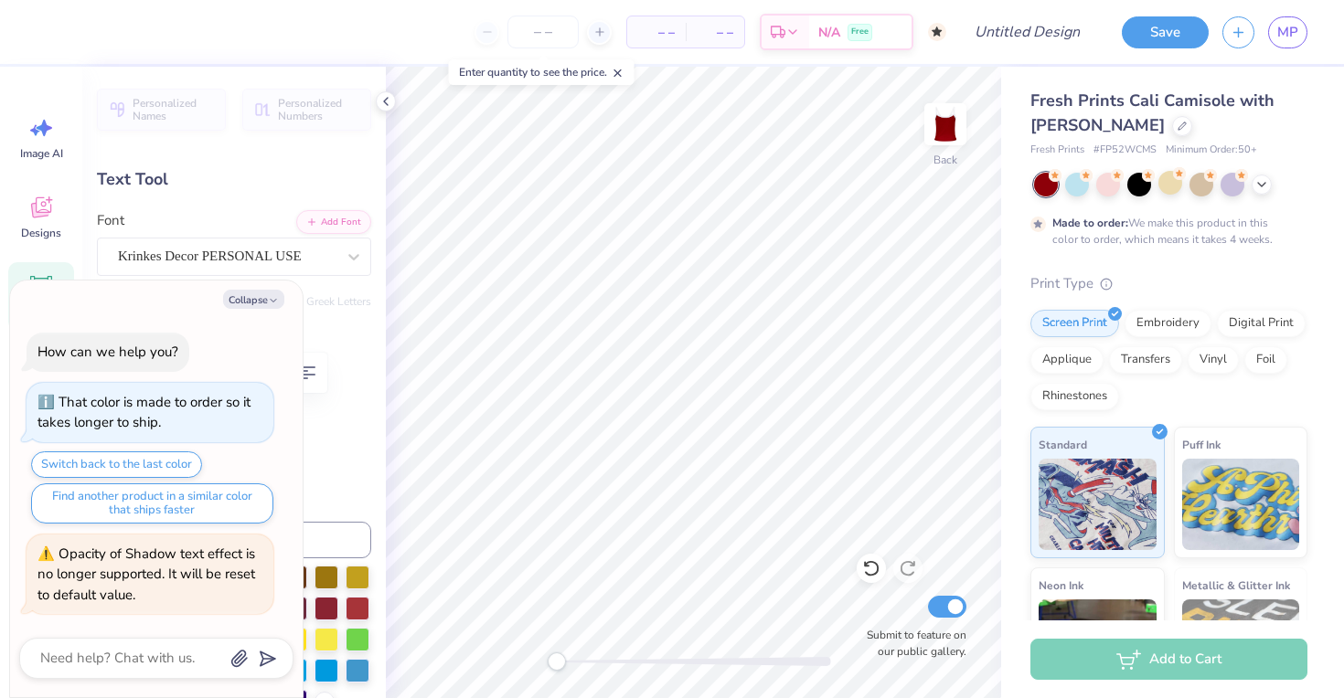
type input "0.58"
type input "4.98"
type input "0.0"
type textarea "x"
type textarea "1"
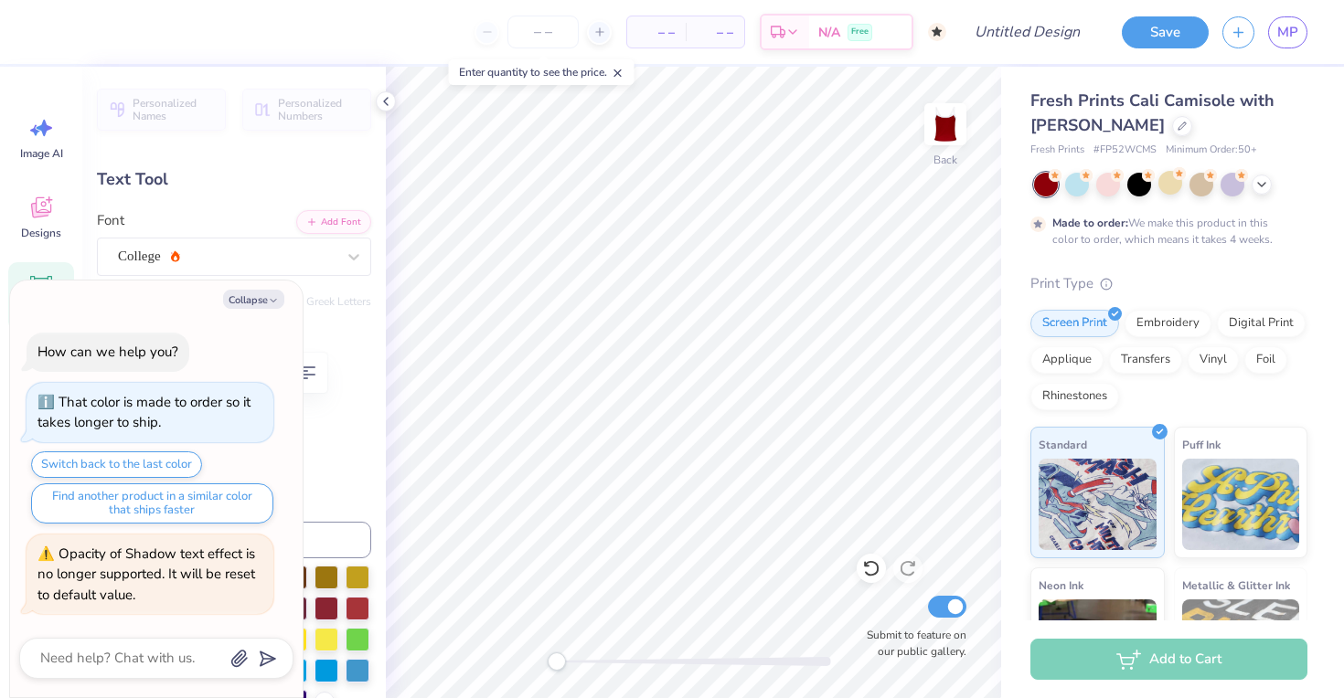
type textarea "x"
type textarea "19"
type textarea "x"
type textarea "191"
type textarea "x"
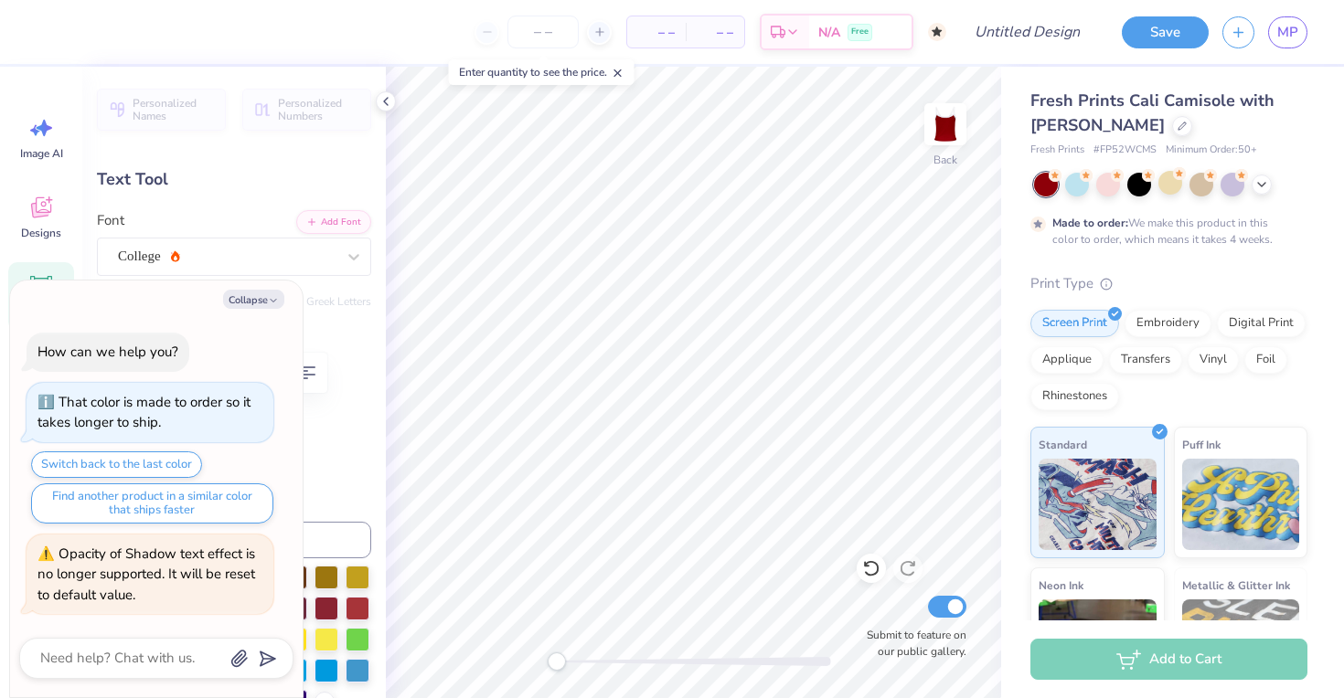
type textarea "1917"
type textarea "x"
type input "5.72"
type input "1.78"
type input "3.34"
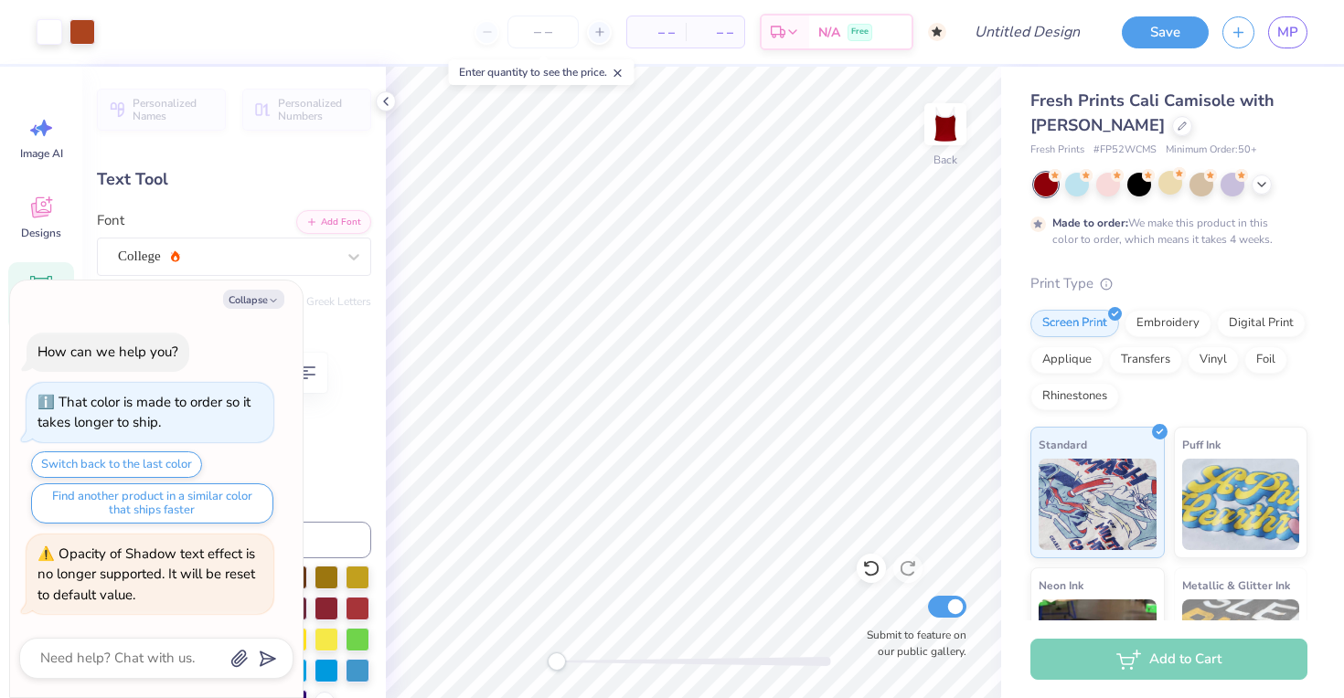
type input "-4.6"
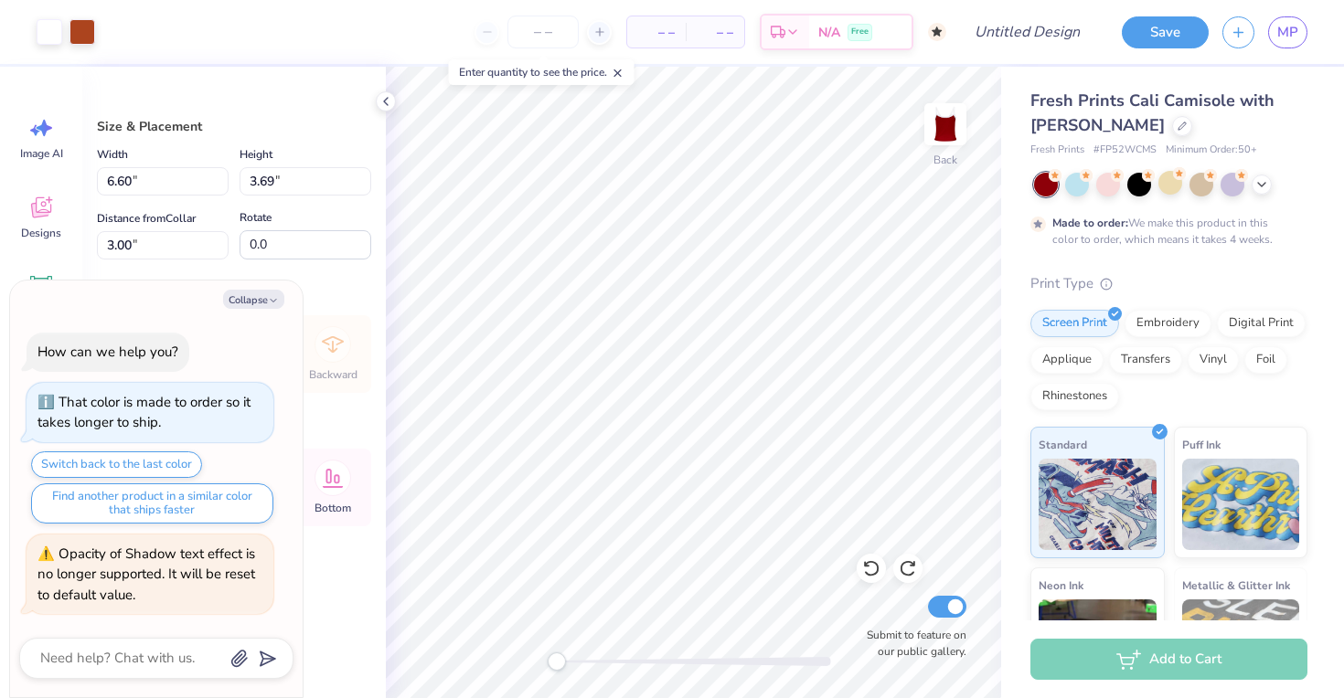
type textarea "x"
type input "0.50"
click at [1014, 386] on div "Fresh Prints Cali Camisole with [PERSON_NAME] Fresh Prints # FP52WCMS Minimum O…" at bounding box center [1172, 453] width 343 height 773
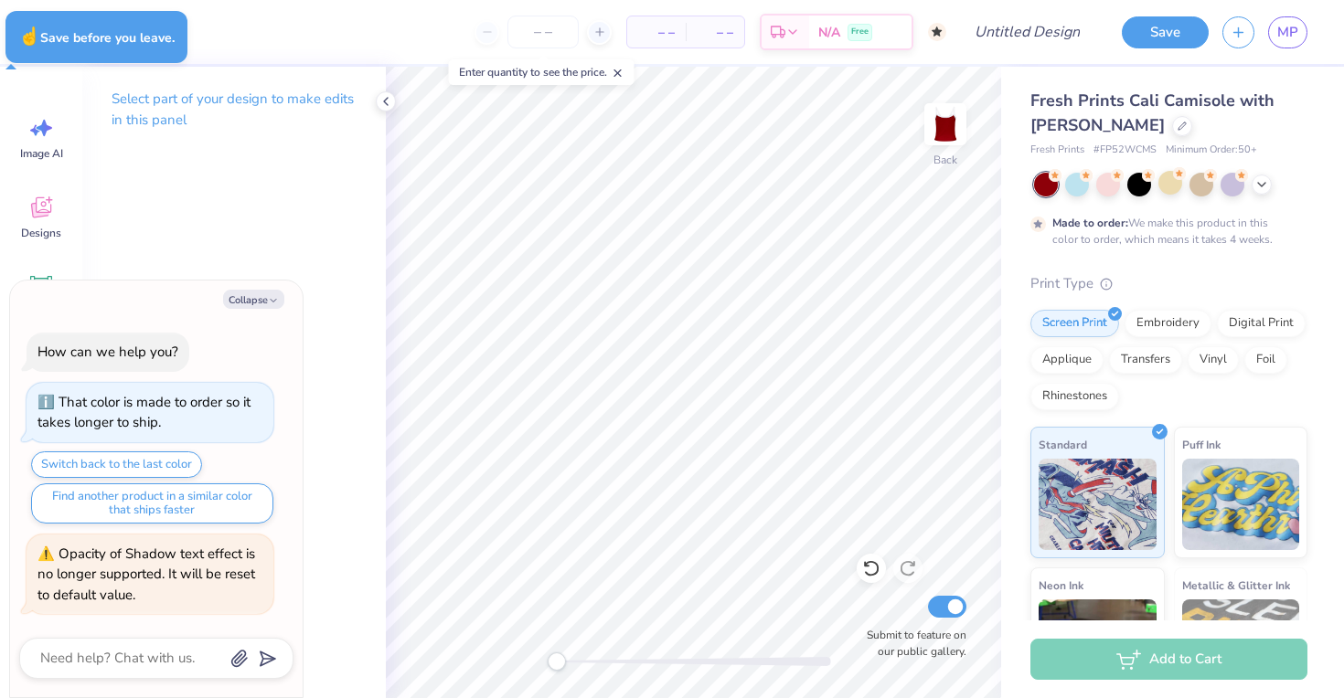
type textarea "x"
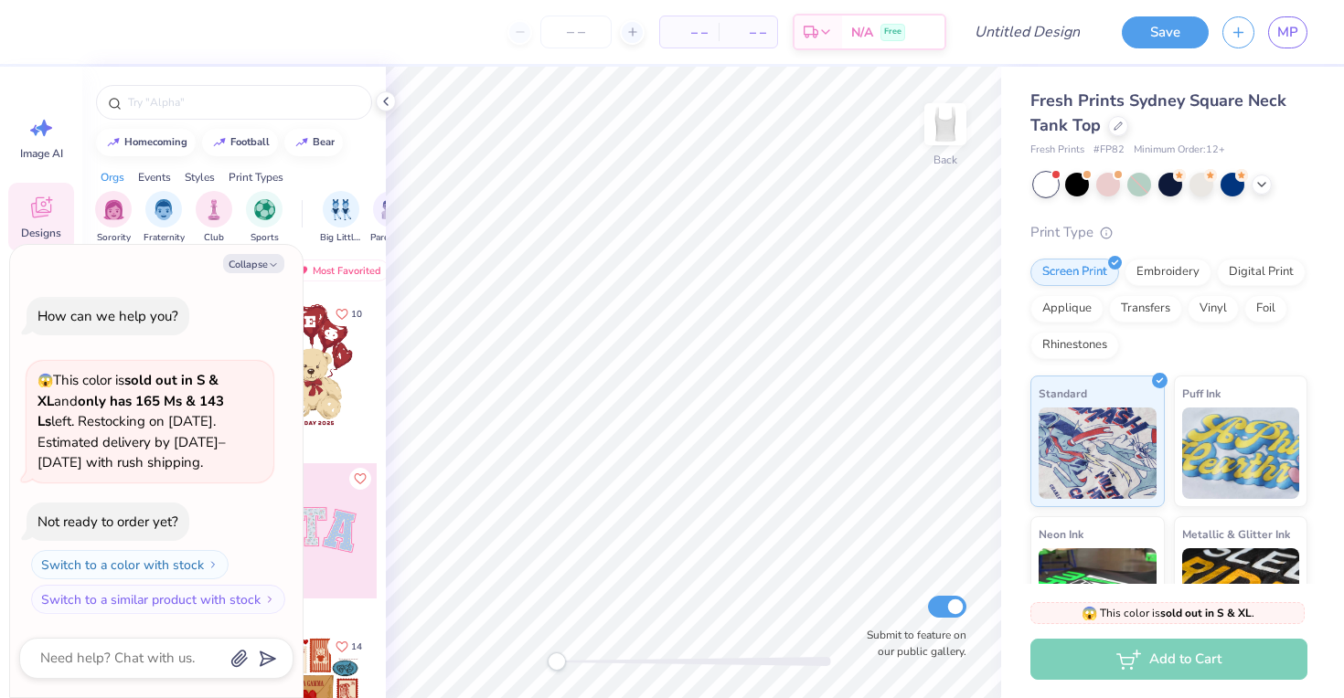
click at [1258, 193] on div at bounding box center [1170, 185] width 273 height 24
click at [1259, 189] on icon at bounding box center [1261, 183] width 15 height 15
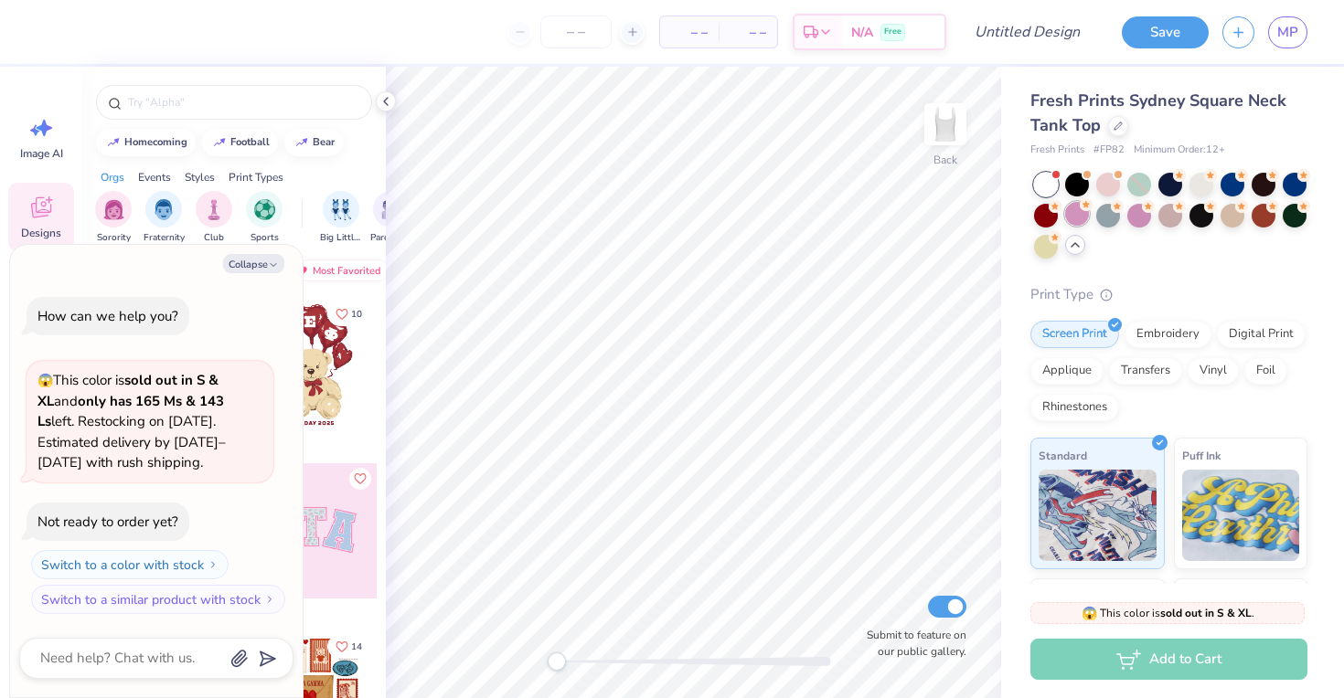
click at [1084, 222] on div at bounding box center [1077, 214] width 24 height 24
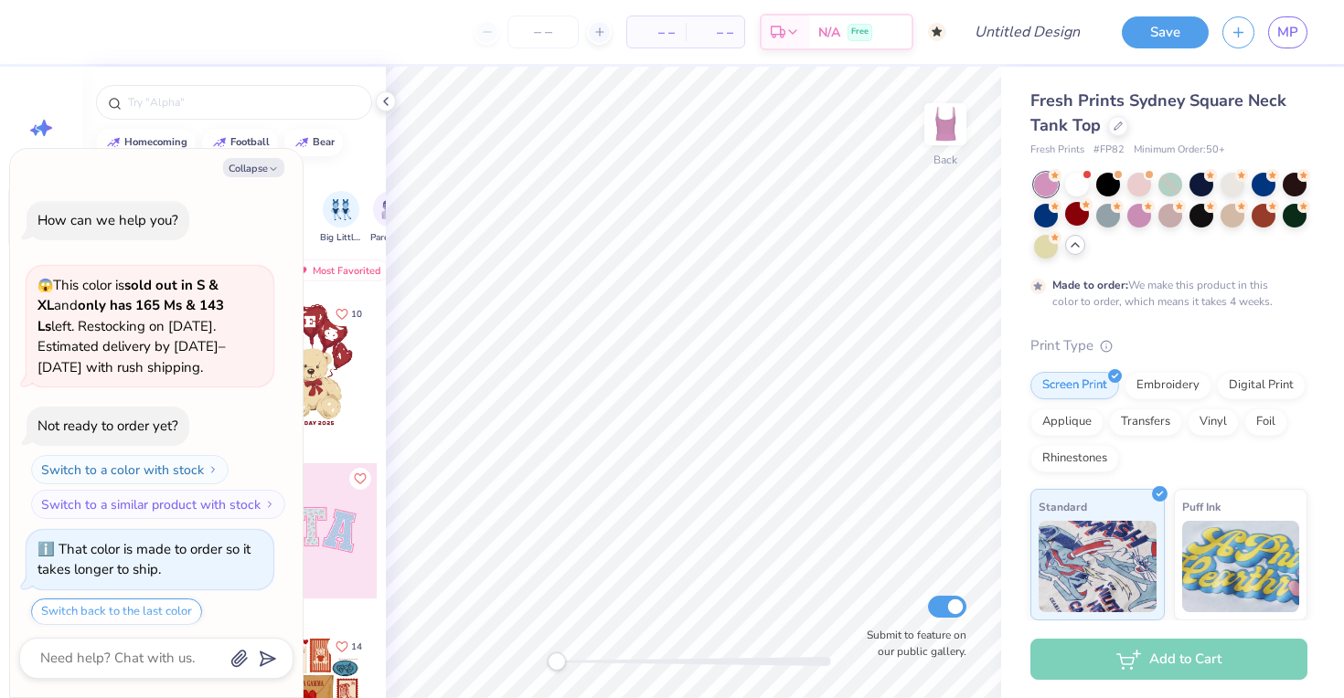
scroll to position [56, 0]
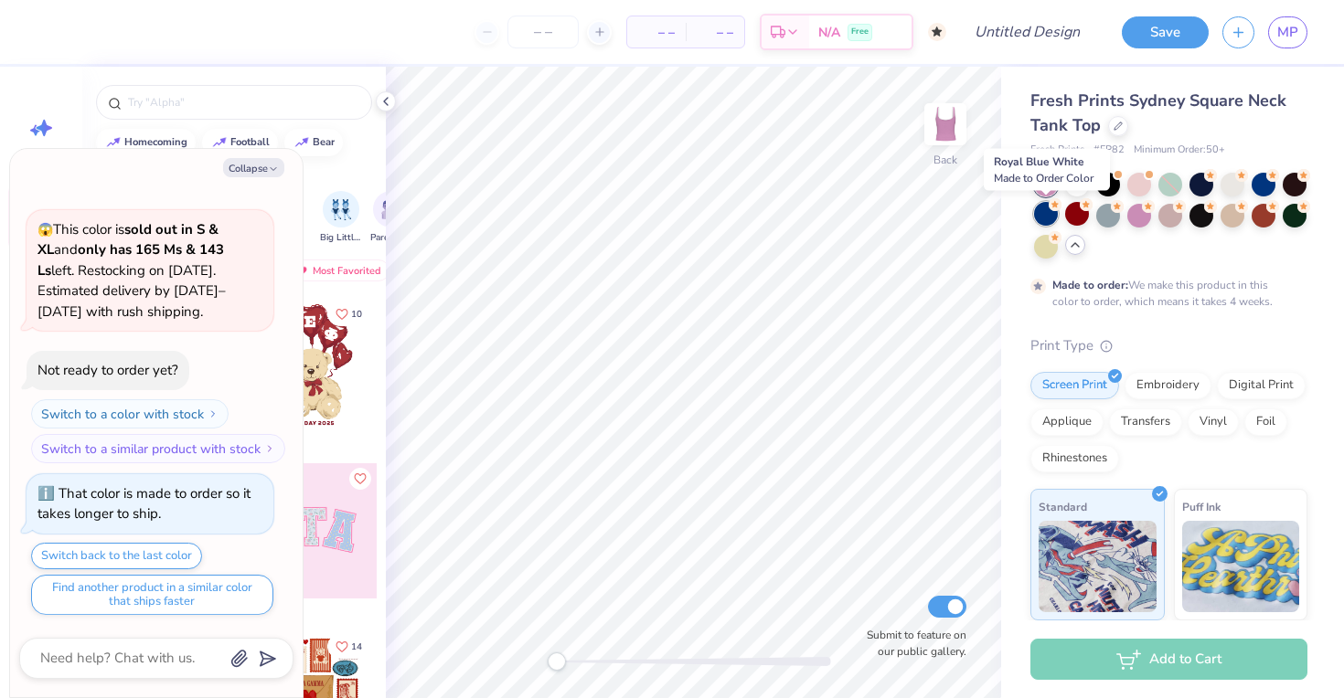
click at [1046, 217] on div at bounding box center [1046, 214] width 24 height 24
click at [1181, 222] on div at bounding box center [1170, 214] width 24 height 24
click at [277, 170] on icon "button" at bounding box center [273, 169] width 11 height 11
type textarea "x"
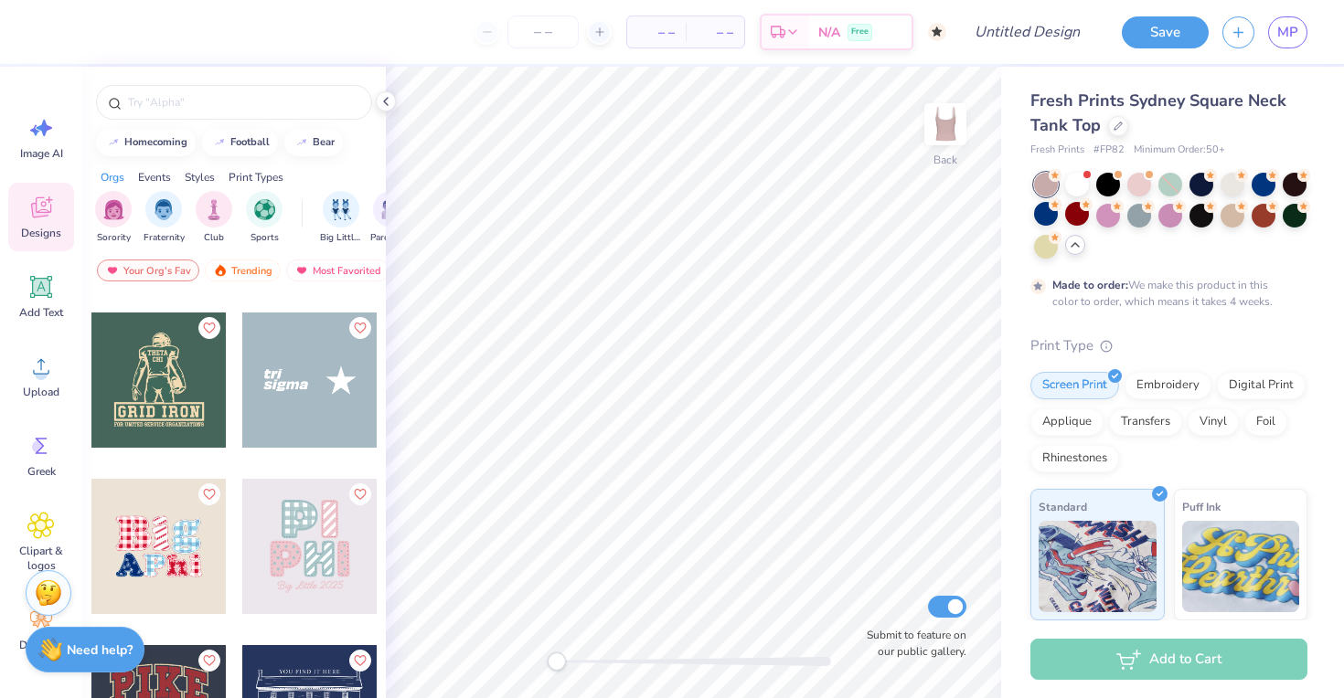
scroll to position [14639, 0]
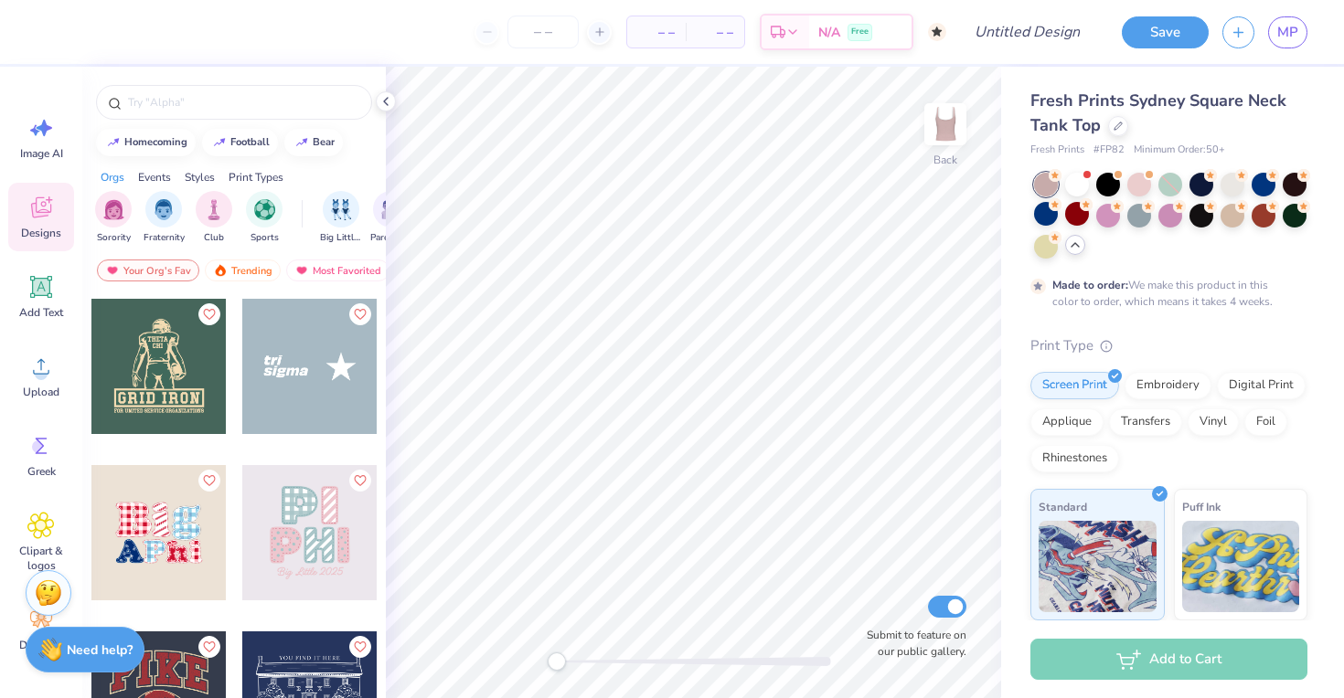
click at [334, 553] on div at bounding box center [309, 532] width 135 height 135
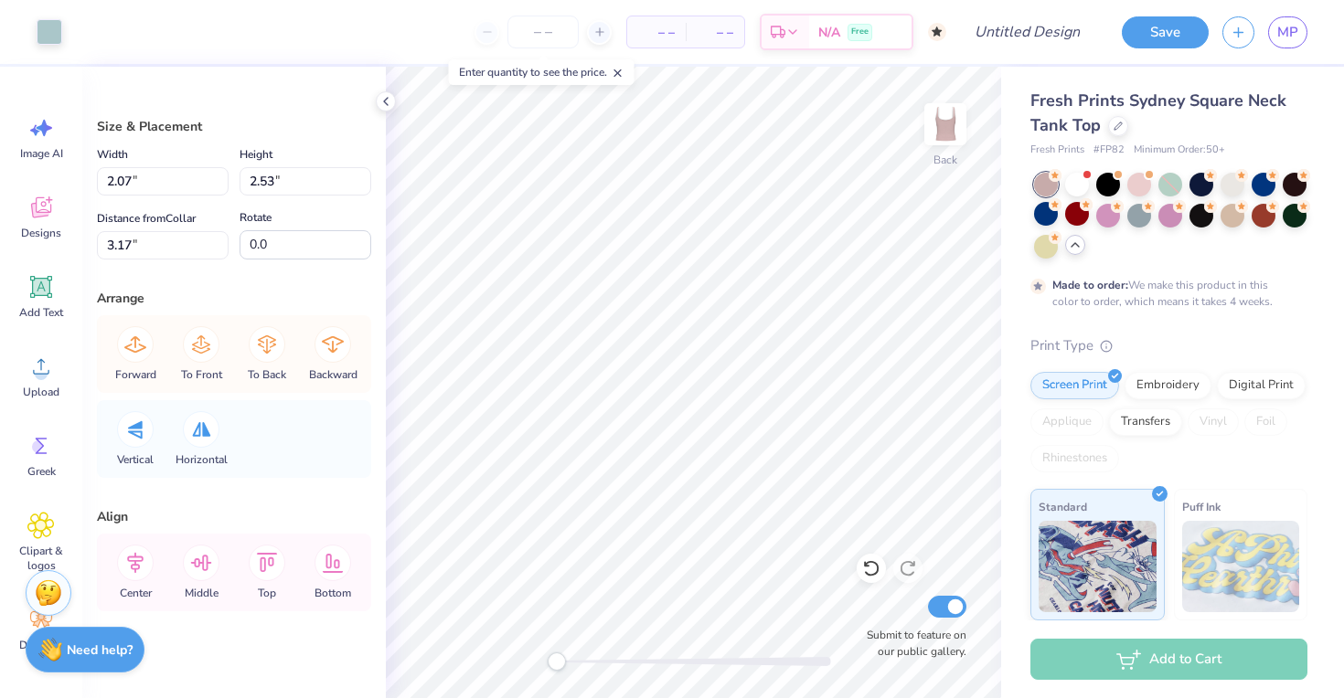
type input "2.27"
type input "2.73"
type input "6.05"
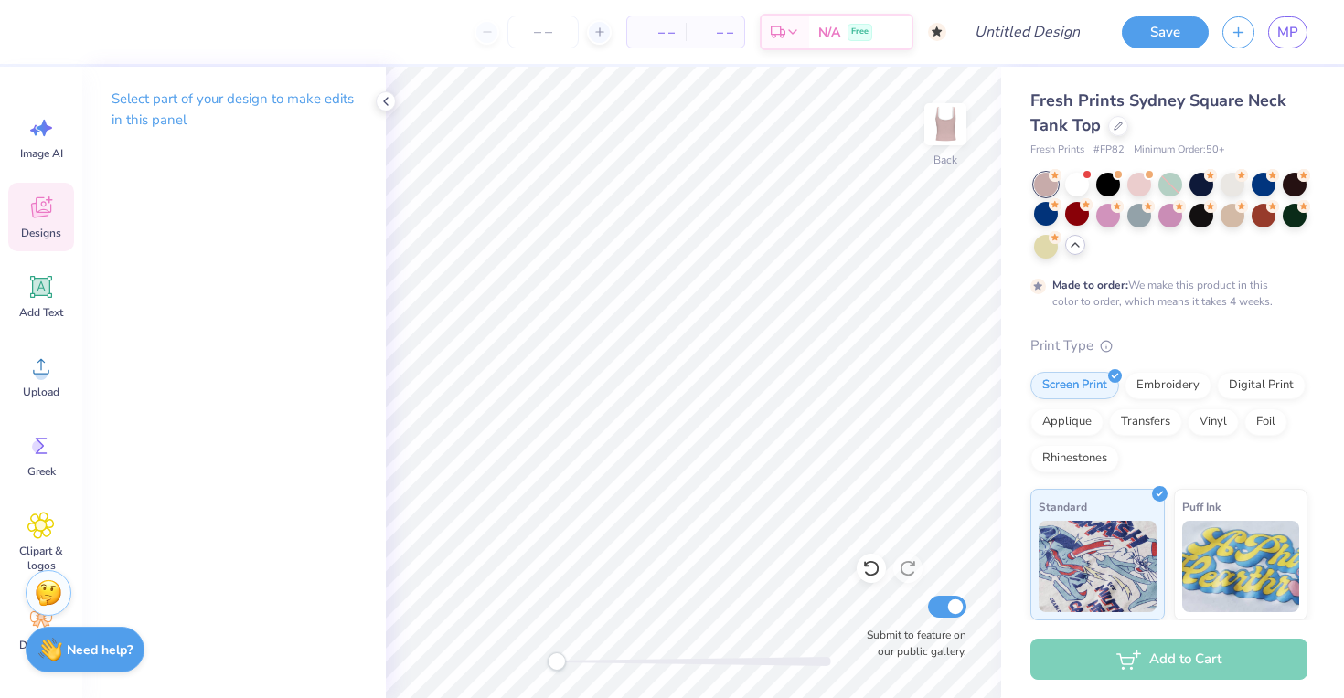
click at [37, 210] on icon at bounding box center [41, 207] width 20 height 21
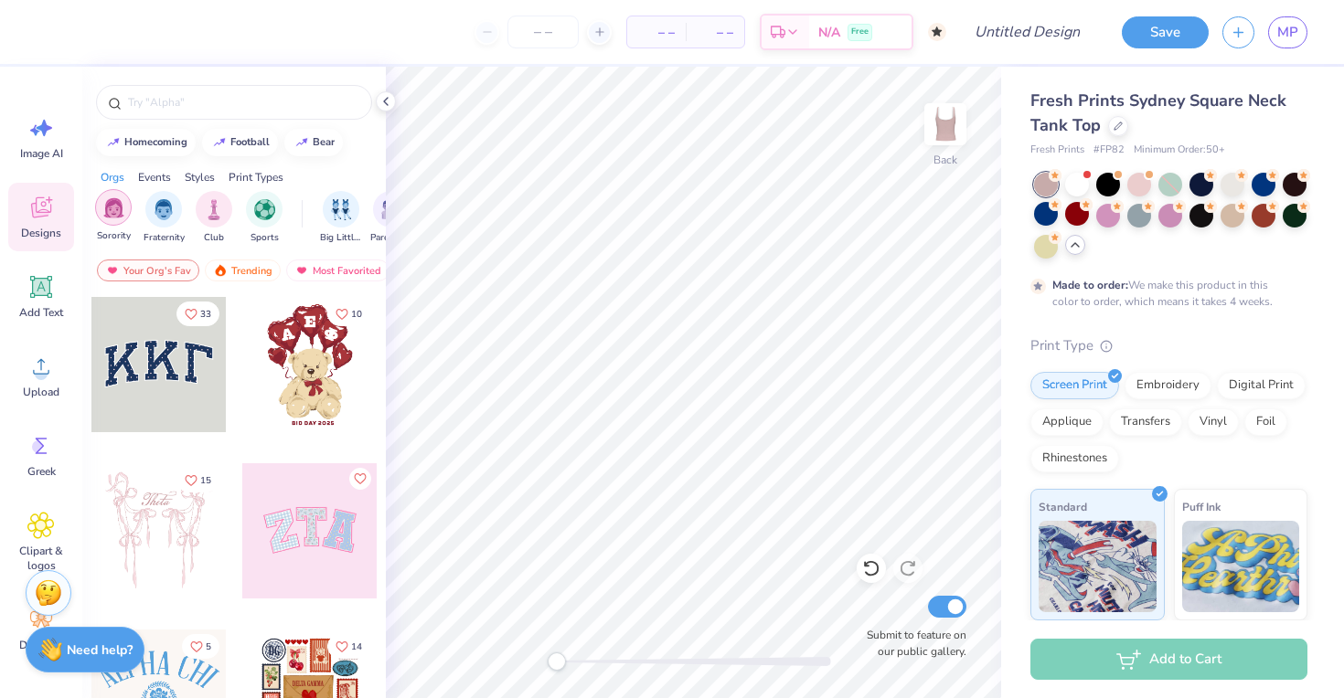
click at [126, 220] on div "Sorority" at bounding box center [113, 216] width 37 height 54
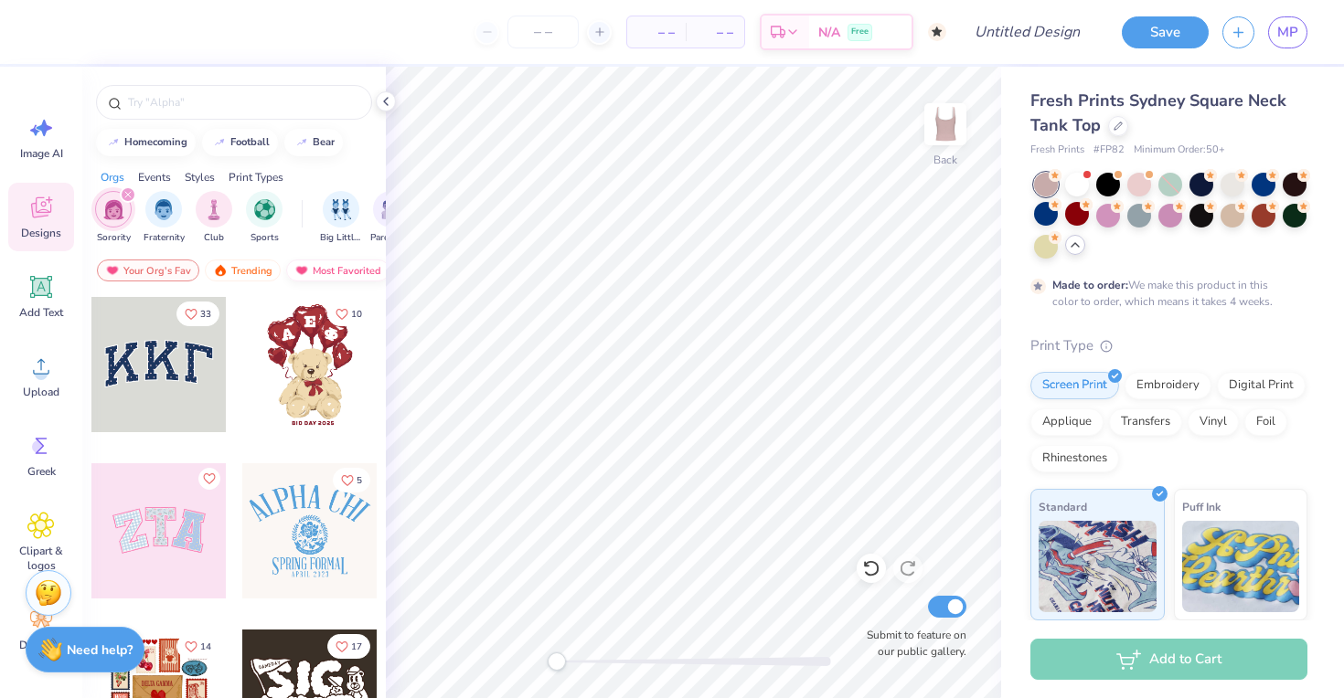
click at [321, 278] on div "Most Favorited" at bounding box center [337, 271] width 103 height 22
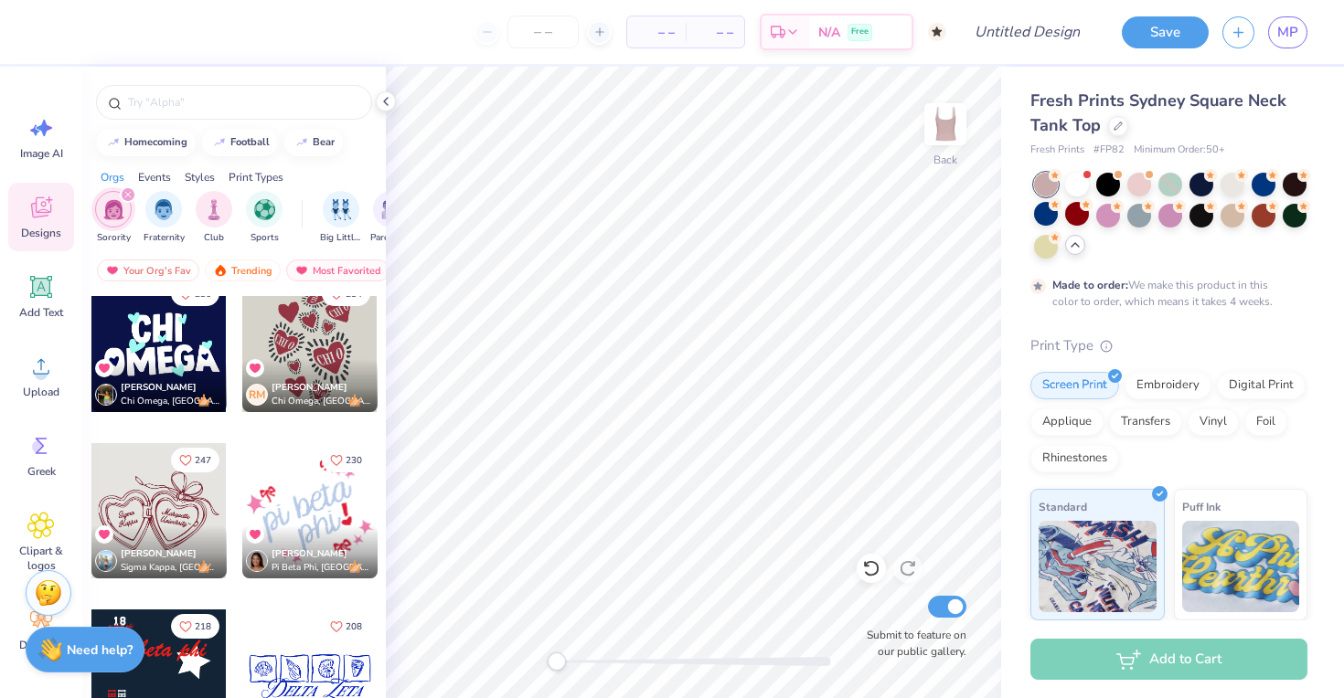
scroll to position [186, 0]
